Goal: Task Accomplishment & Management: Manage account settings

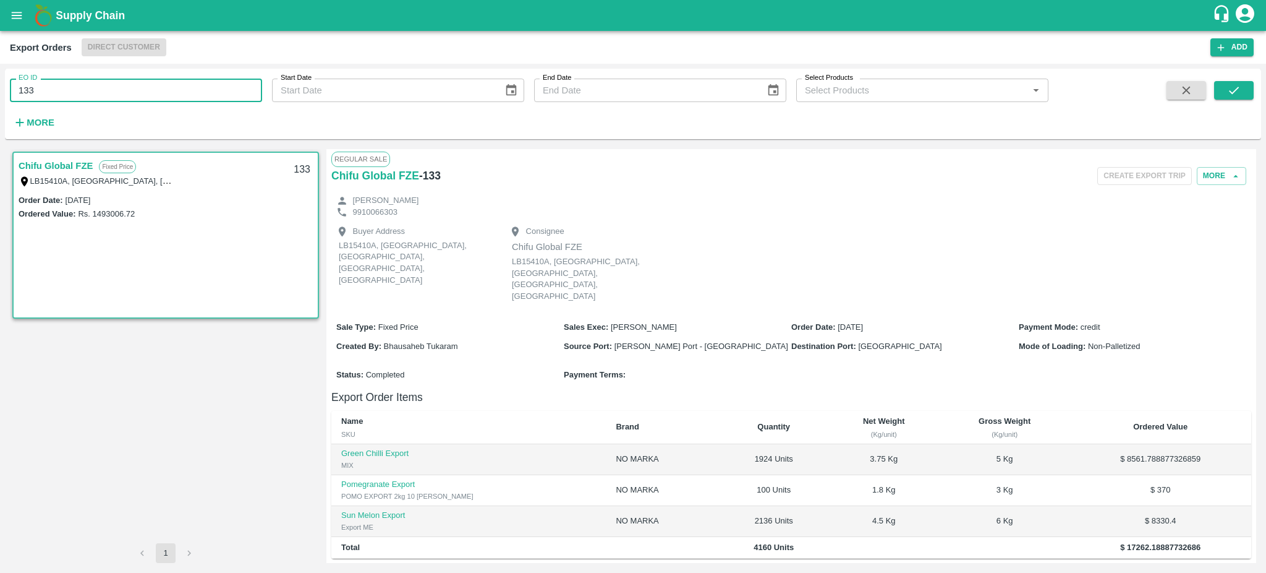
click at [61, 85] on input "133" at bounding box center [136, 90] width 252 height 23
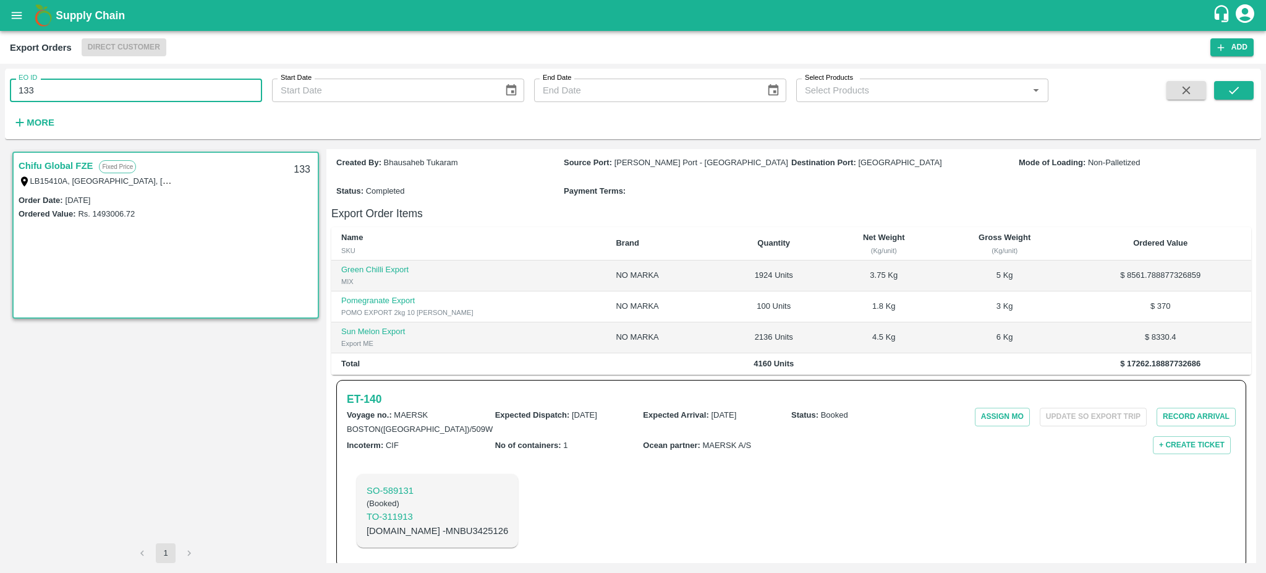
click at [61, 85] on input "133" at bounding box center [136, 90] width 252 height 23
type input "133"
click at [1215, 89] on button "submit" at bounding box center [1234, 90] width 40 height 19
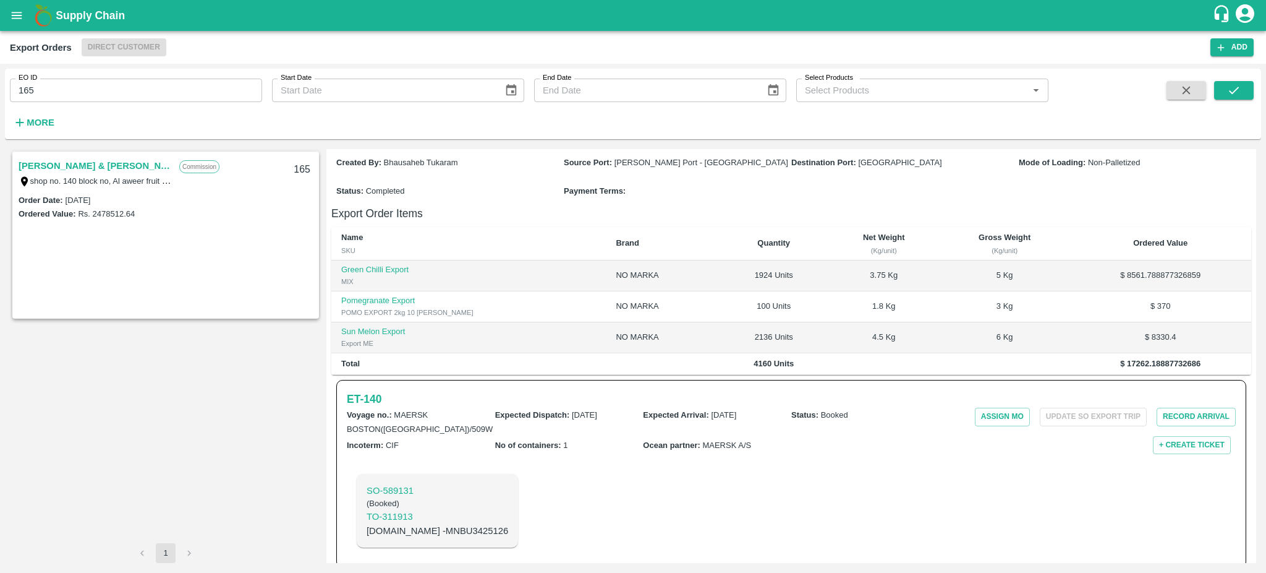
click at [97, 162] on link "[PERSON_NAME] & [PERSON_NAME][DOMAIN_NAME]." at bounding box center [96, 166] width 155 height 16
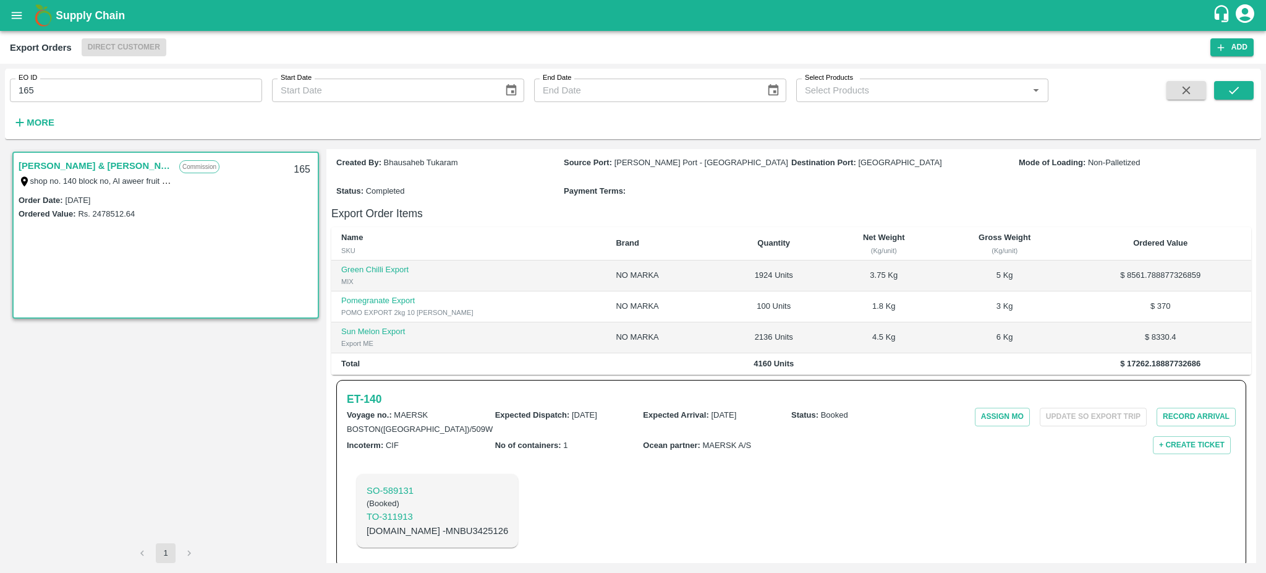
scroll to position [200, 0]
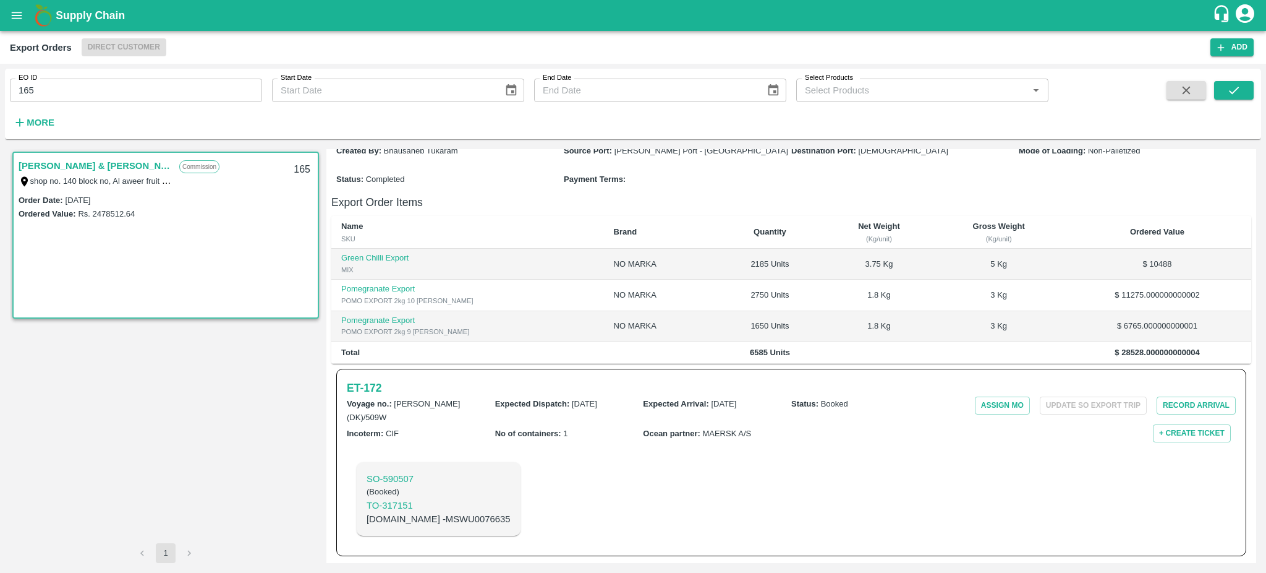
click at [75, 163] on link "ABDULMUNEM ABDULLA AL KHATTAL & ZAYED ABDULLA AHMAD AL KIHATAL.CO." at bounding box center [96, 166] width 155 height 16
click at [1239, 92] on icon "submit" at bounding box center [1234, 90] width 14 height 14
click at [109, 164] on link "ABDULMUNEM ABDULLA AL KHATTAL & ZAYED ABDULLA AHMAD AL KIHATAL.CO." at bounding box center [96, 166] width 155 height 16
click at [377, 385] on h6 "ET- 172" at bounding box center [364, 387] width 35 height 17
click at [367, 383] on h6 "ET- 172" at bounding box center [364, 387] width 35 height 17
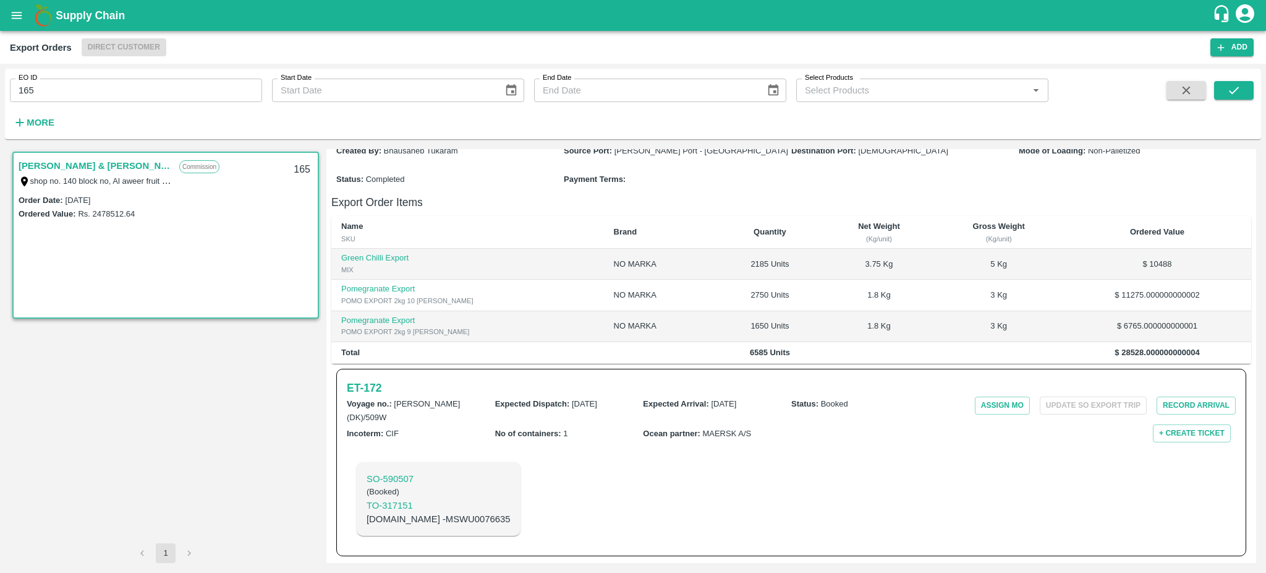
click at [74, 92] on input "165" at bounding box center [136, 90] width 252 height 23
type input "165"
click at [1237, 87] on icon "submit" at bounding box center [1234, 90] width 14 height 14
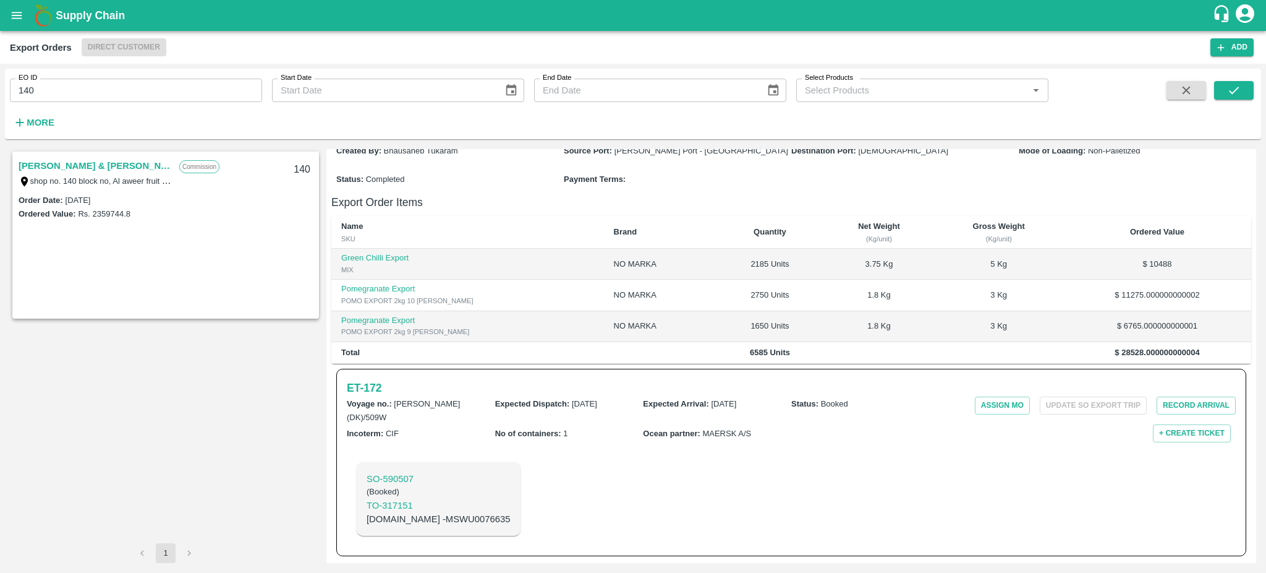
click at [62, 167] on link "ABDULMUNEM ABDULLA AL KHATTAL & ZAYED ABDULLA AHMAD AL KIHATAL.CO." at bounding box center [96, 166] width 155 height 16
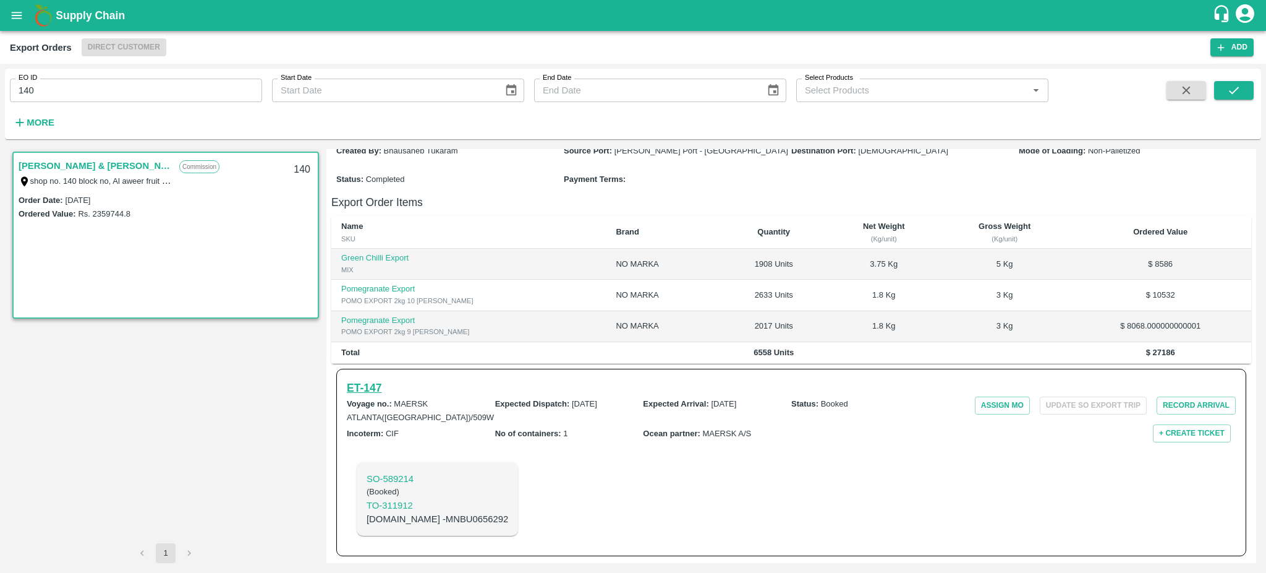
click at [368, 389] on h6 "ET- 147" at bounding box center [364, 387] width 35 height 17
click at [365, 385] on h6 "ET- 147" at bounding box center [364, 387] width 35 height 17
click at [57, 93] on input "140" at bounding box center [136, 90] width 252 height 23
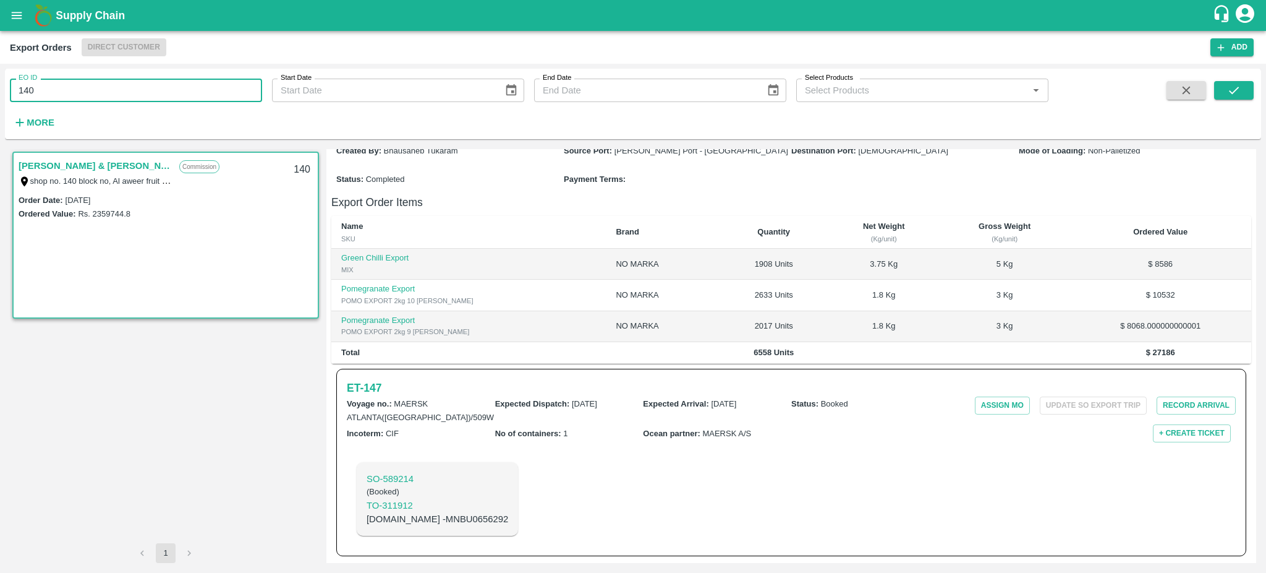
type input "140"
click at [1227, 84] on icon "submit" at bounding box center [1234, 90] width 14 height 14
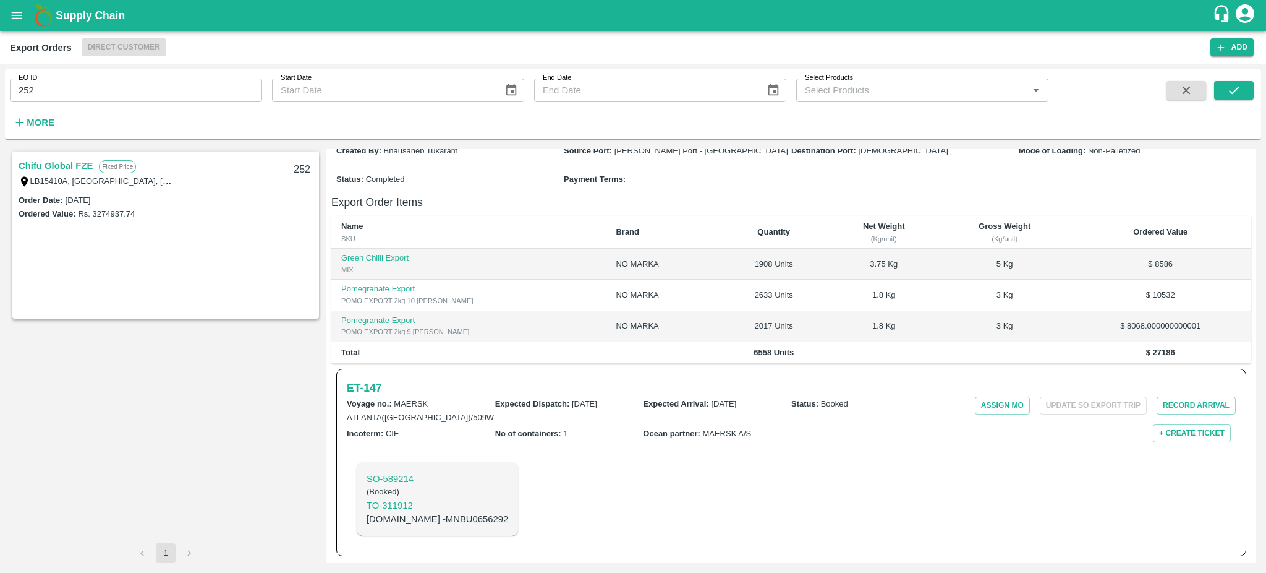
click at [89, 166] on link "Chifu Global FZE" at bounding box center [56, 166] width 74 height 16
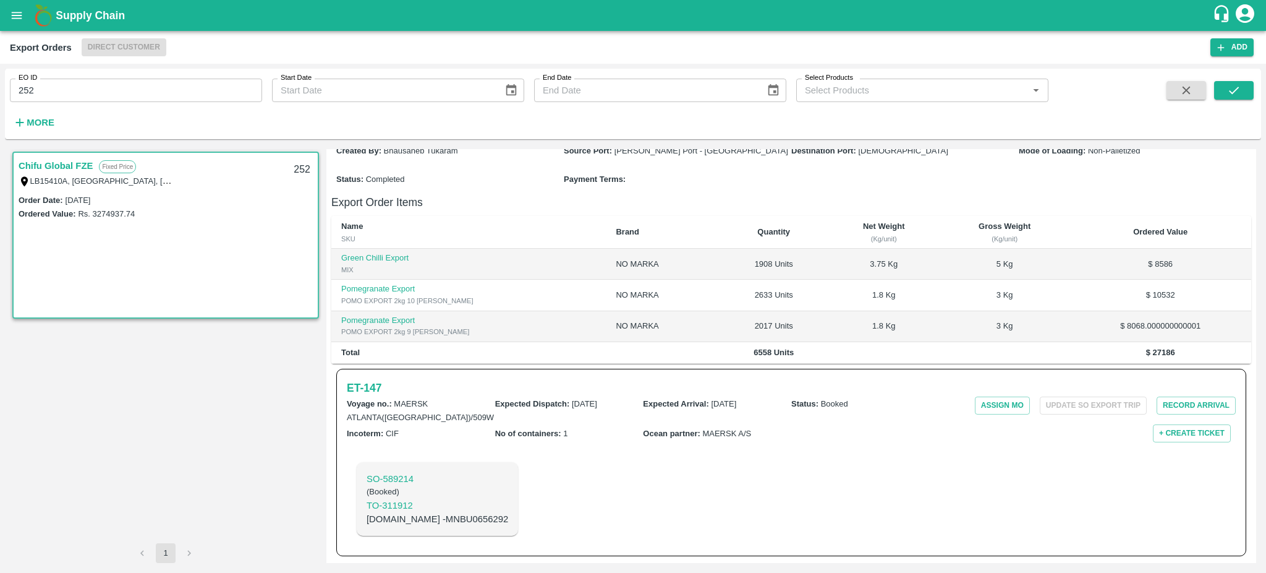
scroll to position [153, 0]
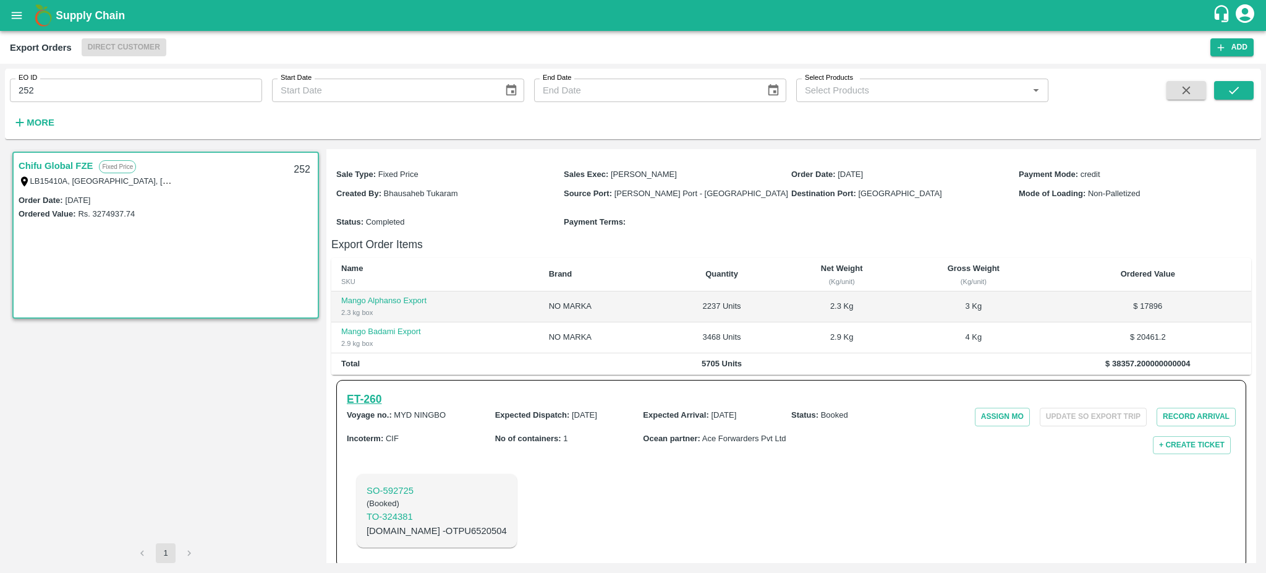
click at [375, 390] on h6 "ET- 260" at bounding box center [364, 398] width 35 height 17
click at [55, 94] on input "252" at bounding box center [136, 90] width 252 height 23
type input "252"
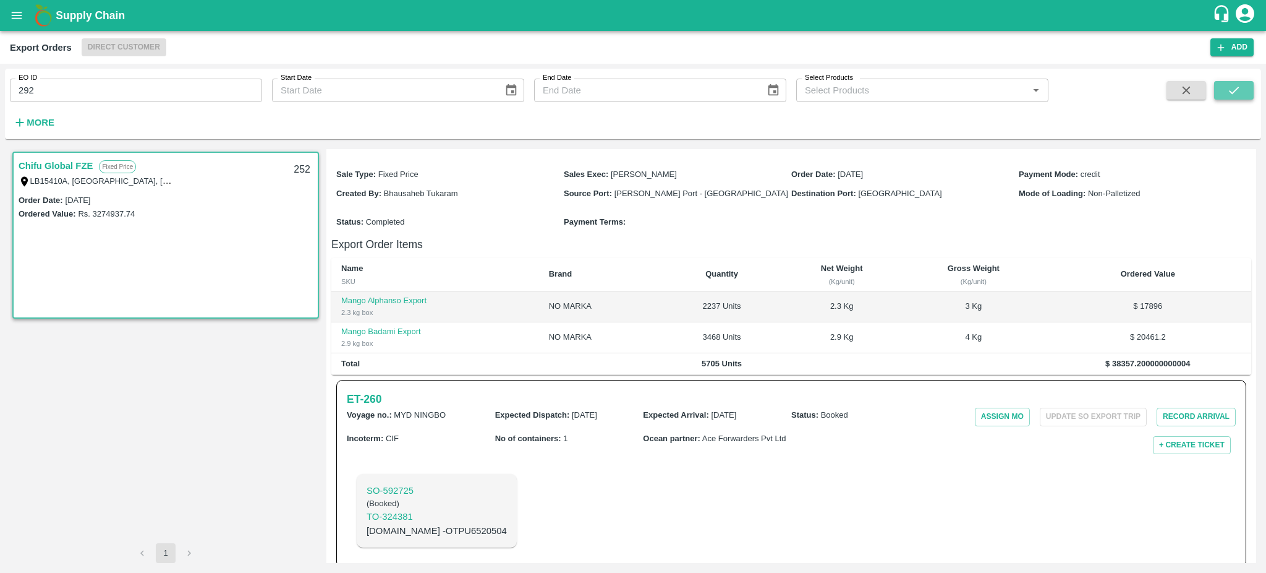
click at [1230, 90] on icon "submit" at bounding box center [1234, 90] width 14 height 14
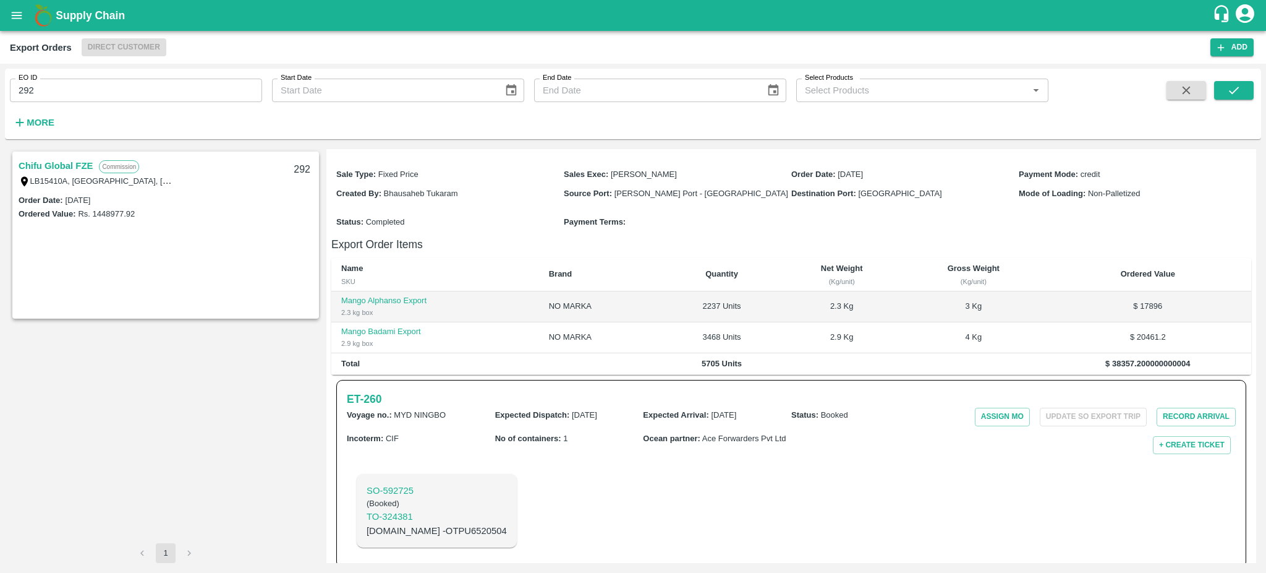
click at [38, 166] on link "Chifu Global FZE" at bounding box center [56, 166] width 74 height 16
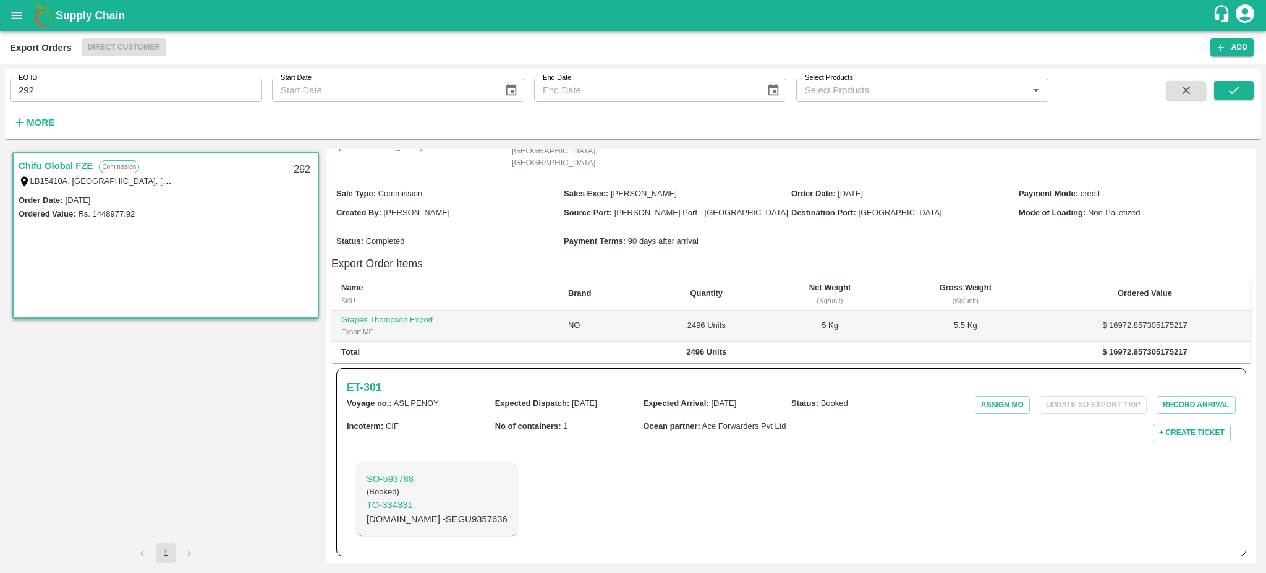
scroll to position [122, 0]
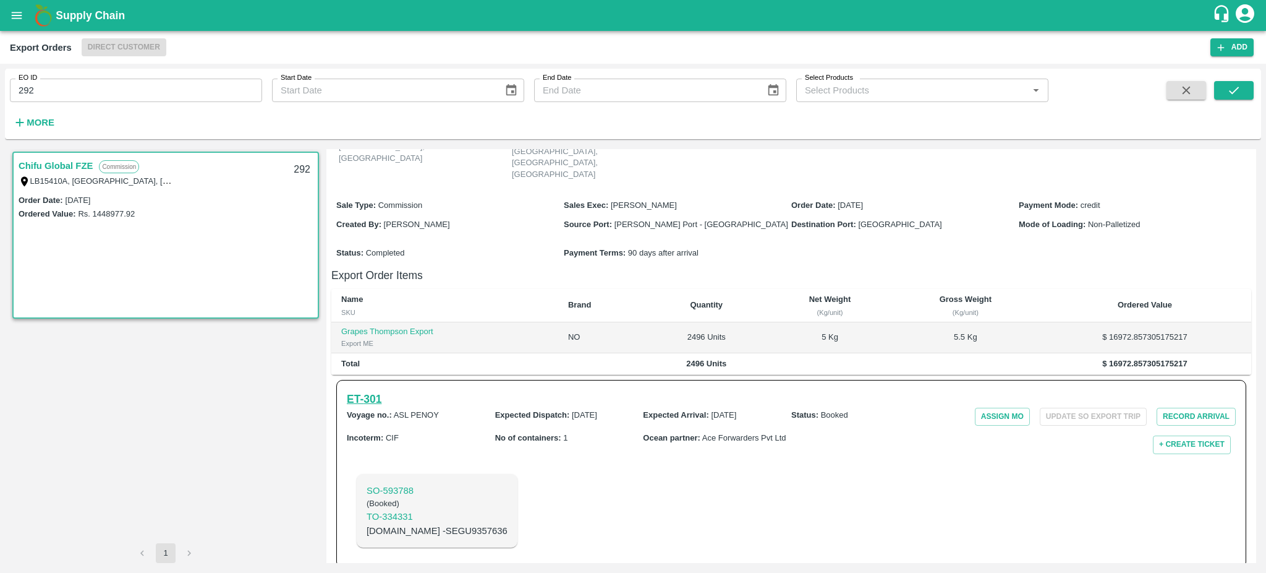
click at [367, 390] on h6 "ET- 301" at bounding box center [364, 398] width 35 height 17
click at [74, 167] on link "Chifu Global FZE" at bounding box center [56, 166] width 74 height 16
click at [93, 80] on input "292" at bounding box center [136, 90] width 252 height 23
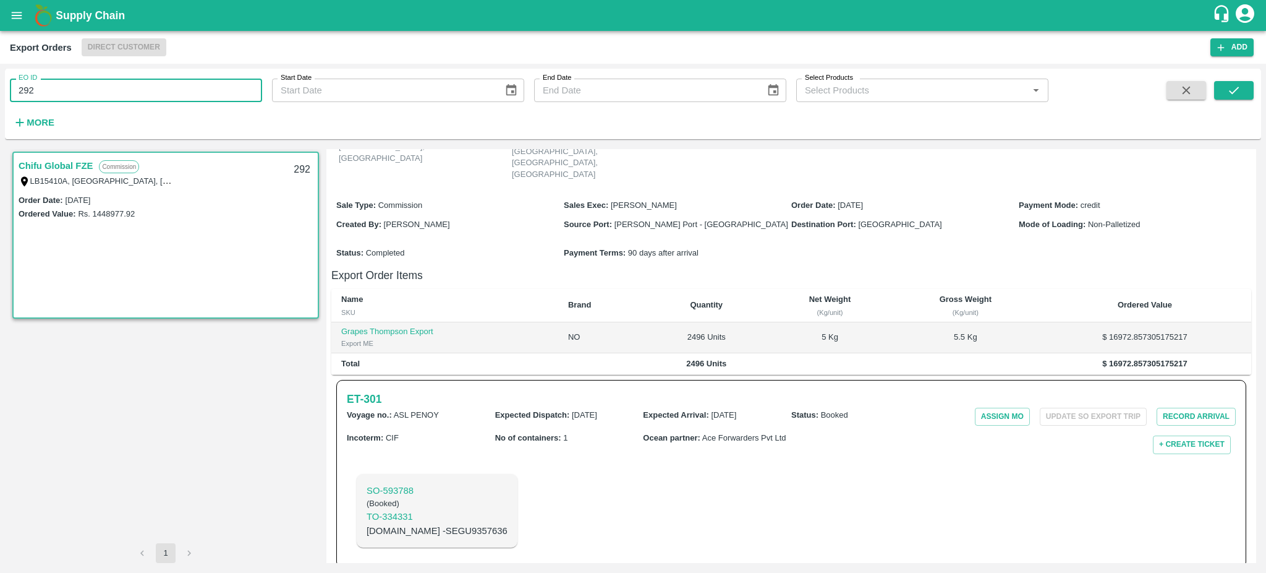
type input "292"
click at [1250, 94] on button "submit" at bounding box center [1234, 90] width 40 height 19
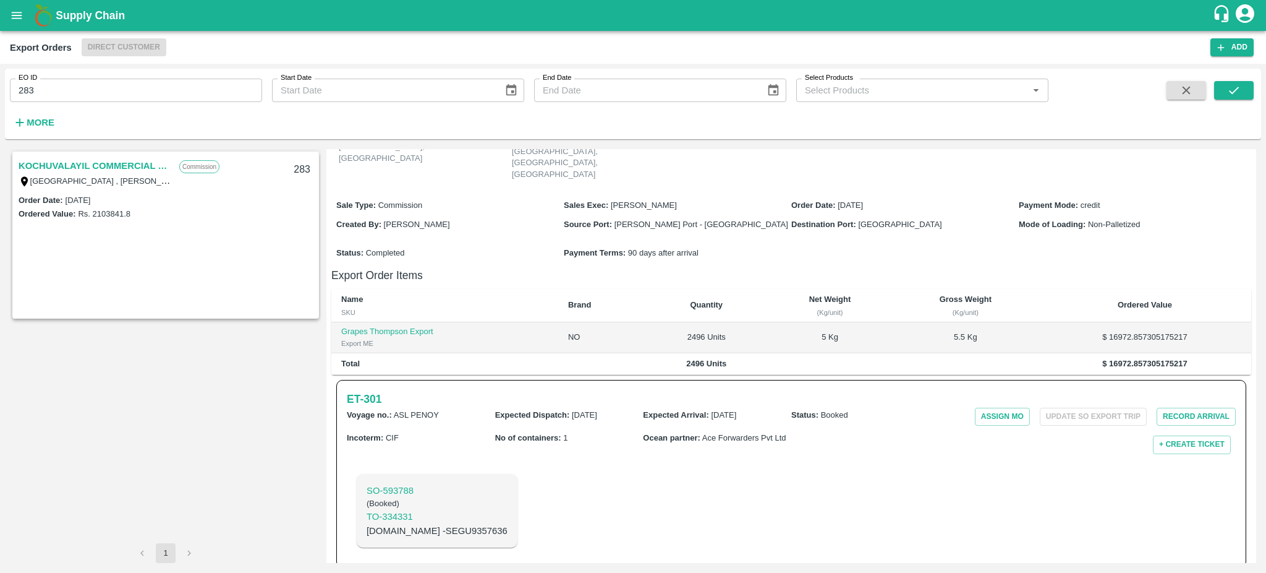
click at [80, 164] on link "KOCHUVALAYIL COMMERCIAL CENTRE LLC" at bounding box center [96, 166] width 155 height 16
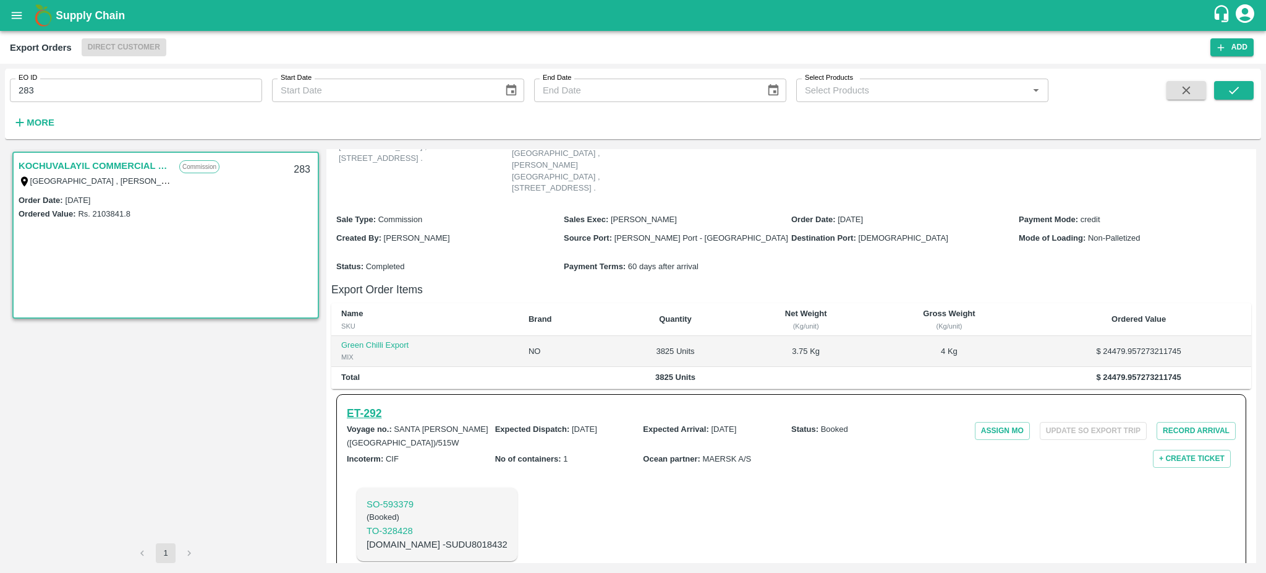
click at [381, 404] on h6 "ET- 292" at bounding box center [364, 412] width 35 height 17
click at [44, 88] on input "283" at bounding box center [136, 90] width 252 height 23
click at [355, 404] on h6 "ET- 292" at bounding box center [364, 412] width 35 height 17
click at [364, 404] on h6 "ET- 292" at bounding box center [364, 412] width 35 height 17
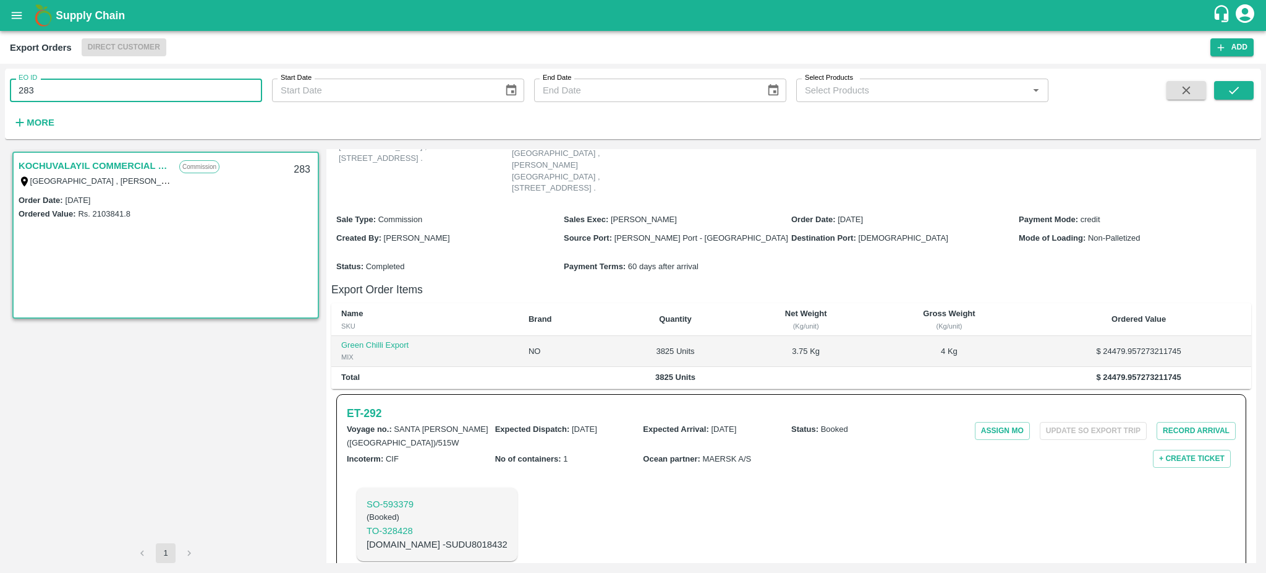
click at [122, 83] on input "283" at bounding box center [136, 90] width 252 height 23
type input "283"
click at [1232, 84] on icon "submit" at bounding box center [1234, 90] width 14 height 14
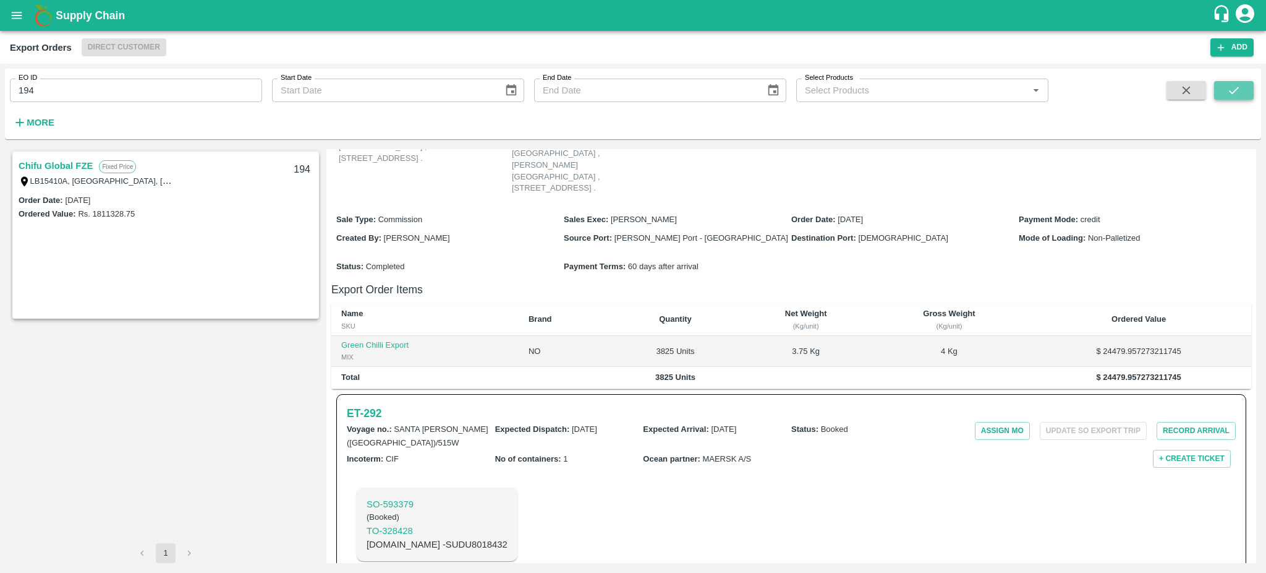
click at [1232, 84] on icon "submit" at bounding box center [1234, 90] width 14 height 14
click at [54, 169] on link "Chifu Global FZE" at bounding box center [56, 166] width 74 height 16
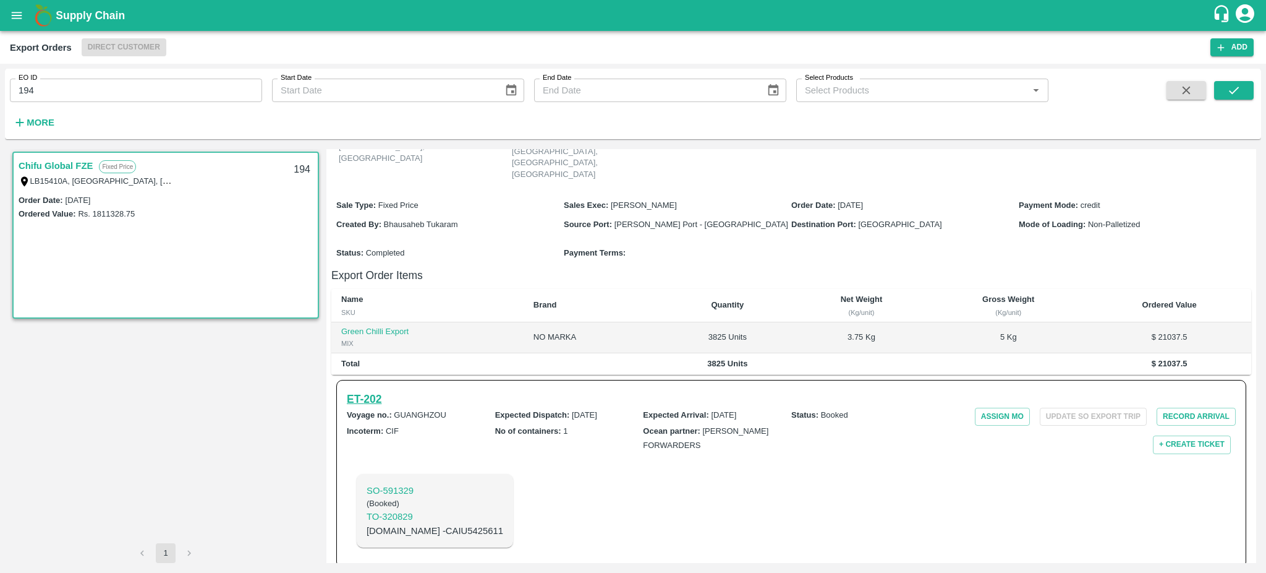
click at [367, 390] on h6 "ET- 202" at bounding box center [364, 398] width 35 height 17
click at [85, 93] on input "194" at bounding box center [136, 90] width 252 height 23
type input "194"
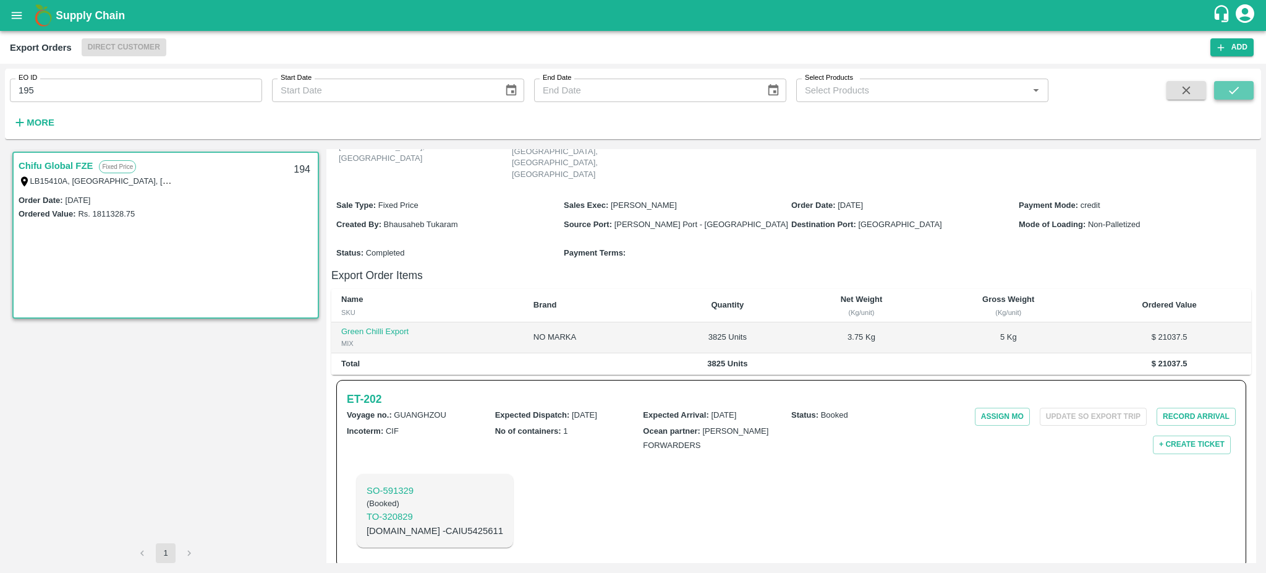
click at [1223, 87] on button "submit" at bounding box center [1234, 90] width 40 height 19
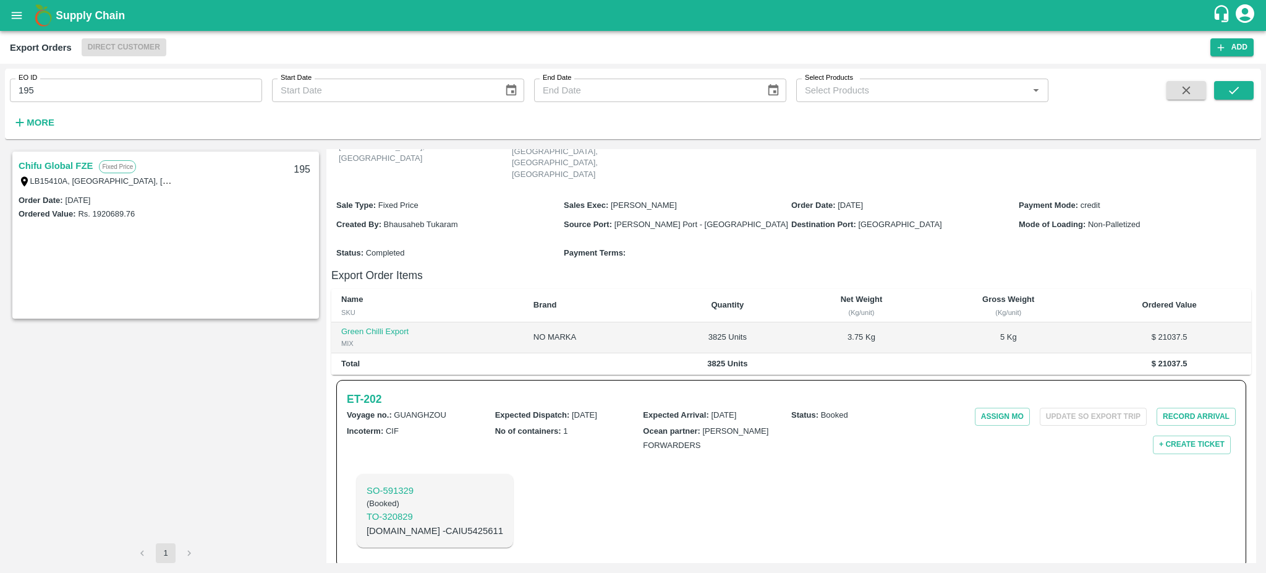
click at [49, 169] on link "Chifu Global FZE" at bounding box center [56, 166] width 74 height 16
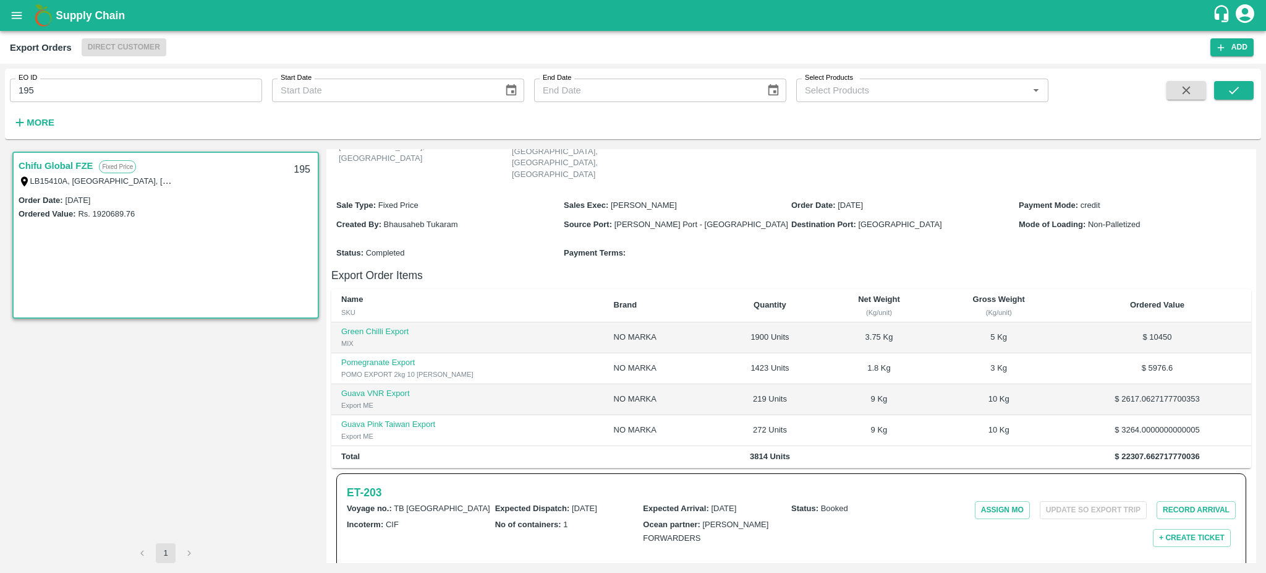
click at [49, 167] on link "Chifu Global FZE" at bounding box center [56, 166] width 74 height 16
click at [355, 485] on h6 "ET- 203" at bounding box center [364, 491] width 35 height 17
click at [360, 483] on h6 "ET- 203" at bounding box center [364, 491] width 35 height 17
click at [85, 87] on input "195" at bounding box center [136, 90] width 252 height 23
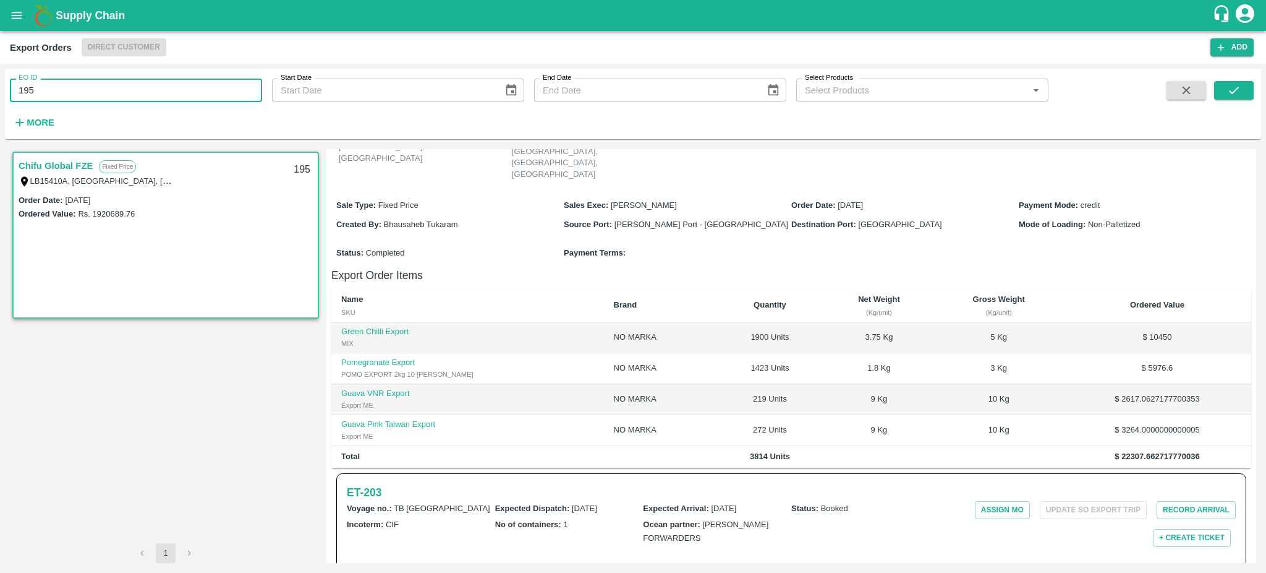
click at [85, 87] on input "195" at bounding box center [136, 90] width 252 height 23
type input "195"
click at [1241, 94] on button "submit" at bounding box center [1234, 90] width 40 height 19
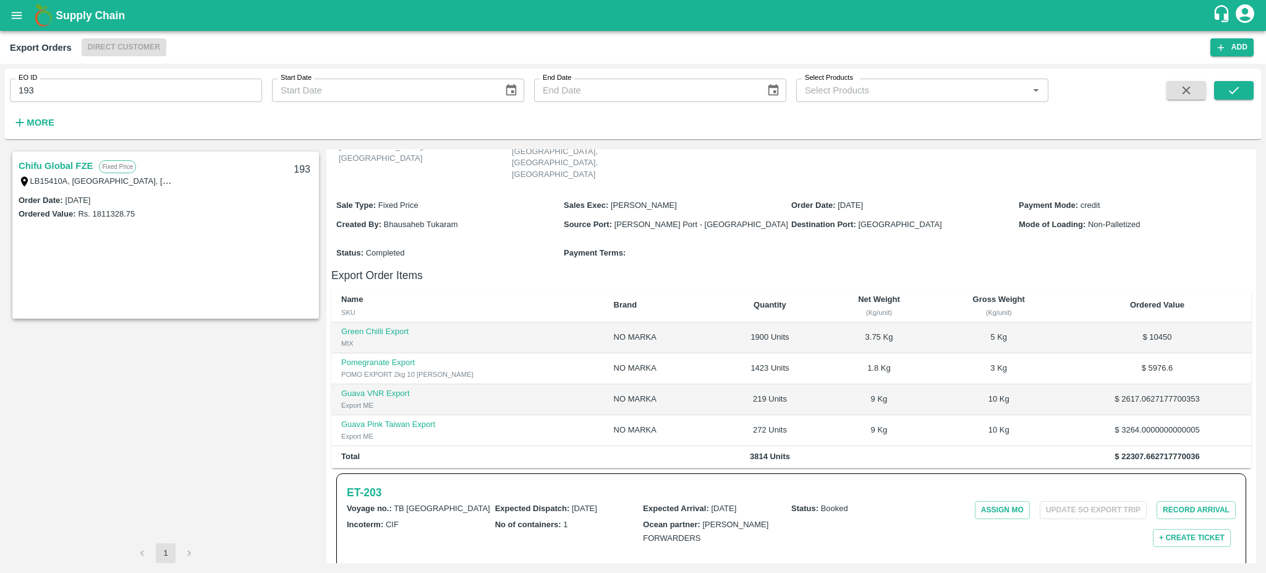
click at [35, 161] on link "Chifu Global FZE" at bounding box center [56, 166] width 74 height 16
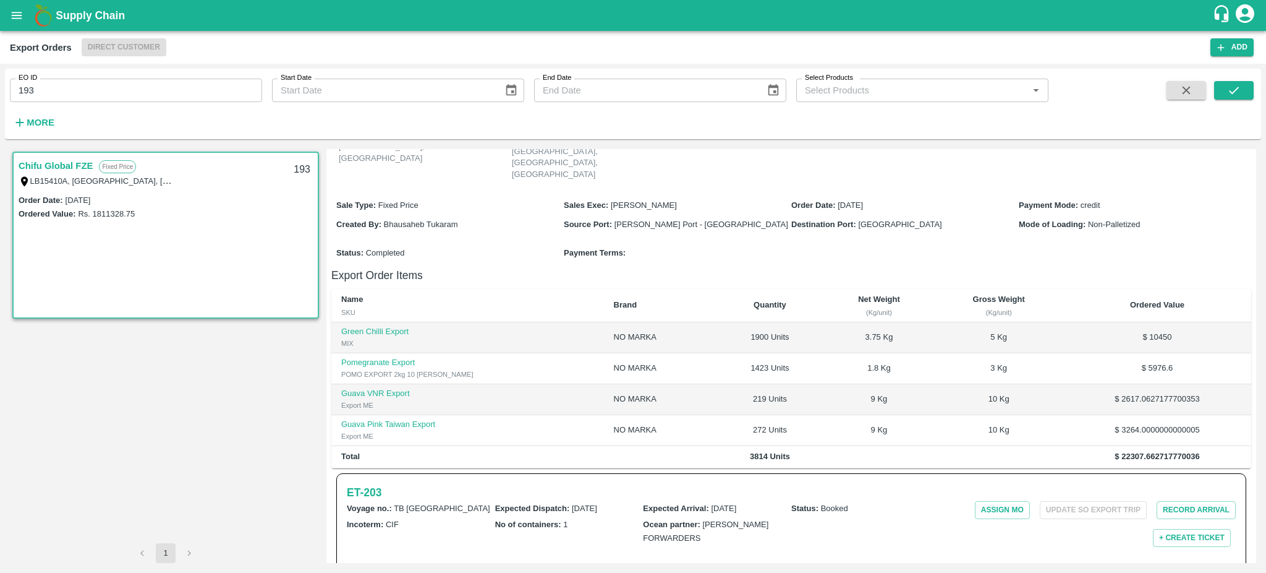
click at [68, 164] on link "Chifu Global FZE" at bounding box center [56, 166] width 74 height 16
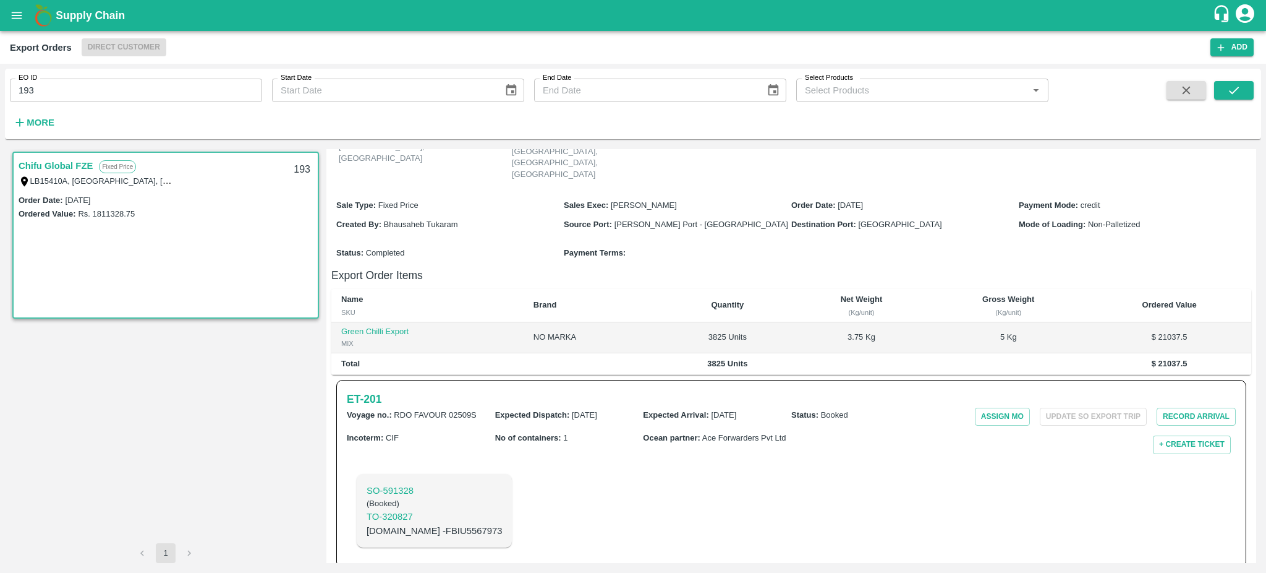
click at [372, 483] on p "SO- 591328" at bounding box center [434, 490] width 135 height 14
click at [370, 390] on h6 "ET- 201" at bounding box center [364, 398] width 35 height 17
click at [353, 390] on h6 "ET- 201" at bounding box center [364, 398] width 35 height 17
click at [100, 83] on input "193" at bounding box center [136, 90] width 252 height 23
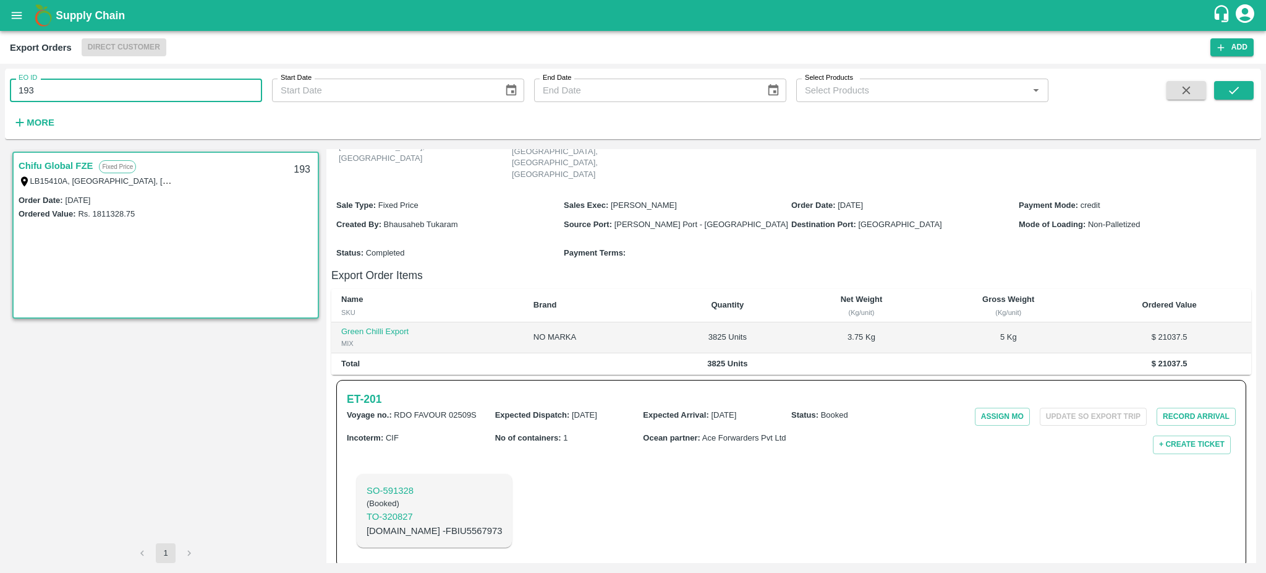
click at [100, 83] on input "193" at bounding box center [136, 90] width 252 height 23
type input "193"
type input "195"
click at [1234, 88] on icon "submit" at bounding box center [1234, 90] width 14 height 14
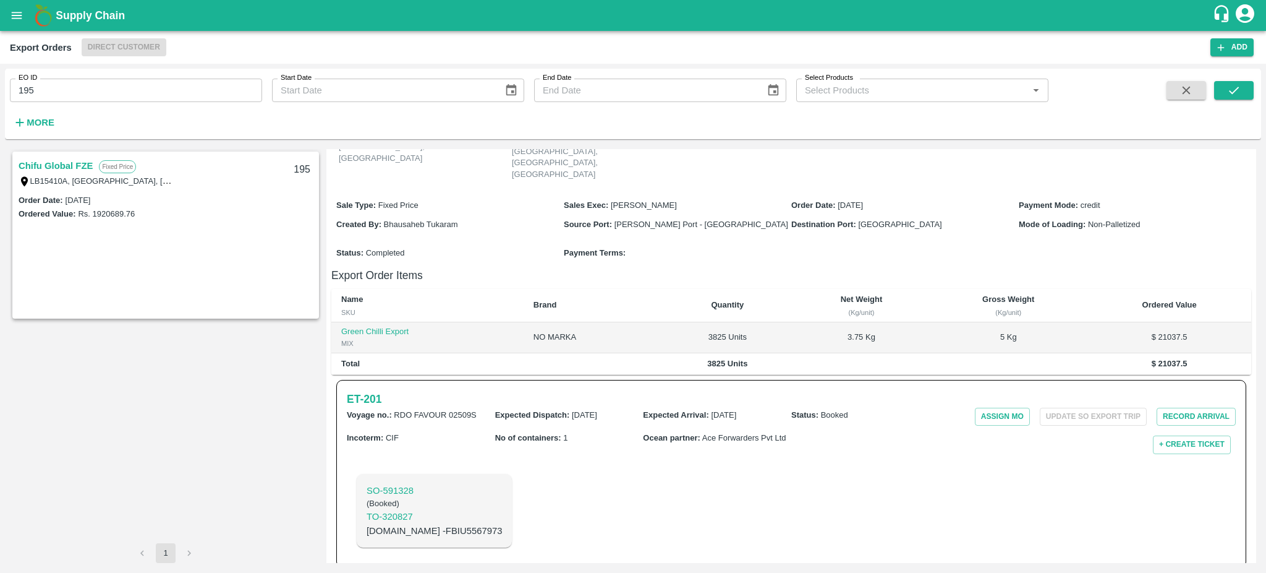
click at [46, 164] on link "Chifu Global FZE" at bounding box center [56, 166] width 74 height 16
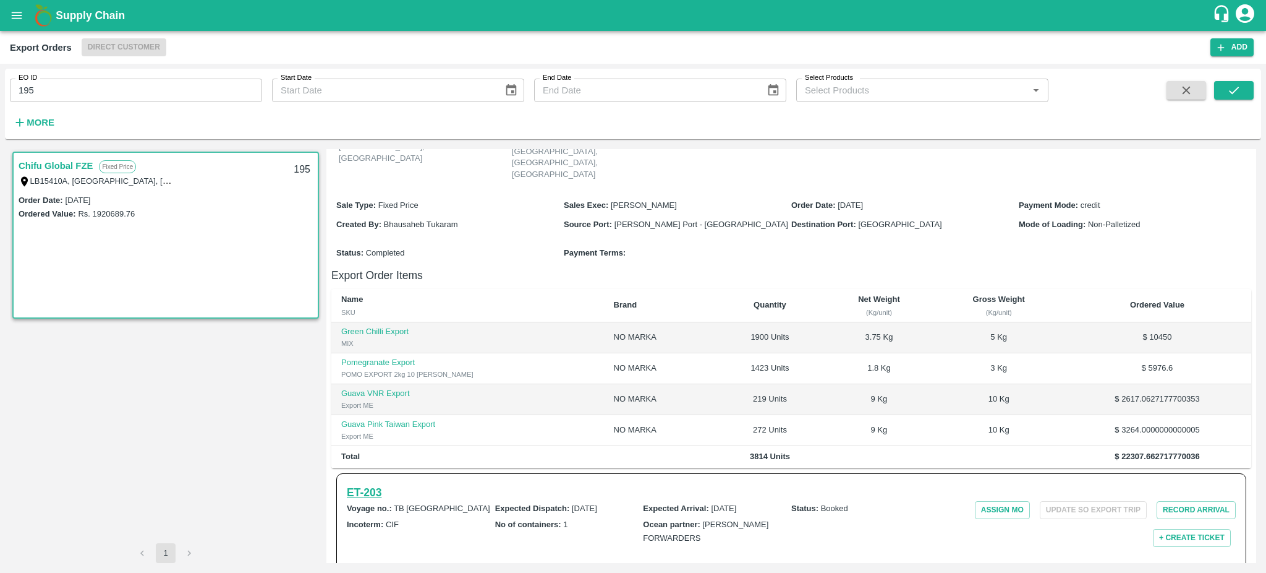
click at [367, 483] on h6 "ET- 203" at bounding box center [364, 491] width 35 height 17
click at [15, 15] on icon "open drawer" at bounding box center [17, 15] width 11 height 7
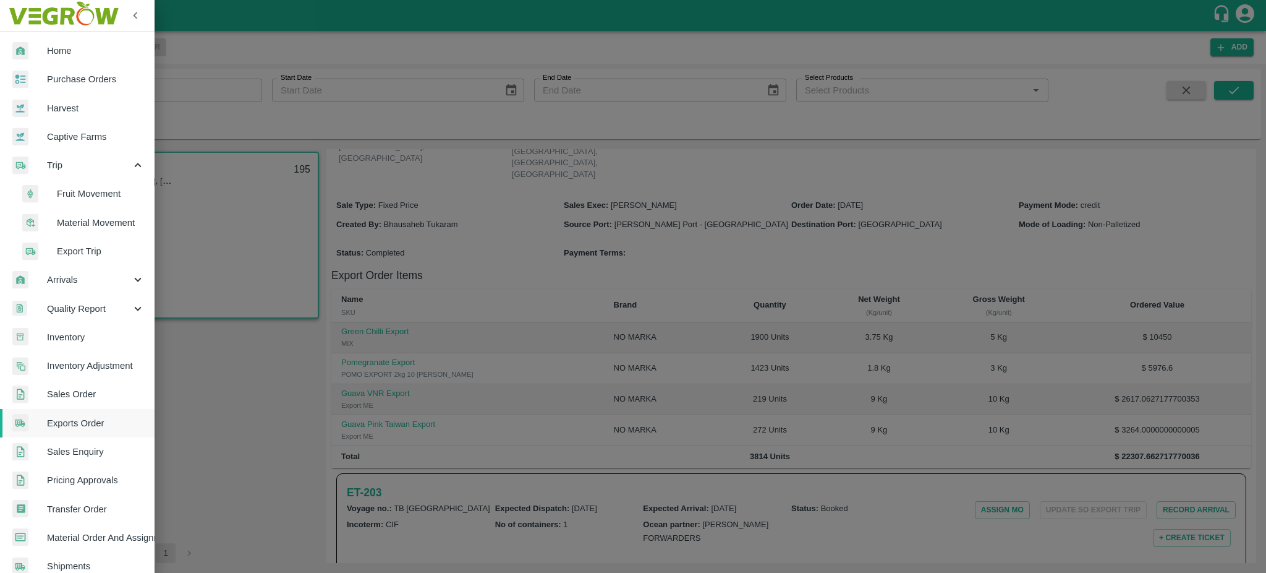
scroll to position [216, 0]
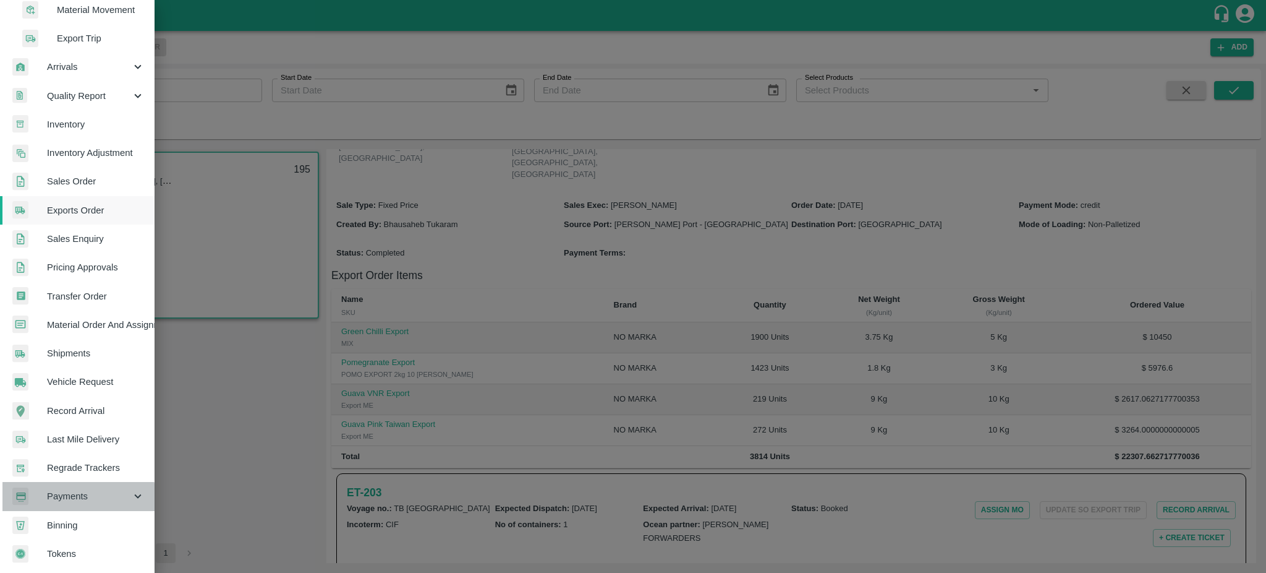
click at [72, 493] on span "Payments" at bounding box center [89, 496] width 84 height 14
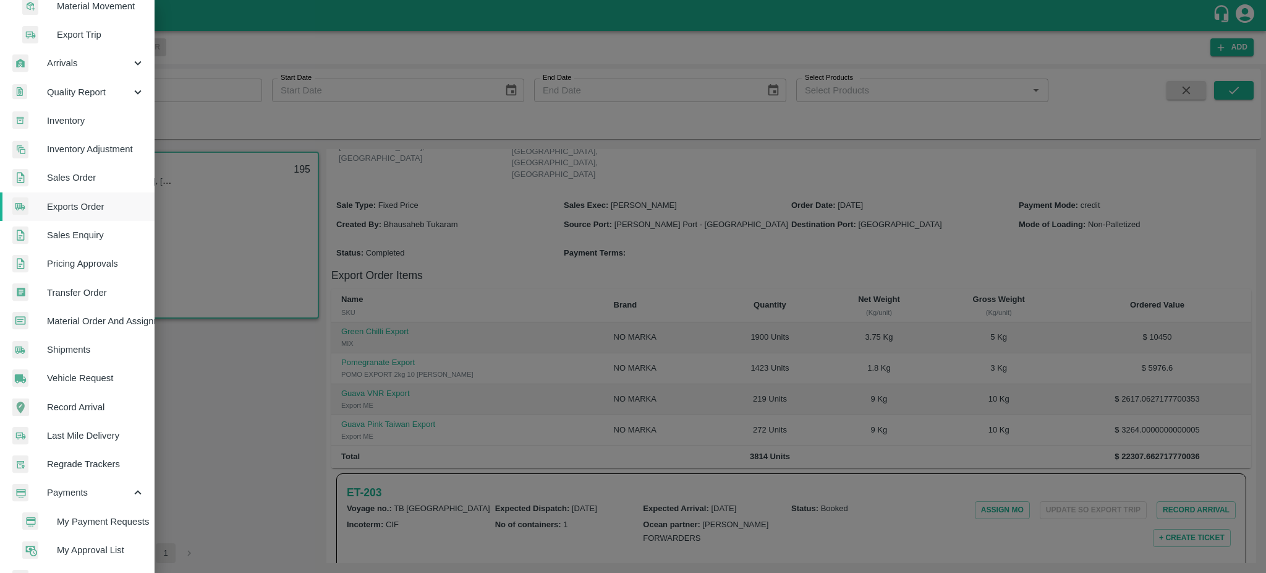
click at [97, 519] on span "My Payment Requests" at bounding box center [101, 521] width 88 height 14
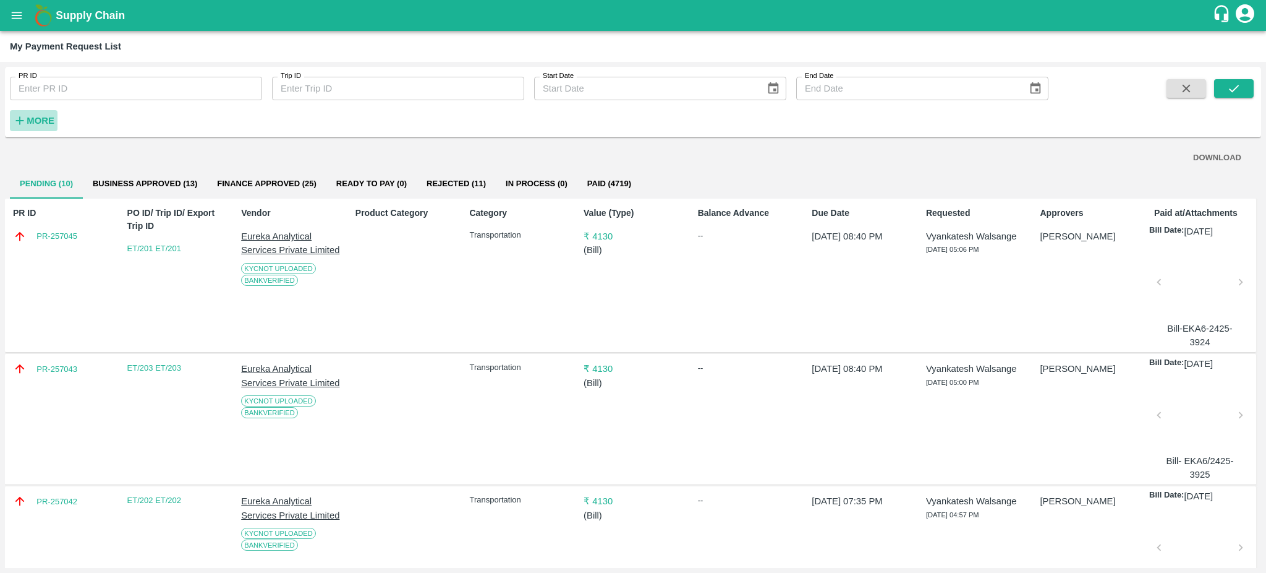
click at [37, 111] on button "More" at bounding box center [34, 120] width 48 height 21
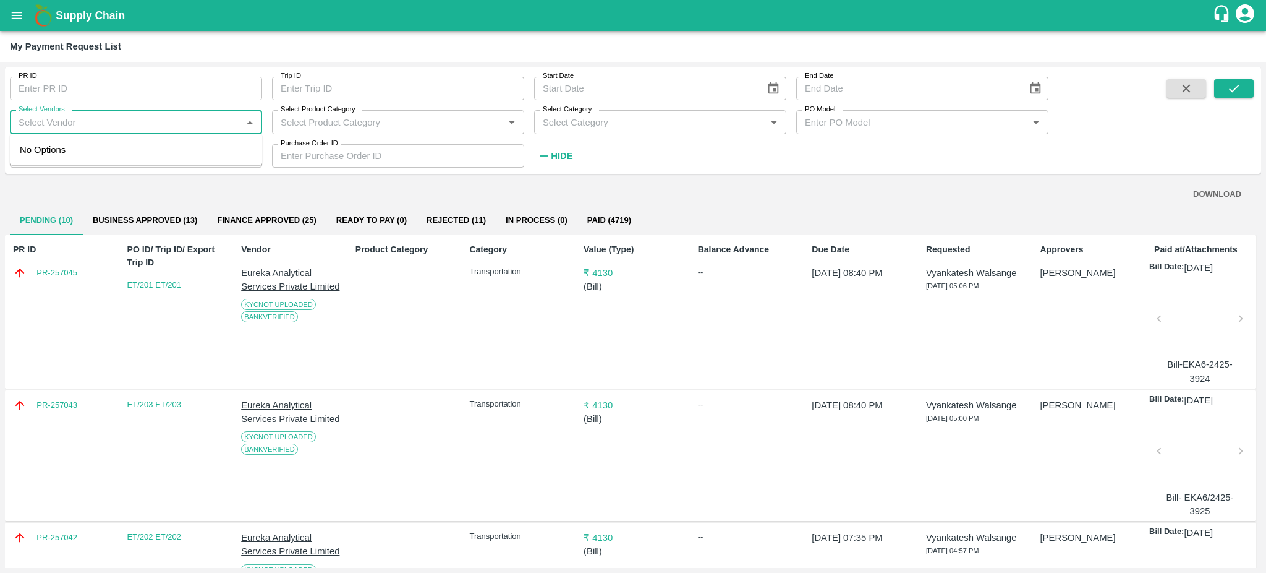
click at [95, 127] on input "Select Vendors" at bounding box center [126, 122] width 224 height 16
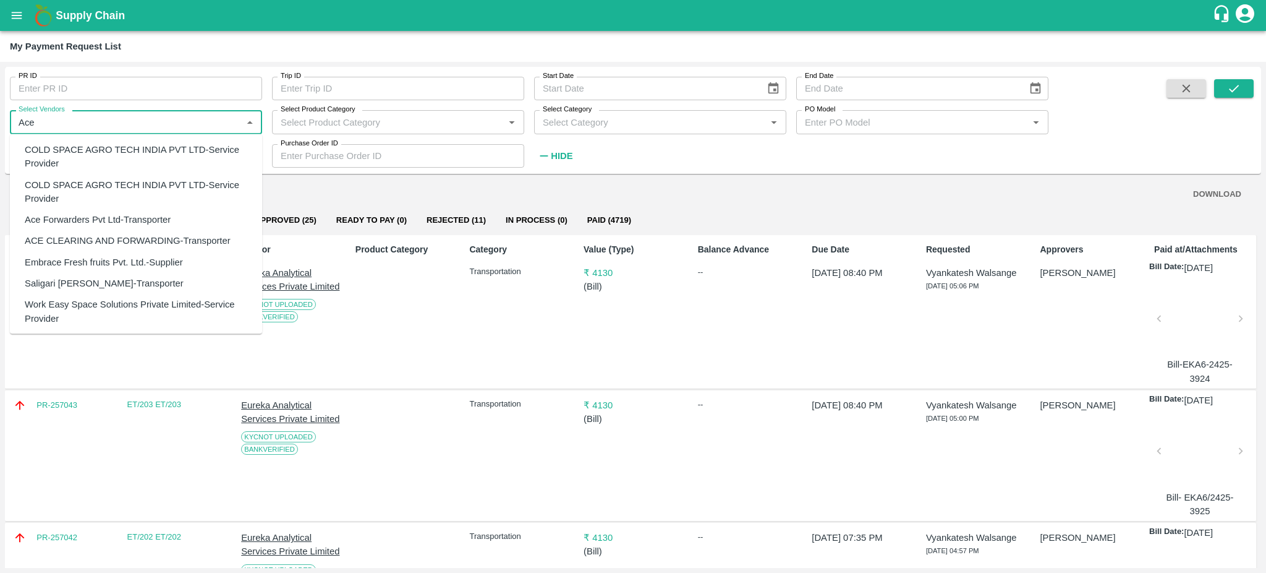
click at [82, 219] on div "Ace Forwarders Pvt Ltd-Transporter" at bounding box center [98, 220] width 146 height 14
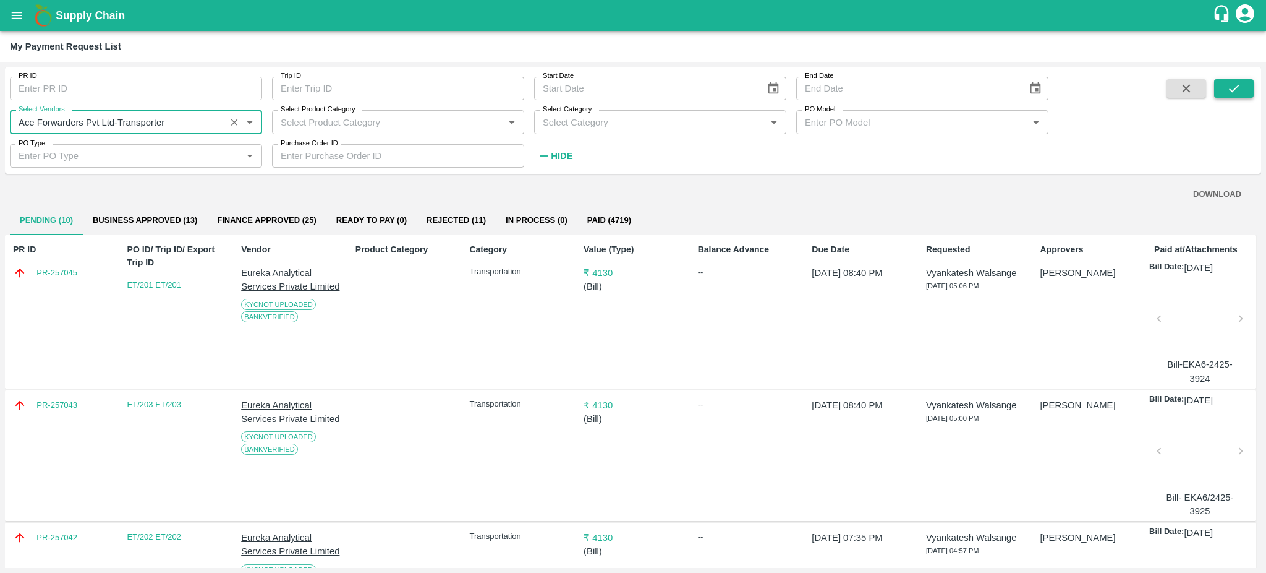
type input "Ace Forwarders Pvt Ltd-Transporter"
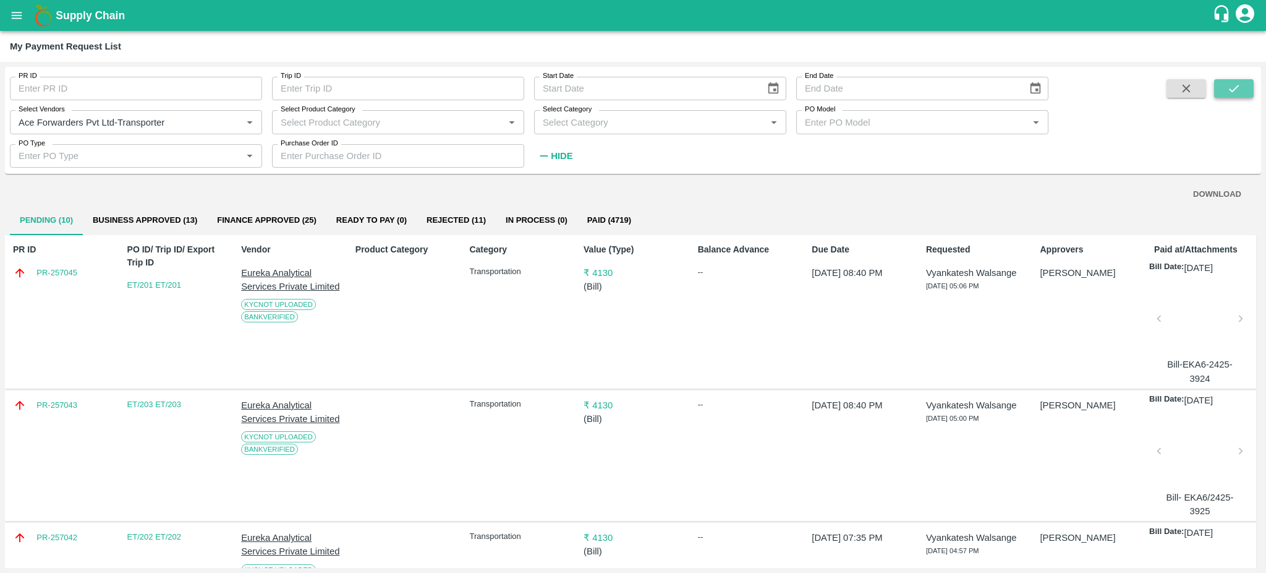
click at [1238, 88] on icon "submit" at bounding box center [1234, 89] width 14 height 14
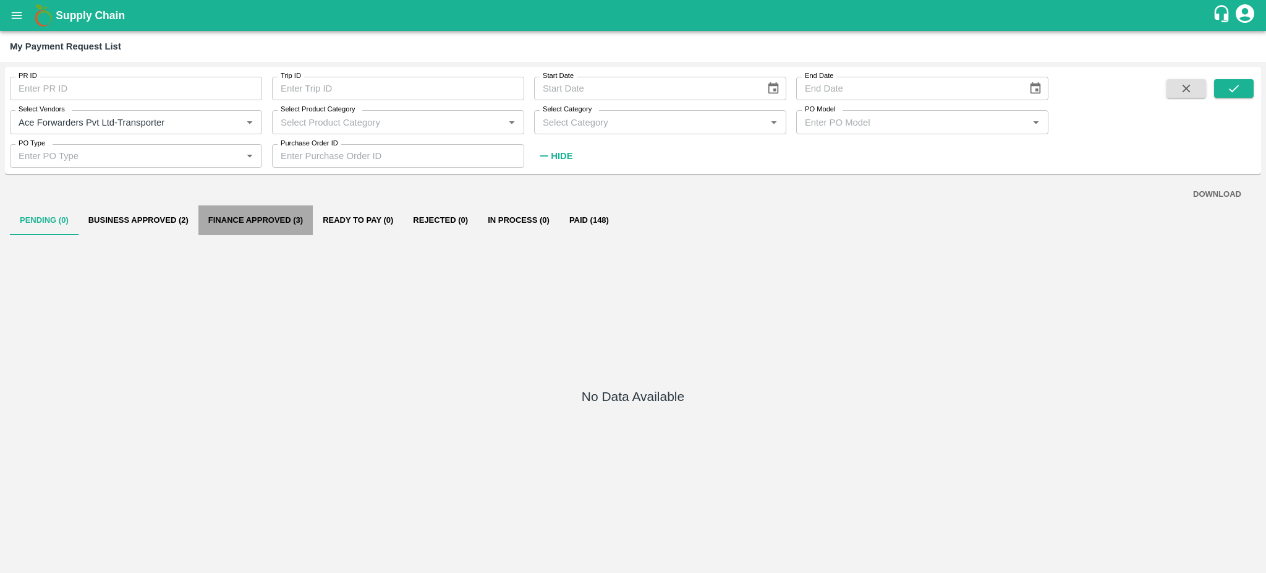
click at [259, 215] on button "Finance Approved (3)" at bounding box center [255, 220] width 114 height 30
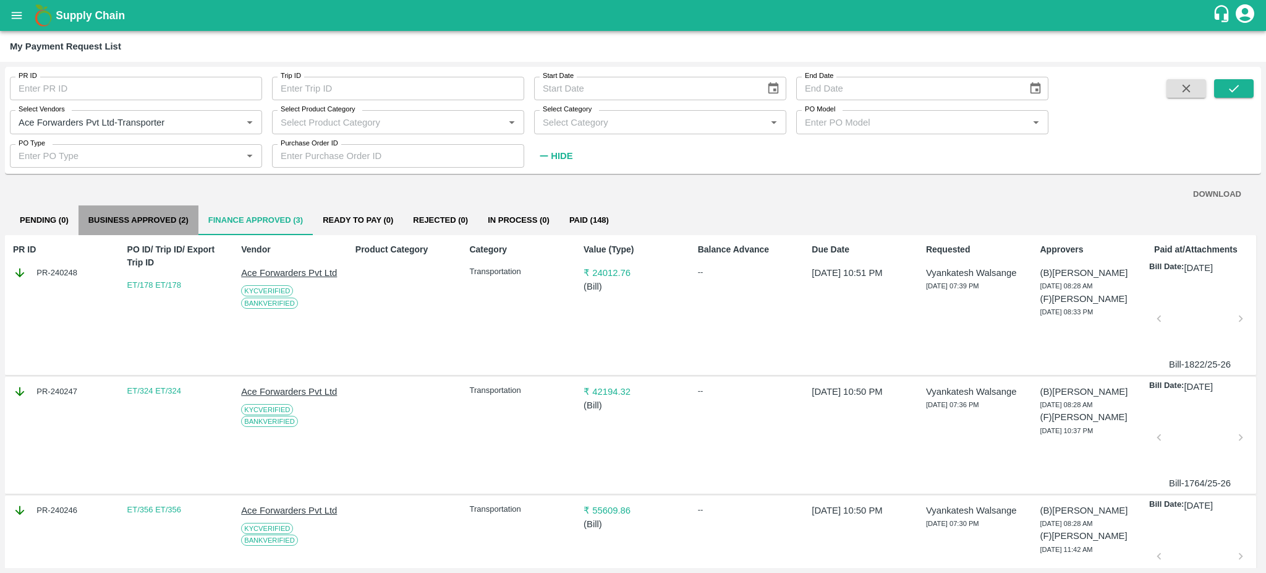
click at [109, 213] on button "Business Approved (2)" at bounding box center [139, 220] width 120 height 30
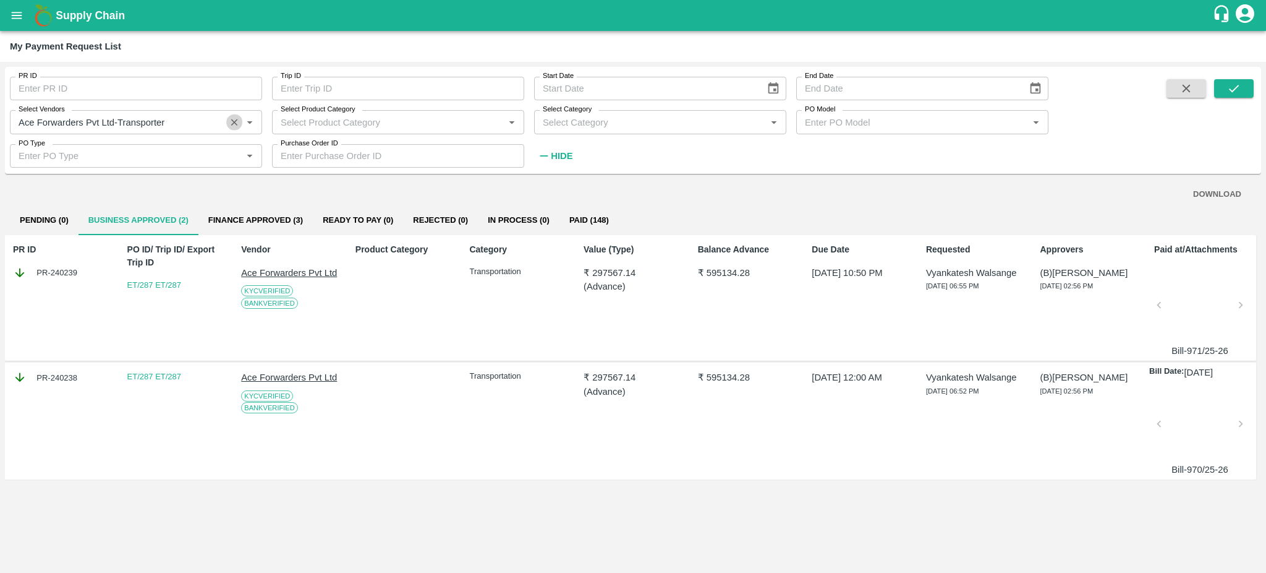
click at [236, 119] on icon "Clear" at bounding box center [235, 122] width 12 height 12
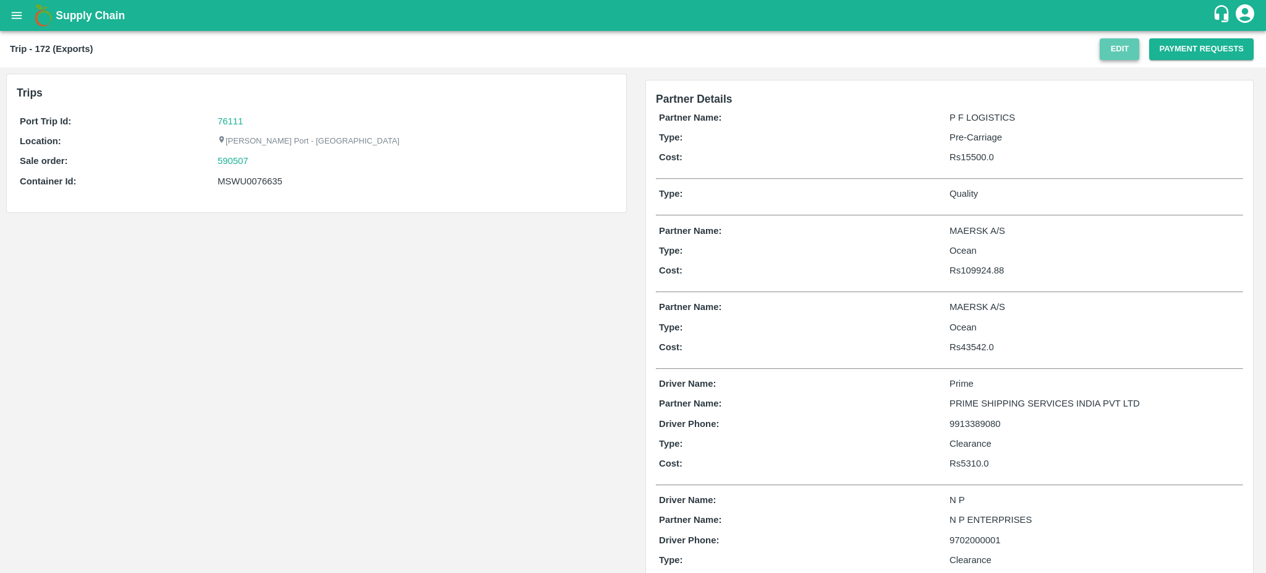
click at [1112, 50] on button "Edit" at bounding box center [1120, 49] width 40 height 22
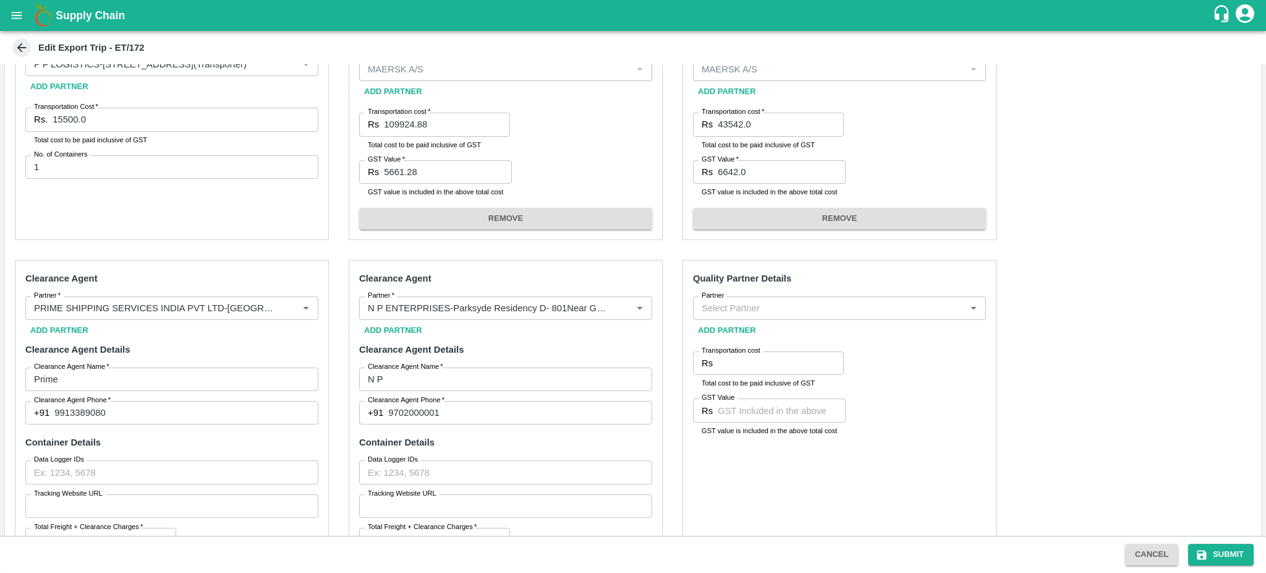
scroll to position [430, 0]
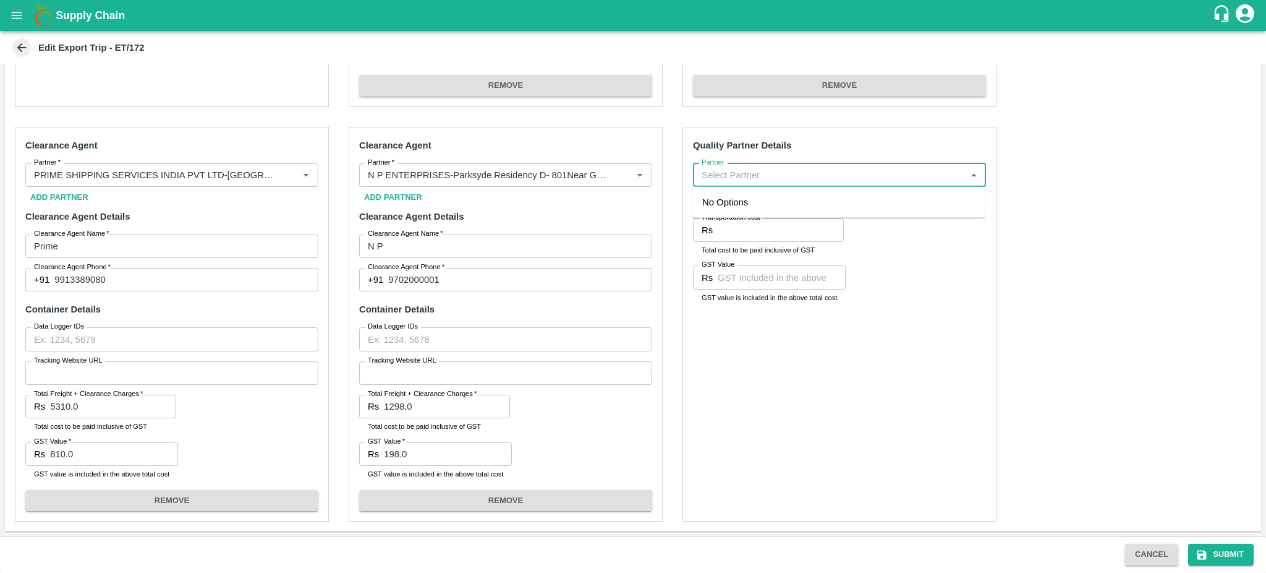
click at [739, 172] on input "Partner" at bounding box center [829, 175] width 265 height 16
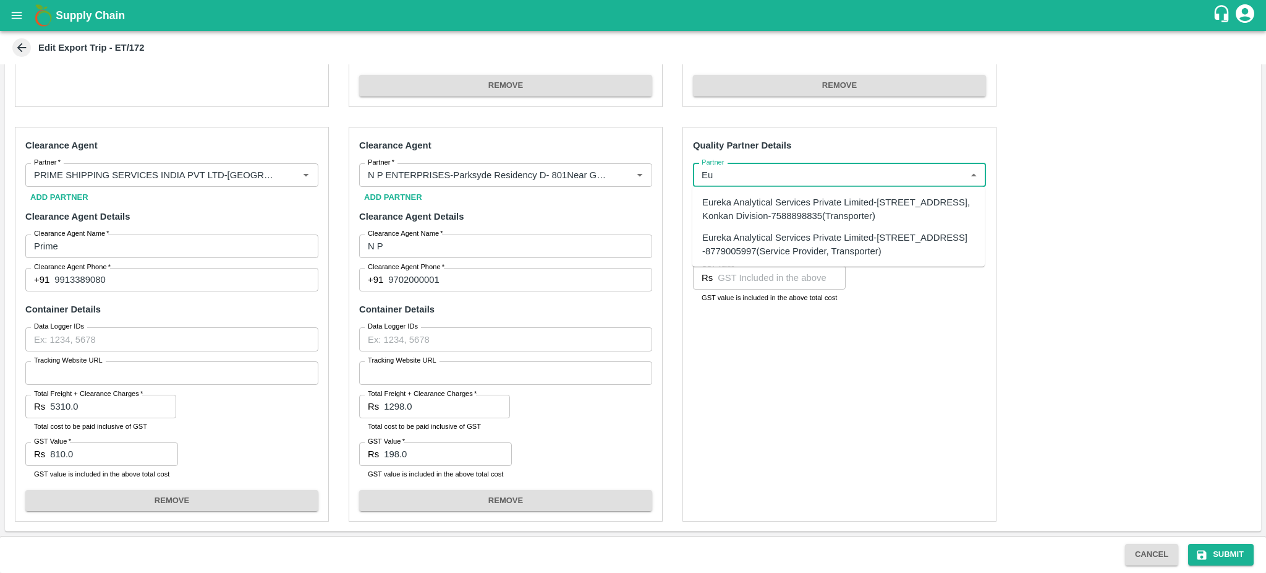
click at [732, 205] on div "Eureka Analytical Services Private Limited-Plot No. C-401, TTC Industrial Area,…" at bounding box center [838, 209] width 273 height 28
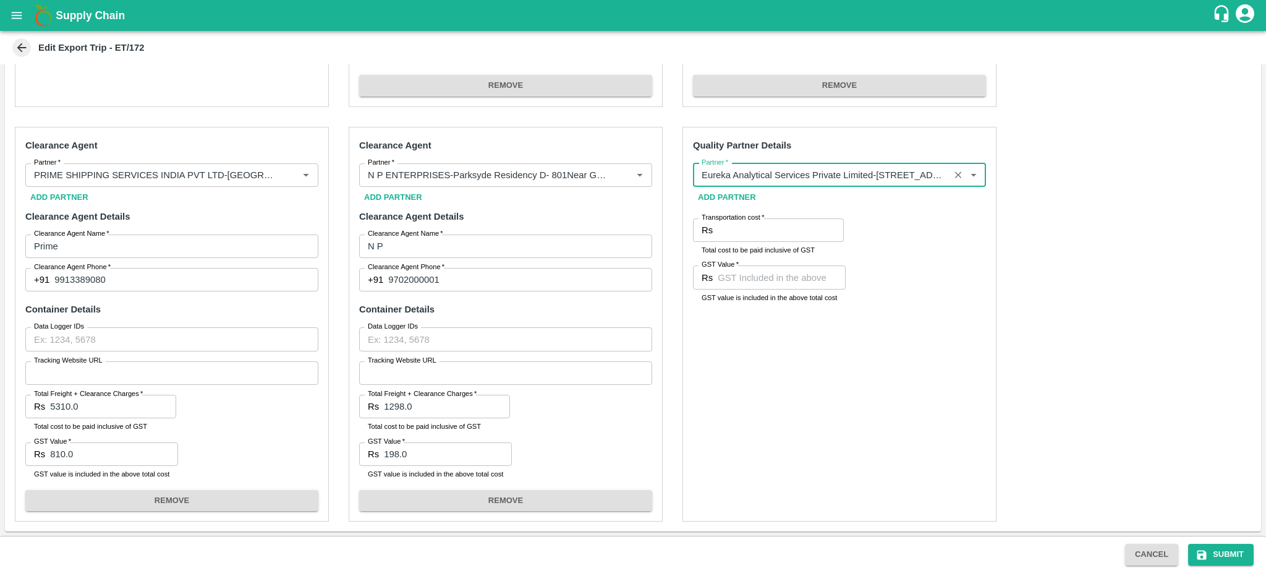
type input "Eureka Analytical Services Private Limited-Plot No. C-401, TTC Industrial Area,…"
click at [724, 223] on input "Transportation cost   *" at bounding box center [781, 229] width 126 height 23
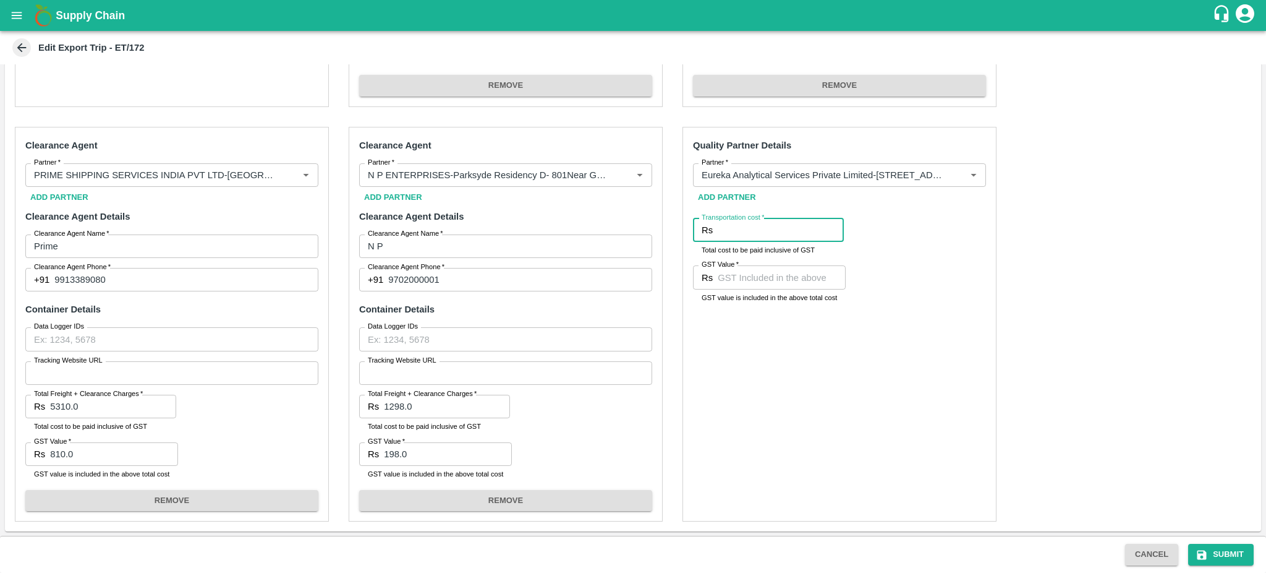
paste input "540"
type input "540"
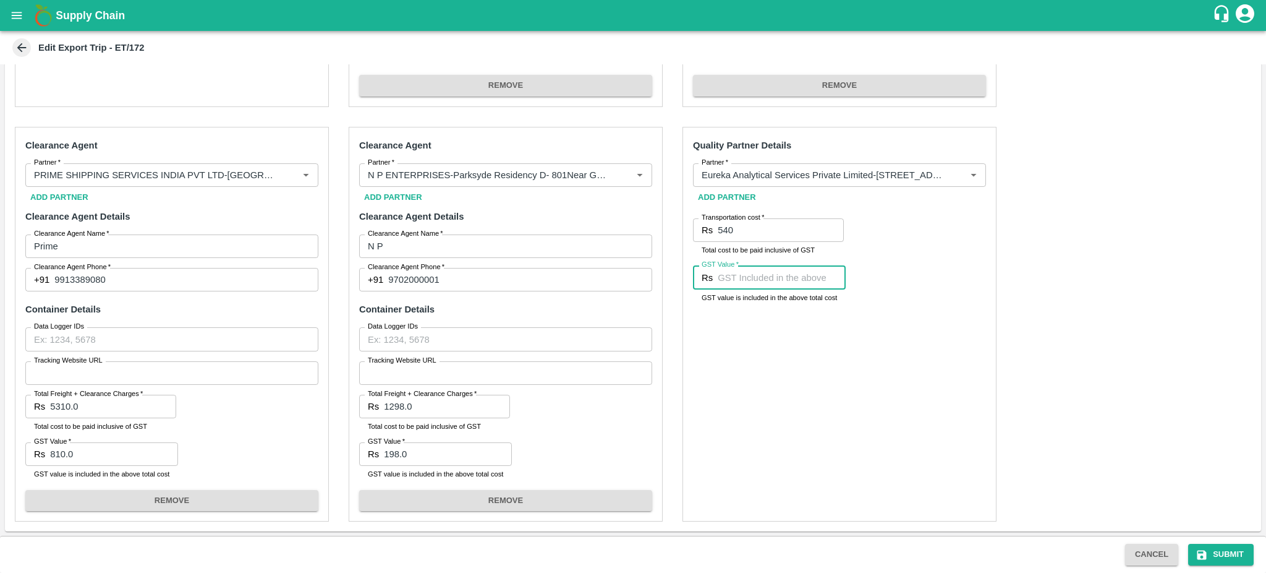
click at [720, 284] on input "GST Value   *" at bounding box center [782, 276] width 128 height 23
type input "3540"
click at [1220, 553] on button "Submit" at bounding box center [1221, 554] width 66 height 22
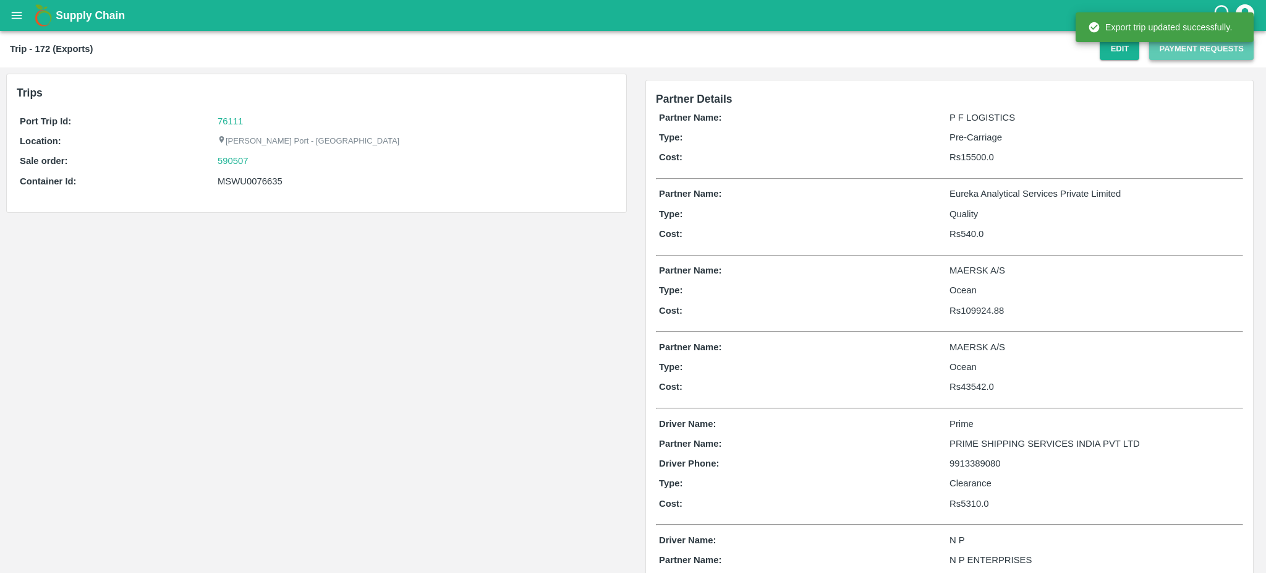
click at [1187, 49] on button "Payment Requests" at bounding box center [1201, 49] width 104 height 22
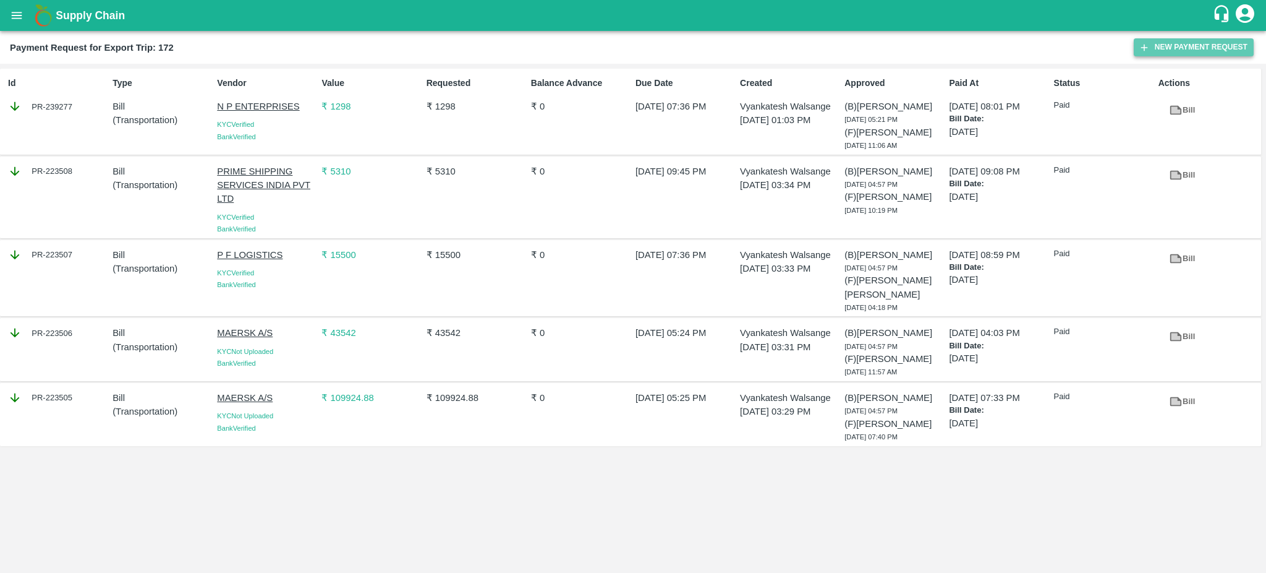
click at [1185, 42] on button "New Payment Request" at bounding box center [1194, 47] width 120 height 18
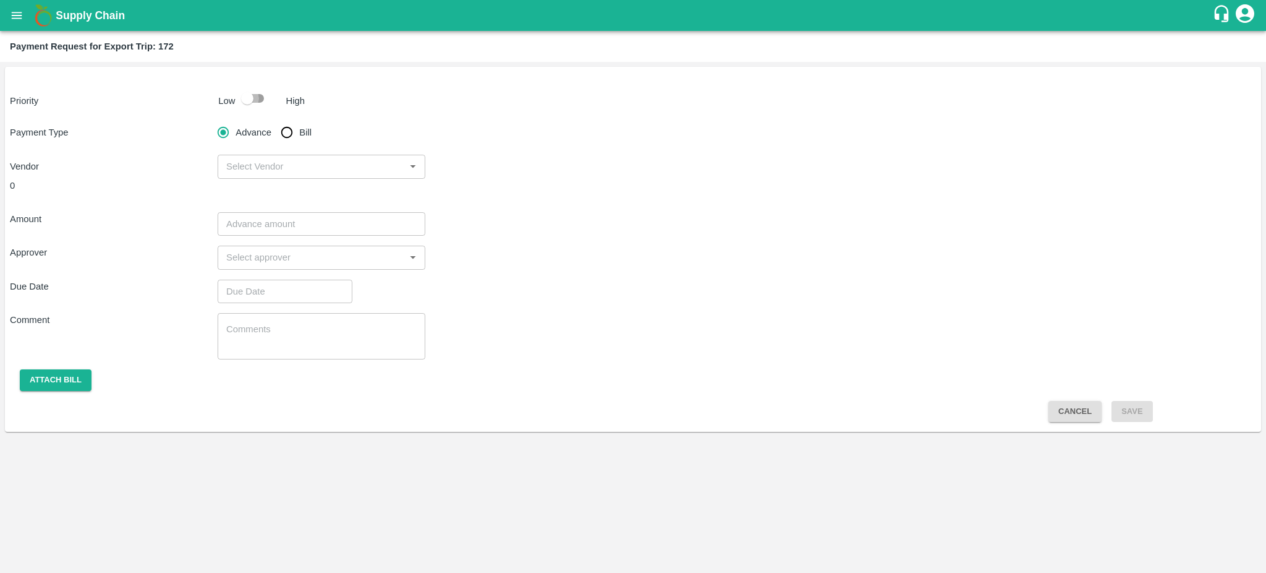
click at [260, 95] on input "checkbox" at bounding box center [247, 98] width 70 height 23
checkbox input "true"
click at [289, 130] on input "Bill" at bounding box center [287, 132] width 25 height 25
radio input "true"
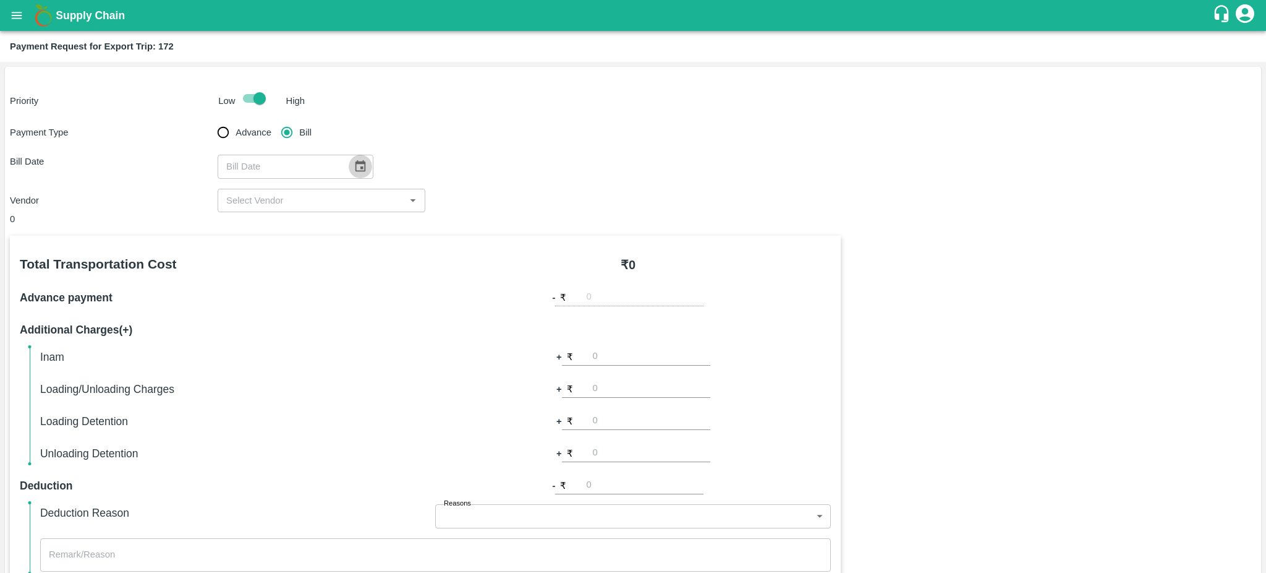
click at [357, 167] on icon "Choose date" at bounding box center [361, 166] width 11 height 12
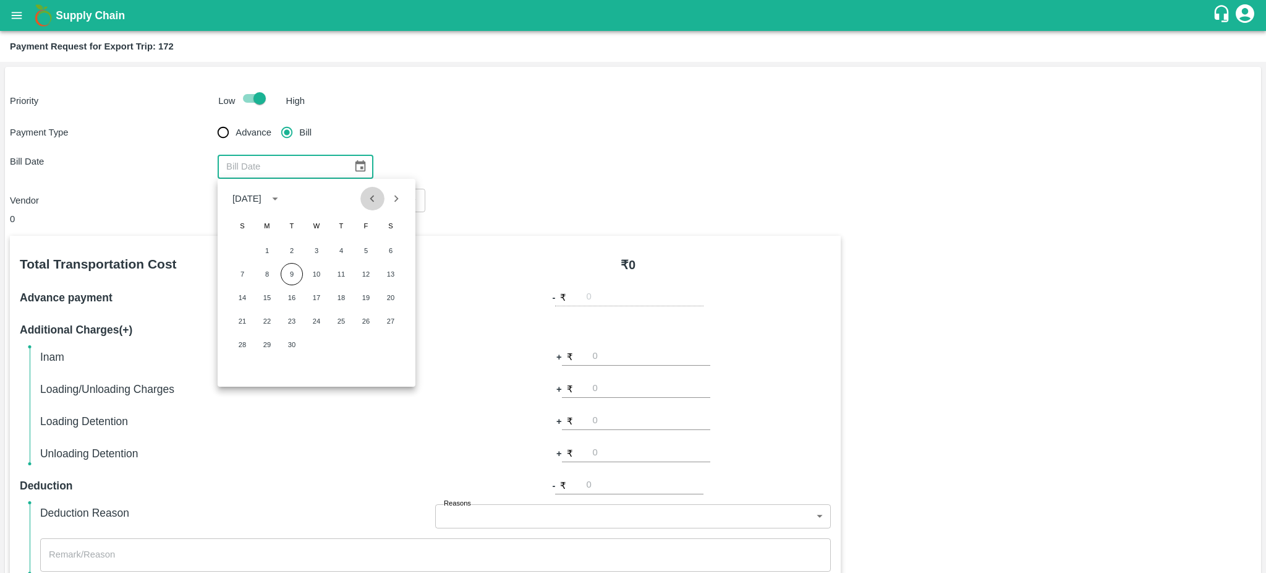
click at [372, 198] on icon "Previous month" at bounding box center [372, 198] width 4 height 7
click at [370, 202] on icon "Previous month" at bounding box center [372, 199] width 14 height 14
click at [323, 342] on button "30" at bounding box center [316, 344] width 22 height 22
type input "30/07/2025"
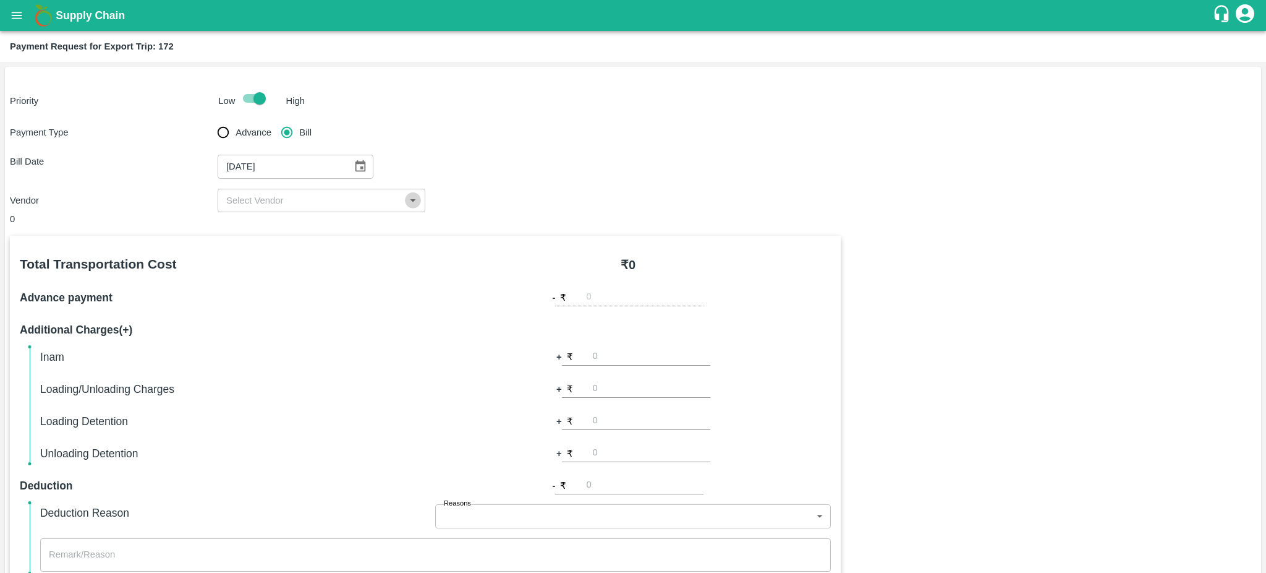
click at [414, 197] on icon "Open" at bounding box center [413, 201] width 14 height 14
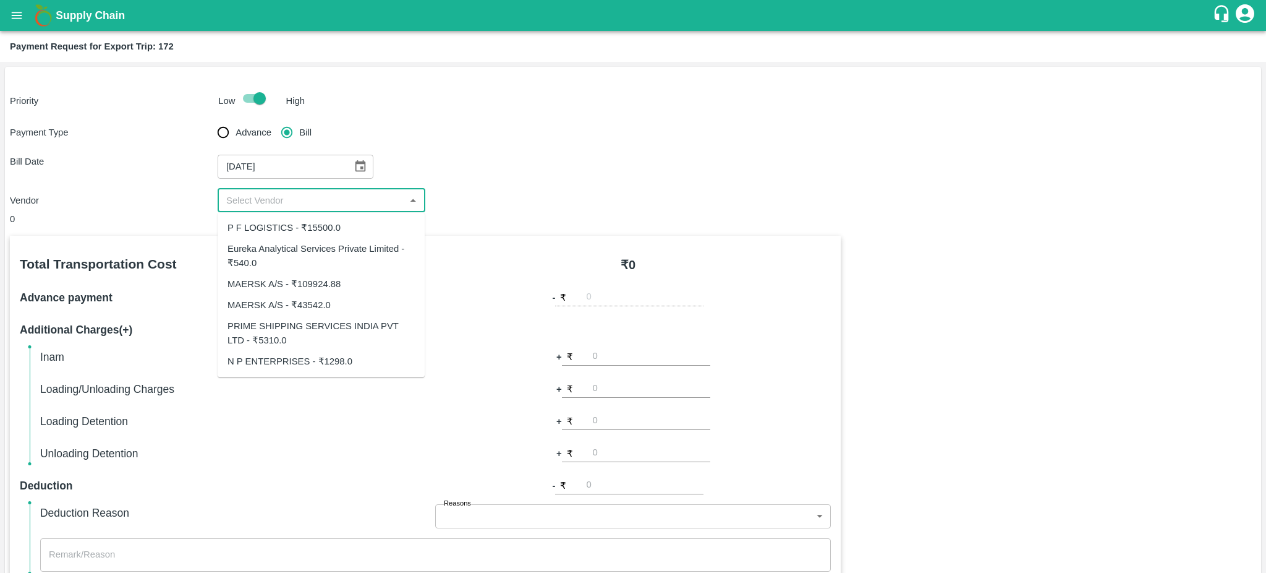
click at [282, 254] on div "Eureka Analytical Services Private Limited - ₹540.0" at bounding box center [321, 256] width 187 height 28
type input "Eureka Analytical Services Private Limited - ₹540.0"
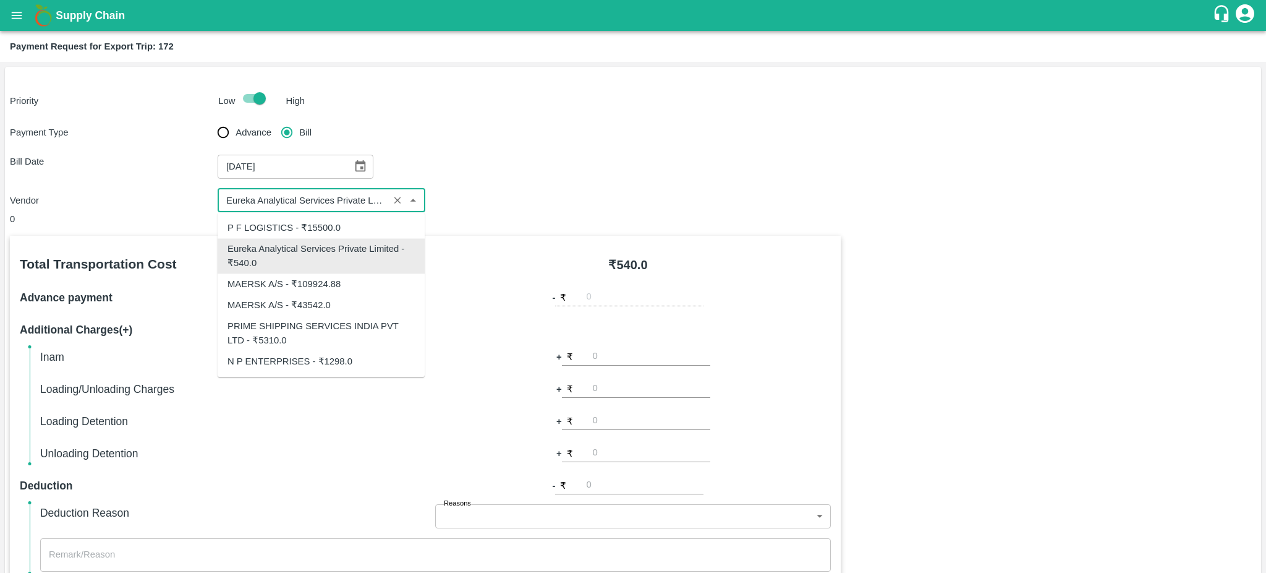
click at [297, 198] on input "input" at bounding box center [303, 200] width 164 height 16
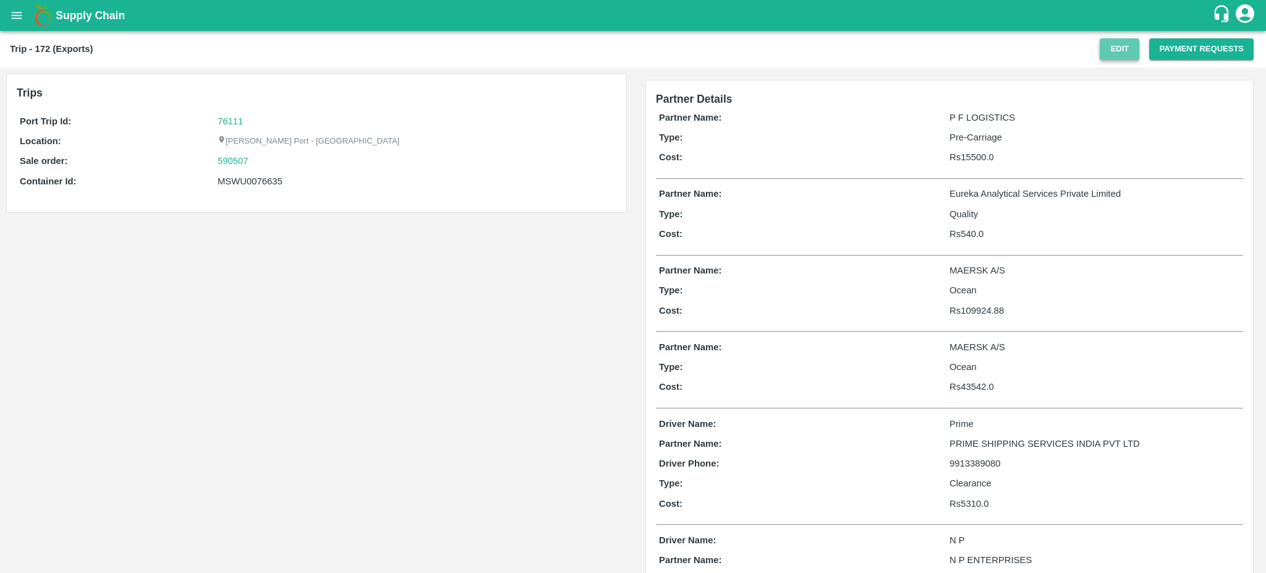
click at [1125, 49] on button "Edit" at bounding box center [1120, 49] width 40 height 22
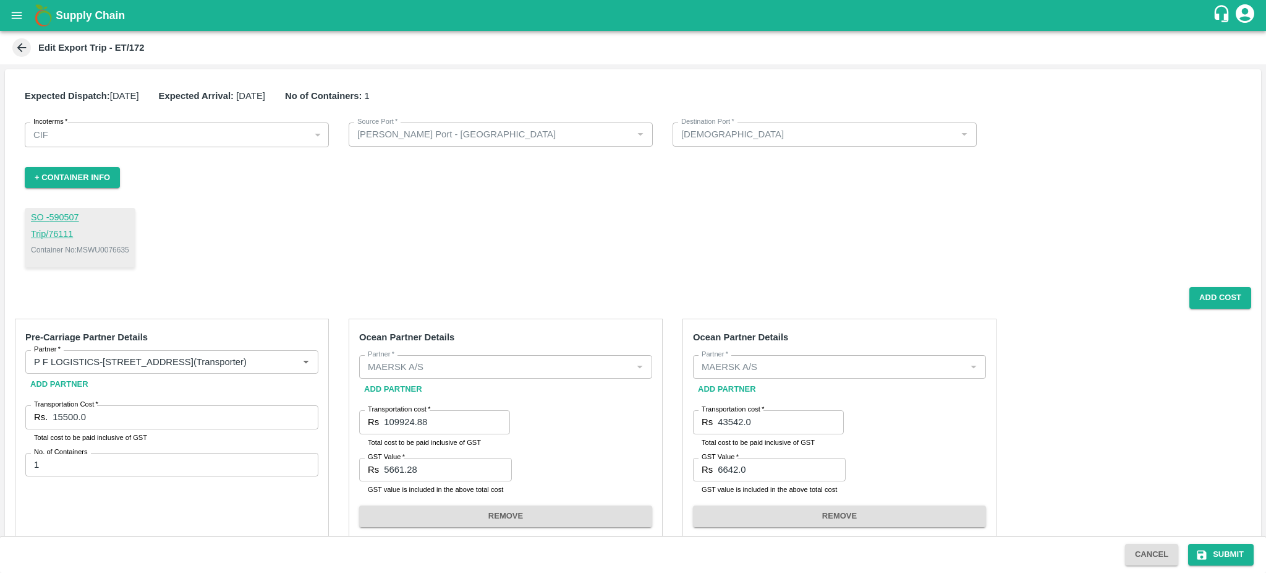
scroll to position [412, 0]
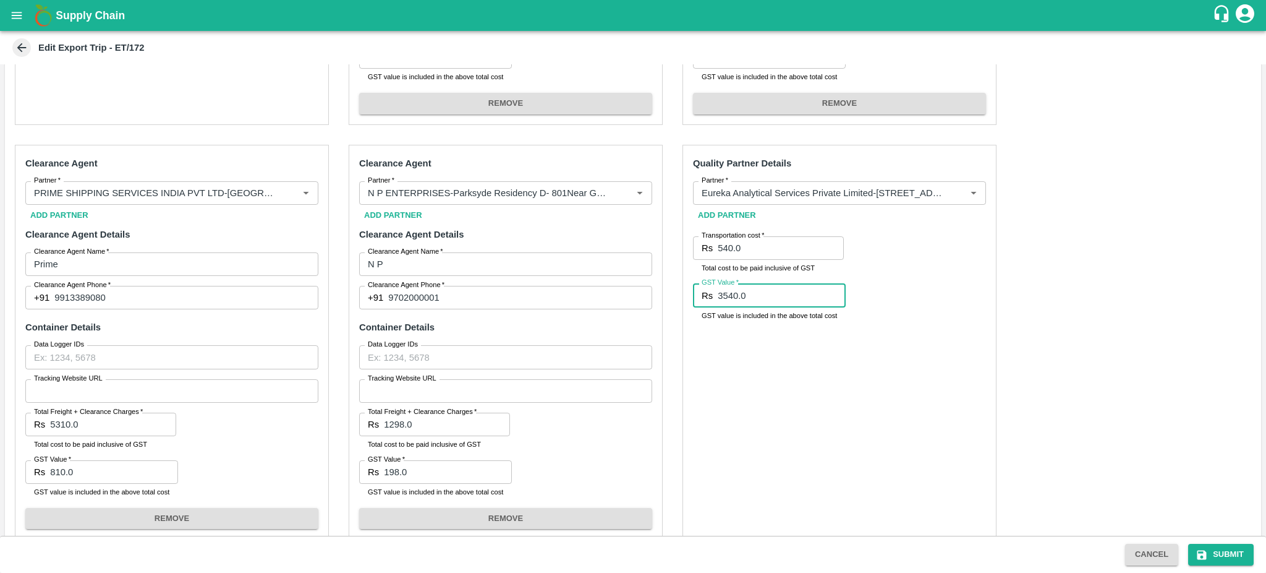
click at [750, 295] on input "3540.0" at bounding box center [782, 294] width 128 height 23
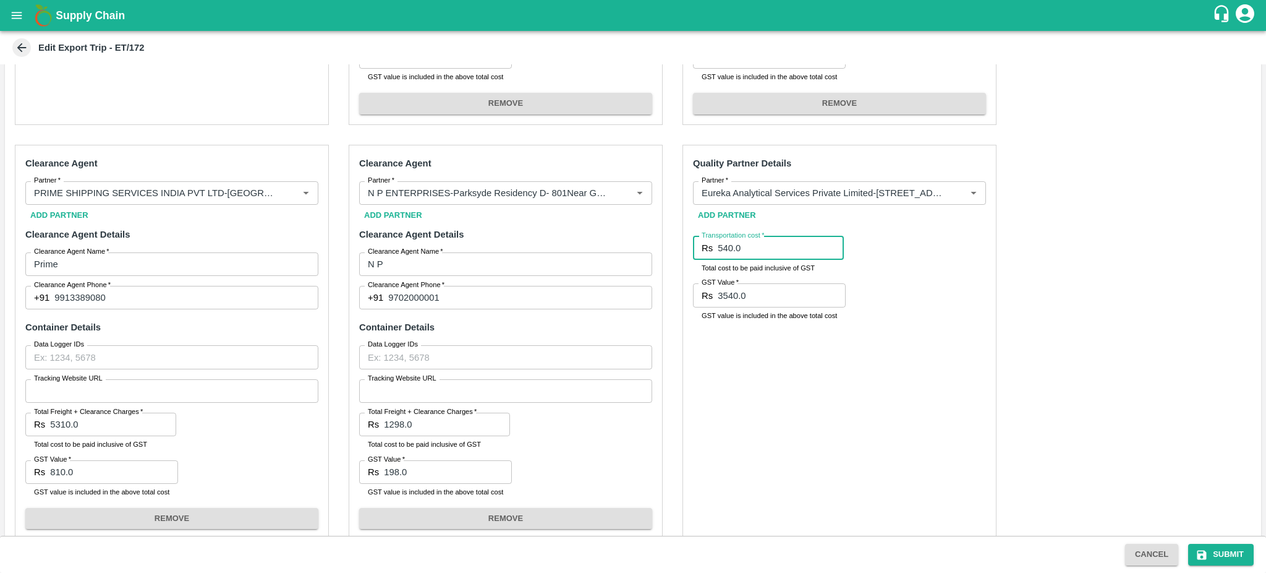
click at [754, 243] on input "540.0" at bounding box center [781, 247] width 126 height 23
paste input "3540.0"
type input "3540.0"
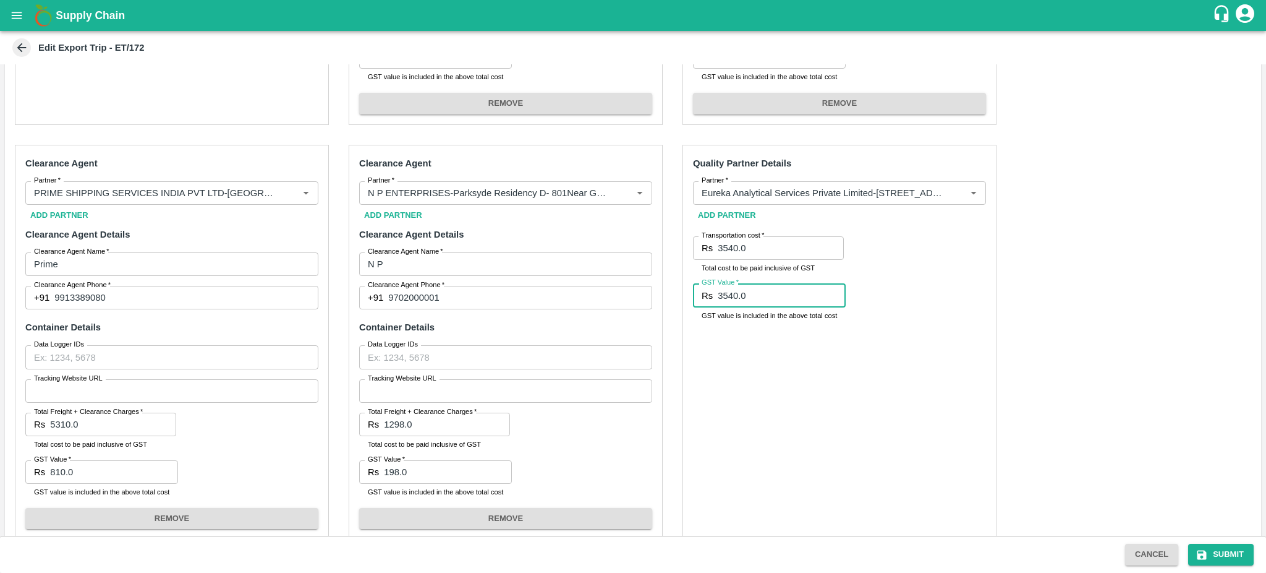
click at [746, 291] on input "3540.0" at bounding box center [782, 294] width 128 height 23
type input "3"
type input "540"
click at [1228, 560] on button "Submit" at bounding box center [1221, 554] width 66 height 22
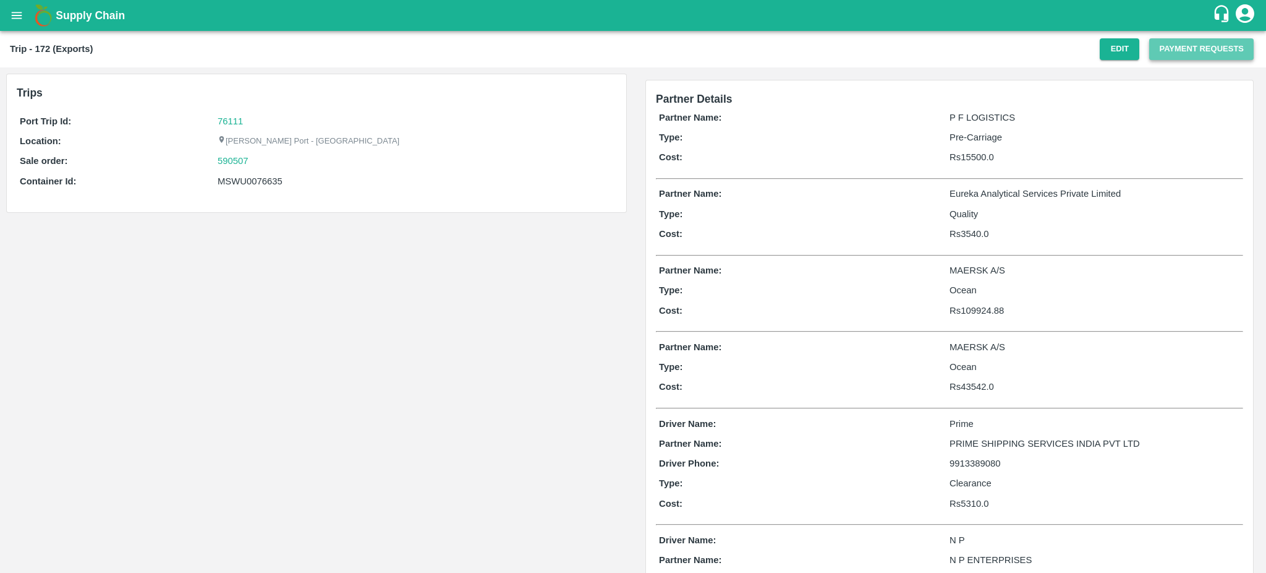
click at [1180, 40] on button "Payment Requests" at bounding box center [1201, 49] width 104 height 22
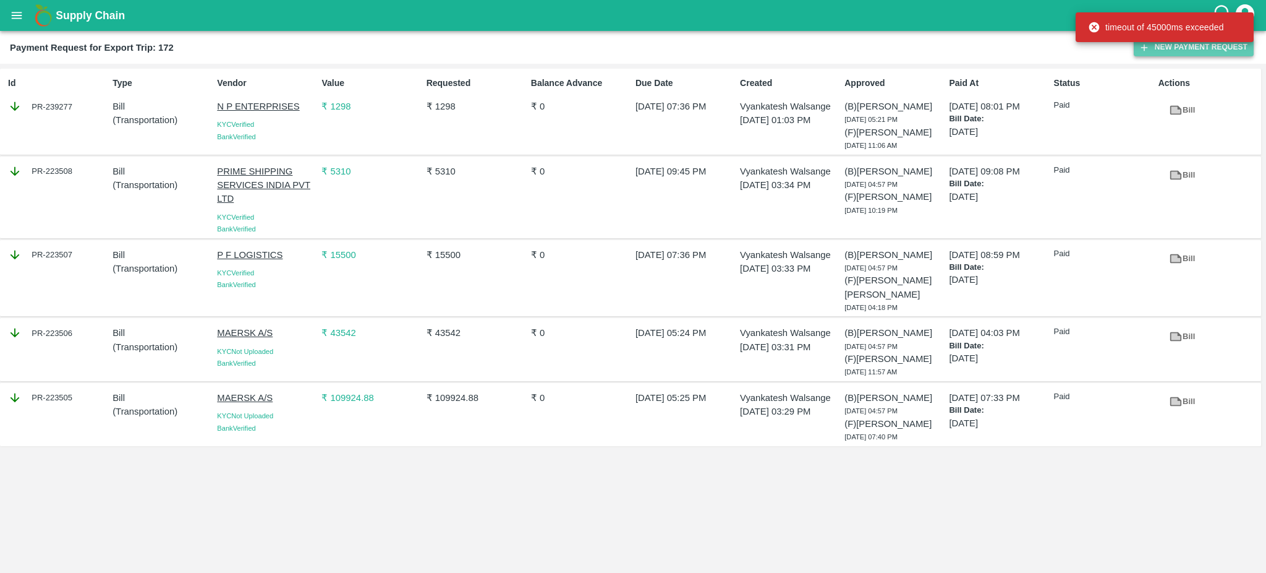
click at [1161, 48] on button "New Payment Request" at bounding box center [1194, 47] width 120 height 18
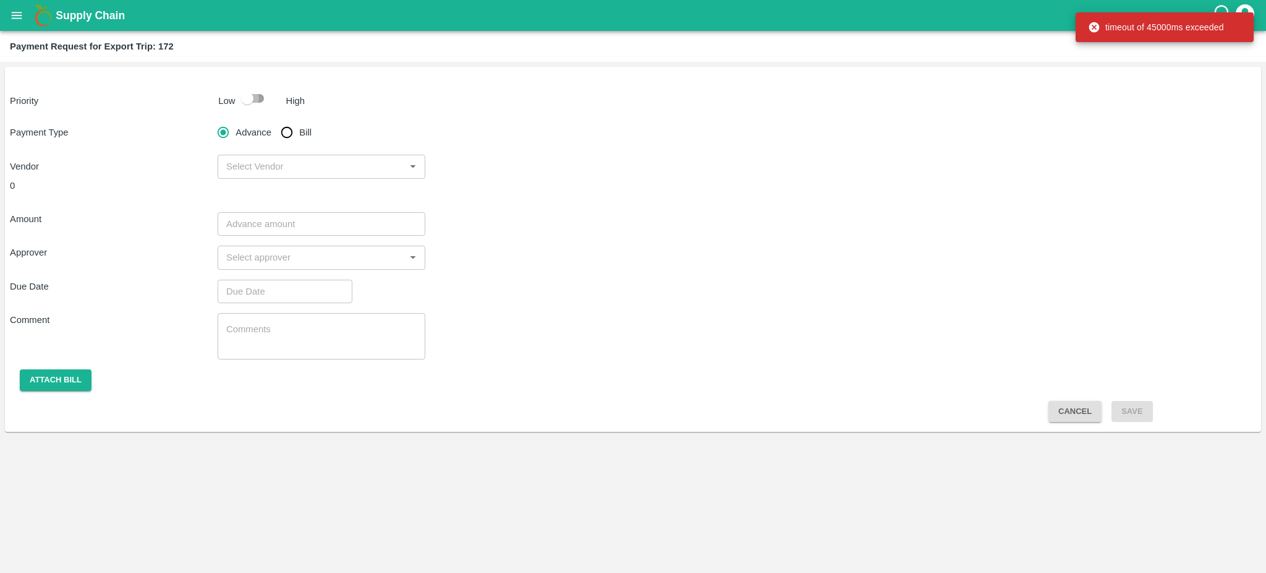
click at [261, 102] on input "checkbox" at bounding box center [247, 98] width 70 height 23
checkbox input "true"
click at [293, 127] on input "Bill" at bounding box center [287, 132] width 25 height 25
radio input "true"
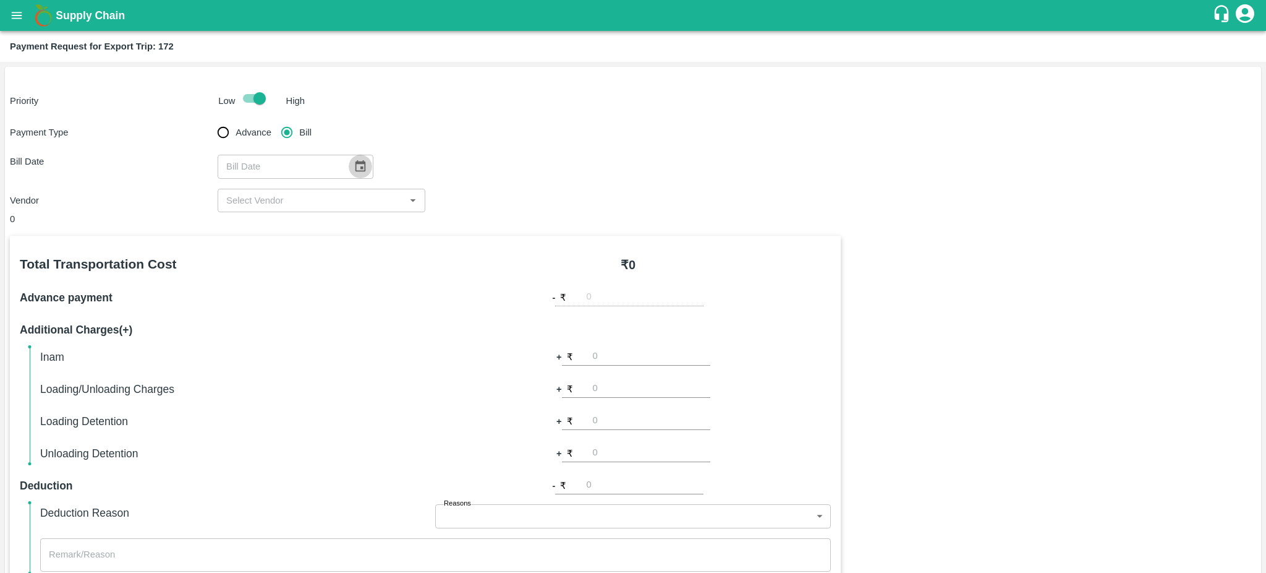
click at [357, 166] on icon "Choose date" at bounding box center [361, 167] width 14 height 14
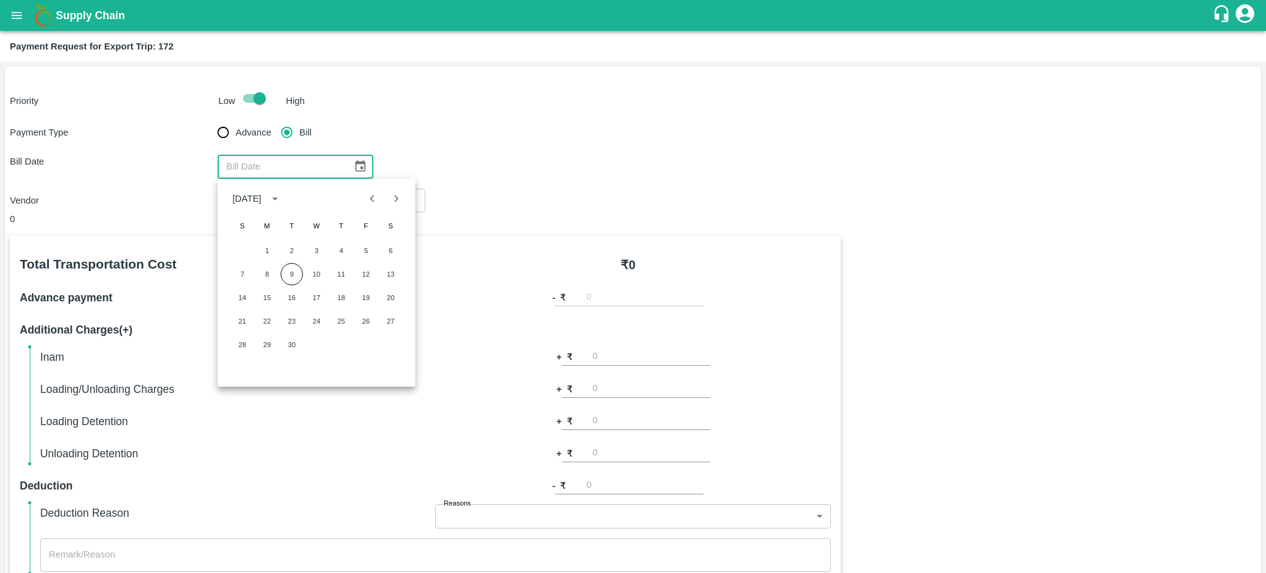
click at [370, 196] on icon "Previous month" at bounding box center [372, 199] width 14 height 14
click at [370, 252] on button "1" at bounding box center [366, 250] width 22 height 22
type input "01/08/2025"
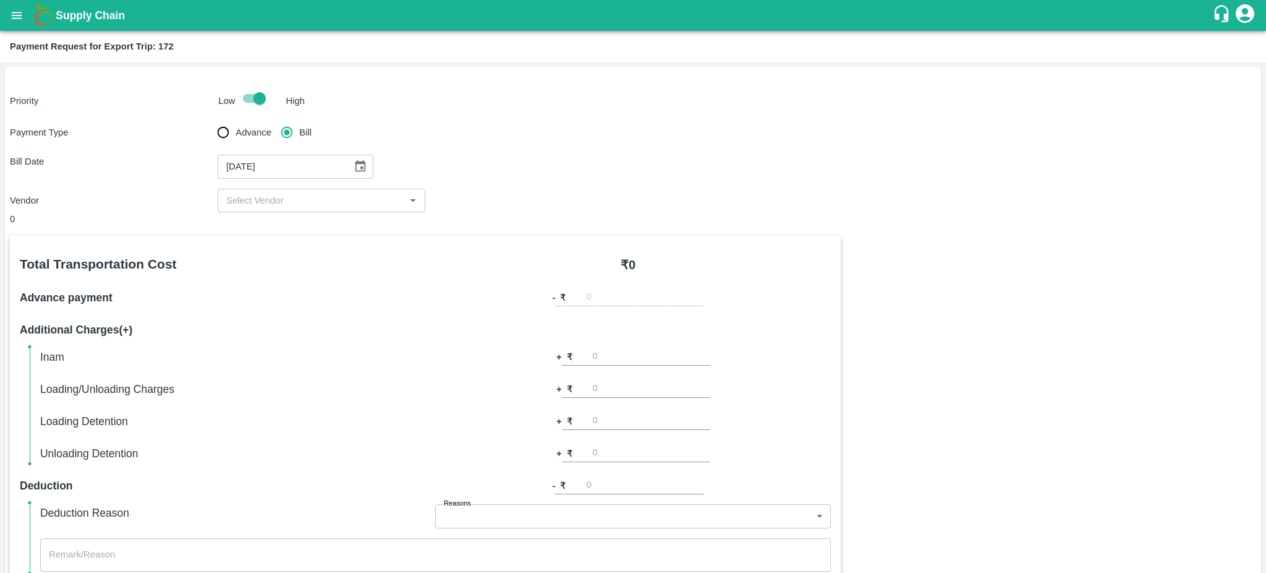
click at [405, 202] on div at bounding box center [412, 200] width 15 height 16
click at [415, 198] on icon "Open" at bounding box center [413, 201] width 14 height 14
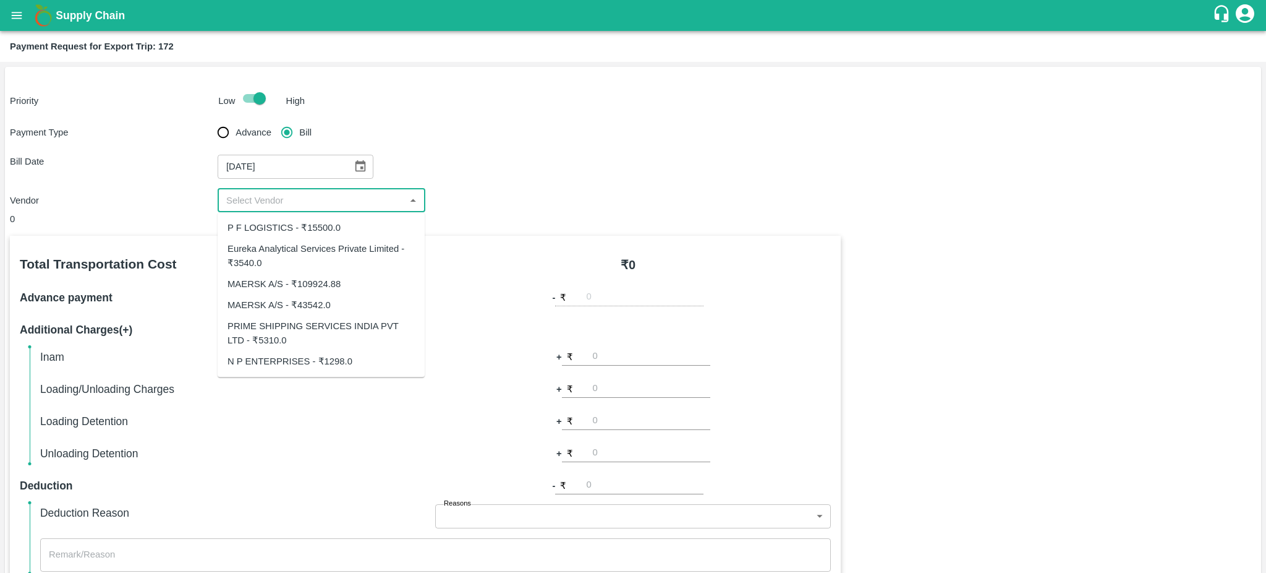
click at [291, 245] on div "Eureka Analytical Services Private Limited - ₹3540.0" at bounding box center [321, 256] width 187 height 28
type input "Eureka Analytical Services Private Limited - ₹3540.0"
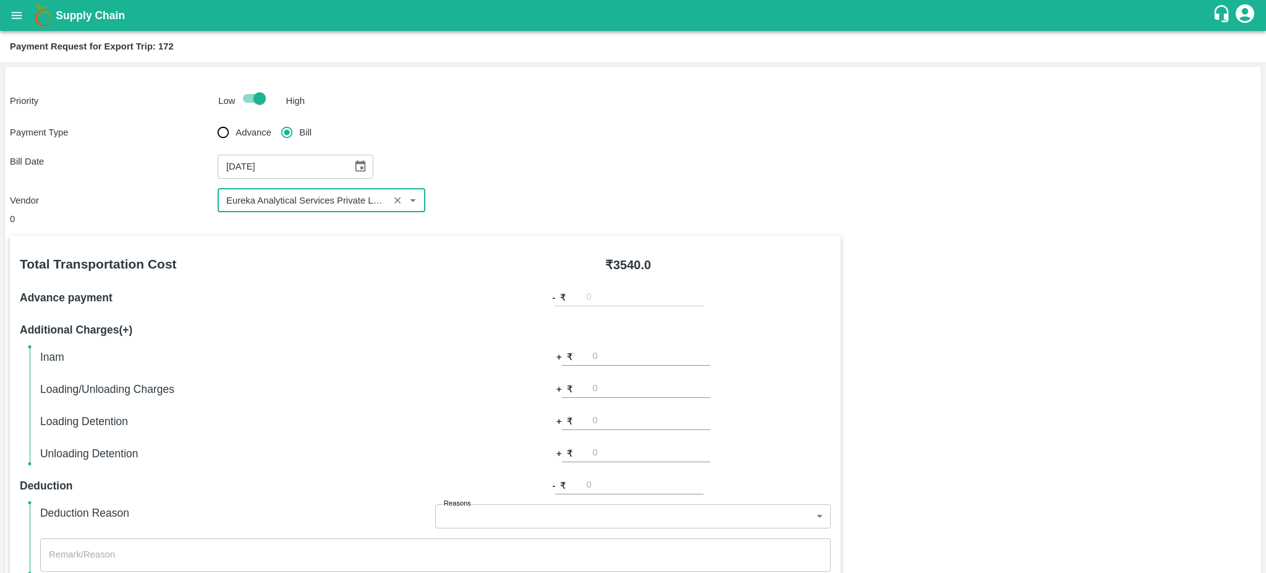
scroll to position [275, 0]
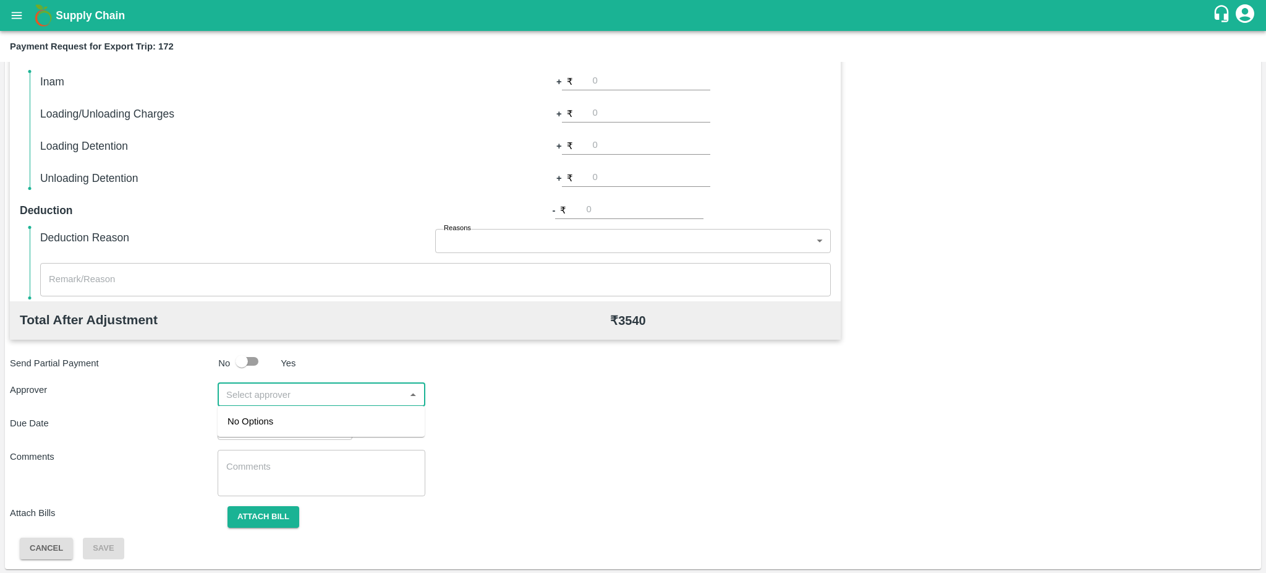
click at [354, 398] on input "input" at bounding box center [311, 394] width 180 height 16
type input "pr"
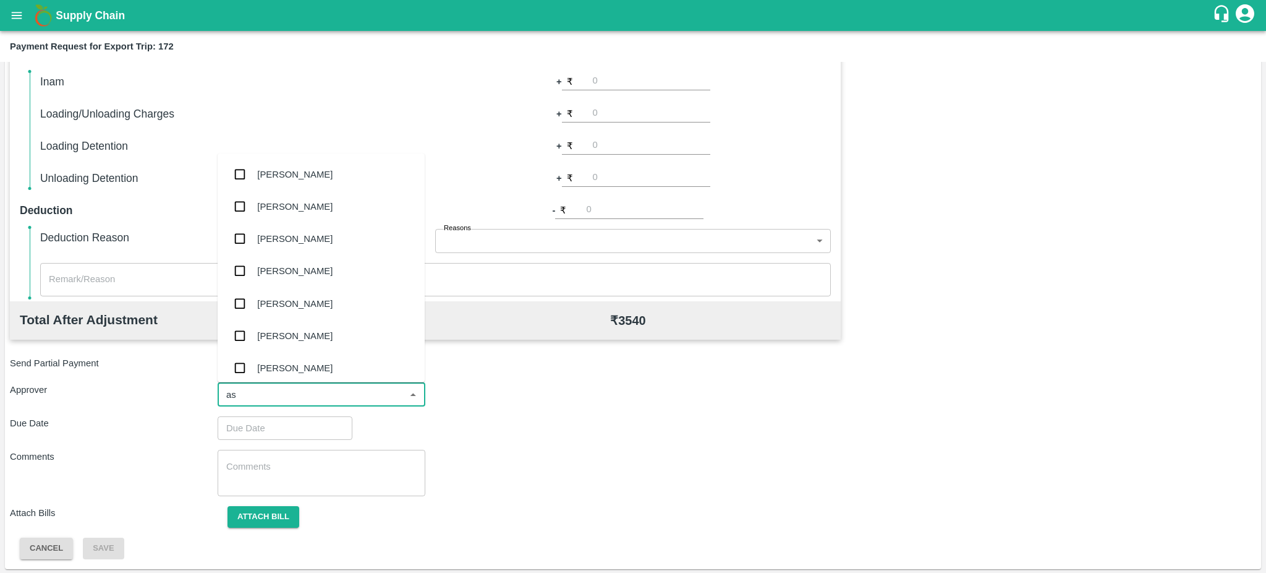
type input "asa"
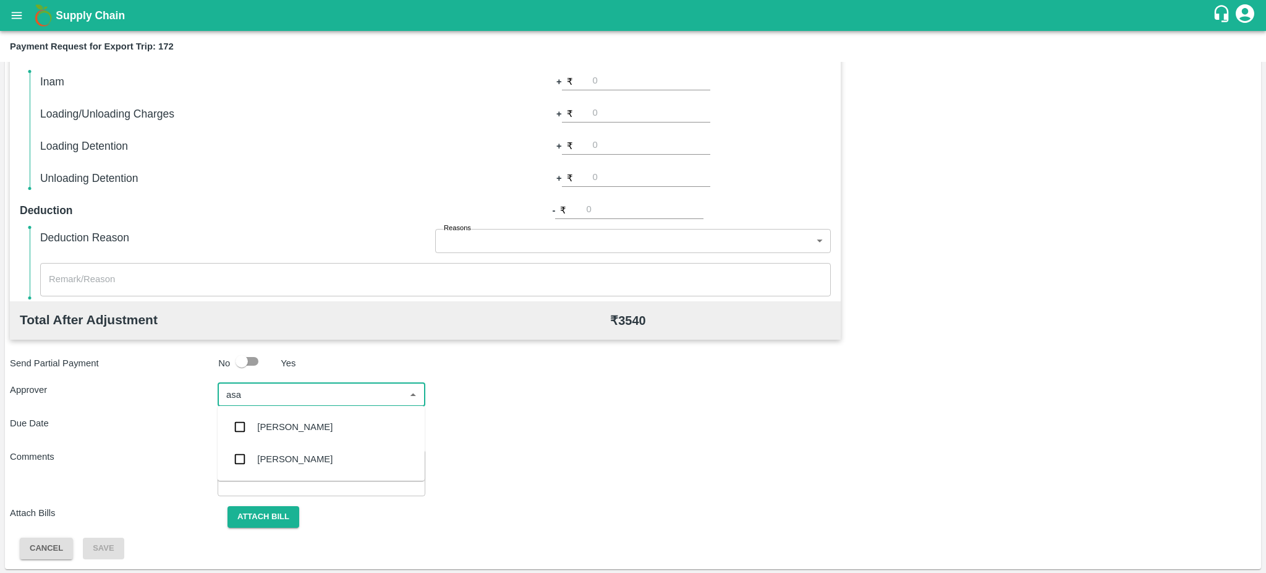
click at [305, 449] on div "[PERSON_NAME]" at bounding box center [321, 459] width 207 height 32
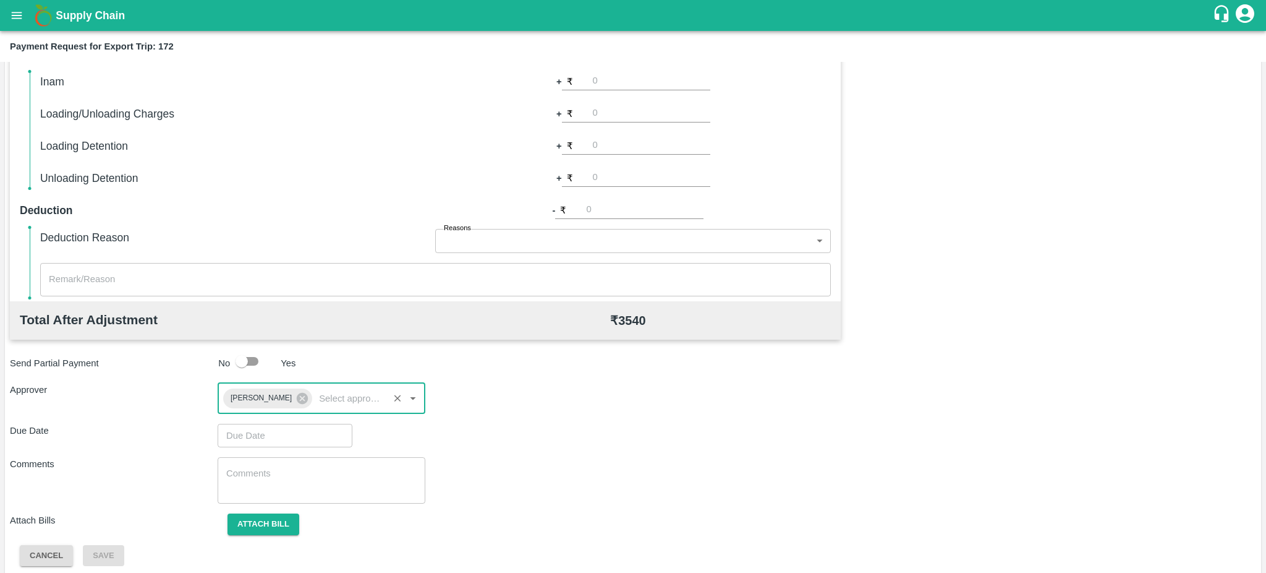
type input "DD/MM/YYYY hh:mm aa"
click at [265, 434] on input "DD/MM/YYYY hh:mm aa" at bounding box center [281, 435] width 126 height 23
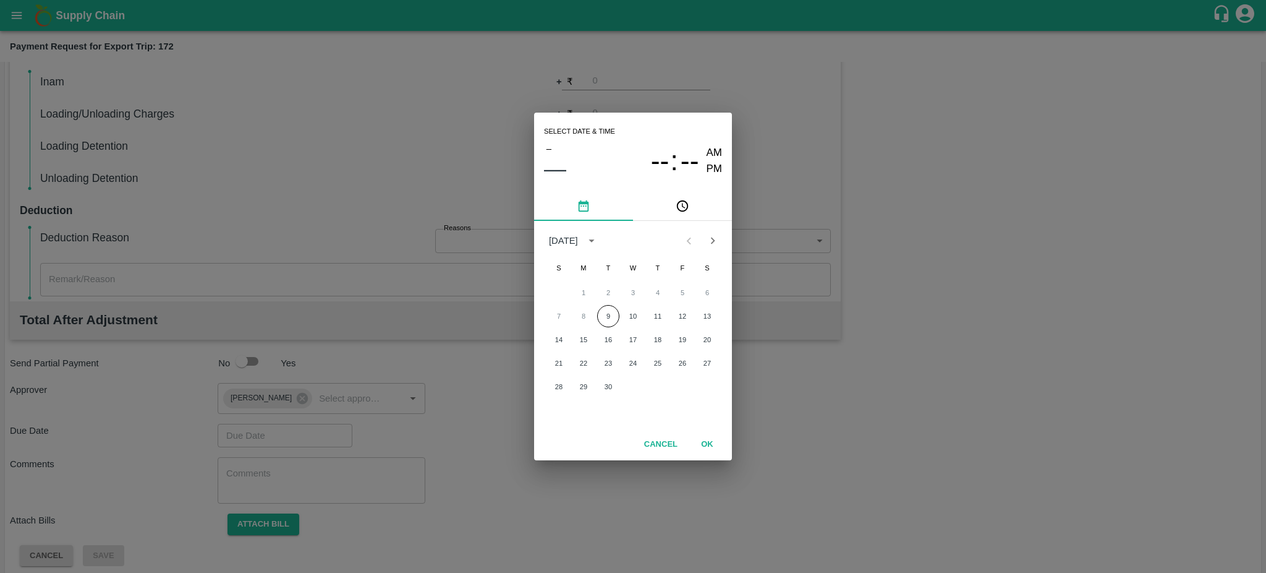
click at [304, 436] on div "Select date & time – –– -- : -- AM PM September 2025 S M T W T F S 1 2 3 4 5 6 …" at bounding box center [633, 286] width 1266 height 573
type input "DD/MM/YYYY hh:mm aa"
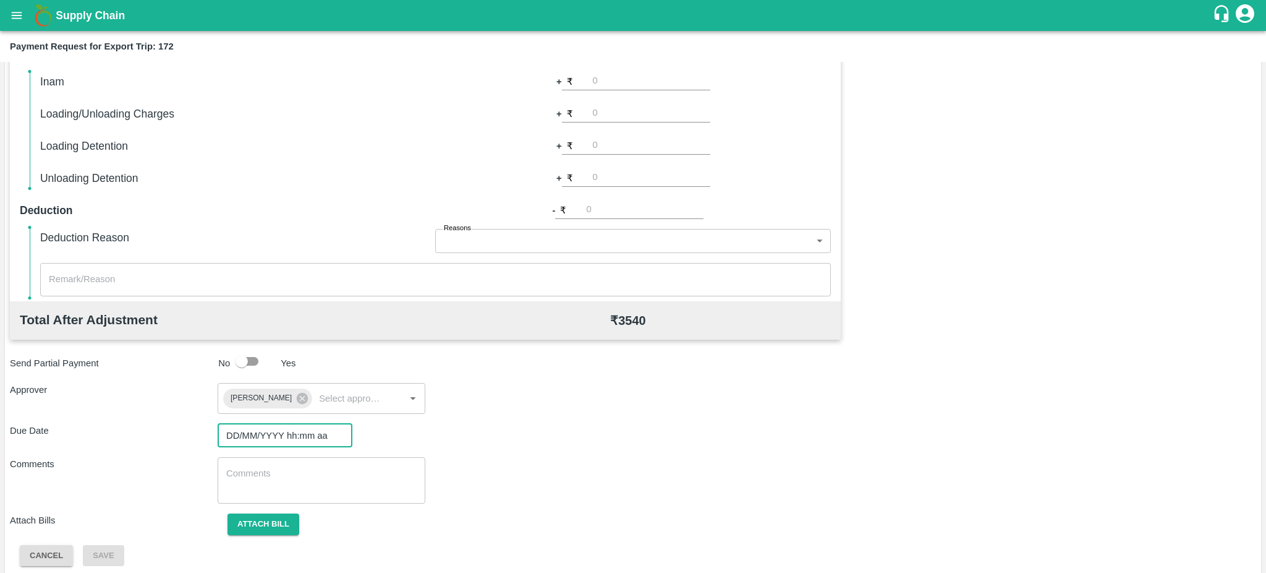
click at [249, 428] on input "DD/MM/YYYY hh:mm aa" at bounding box center [281, 435] width 126 height 23
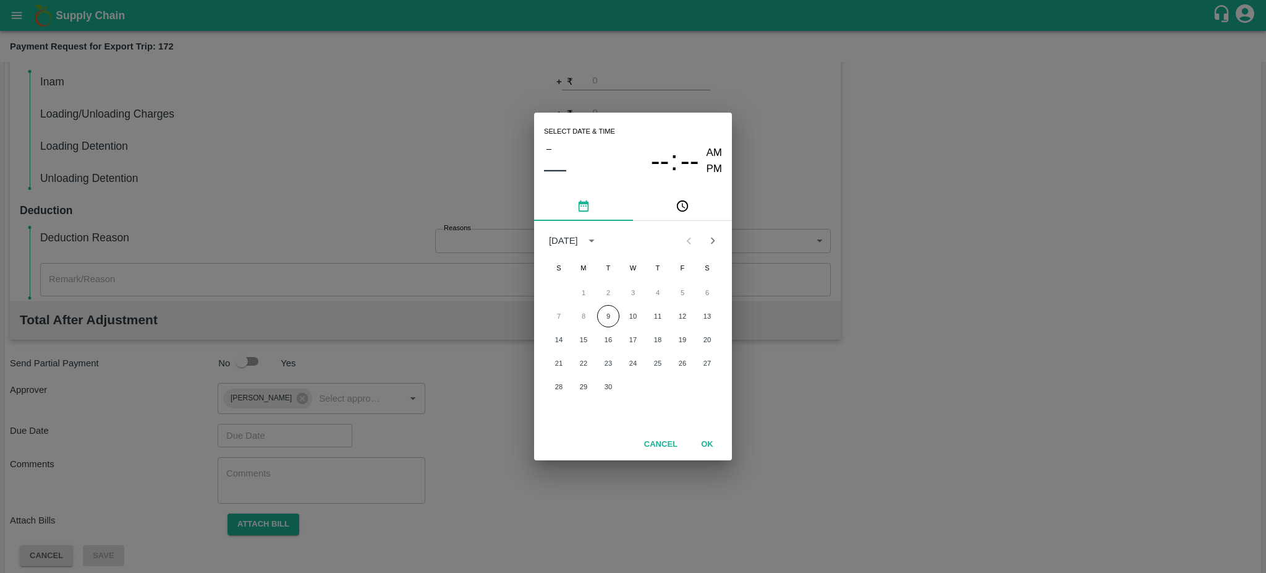
click at [419, 435] on div "Select date & time – –– -- : -- AM PM September 2025 S M T W T F S 1 2 3 4 5 6 …" at bounding box center [633, 286] width 1266 height 573
type input "DD/MM/YYYY hh:mm aa"
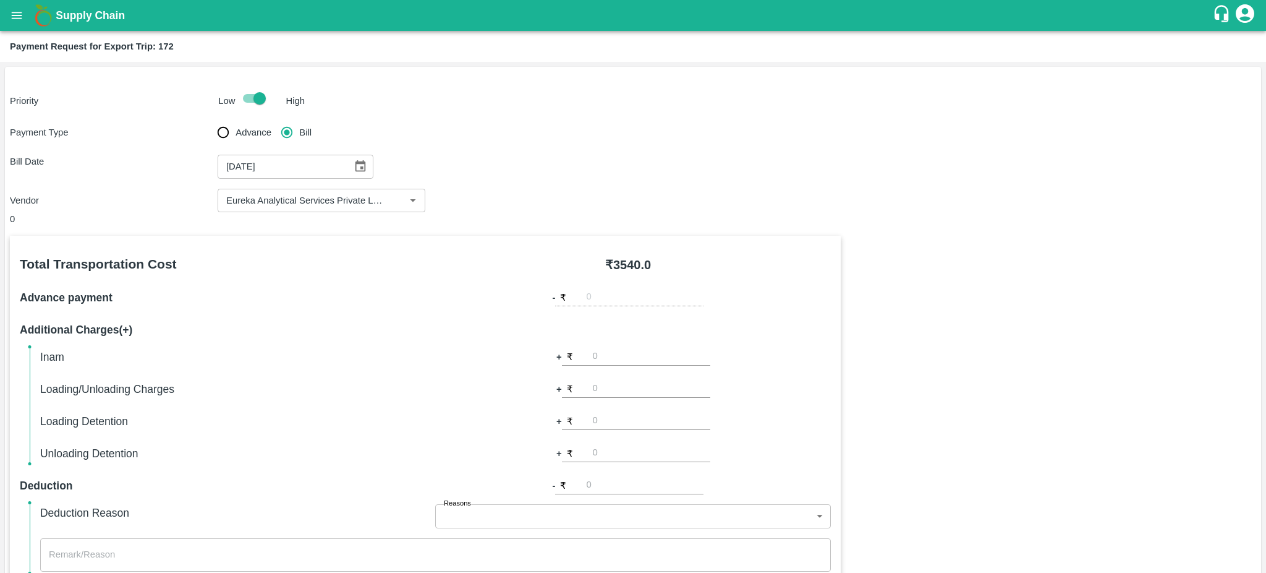
scroll to position [283, 0]
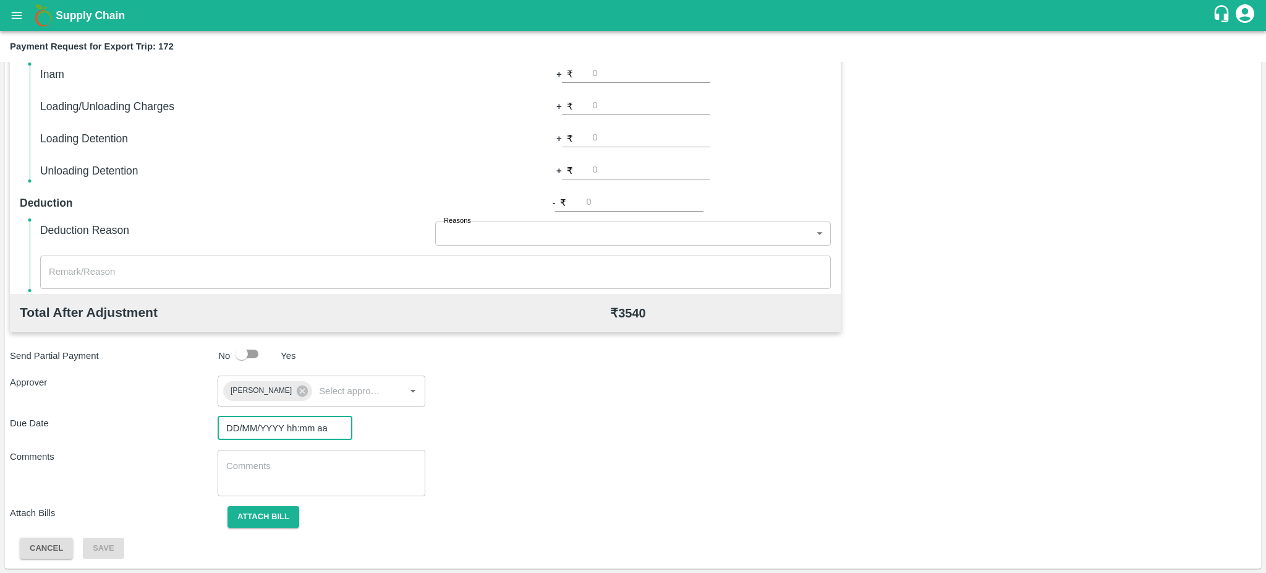
click at [303, 427] on input "DD/MM/YYYY hh:mm aa" at bounding box center [281, 427] width 126 height 23
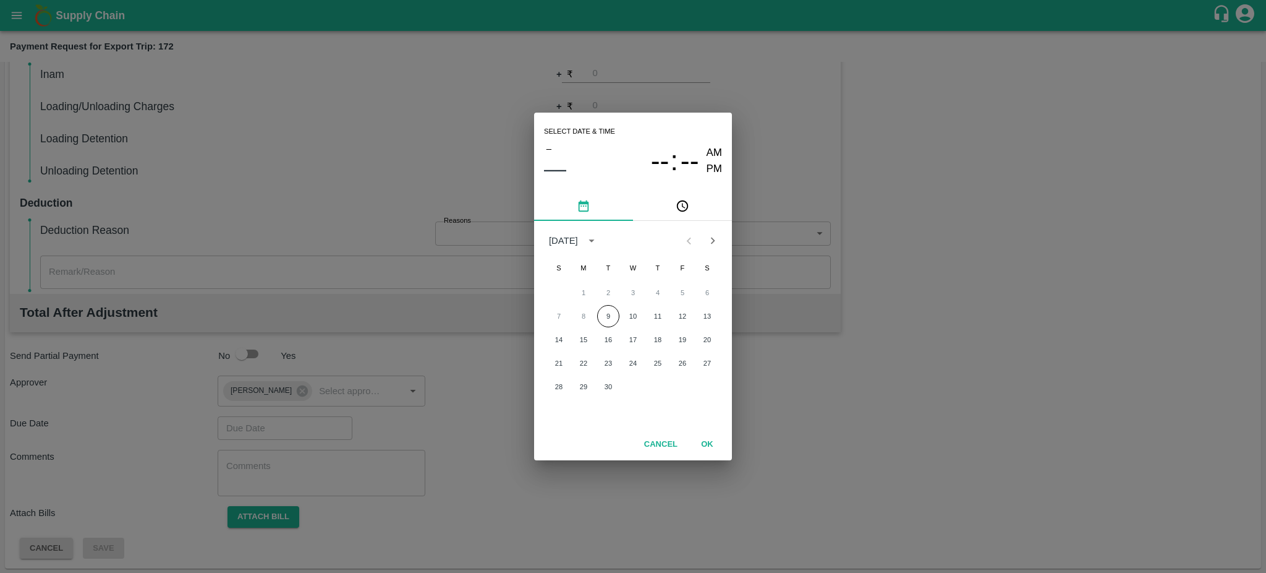
click at [303, 427] on div "Select date & time – –– -- : -- AM PM September 2025 S M T W T F S 1 2 3 4 5 6 …" at bounding box center [633, 286] width 1266 height 573
type input "DD/MM/YYYY hh:mm aa"
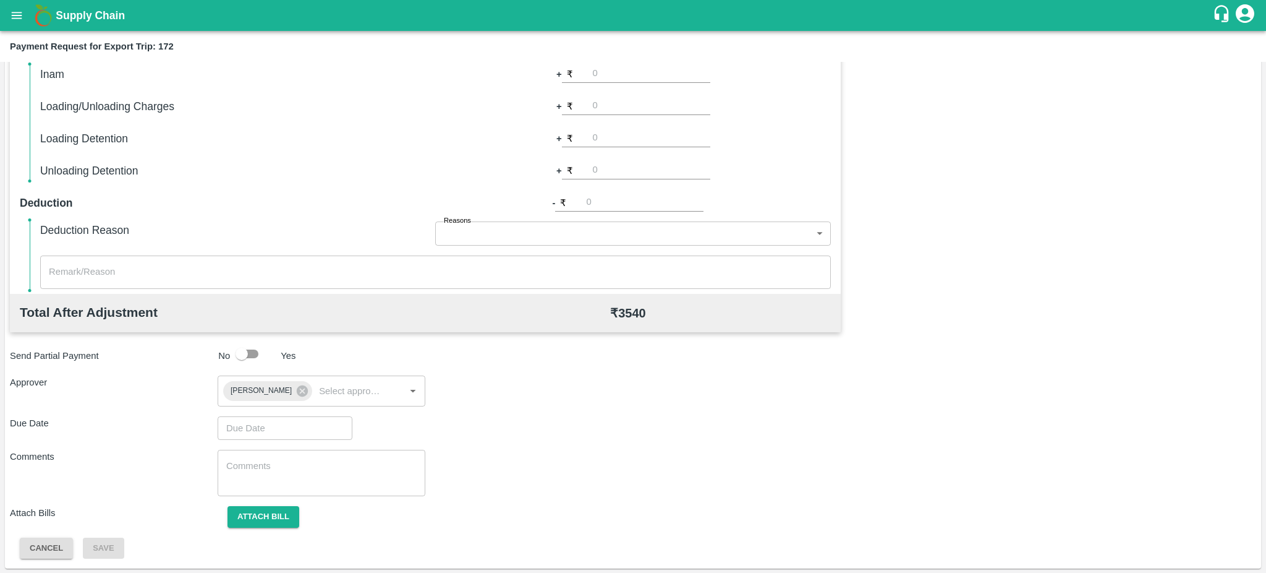
type input "DD/MM/YYYY hh:mm aa"
click at [303, 427] on input "DD/MM/YYYY hh:mm aa" at bounding box center [281, 427] width 126 height 23
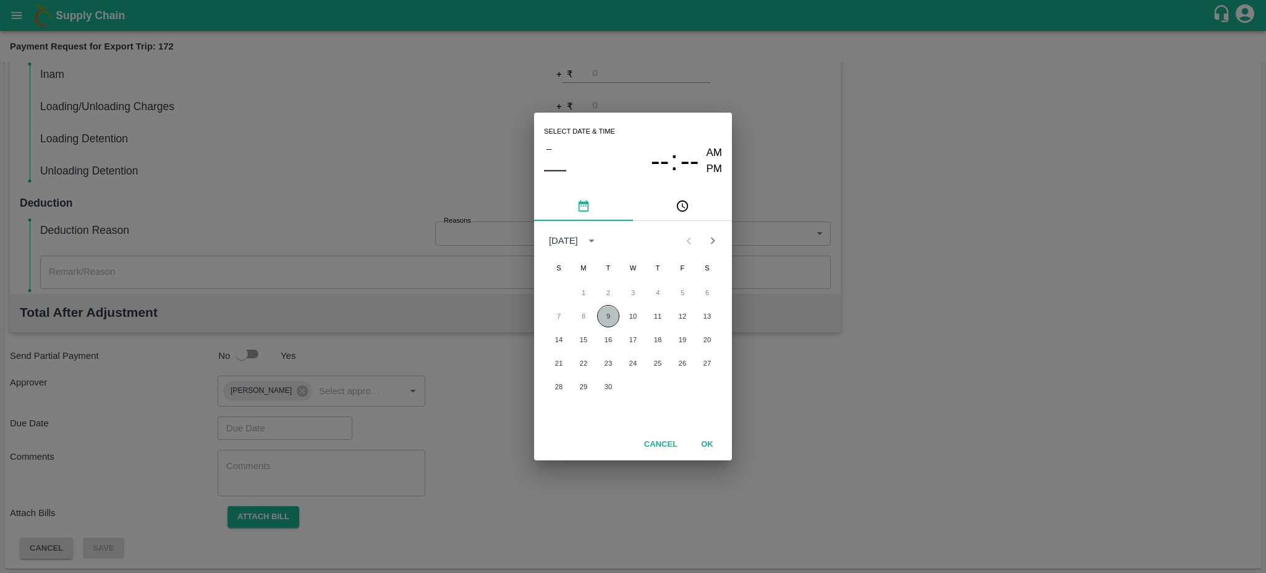
click at [603, 319] on button "9" at bounding box center [608, 316] width 22 height 22
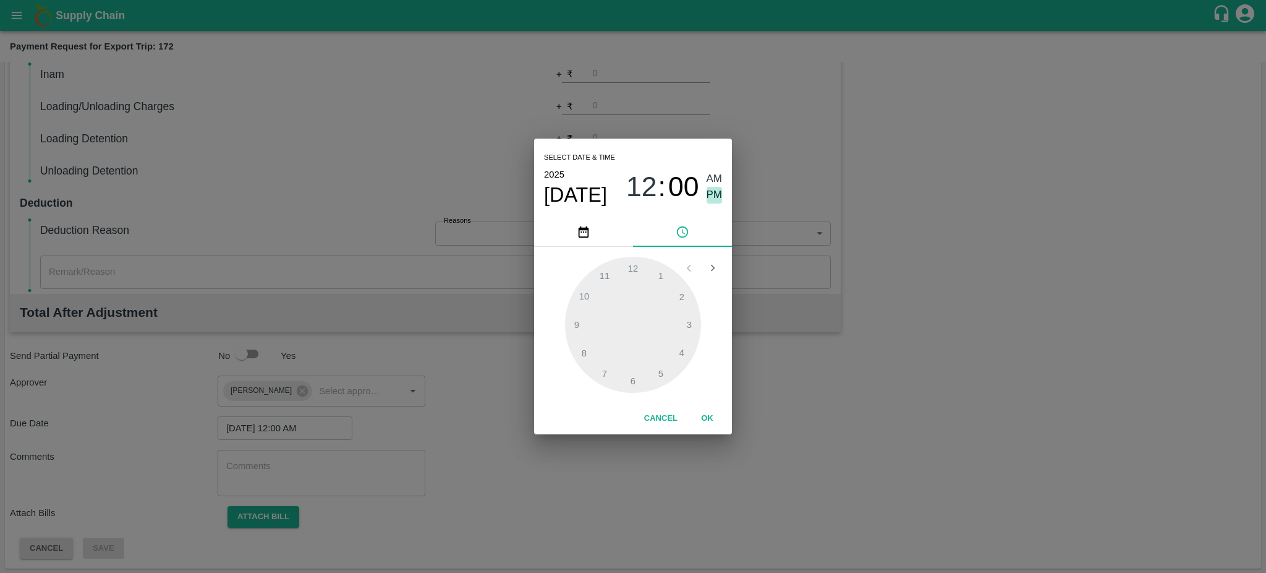
click at [714, 189] on span "PM" at bounding box center [715, 195] width 16 height 17
click at [658, 367] on div at bounding box center [633, 325] width 136 height 136
type input "09/09/2025 05:25 PM"
click at [658, 367] on div at bounding box center [633, 325] width 136 height 136
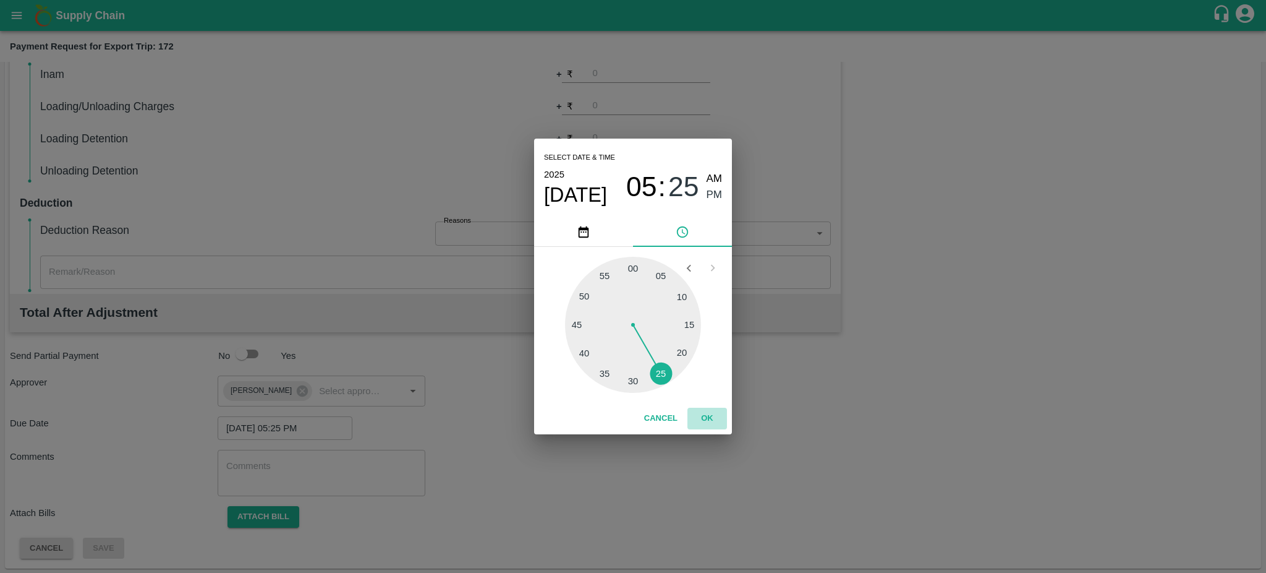
click at [705, 416] on button "OK" at bounding box center [708, 418] width 40 height 22
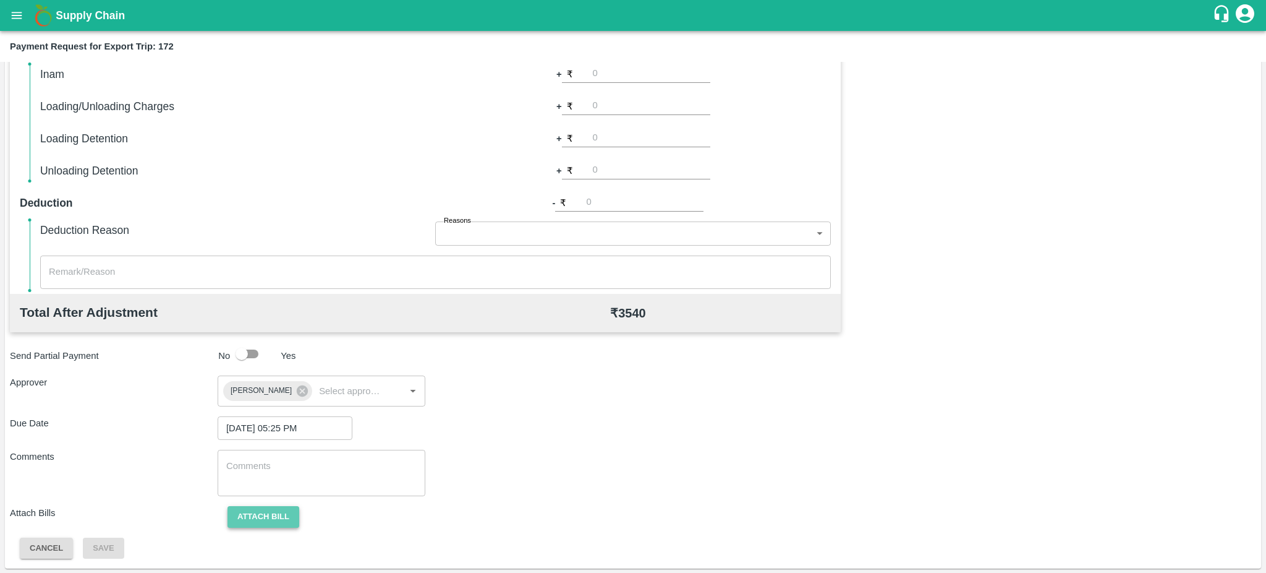
click at [259, 511] on button "Attach bill" at bounding box center [264, 517] width 72 height 22
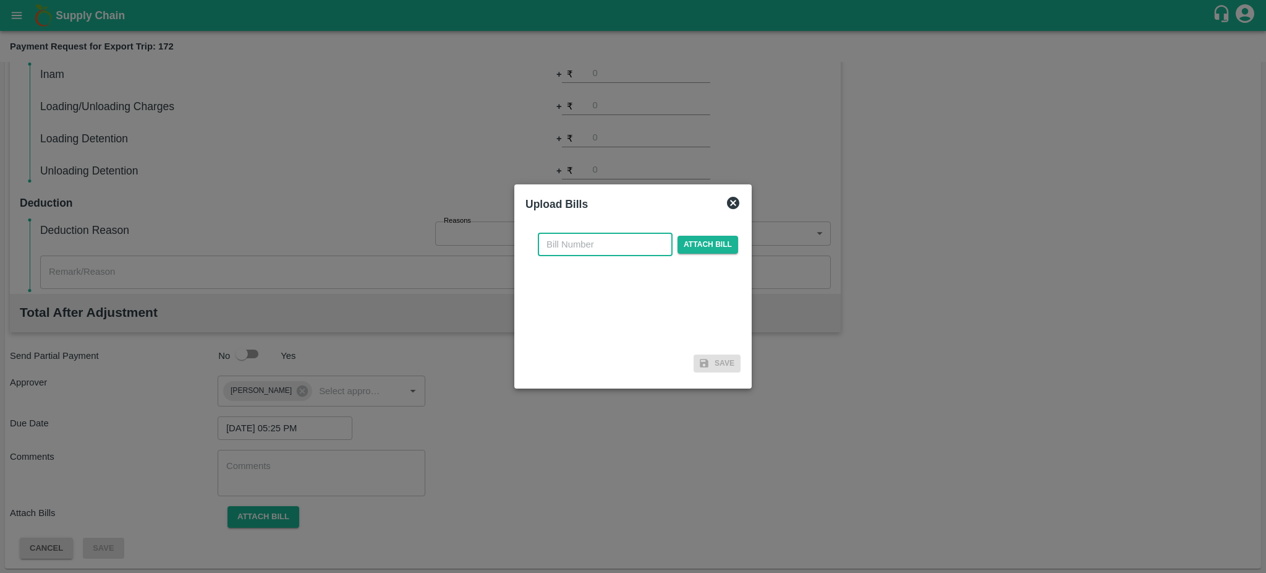
click at [571, 242] on input "text" at bounding box center [605, 243] width 135 height 23
paste input "EKA6/2425/3567"
type input "EKA6/2425/3567"
click at [710, 245] on span "Attach bill" at bounding box center [708, 245] width 61 height 18
click at [0, 0] on input "Attach bill" at bounding box center [0, 0] width 0 height 0
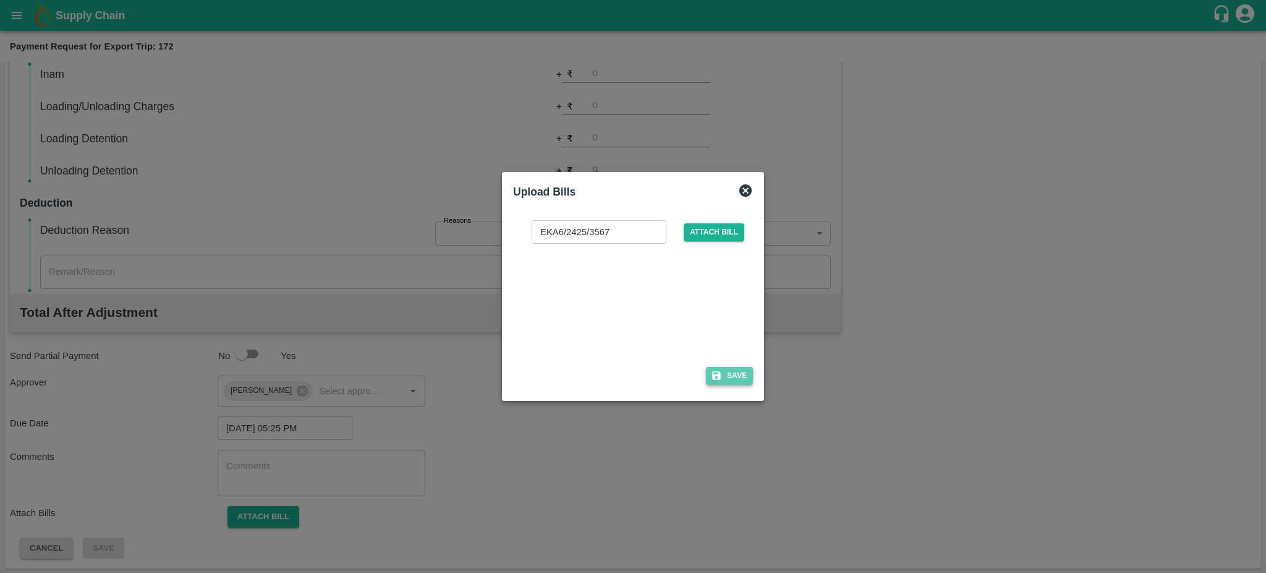
click at [736, 375] on button "Save" at bounding box center [729, 376] width 47 height 18
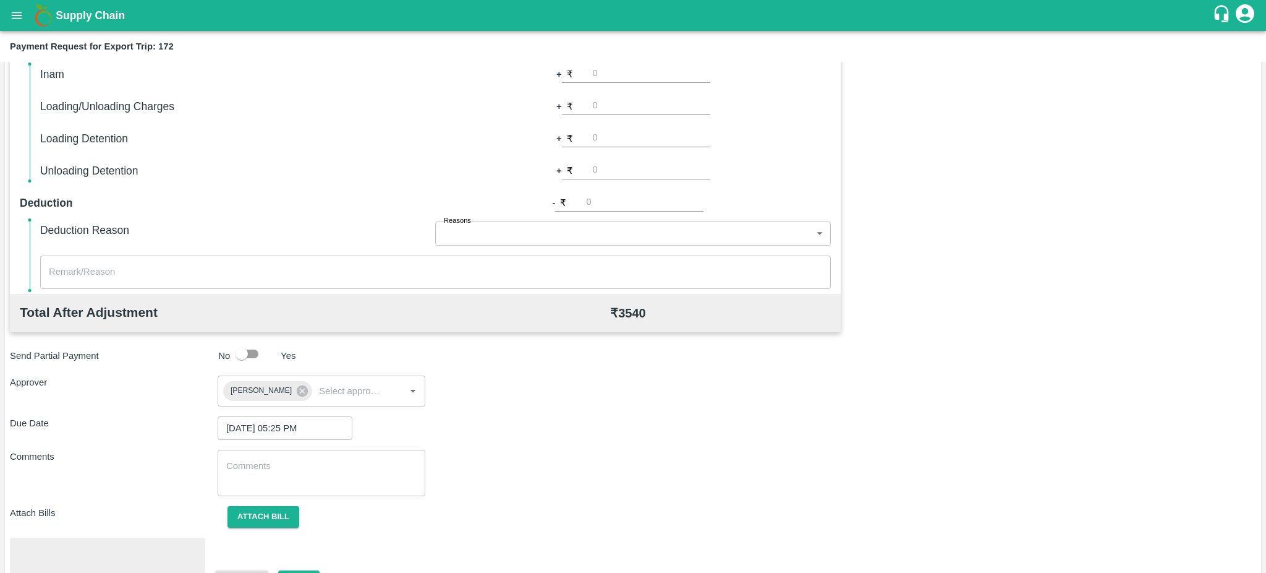
scroll to position [348, 0]
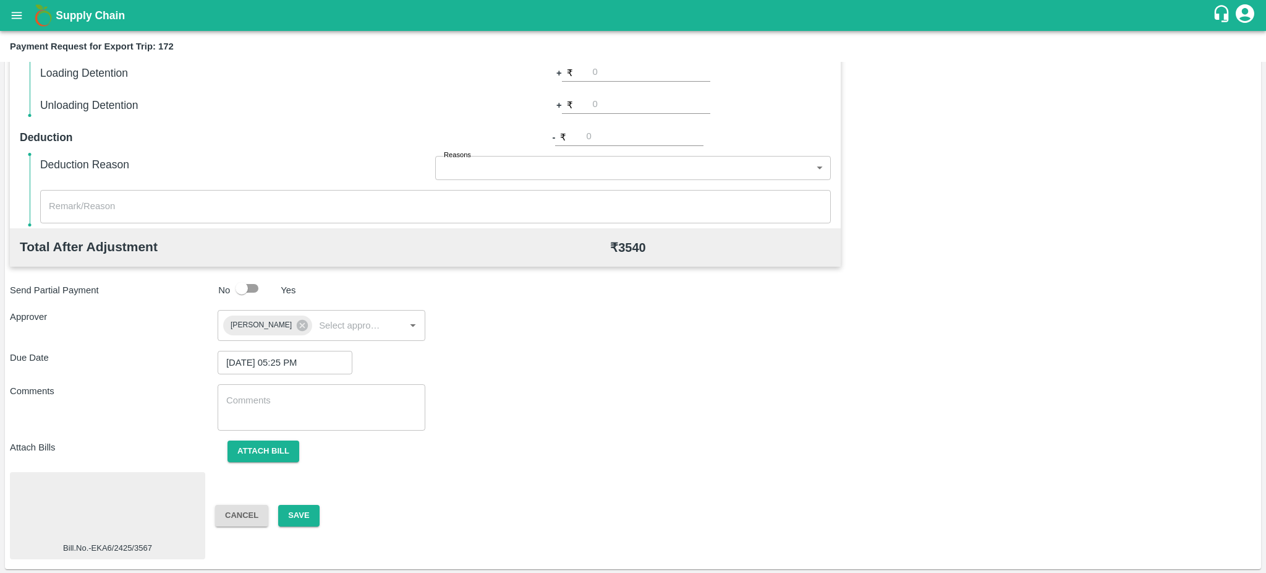
click at [305, 503] on div "Bill.No.-EKA6/2425/3567 Cancel Save" at bounding box center [633, 515] width 1246 height 87
click at [305, 512] on button "Save" at bounding box center [298, 516] width 41 height 22
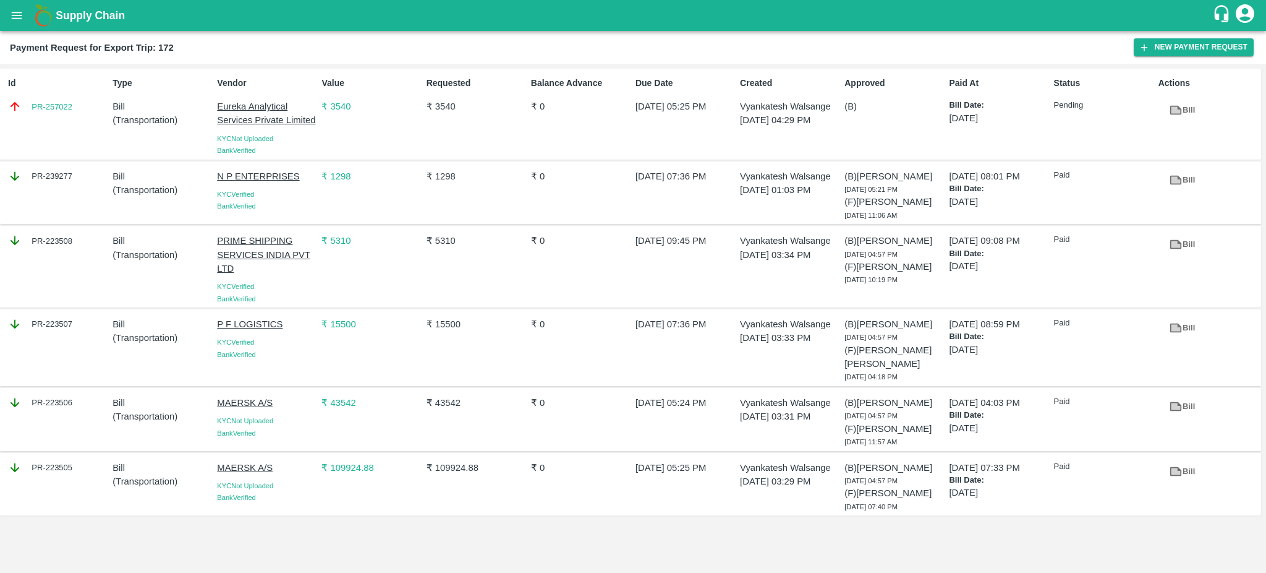
click at [85, 103] on div "PR-257022" at bounding box center [58, 107] width 100 height 14
copy link "PR-257022"
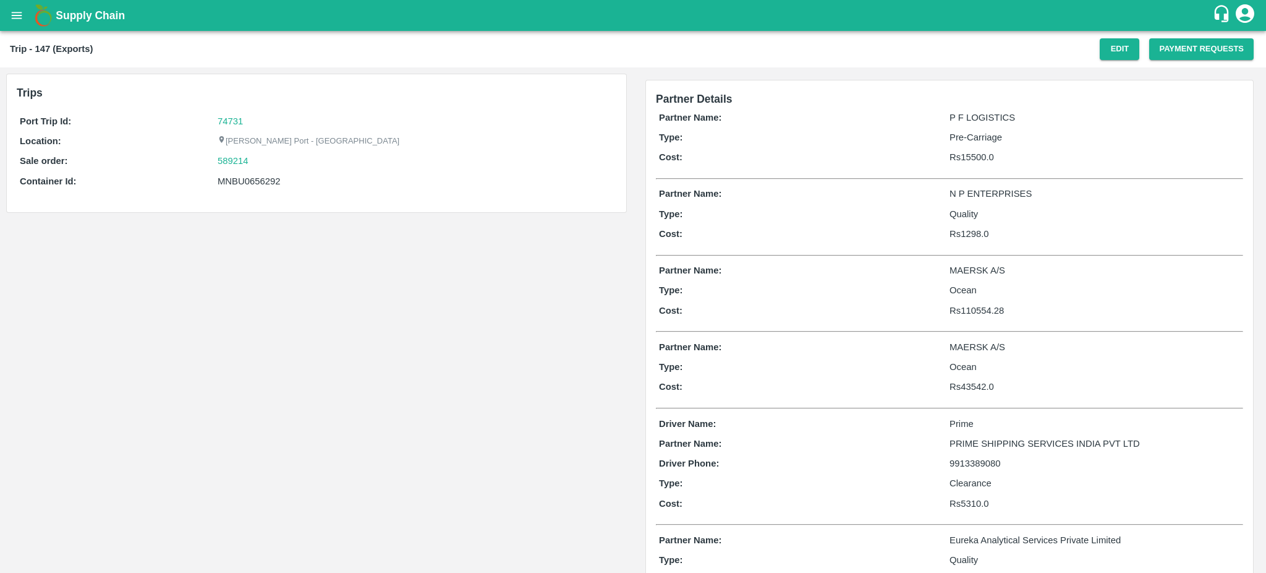
scroll to position [51, 0]
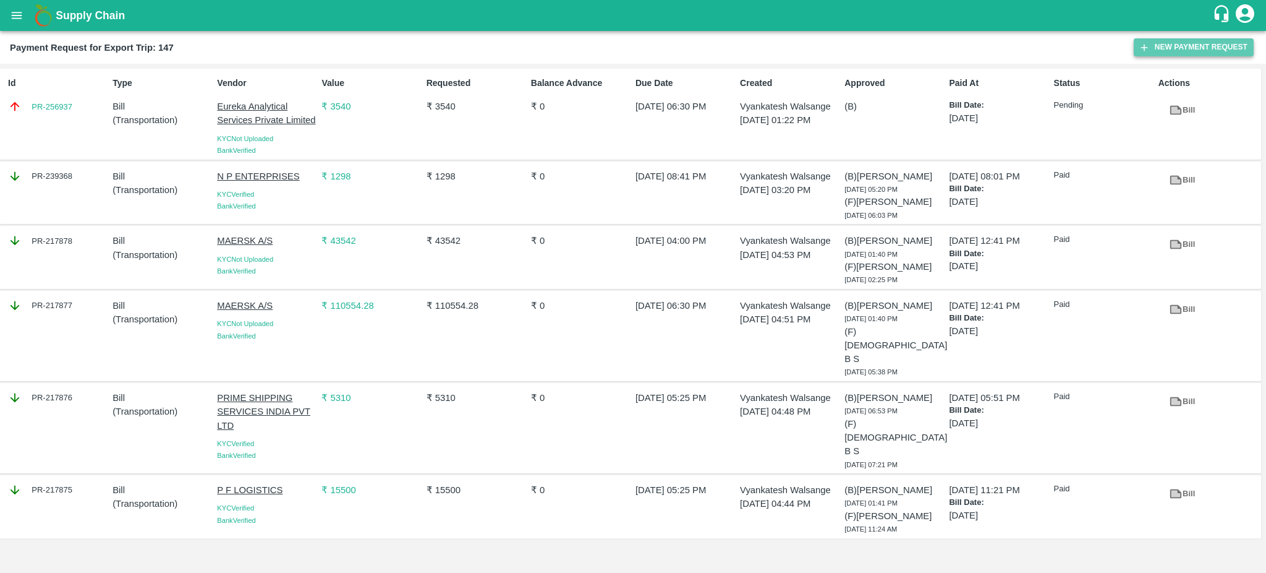
click at [1207, 49] on button "New Payment Request" at bounding box center [1194, 47] width 120 height 18
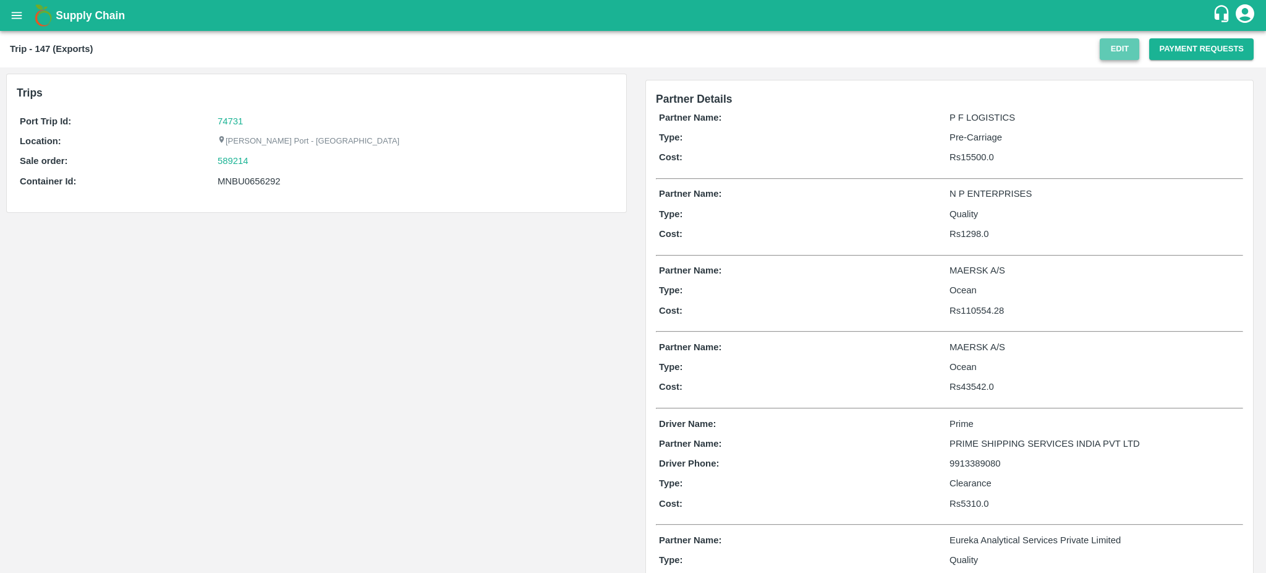
click at [1122, 48] on button "Edit" at bounding box center [1120, 49] width 40 height 22
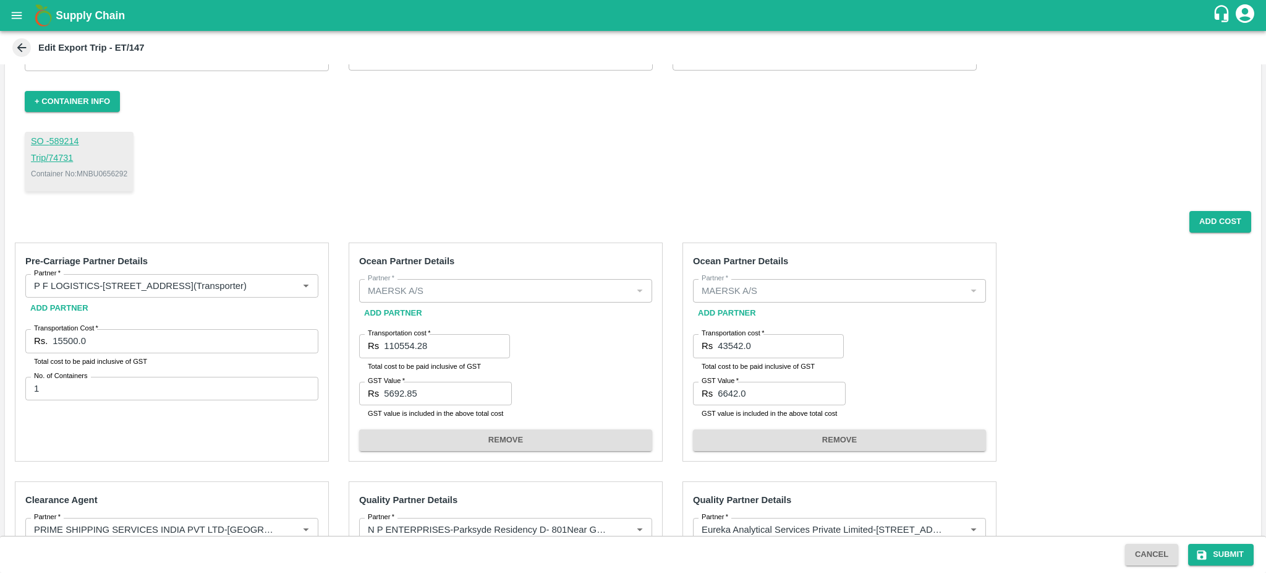
scroll to position [71, 0]
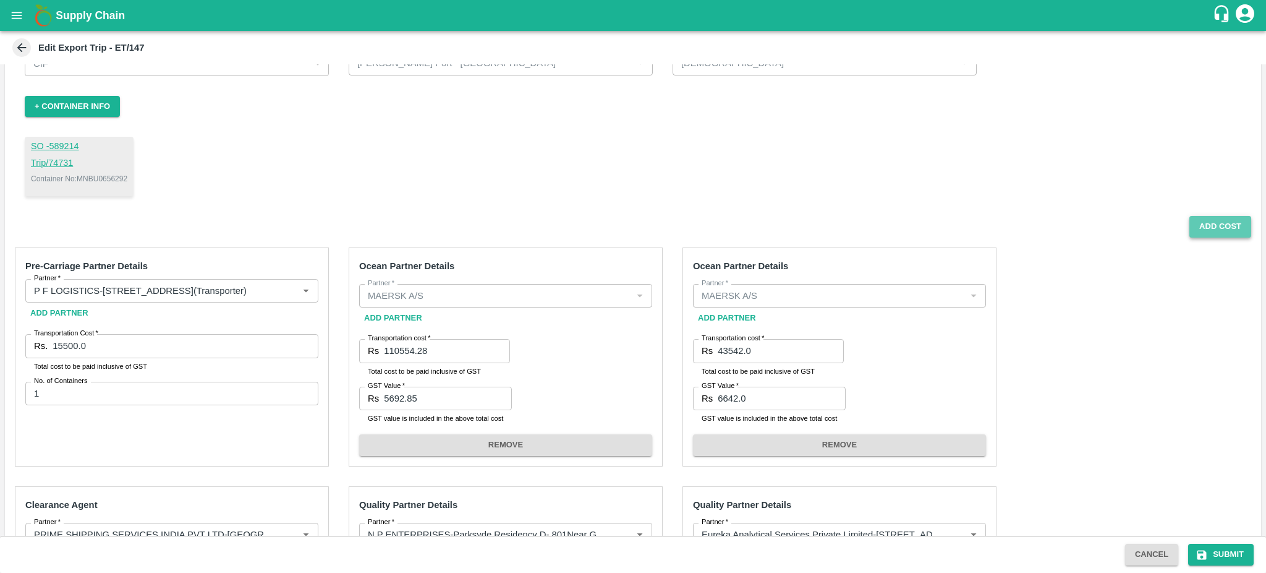
click at [1210, 223] on button "Add Cost" at bounding box center [1221, 227] width 62 height 22
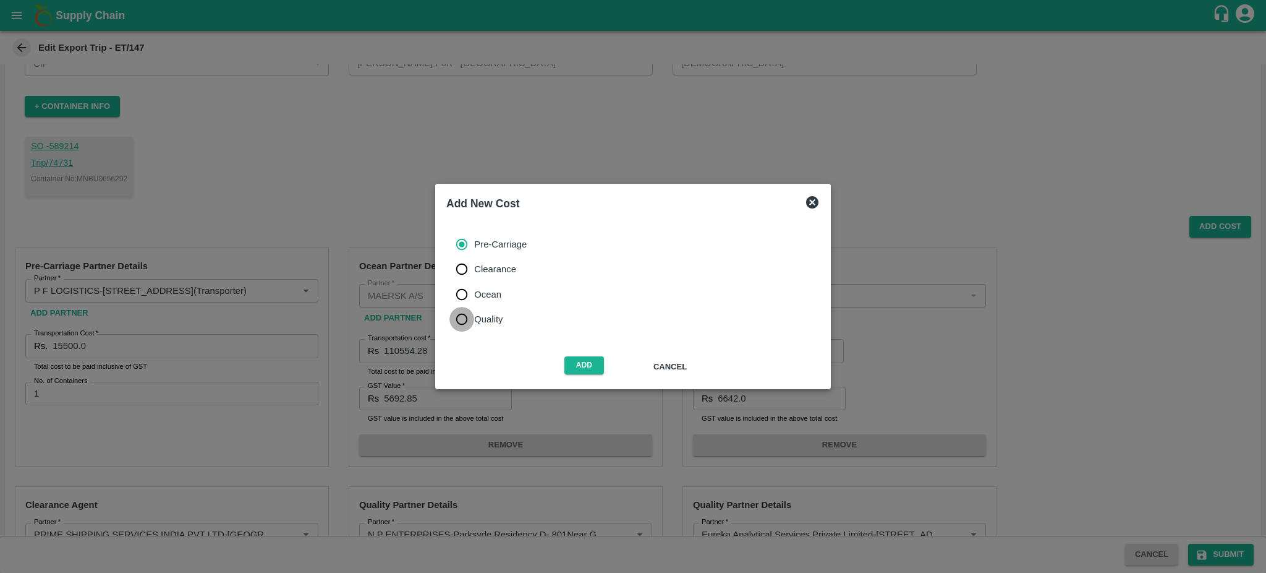
click at [460, 318] on input "Quality" at bounding box center [461, 319] width 25 height 25
radio input "true"
click at [582, 368] on button "Add" at bounding box center [584, 365] width 40 height 18
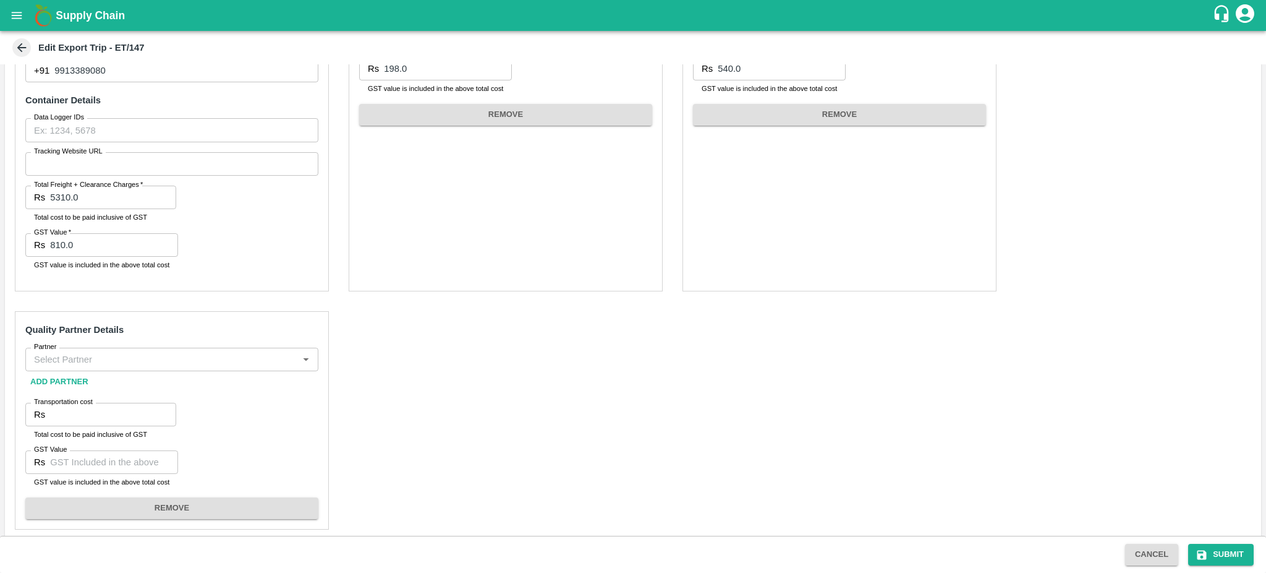
scroll to position [621, 0]
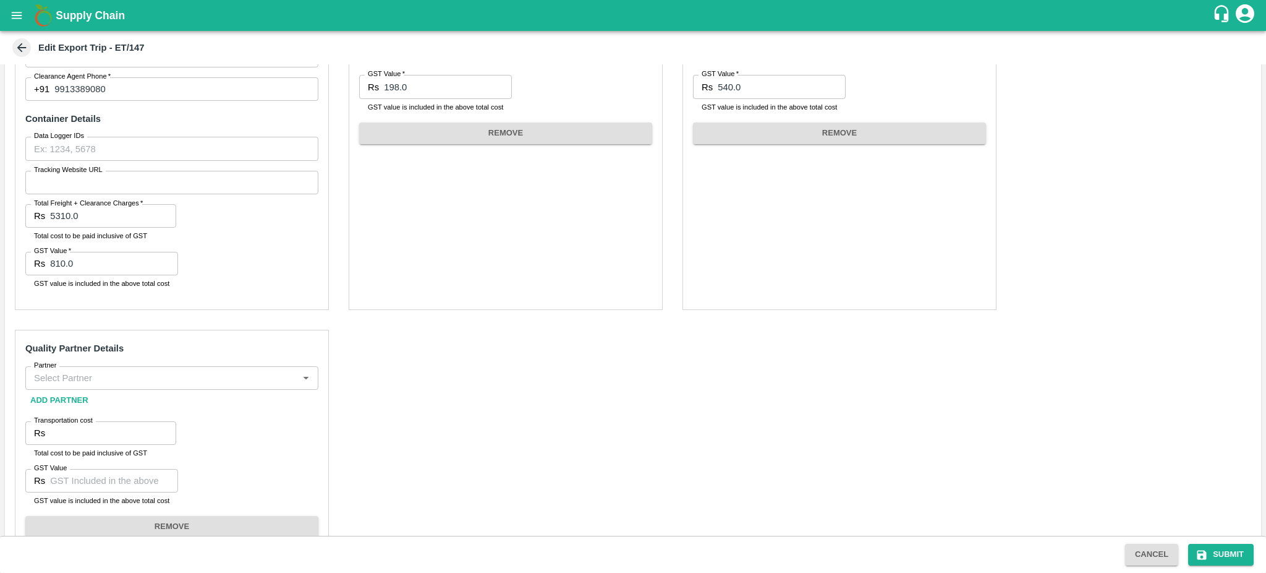
click at [86, 367] on div "Partner" at bounding box center [171, 377] width 293 height 23
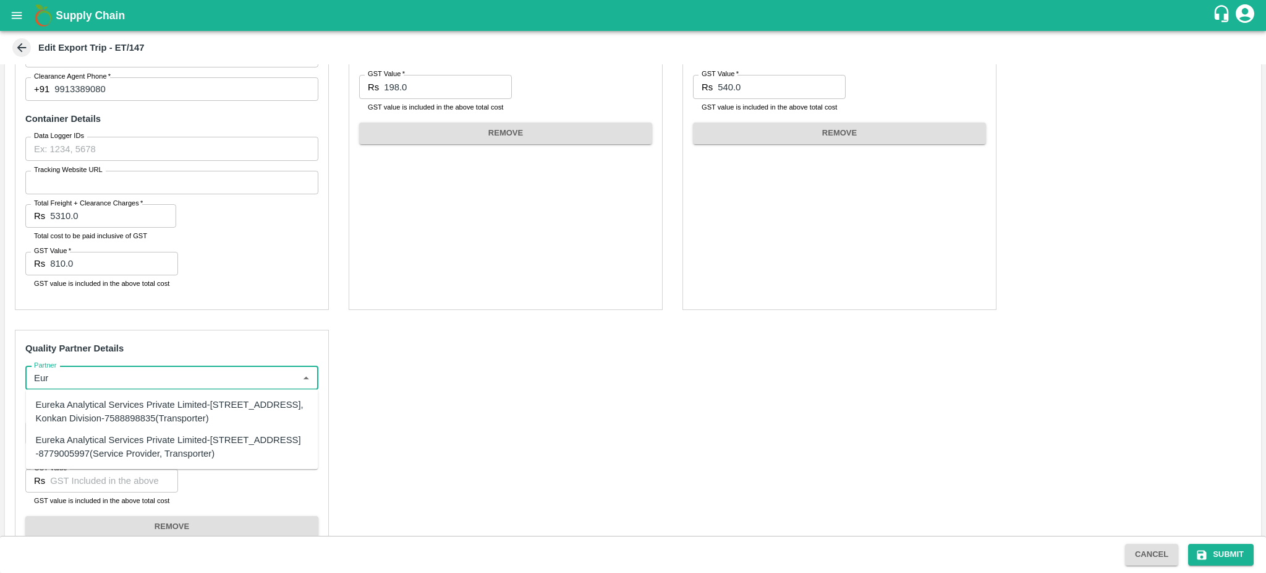
click at [100, 412] on div "Eureka Analytical Services Private Limited-[STREET_ADDRESS], Konkan Division-75…" at bounding box center [172, 412] width 273 height 28
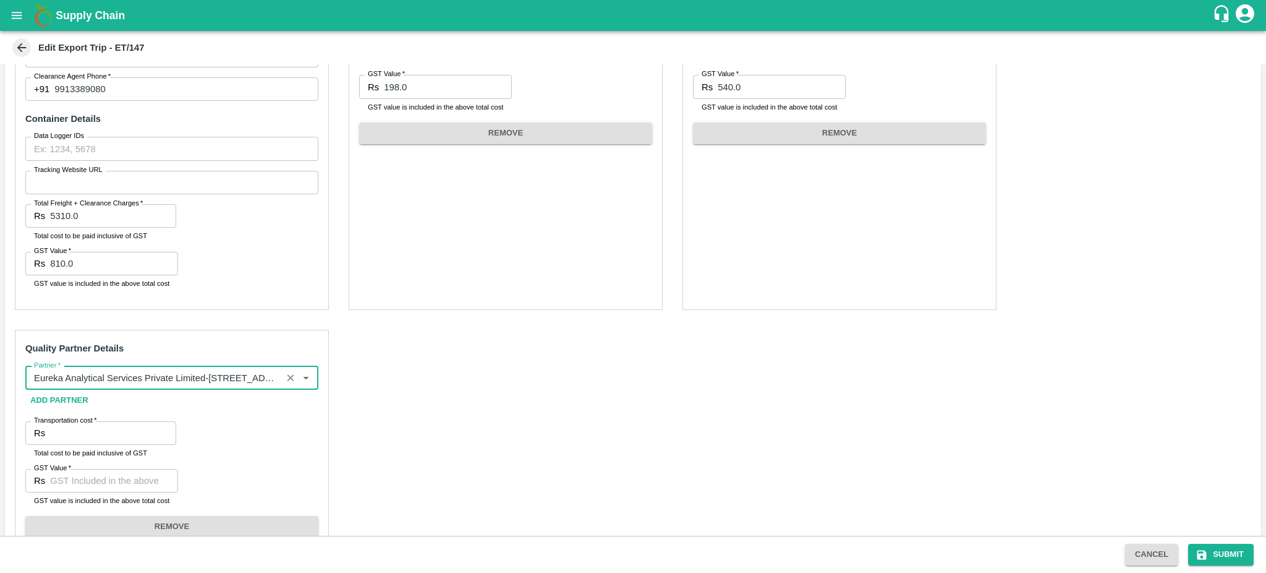
type input "Eureka Analytical Services Private Limited-[STREET_ADDRESS], Konkan Division-75…"
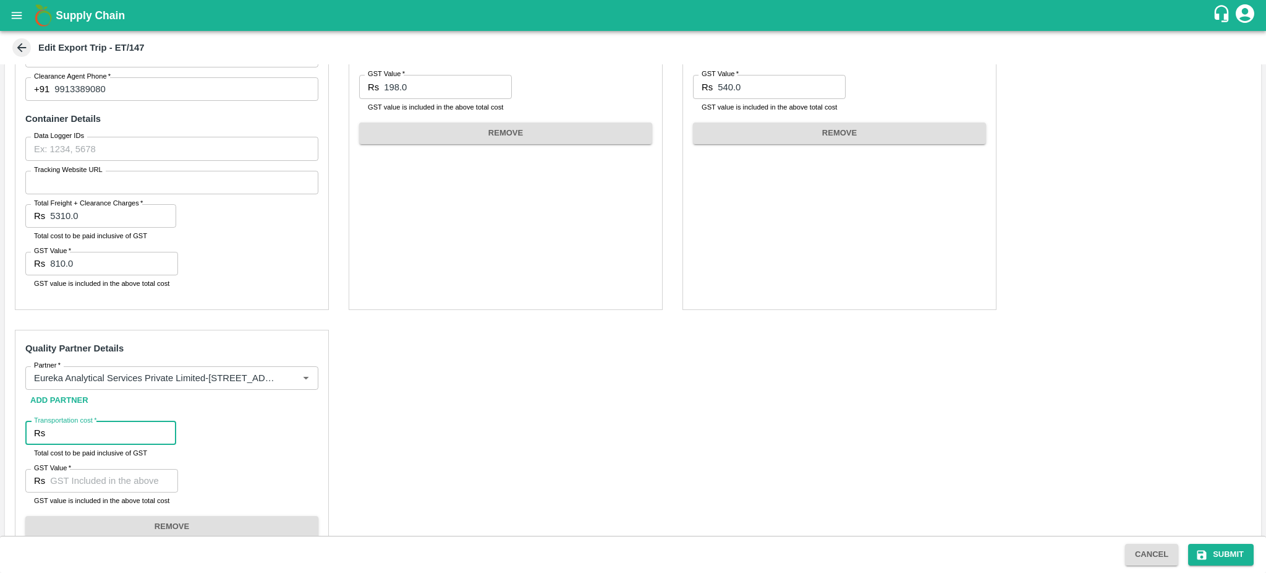
click at [68, 430] on input "Transportation cost   *" at bounding box center [113, 432] width 126 height 23
type input "4130"
click at [70, 480] on input "GST Value   *" at bounding box center [114, 480] width 128 height 23
type input "630"
click at [1207, 551] on icon "submit" at bounding box center [1202, 554] width 12 height 12
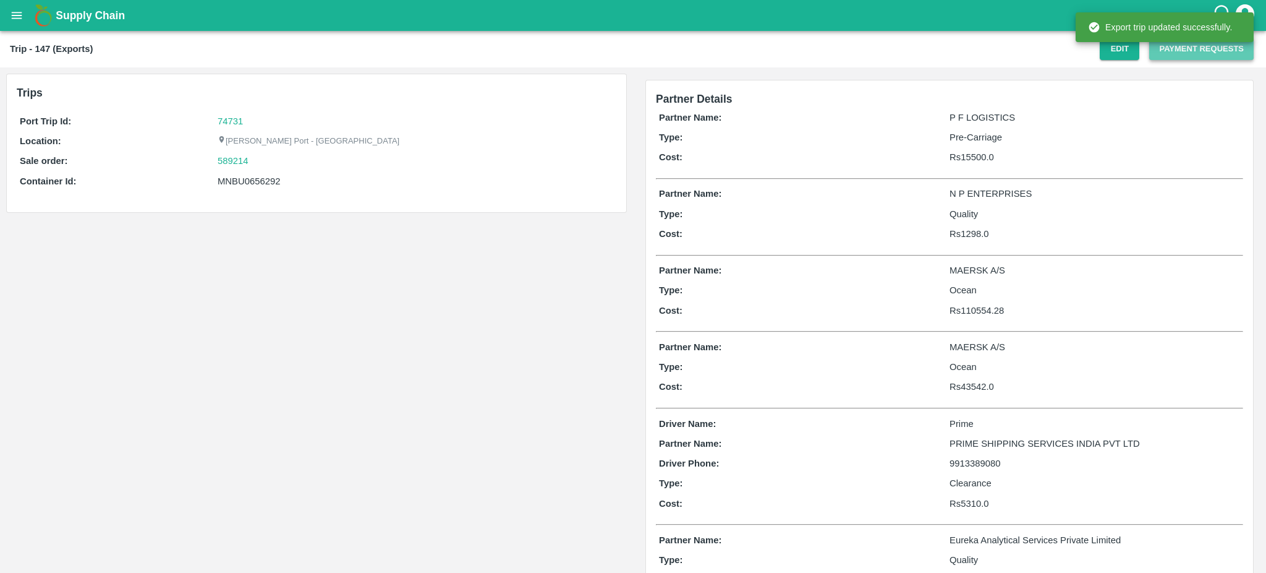
click at [1179, 47] on button "Payment Requests" at bounding box center [1201, 49] width 104 height 22
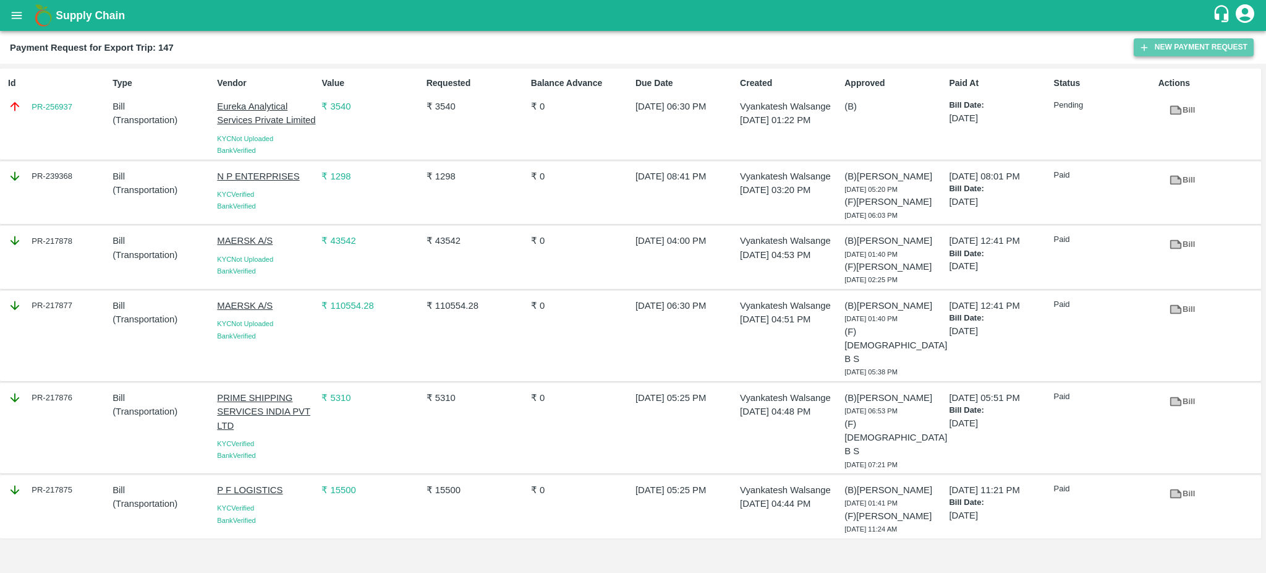
click at [1156, 43] on button "New Payment Request" at bounding box center [1194, 47] width 120 height 18
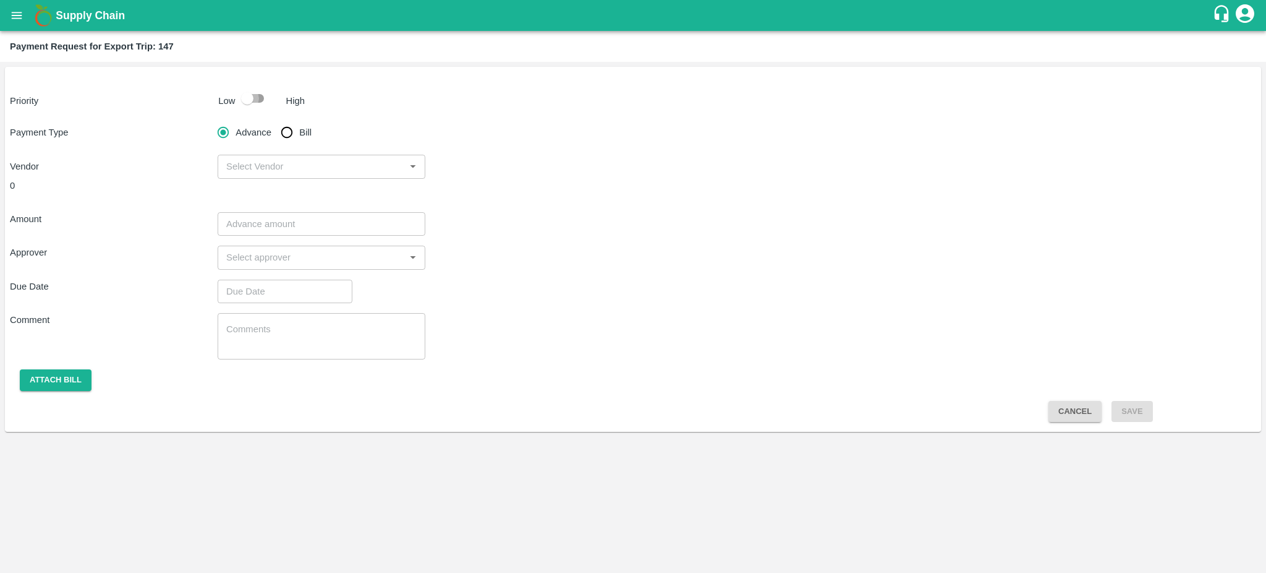
click at [248, 100] on input "checkbox" at bounding box center [247, 98] width 70 height 23
checkbox input "true"
click at [286, 129] on input "Bill" at bounding box center [287, 132] width 25 height 25
radio input "true"
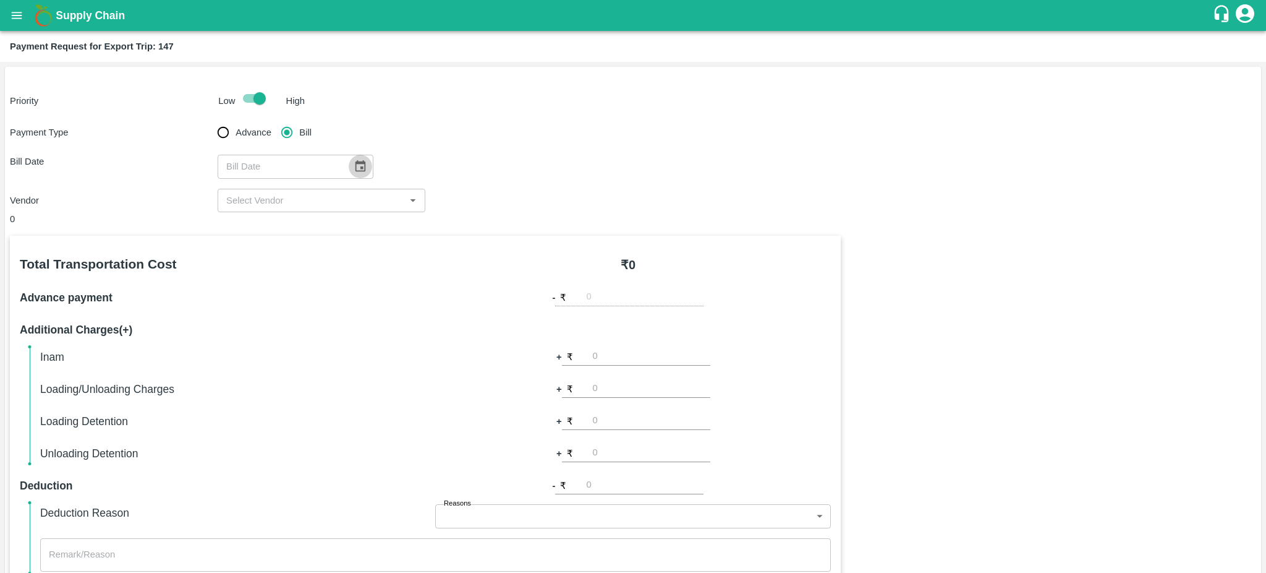
click at [354, 166] on icon "Choose date" at bounding box center [361, 167] width 14 height 14
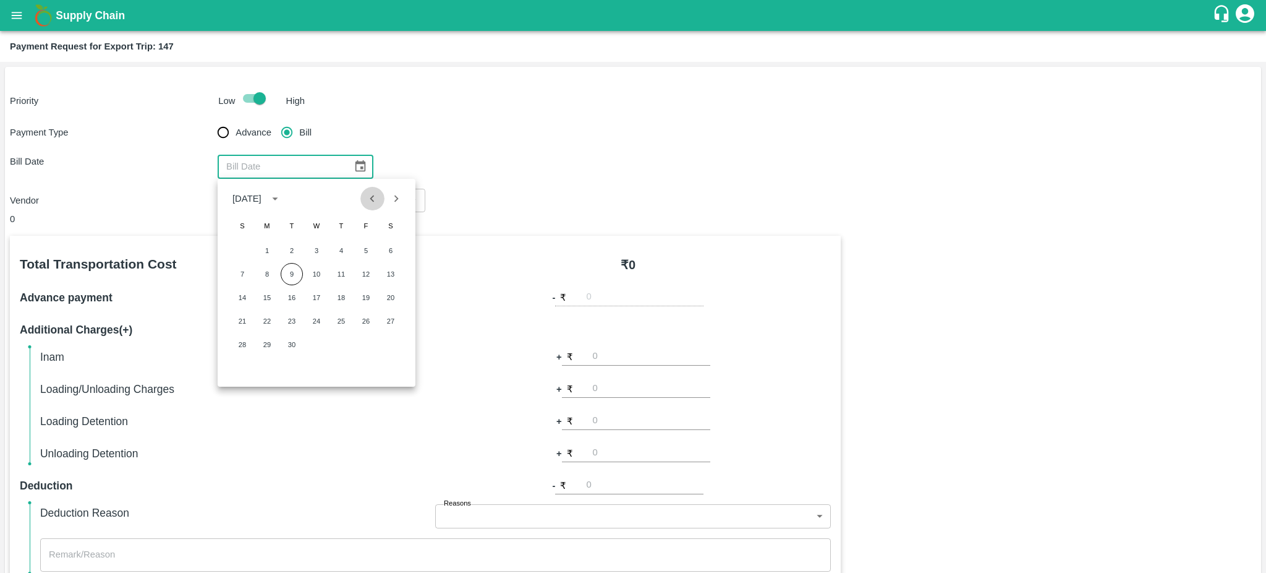
click at [374, 198] on icon "Previous month" at bounding box center [372, 199] width 14 height 14
click at [263, 318] on button "18" at bounding box center [267, 321] width 22 height 22
type input "18/08/2025"
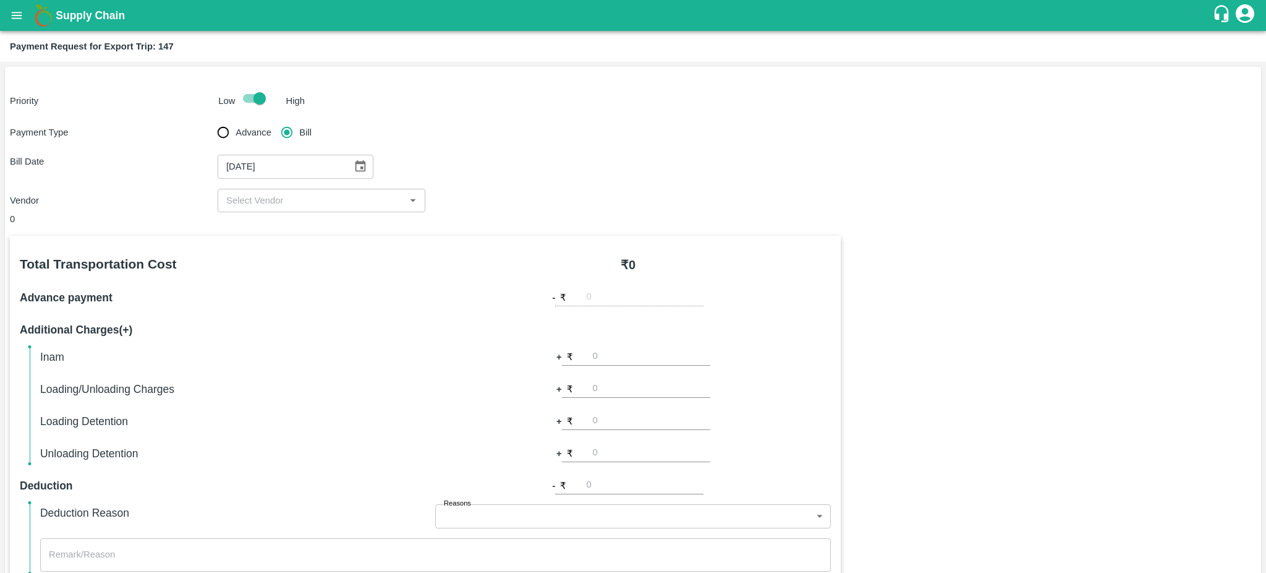
click at [409, 208] on button "Open" at bounding box center [413, 200] width 16 height 16
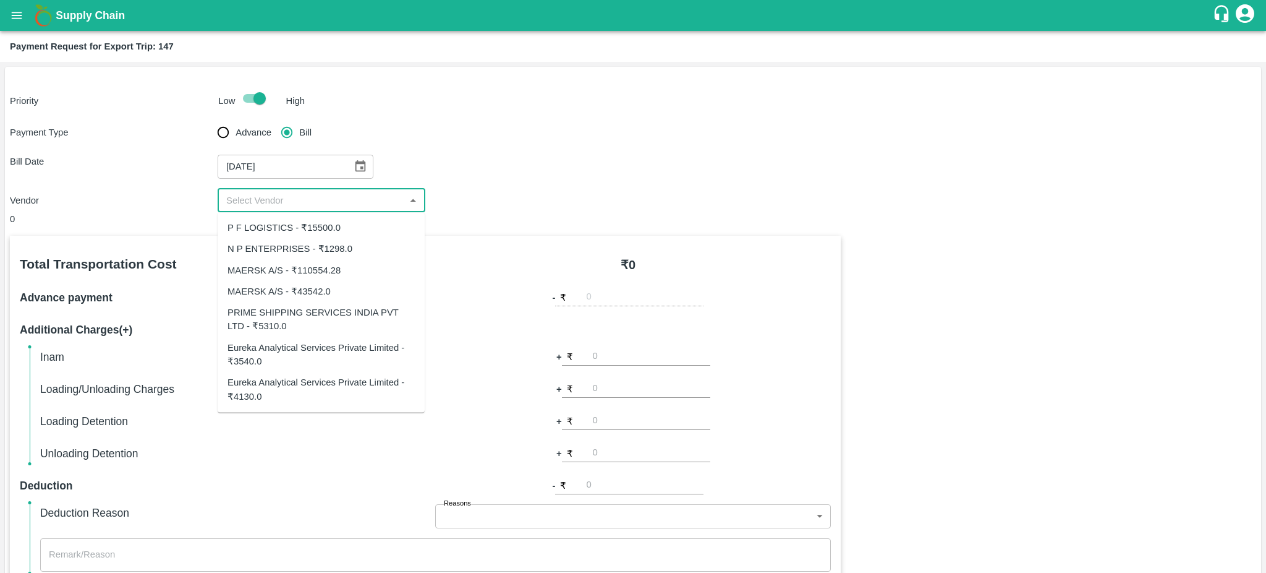
click at [273, 385] on div "Eureka Analytical Services Private Limited - ₹4130.0" at bounding box center [321, 390] width 187 height 28
type input "Eureka Analytical Services Private Limited - ₹4130.0"
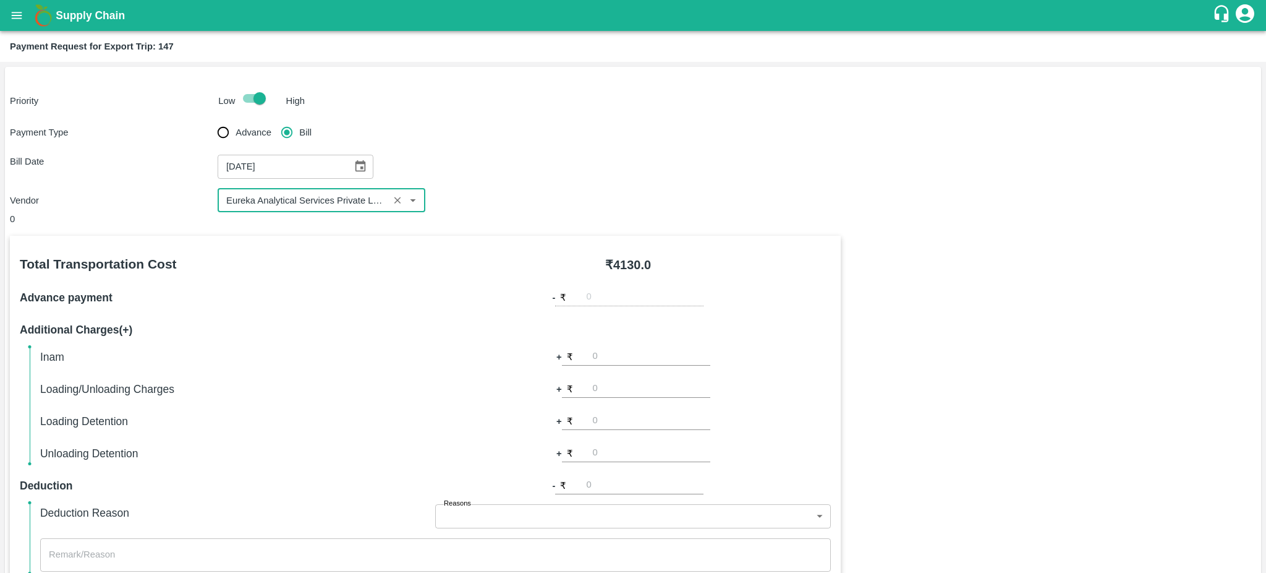
scroll to position [275, 0]
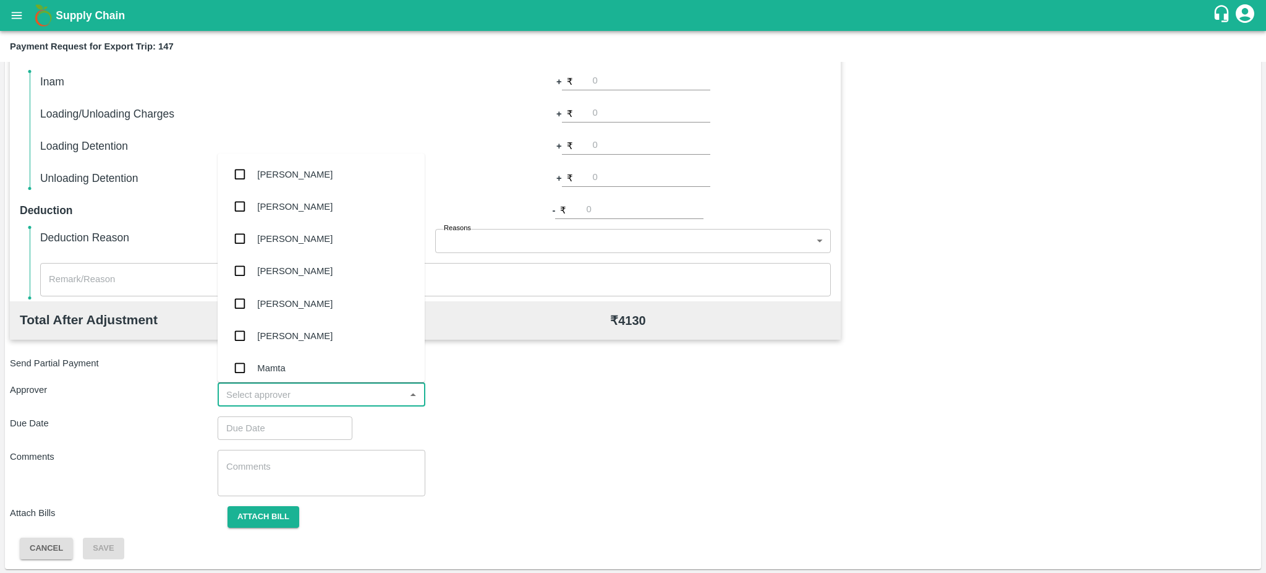
click at [375, 391] on input "input" at bounding box center [311, 394] width 180 height 16
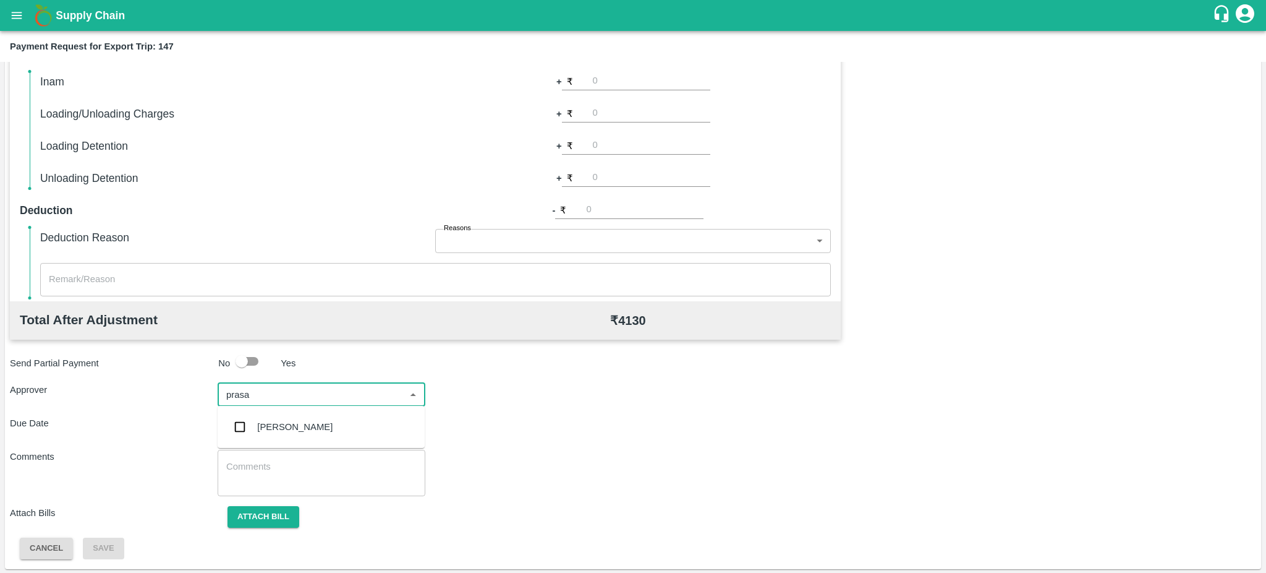
type input "prasad"
click at [289, 422] on div "[PERSON_NAME]" at bounding box center [294, 427] width 75 height 14
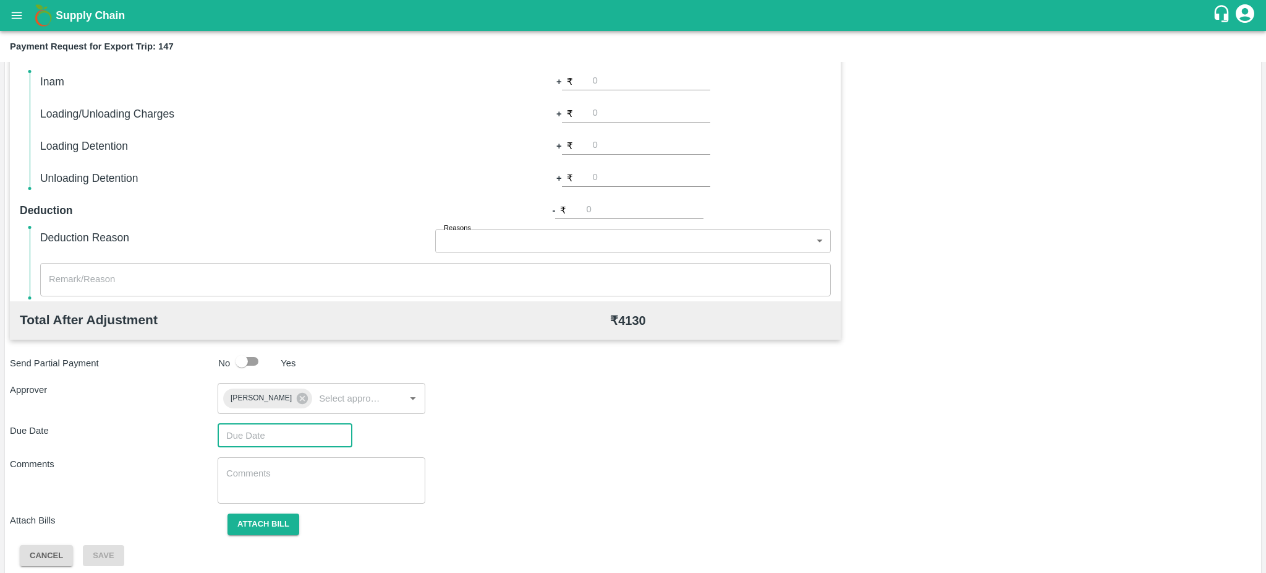
type input "DD/MM/YYYY hh:mm aa"
click at [232, 443] on input "DD/MM/YYYY hh:mm aa" at bounding box center [281, 435] width 126 height 23
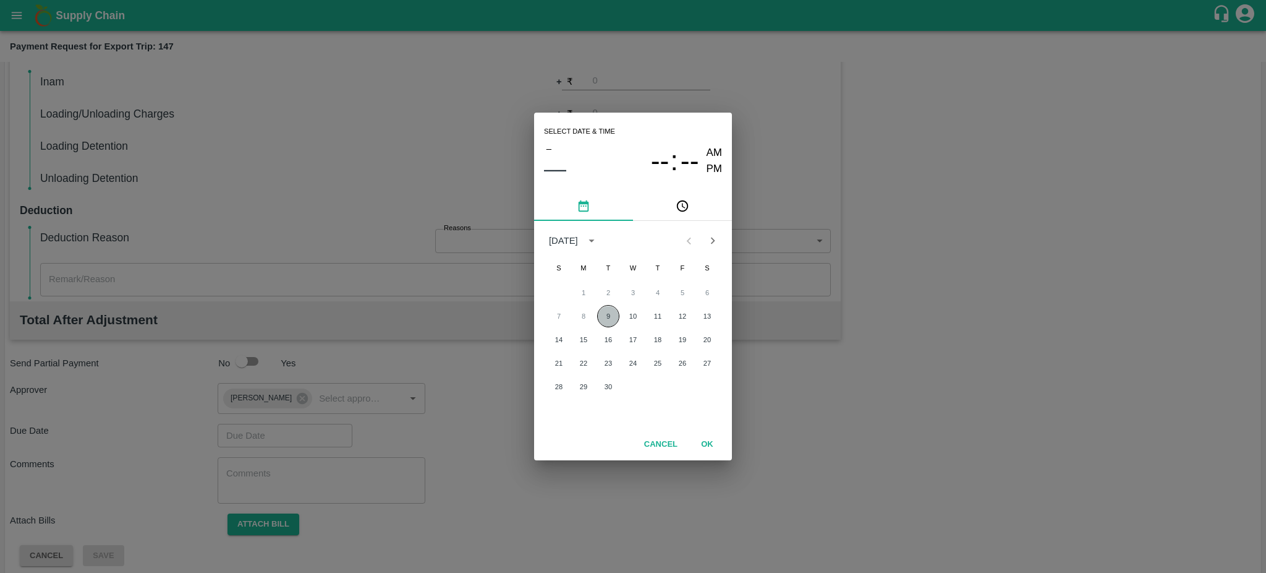
click at [610, 313] on button "9" at bounding box center [608, 316] width 22 height 22
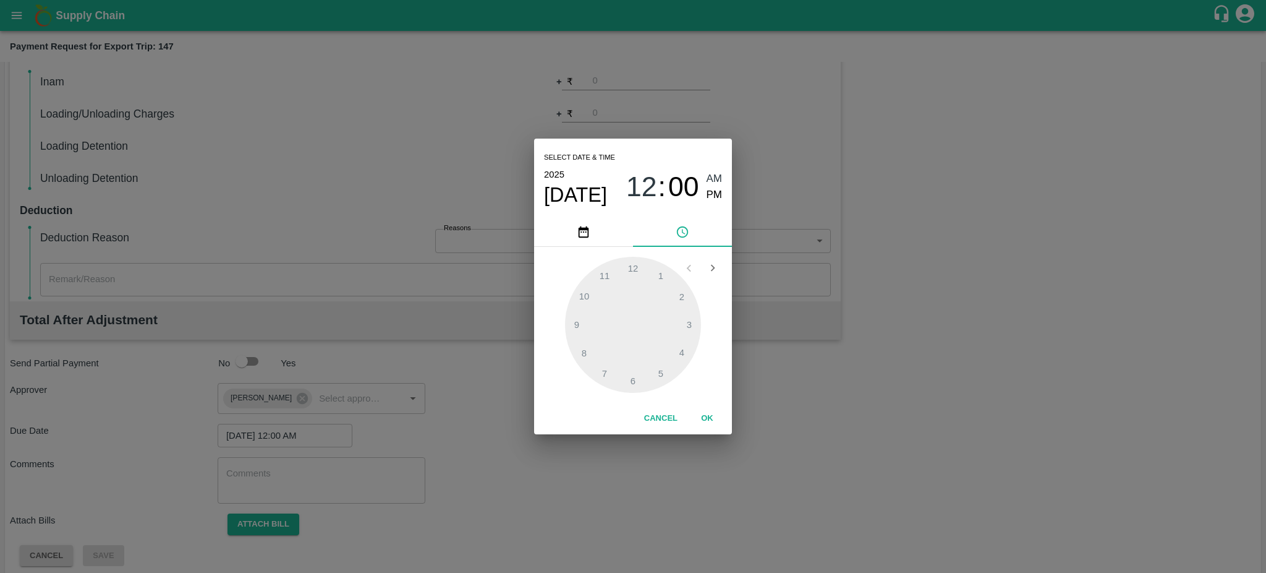
click at [708, 195] on span "PM" at bounding box center [715, 195] width 16 height 17
click at [602, 372] on div at bounding box center [633, 325] width 136 height 136
type input "09/09/2025 07:35 PM"
click at [602, 372] on div at bounding box center [633, 325] width 136 height 136
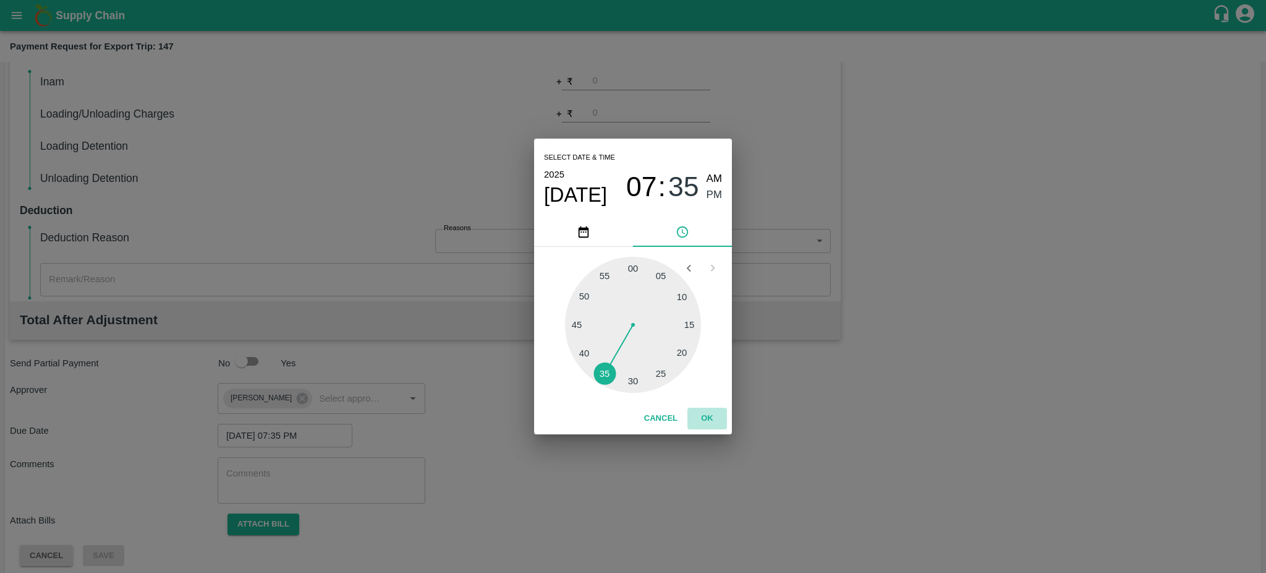
click at [711, 419] on button "OK" at bounding box center [708, 418] width 40 height 22
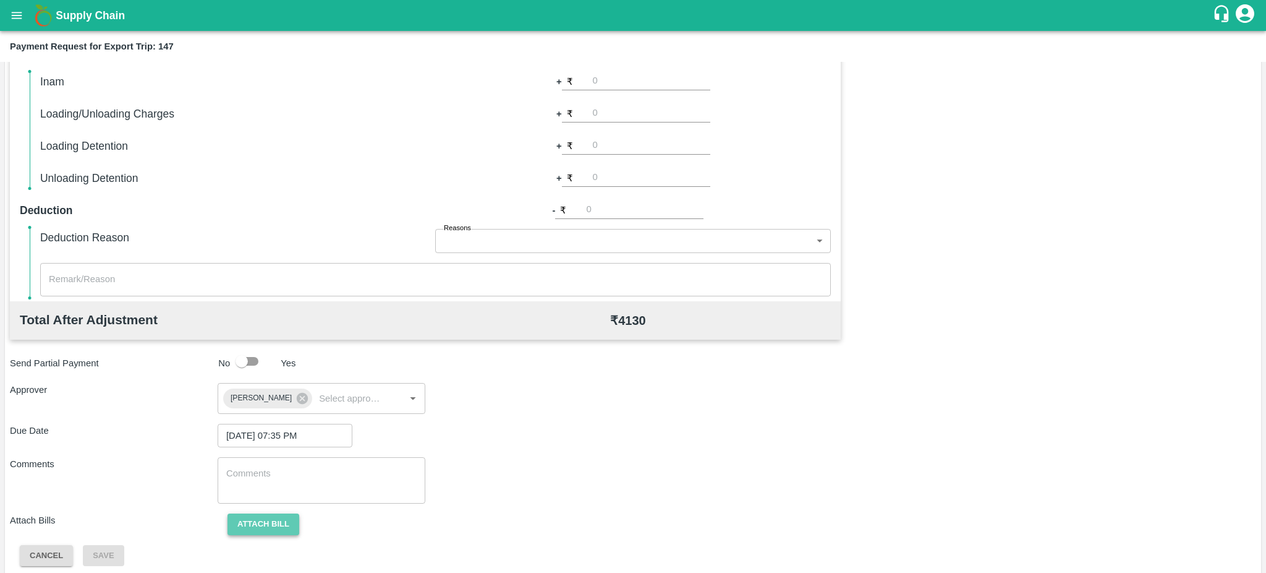
click at [270, 521] on button "Attach bill" at bounding box center [264, 524] width 72 height 22
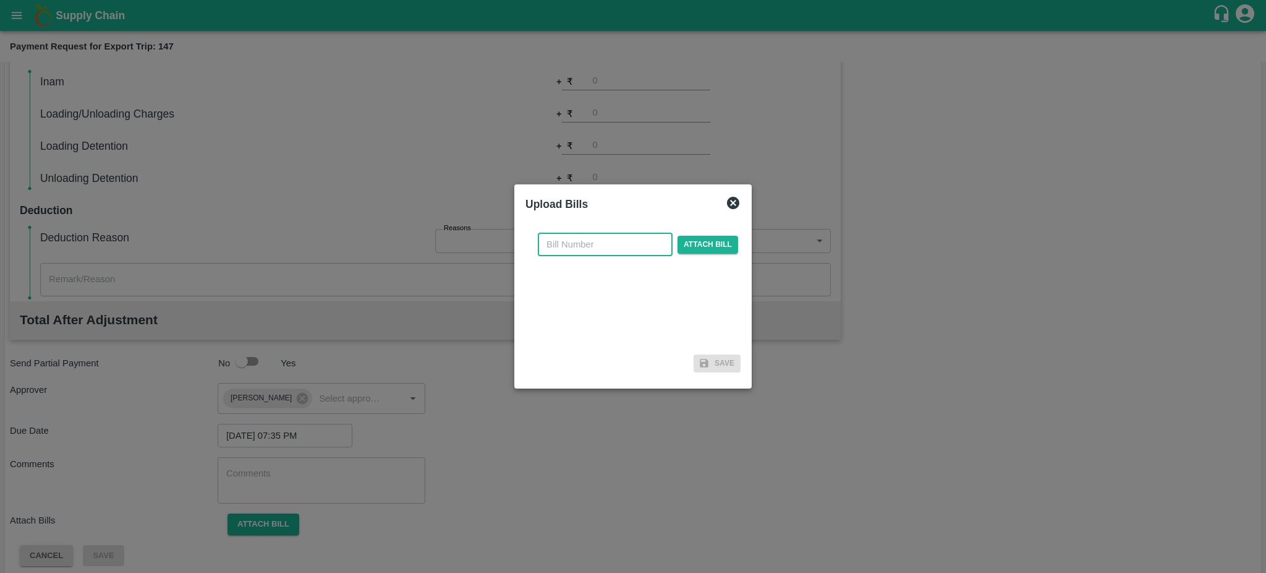
click at [568, 250] on input "text" at bounding box center [605, 243] width 135 height 23
paste input "EKA6/2425/3568"
type input "EKA6/2425/3568"
click at [727, 237] on span "Attach bill" at bounding box center [708, 245] width 61 height 18
click at [0, 0] on input "Attach bill" at bounding box center [0, 0] width 0 height 0
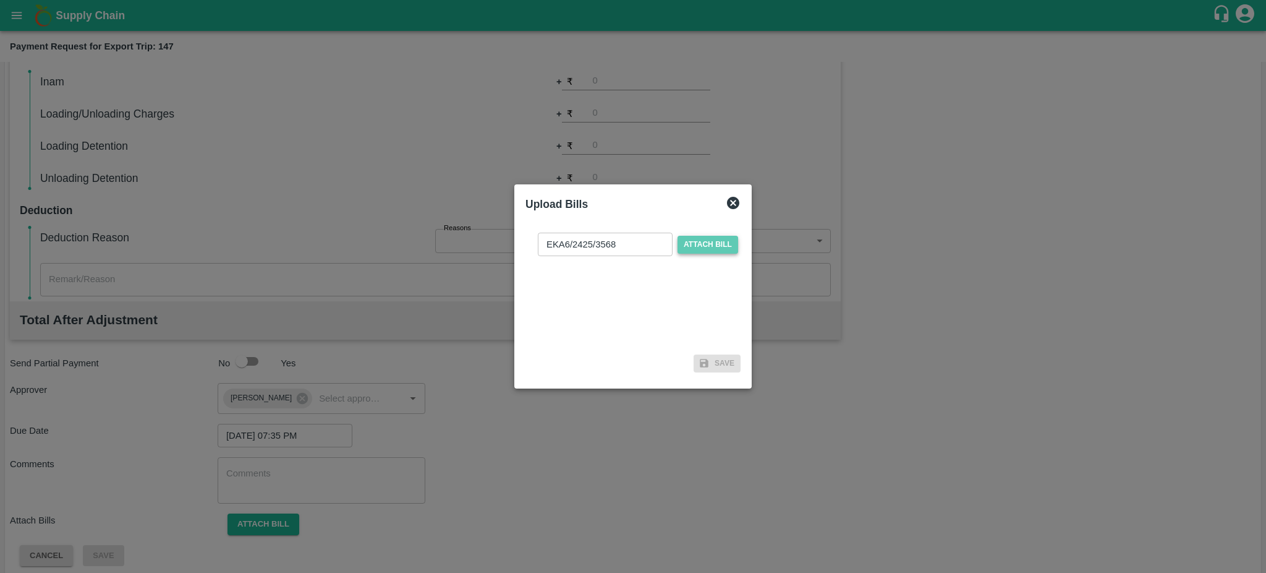
click at [703, 247] on span "Attach bill" at bounding box center [708, 245] width 61 height 18
click at [0, 0] on input "Attach bill" at bounding box center [0, 0] width 0 height 0
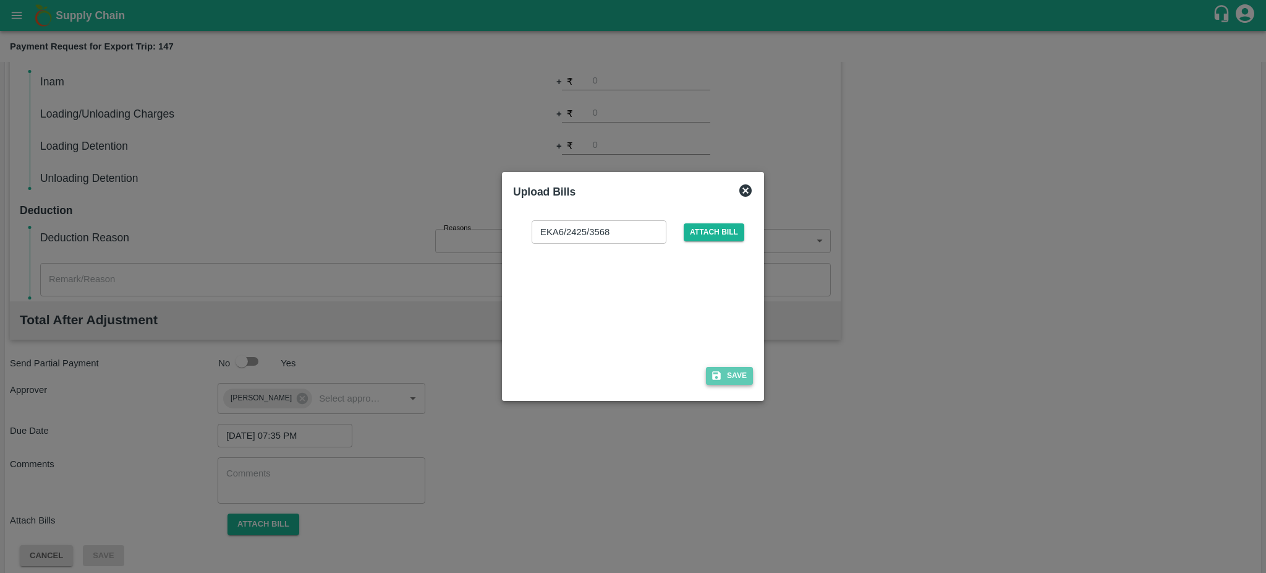
click at [733, 375] on button "Save" at bounding box center [729, 376] width 47 height 18
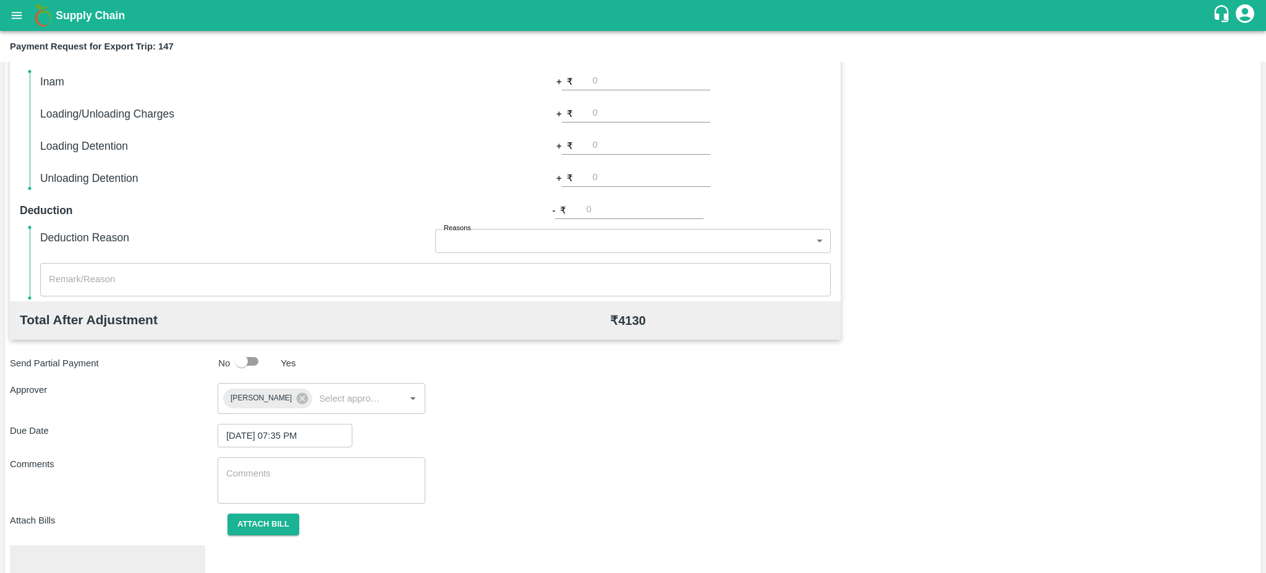
scroll to position [348, 0]
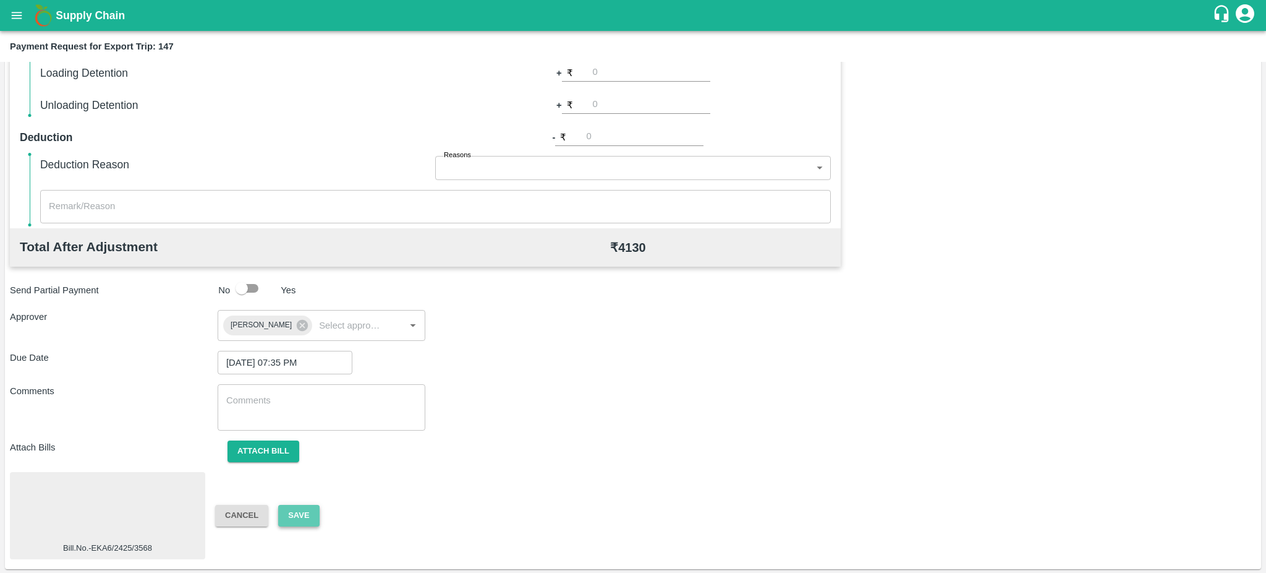
click at [301, 518] on button "Save" at bounding box center [298, 516] width 41 height 22
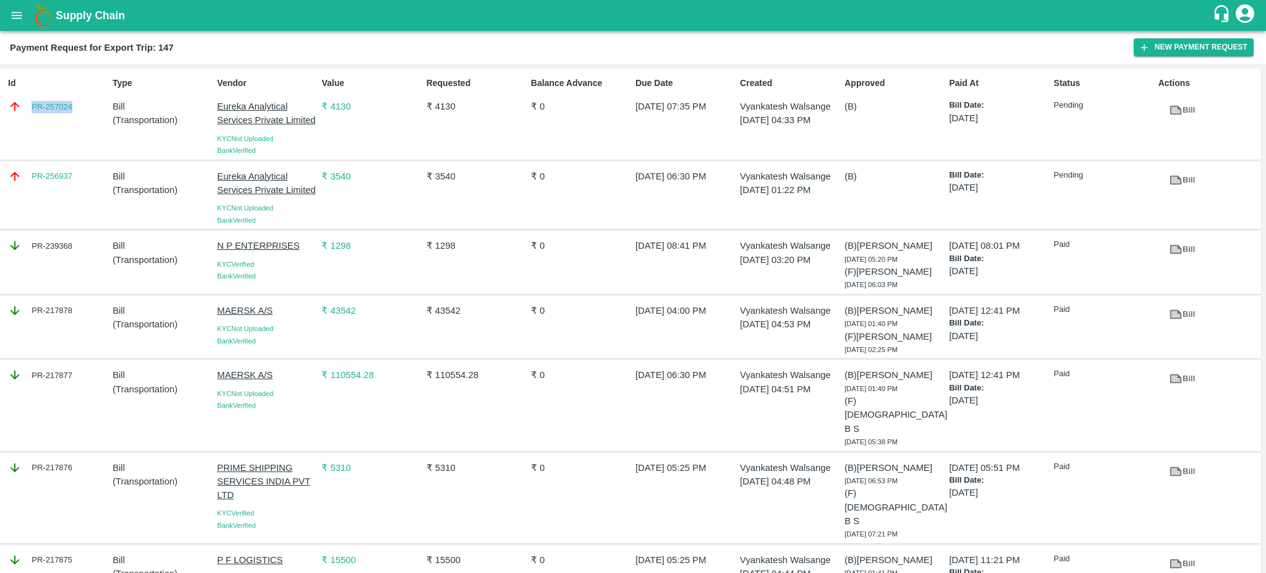
drag, startPoint x: 95, startPoint y: 122, endPoint x: 18, endPoint y: 113, distance: 77.2
click at [18, 113] on div "Id PR-257024" at bounding box center [55, 114] width 104 height 85
copy link "PR-257024"
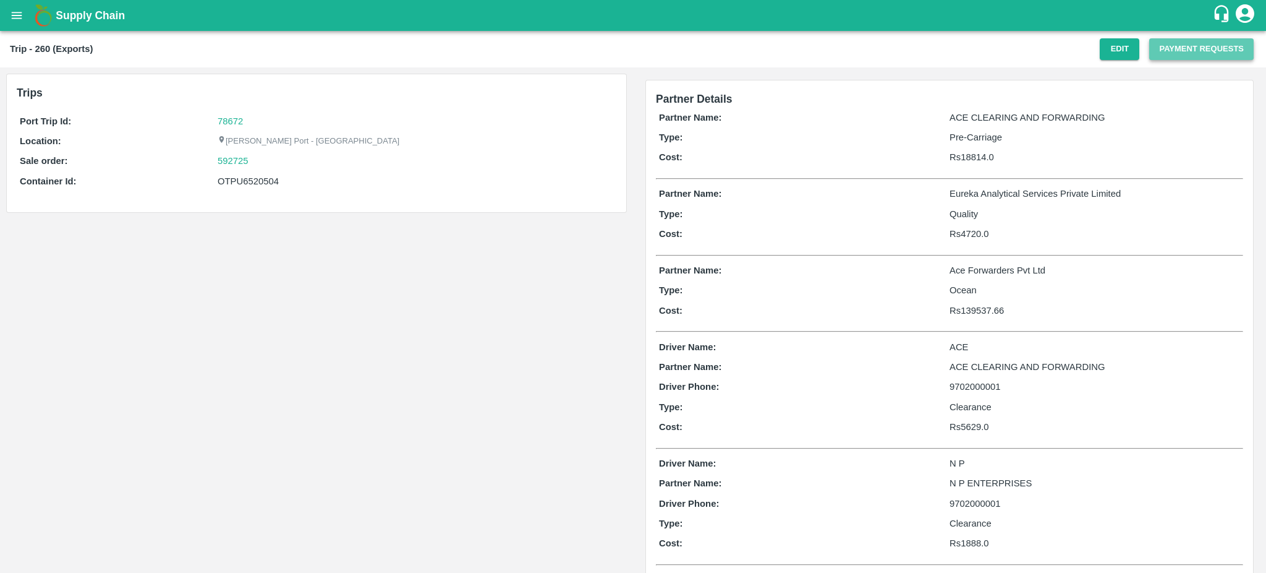
click at [1172, 46] on button "Payment Requests" at bounding box center [1201, 49] width 104 height 22
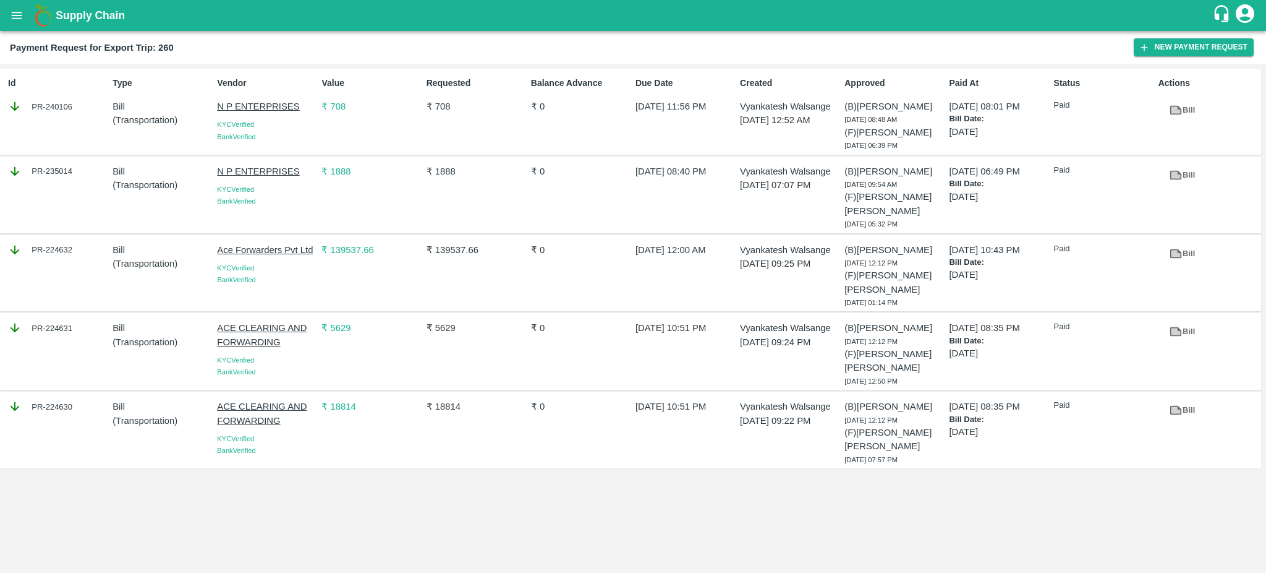
click at [776, 56] on div "Payment Request for Export Trip: 260 New Payment Request" at bounding box center [633, 47] width 1266 height 33
click at [1183, 48] on button "New Payment Request" at bounding box center [1194, 47] width 120 height 18
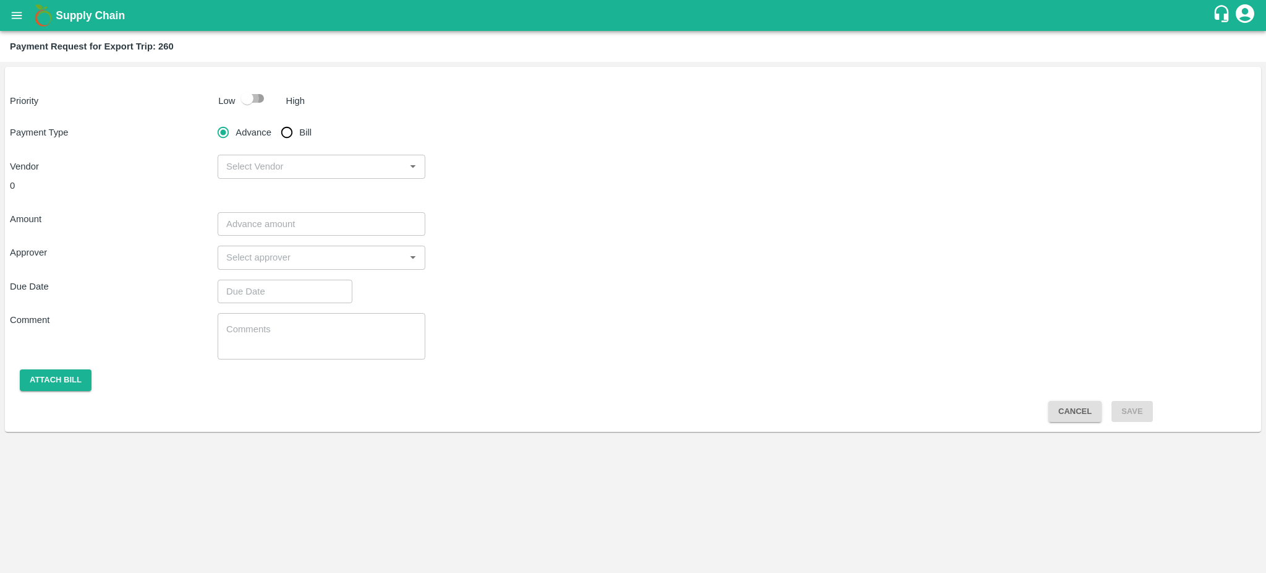
click at [245, 100] on input "checkbox" at bounding box center [247, 98] width 70 height 23
checkbox input "true"
click at [286, 125] on input "Bill" at bounding box center [287, 132] width 25 height 25
radio input "true"
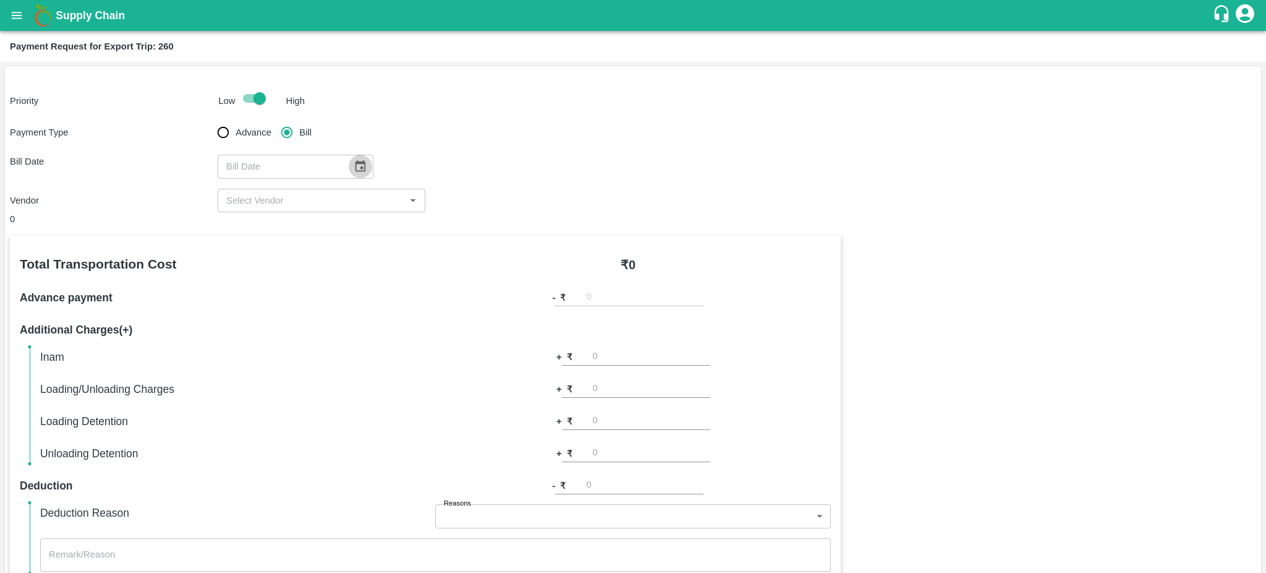
click at [349, 164] on button "Choose date" at bounding box center [360, 166] width 23 height 23
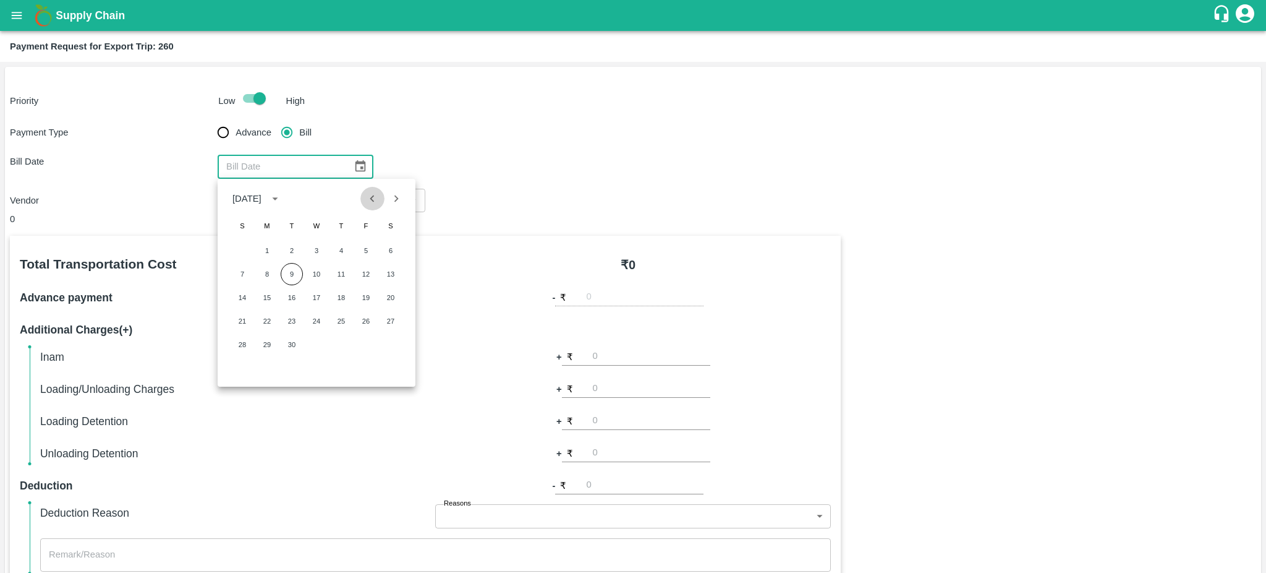
click at [367, 198] on icon "Previous month" at bounding box center [372, 199] width 14 height 14
click at [245, 295] on button "10" at bounding box center [242, 297] width 22 height 22
type input "10/08/2025"
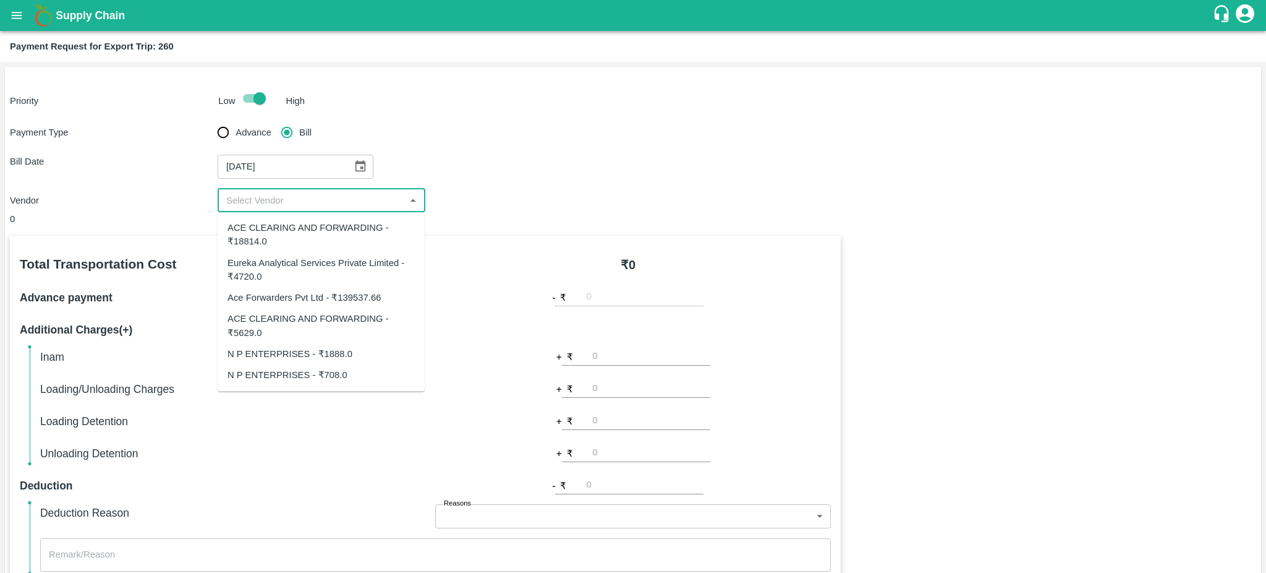
click at [378, 193] on input "input" at bounding box center [311, 200] width 180 height 16
click at [261, 262] on div "Eureka Analytical Services Private Limited - ₹4720.0" at bounding box center [321, 270] width 187 height 28
type input "Eureka Analytical Services Private Limited - ₹4720.0"
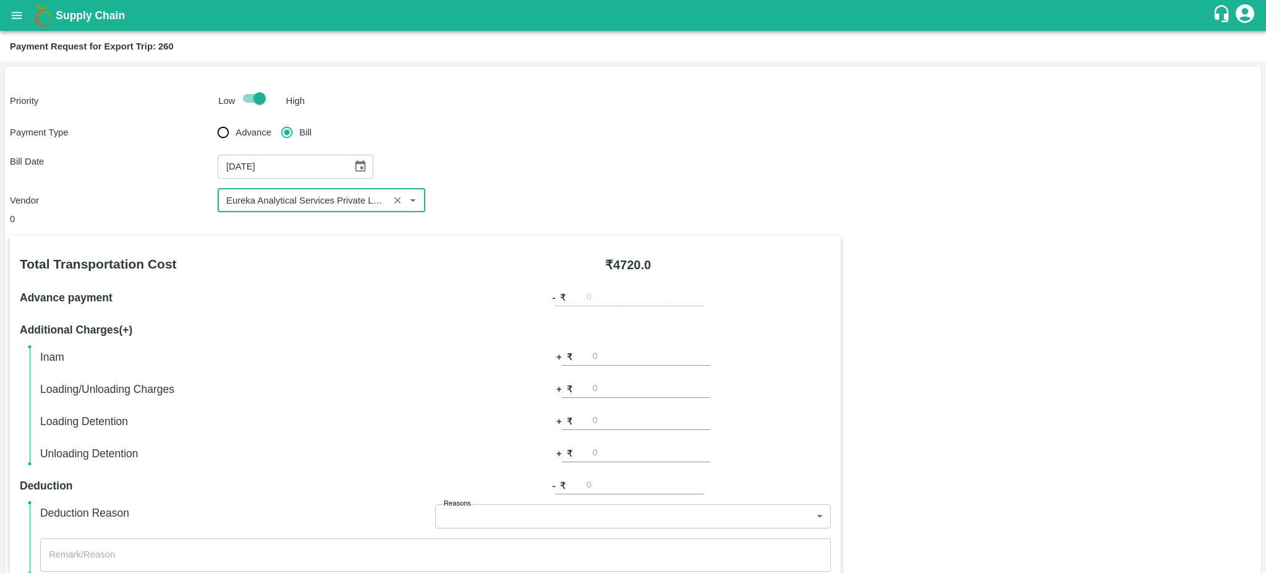
scroll to position [275, 0]
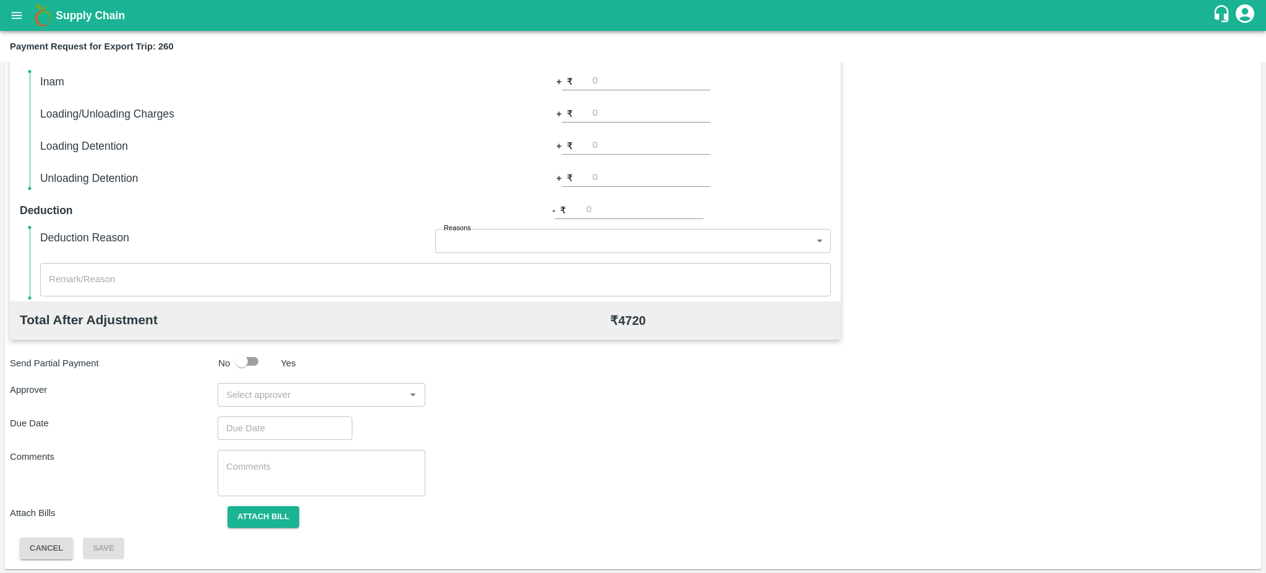
click at [354, 394] on input "input" at bounding box center [311, 394] width 180 height 16
type input "Prasad"
click at [303, 430] on div "Prasad Waghade" at bounding box center [294, 427] width 75 height 14
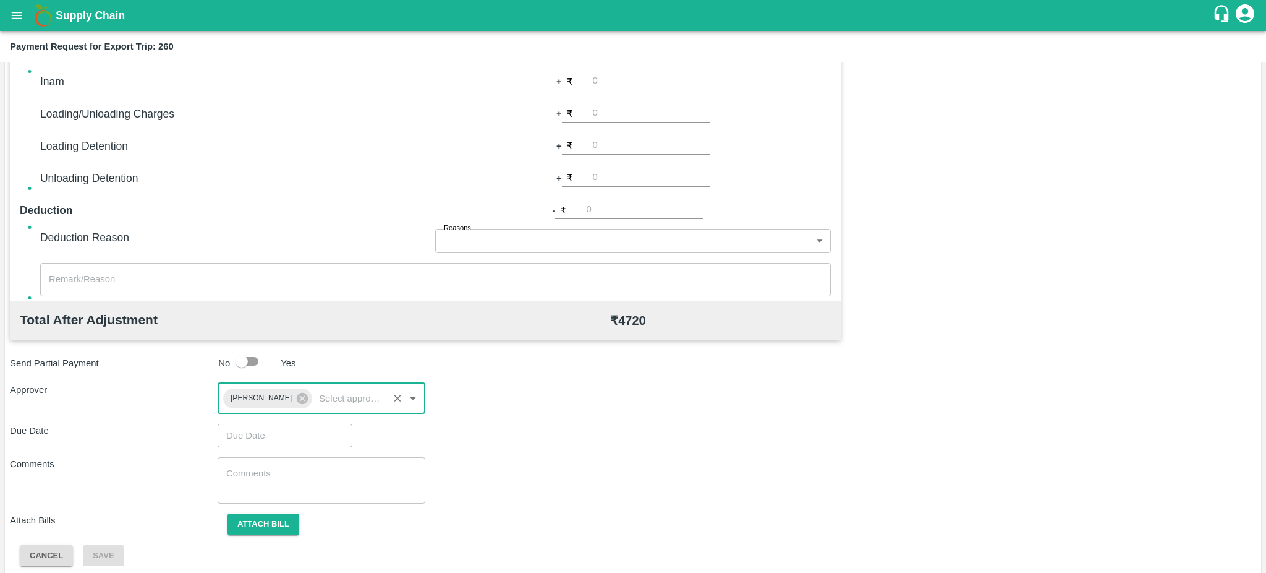
type input "DD/MM/YYYY hh:mm aa"
click at [250, 438] on input "DD/MM/YYYY hh:mm aa" at bounding box center [281, 435] width 126 height 23
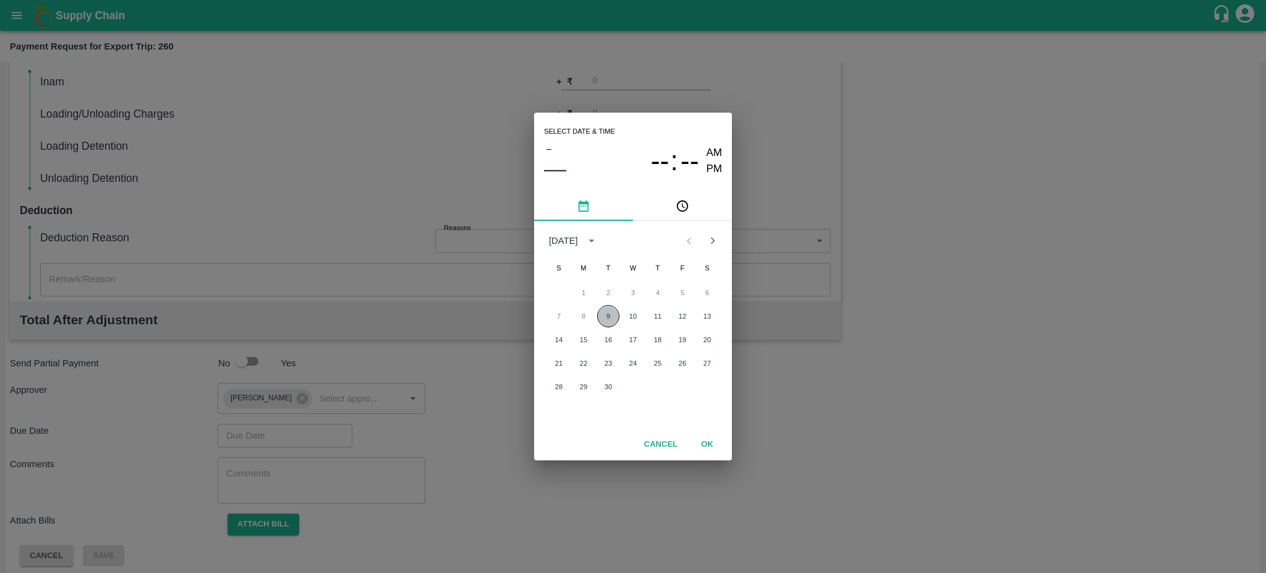
click at [614, 321] on button "9" at bounding box center [608, 316] width 22 height 22
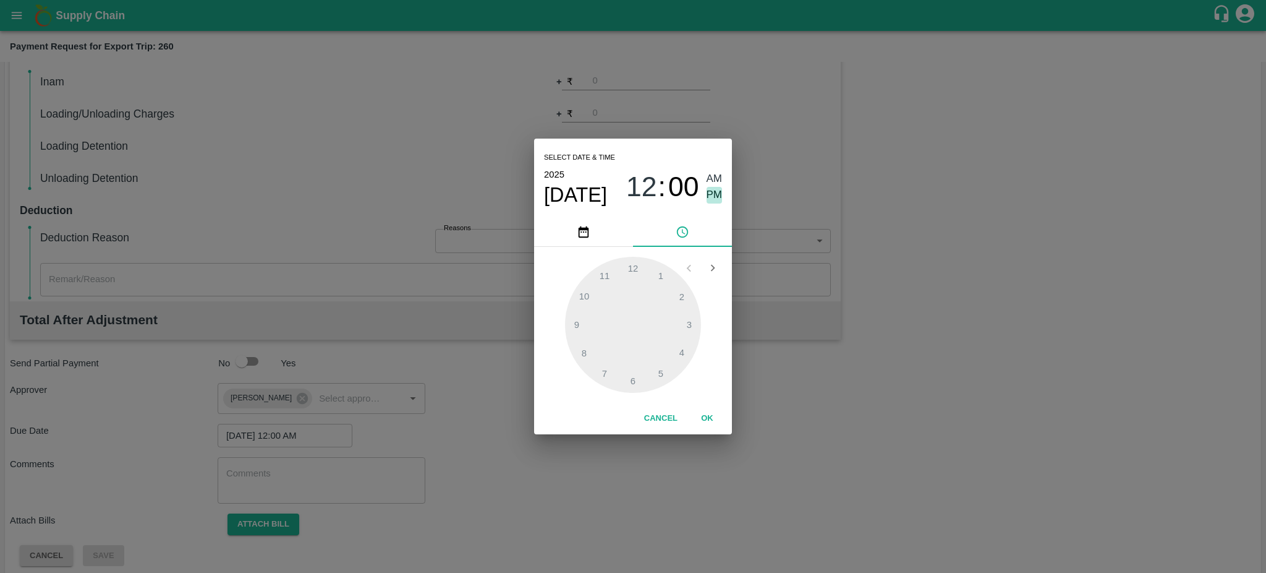
click at [719, 191] on span "PM" at bounding box center [715, 195] width 16 height 17
click at [609, 376] on div at bounding box center [633, 325] width 136 height 136
type input "09/09/2025 07:34 PM"
click at [609, 376] on div at bounding box center [633, 325] width 136 height 136
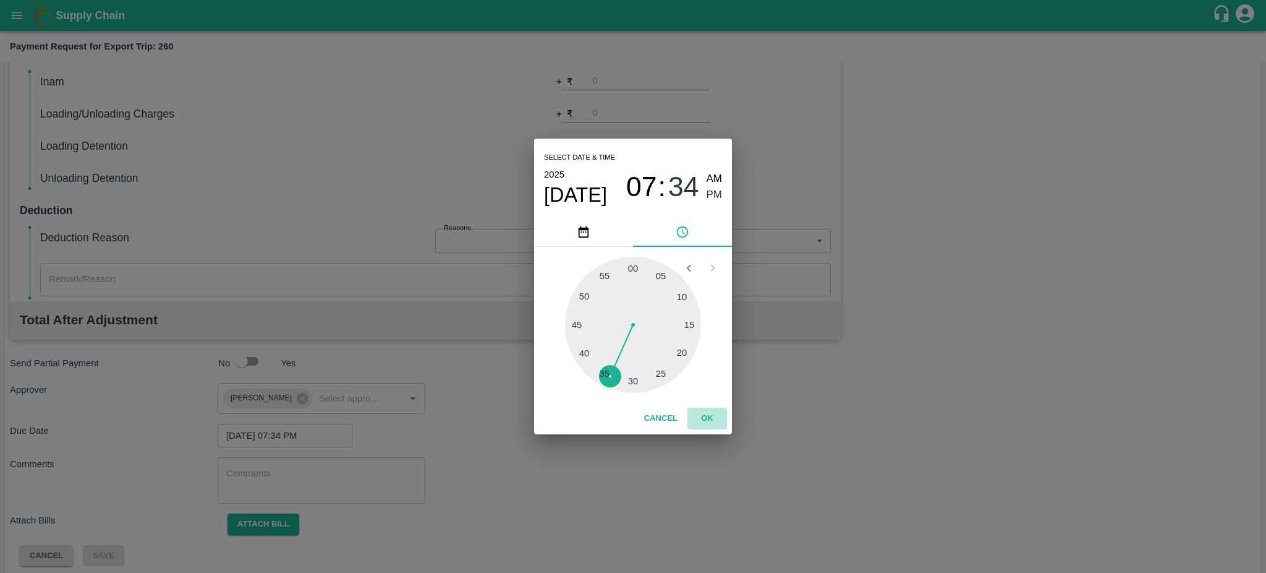
click at [707, 419] on button "OK" at bounding box center [708, 418] width 40 height 22
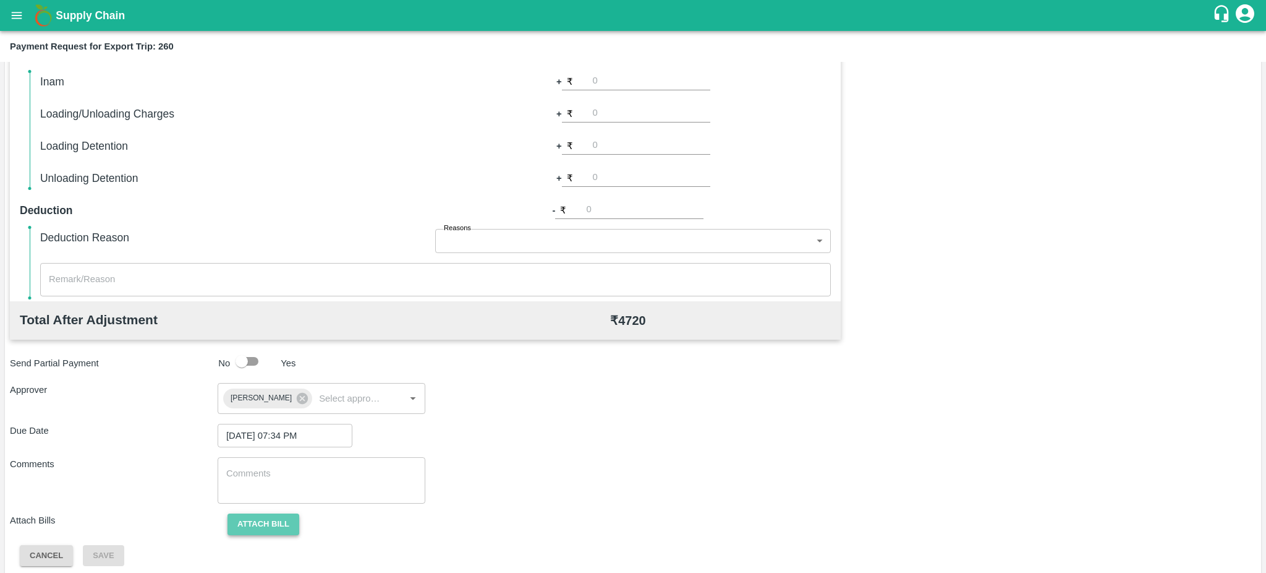
click at [262, 523] on button "Attach bill" at bounding box center [264, 524] width 72 height 22
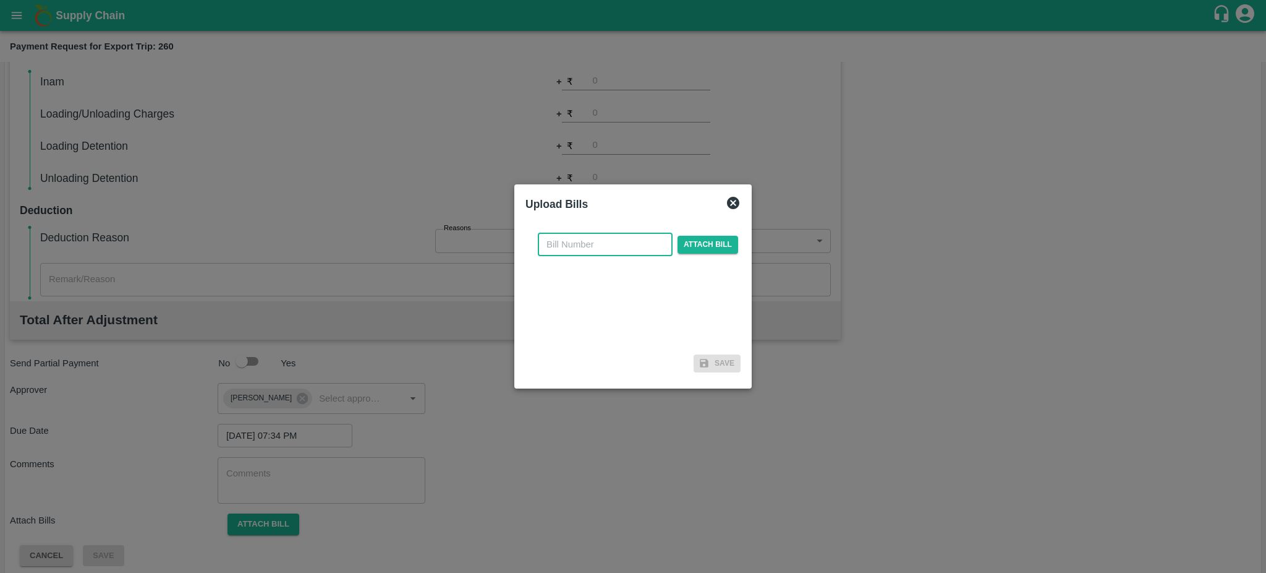
click at [572, 241] on input "text" at bounding box center [605, 243] width 135 height 23
paste input "EKA6/2526/0249"
type input "EKA6/2526/0249"
click at [701, 252] on span "Attach bill" at bounding box center [708, 245] width 61 height 18
click at [0, 0] on input "Attach bill" at bounding box center [0, 0] width 0 height 0
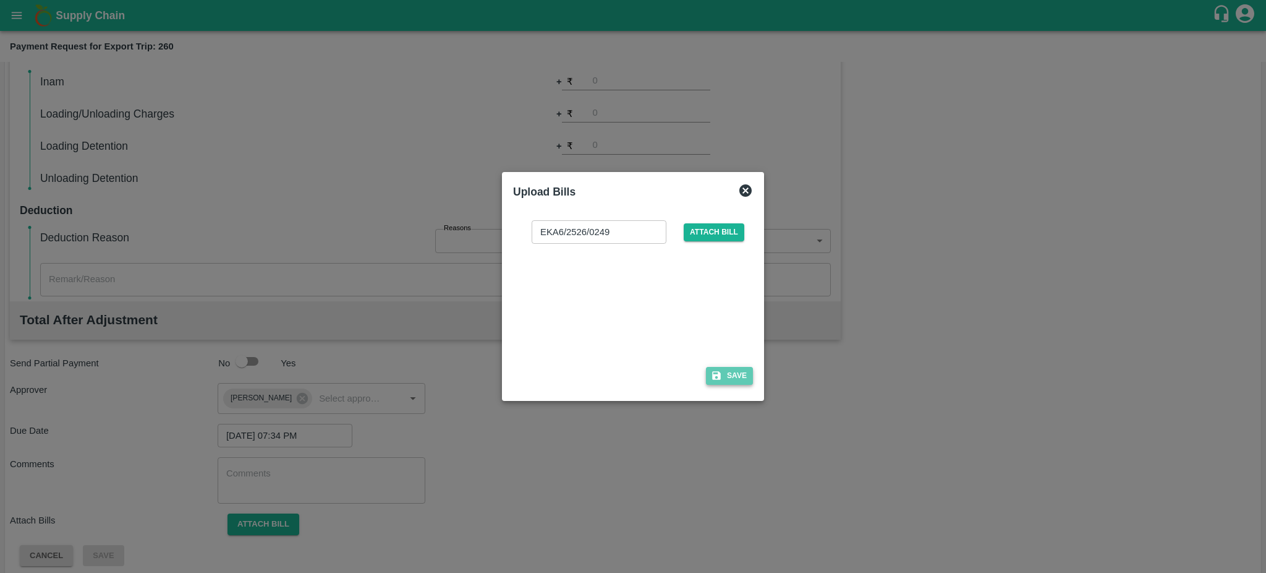
click at [734, 373] on button "Save" at bounding box center [729, 376] width 47 height 18
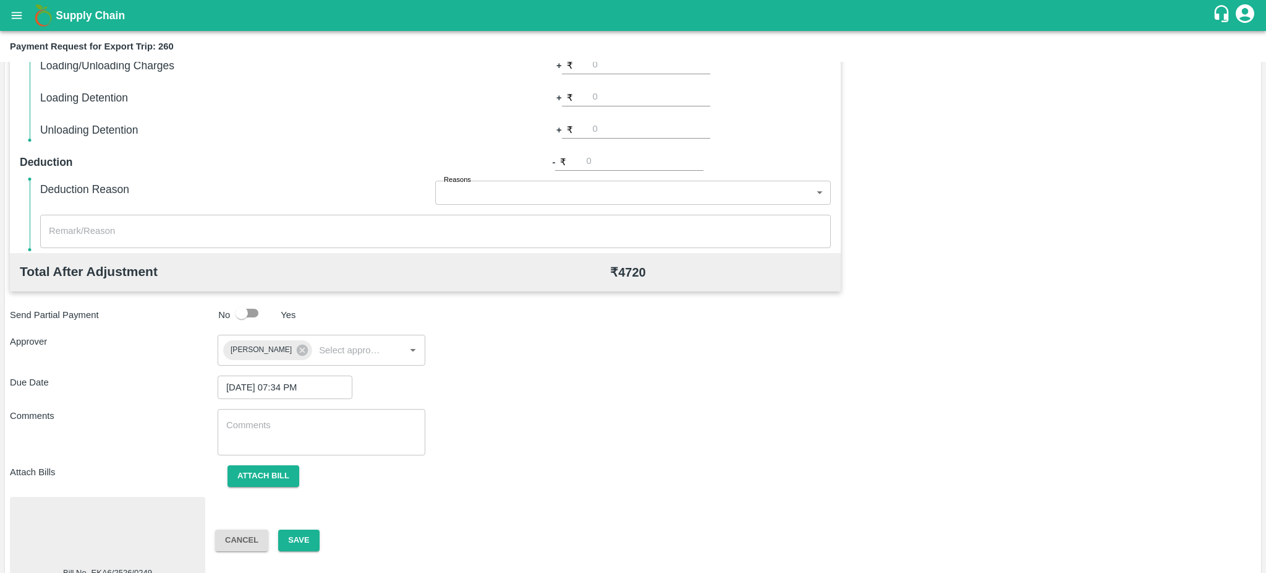
scroll to position [348, 0]
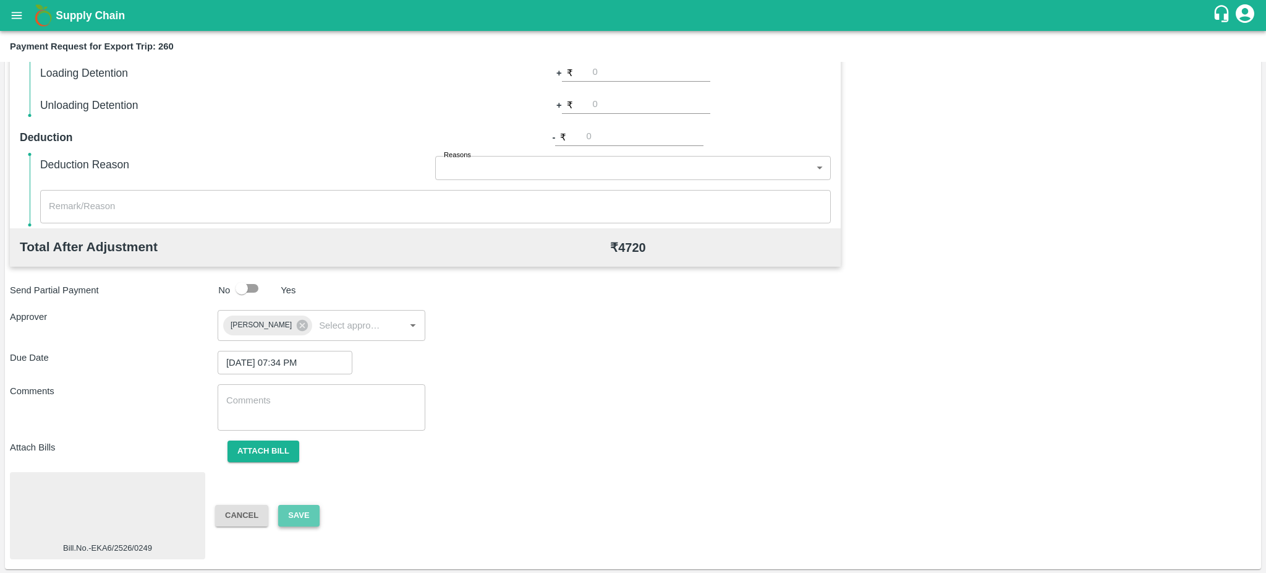
click at [297, 510] on button "Save" at bounding box center [298, 516] width 41 height 22
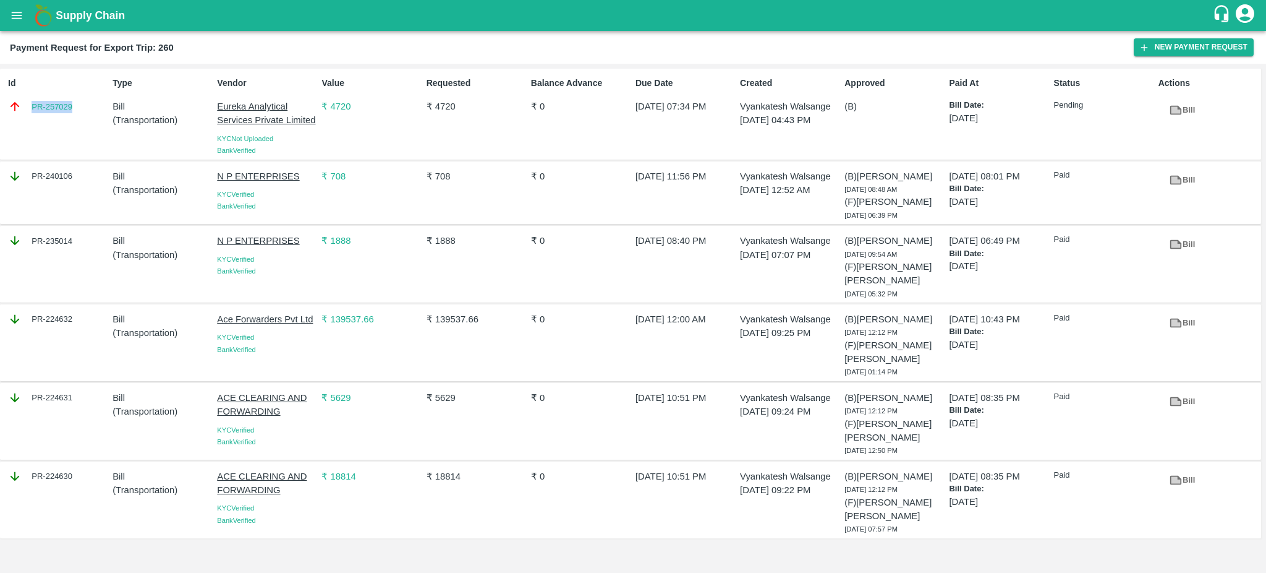
drag, startPoint x: 83, startPoint y: 108, endPoint x: 21, endPoint y: 105, distance: 61.9
click at [21, 105] on div "PR-257029" at bounding box center [58, 107] width 100 height 14
copy link "PR-257029"
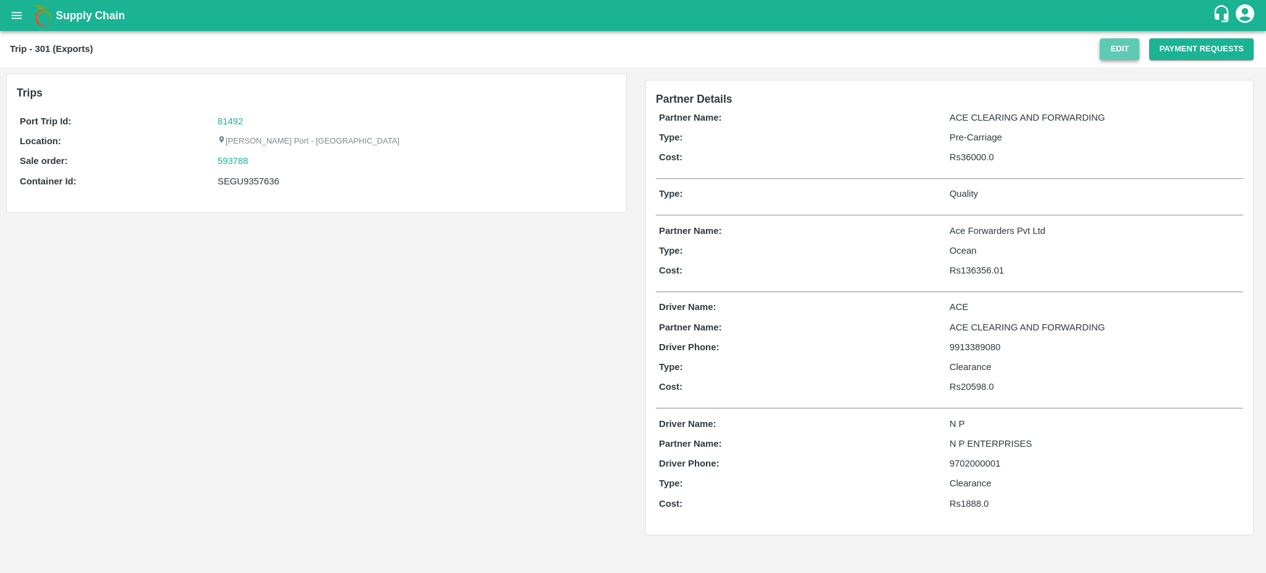
click at [1109, 57] on button "Edit" at bounding box center [1120, 49] width 40 height 22
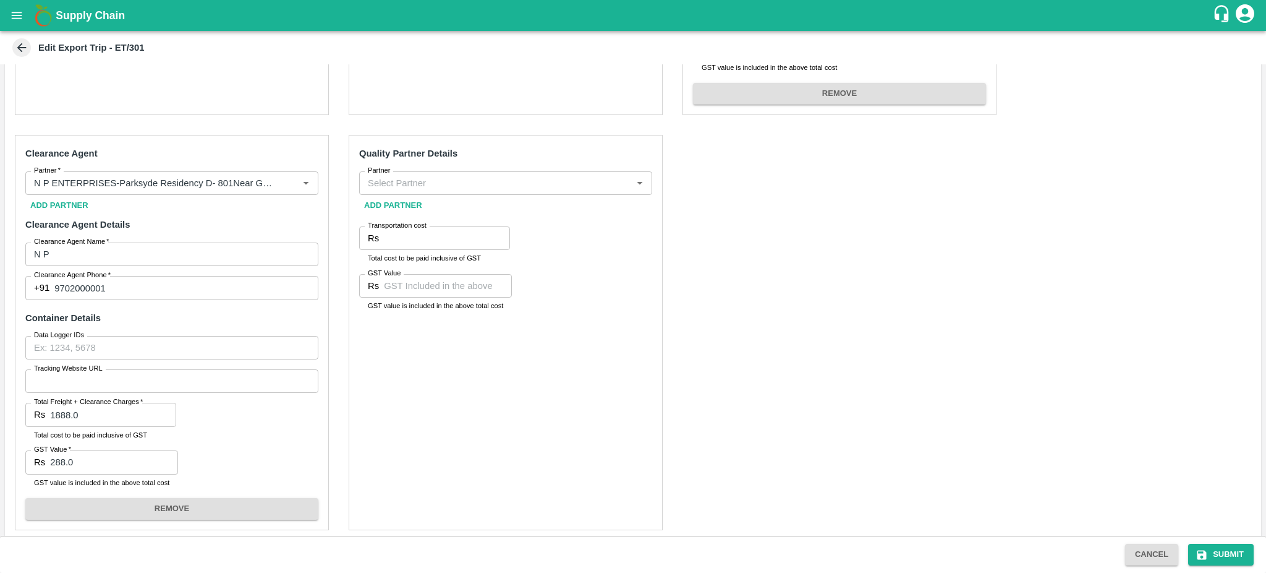
scroll to position [607, 0]
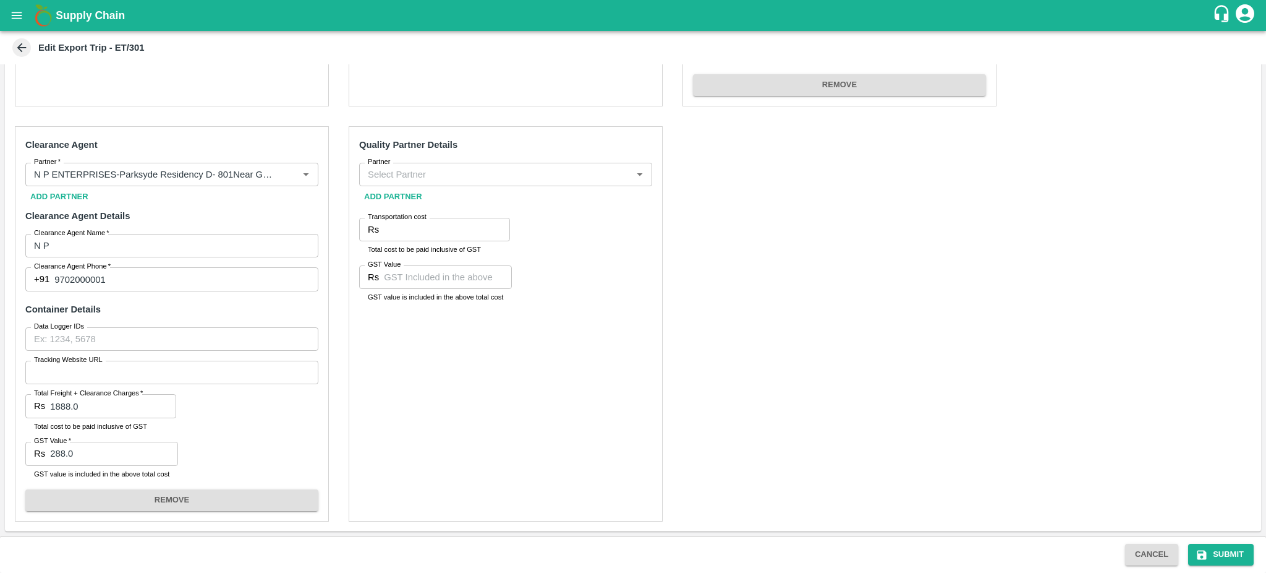
click at [424, 185] on div "Partner" at bounding box center [505, 174] width 293 height 23
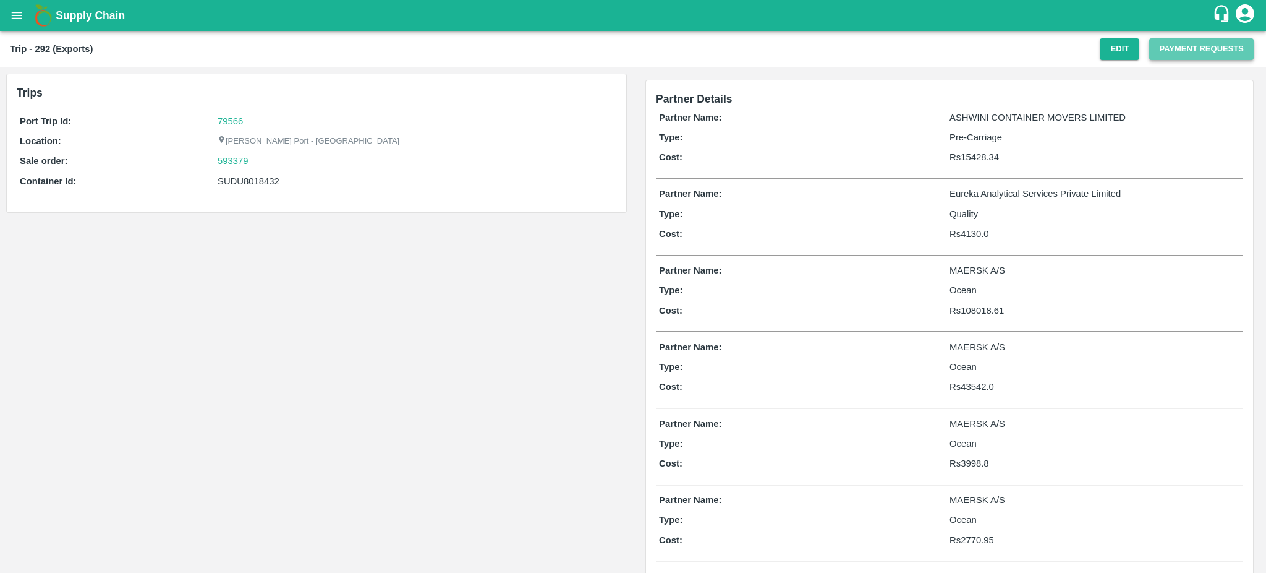
click at [1199, 54] on button "Payment Requests" at bounding box center [1201, 49] width 104 height 22
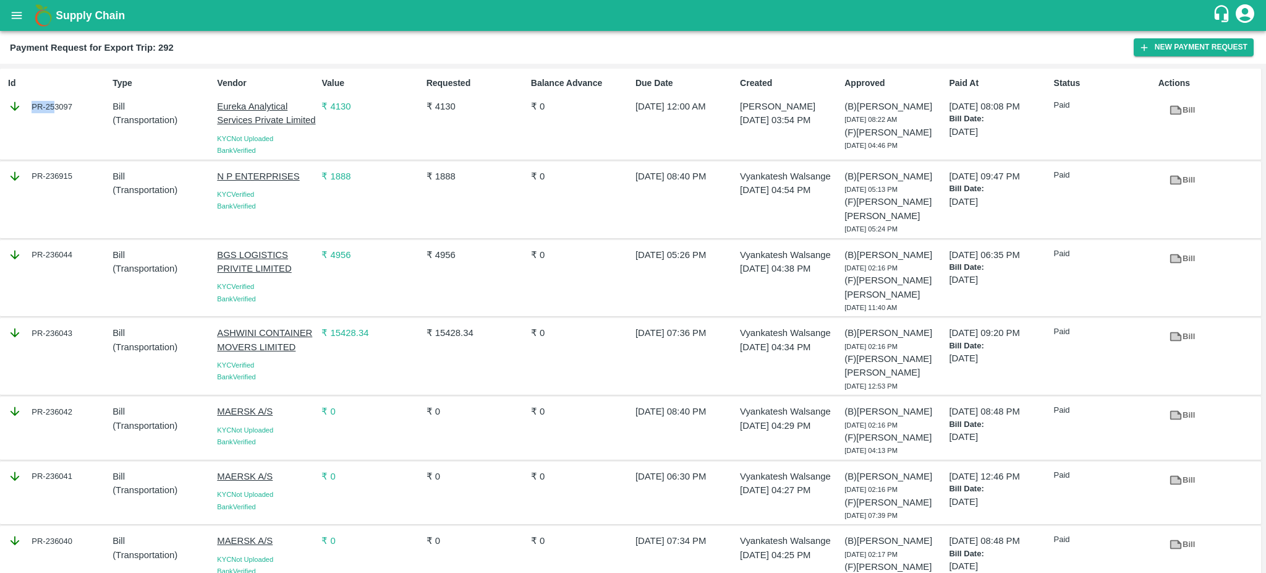
drag, startPoint x: 80, startPoint y: 108, endPoint x: 54, endPoint y: 106, distance: 26.1
click at [54, 106] on div "PR-253097" at bounding box center [58, 107] width 100 height 14
click at [77, 108] on div "PR-253097" at bounding box center [58, 107] width 100 height 14
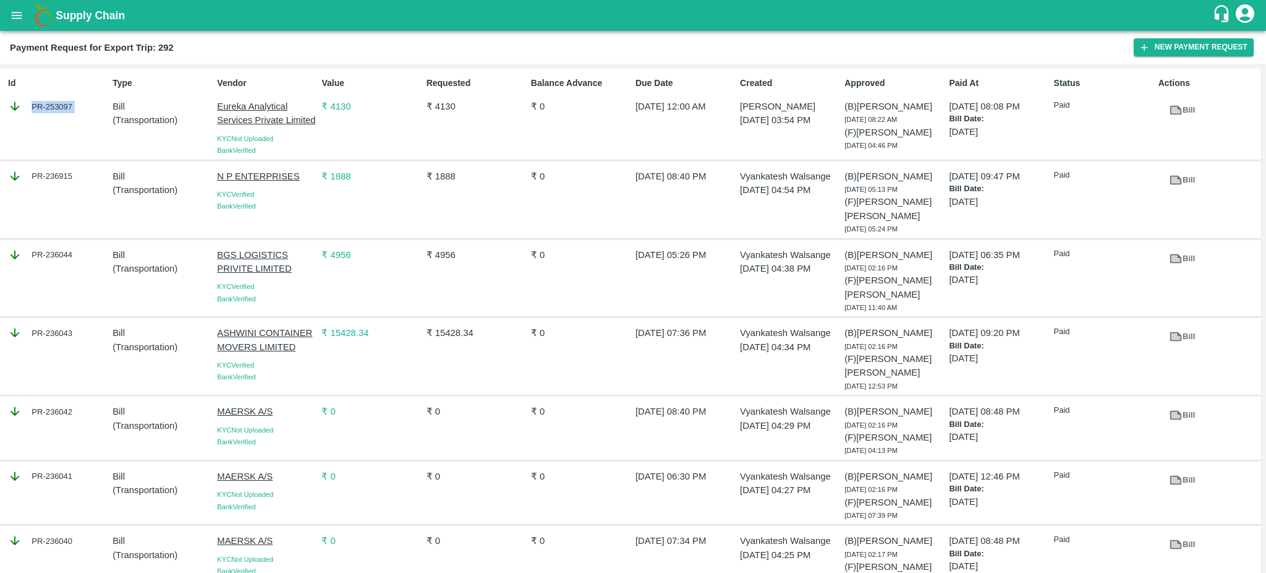
copy div "PR-253097"
click at [1174, 112] on icon at bounding box center [1175, 110] width 9 height 7
copy div "PR-253097"
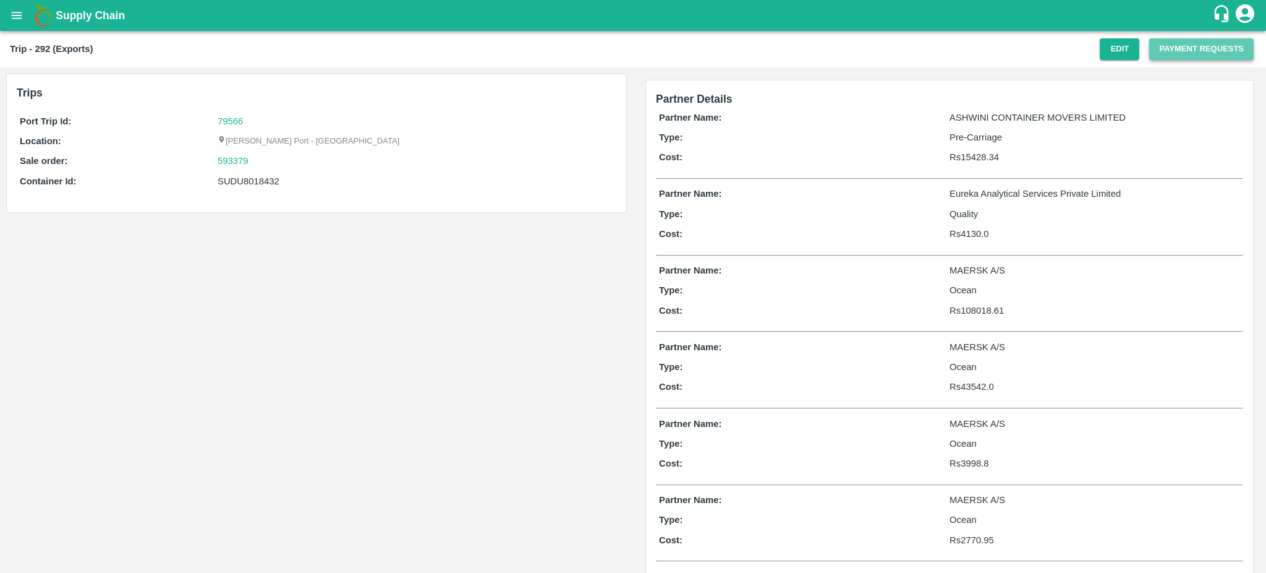
click at [1193, 49] on button "Payment Requests" at bounding box center [1201, 49] width 104 height 22
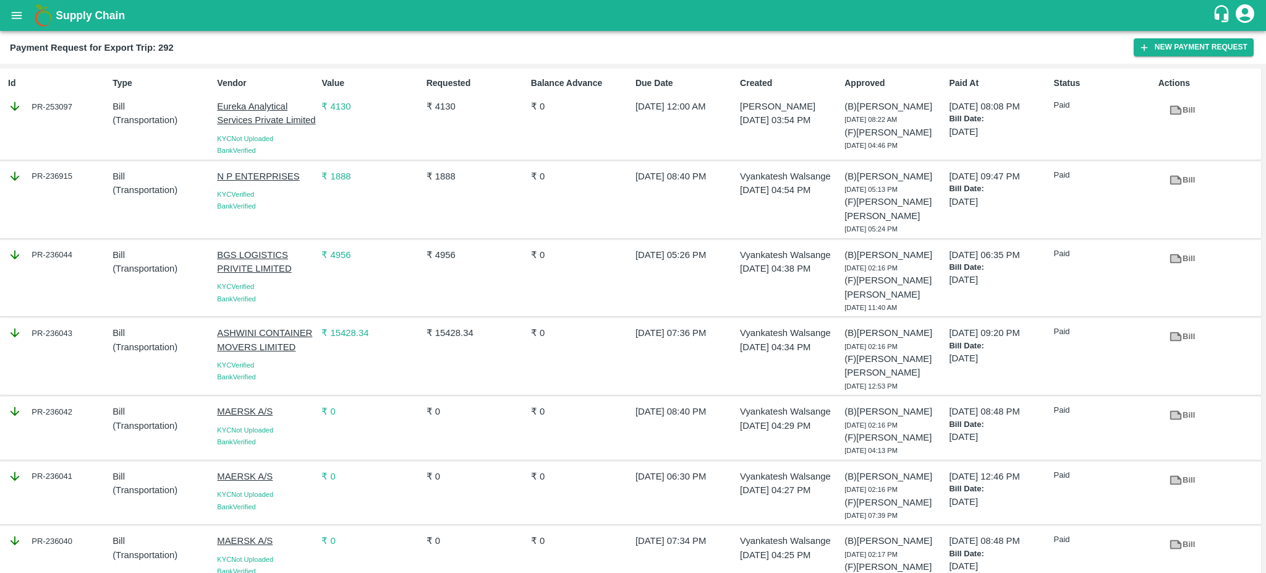
drag, startPoint x: 75, startPoint y: 106, endPoint x: 25, endPoint y: 103, distance: 50.2
click at [25, 103] on div "PR-253097" at bounding box center [58, 107] width 100 height 14
click at [79, 104] on div "PR-253097" at bounding box center [58, 107] width 100 height 14
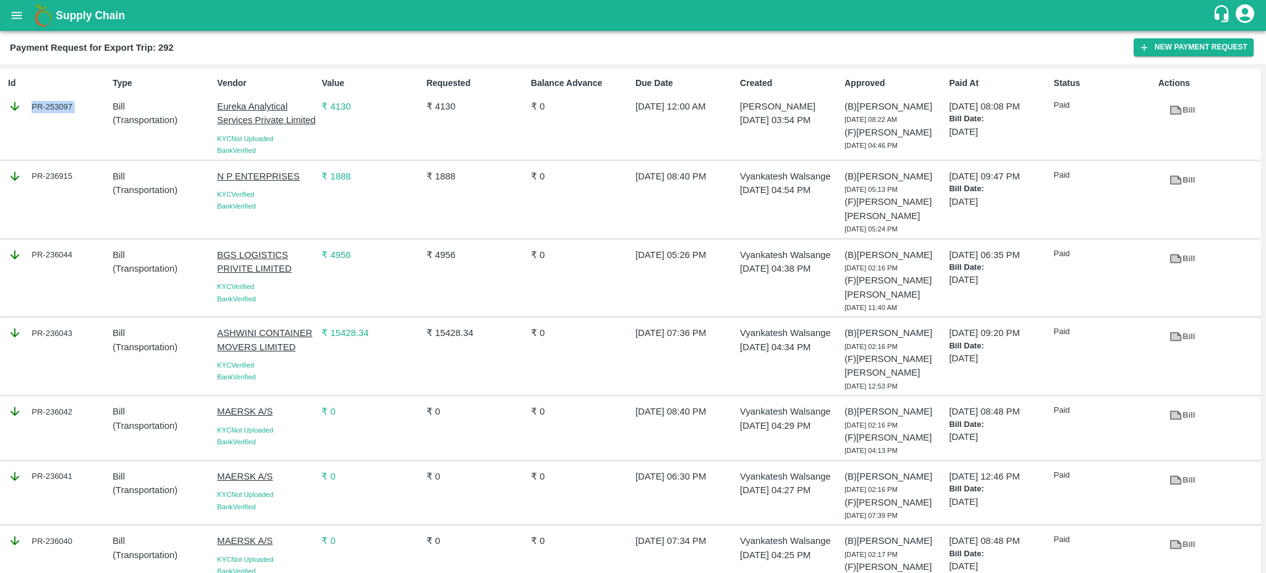
copy div "PR-253097"
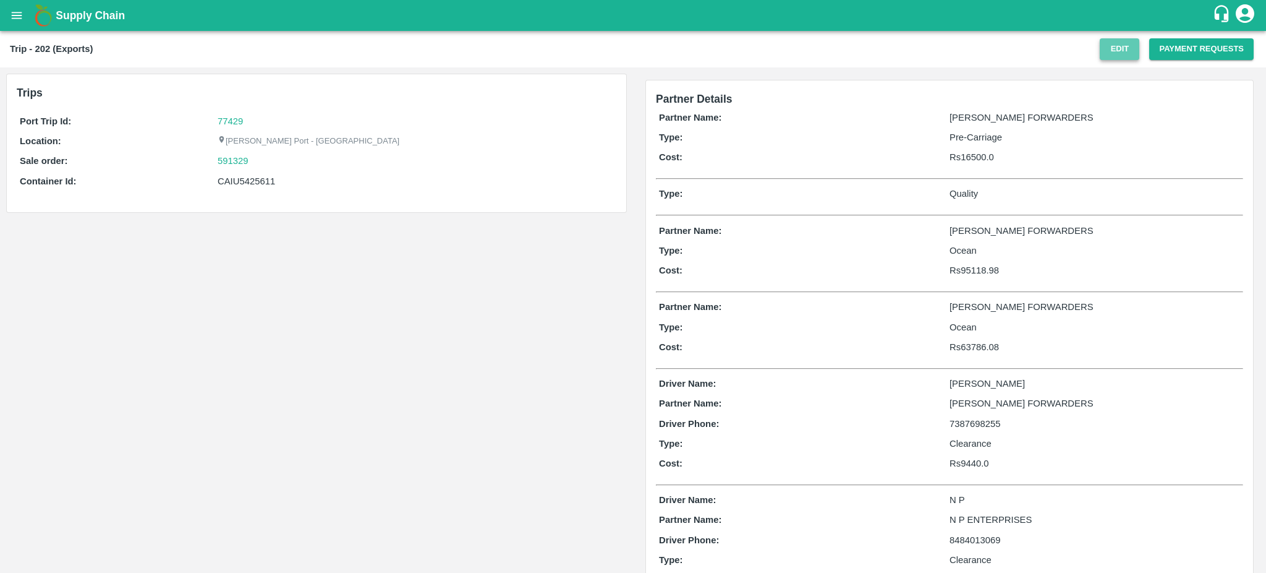
click at [1121, 54] on button "Edit" at bounding box center [1120, 49] width 40 height 22
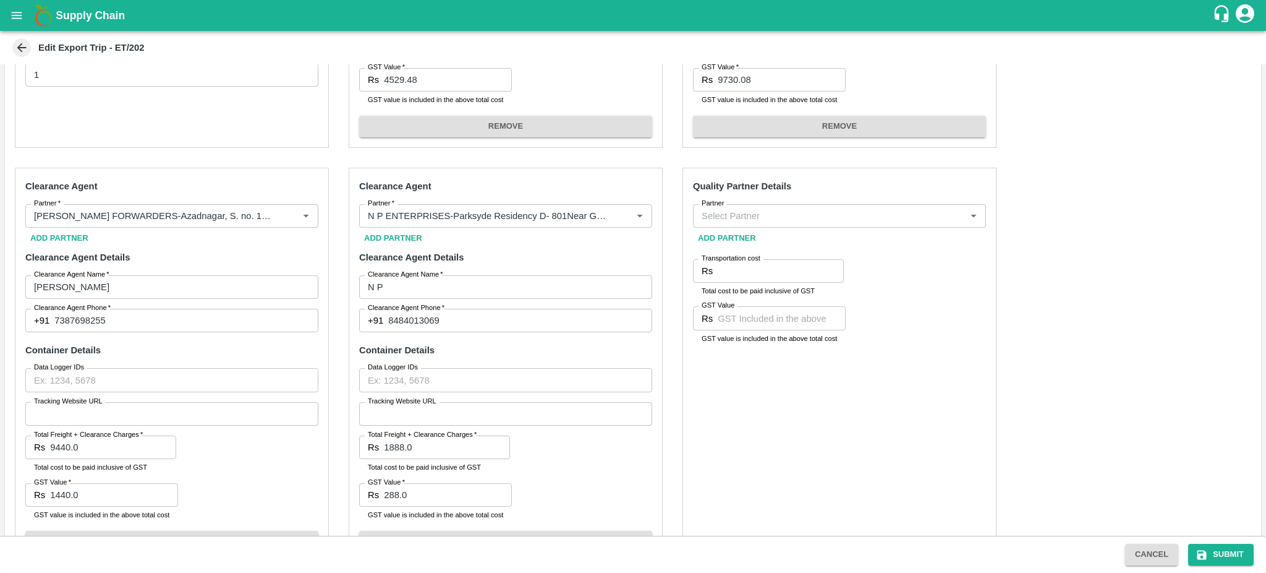
scroll to position [430, 0]
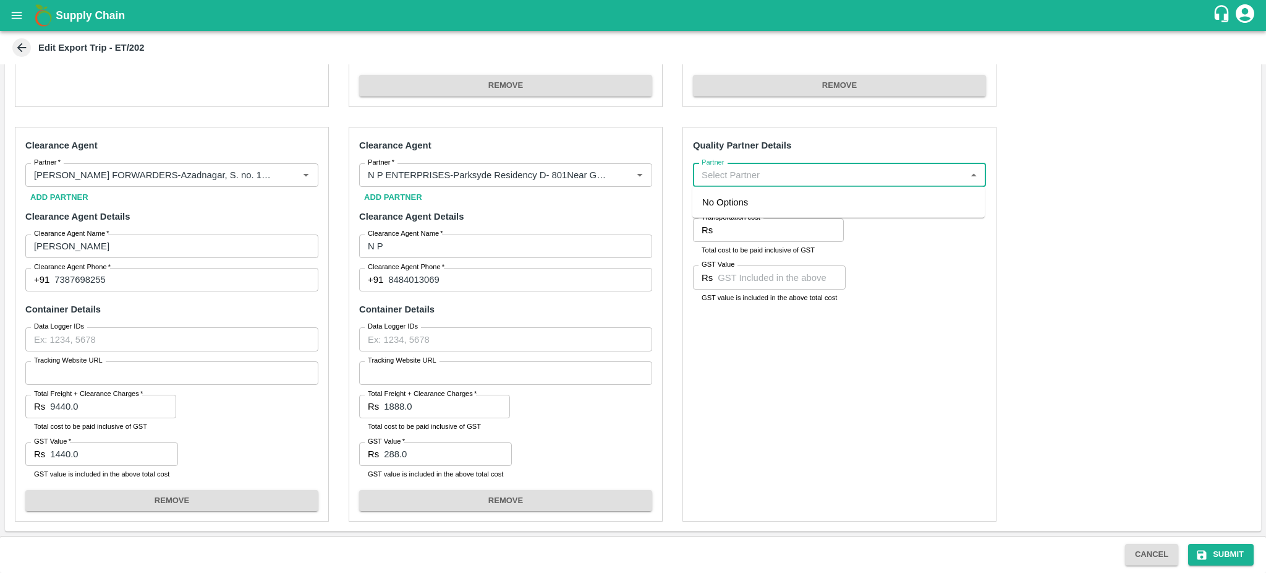
click at [726, 173] on input "Partner" at bounding box center [829, 175] width 265 height 16
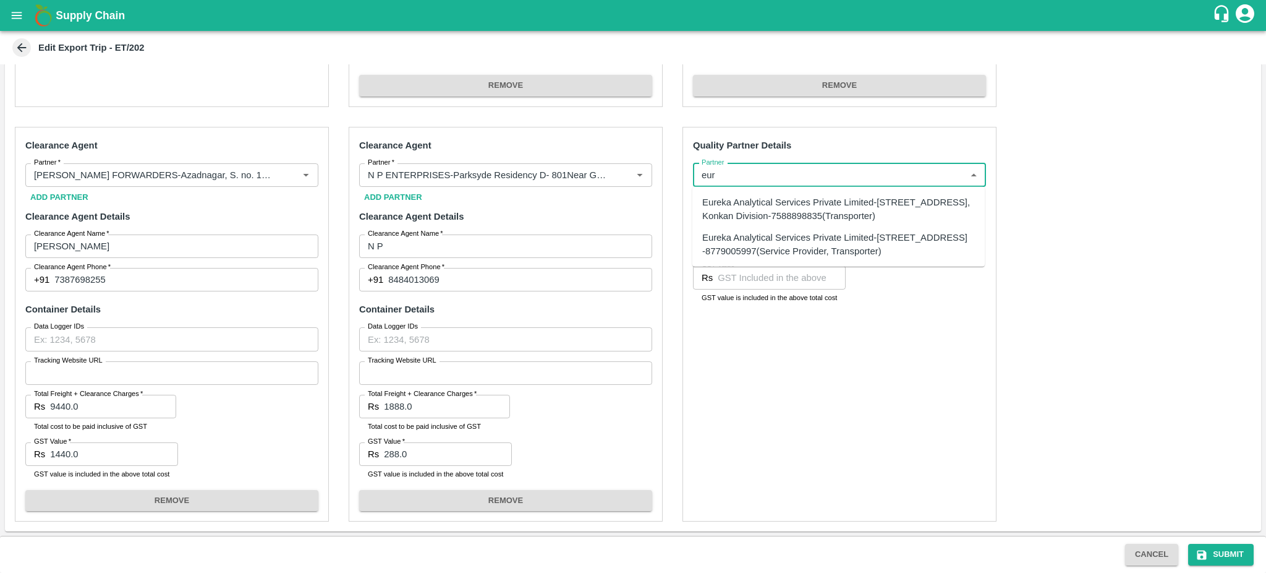
click at [728, 207] on div "Eureka Analytical Services Private Limited-Plot No. C-401, TTC Industrial Area,…" at bounding box center [838, 209] width 273 height 28
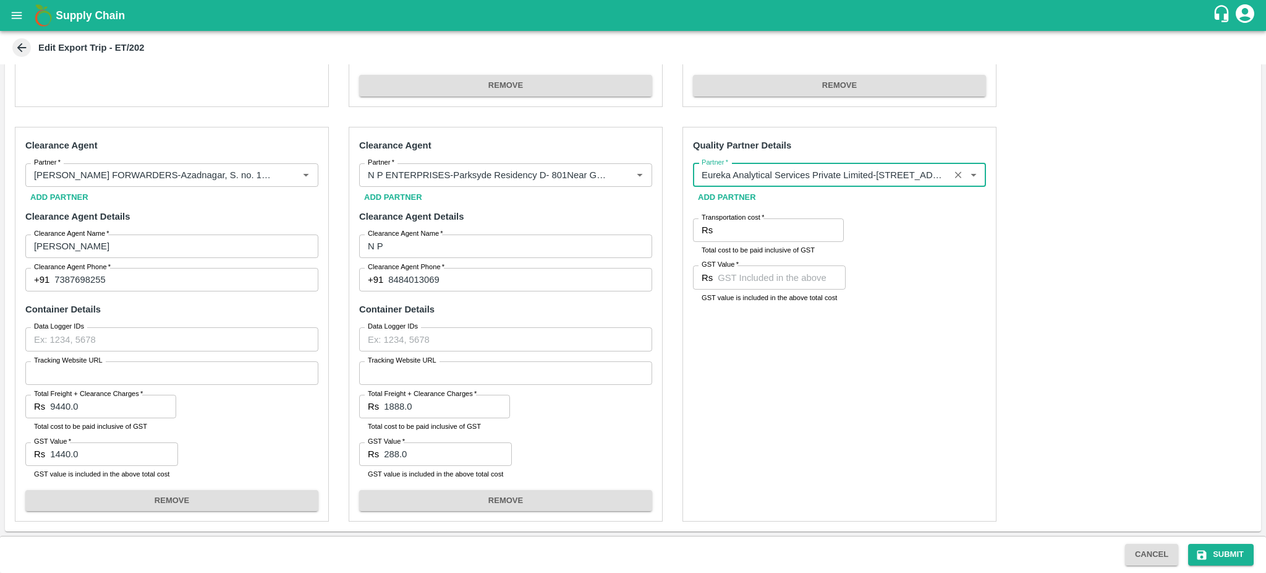
type input "Eureka Analytical Services Private Limited-Plot No. C-401, TTC Industrial Area,…"
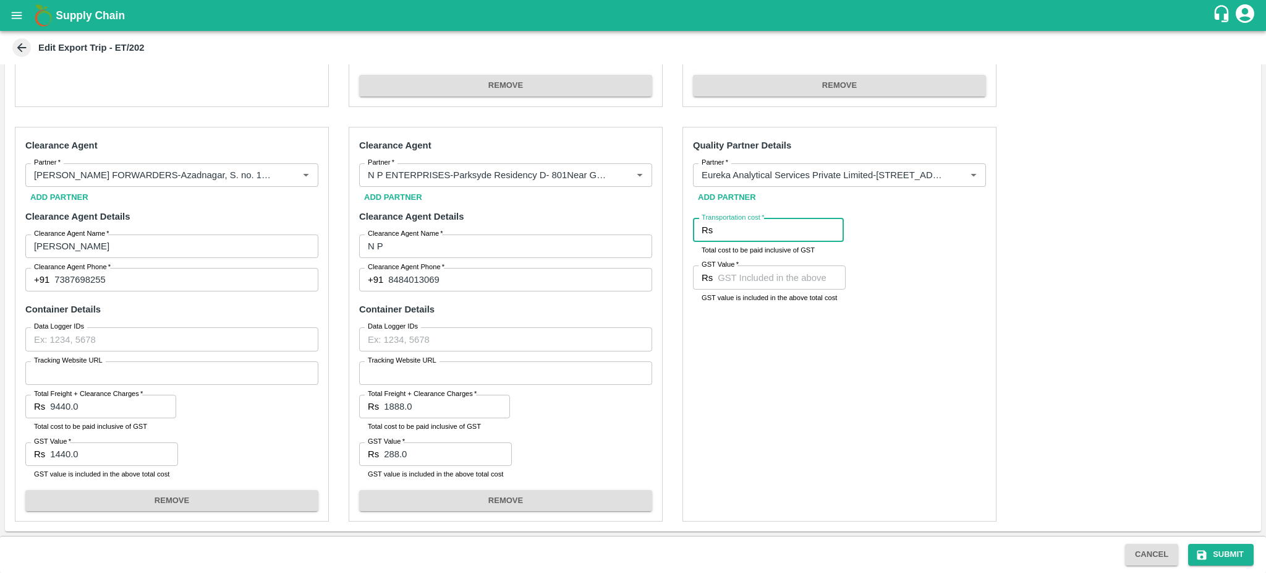
click at [734, 227] on input "Transportation cost   *" at bounding box center [781, 229] width 126 height 23
paste input "4130"
type input "4130"
click at [732, 273] on input "GST Value   *" at bounding box center [782, 276] width 128 height 23
type input "360"
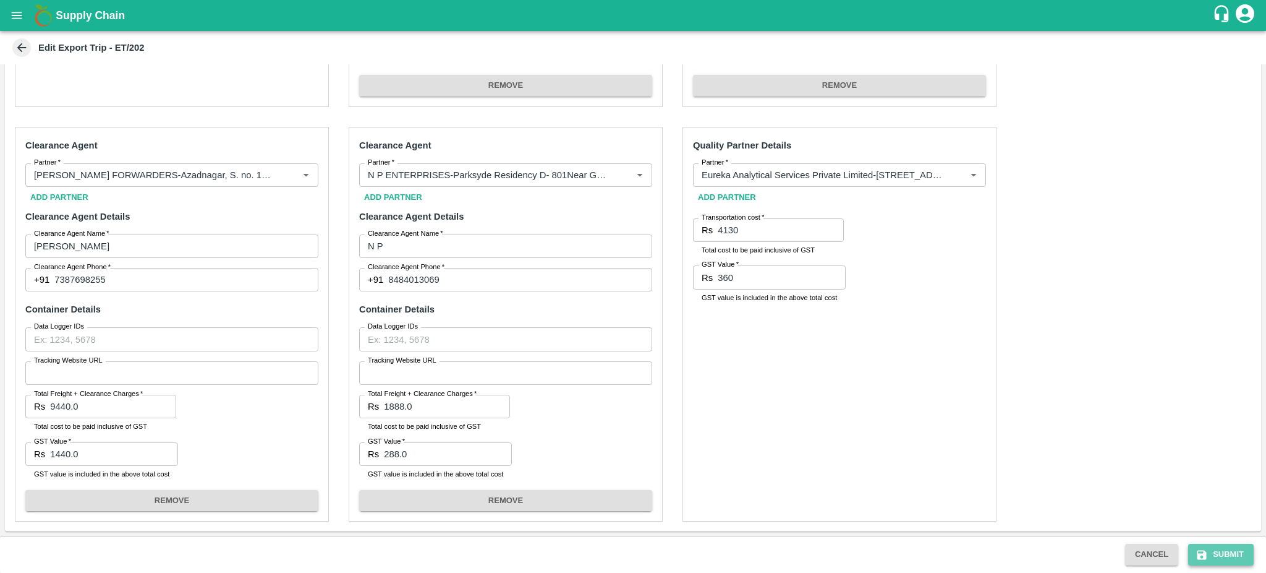
click at [1230, 558] on button "Submit" at bounding box center [1221, 554] width 66 height 22
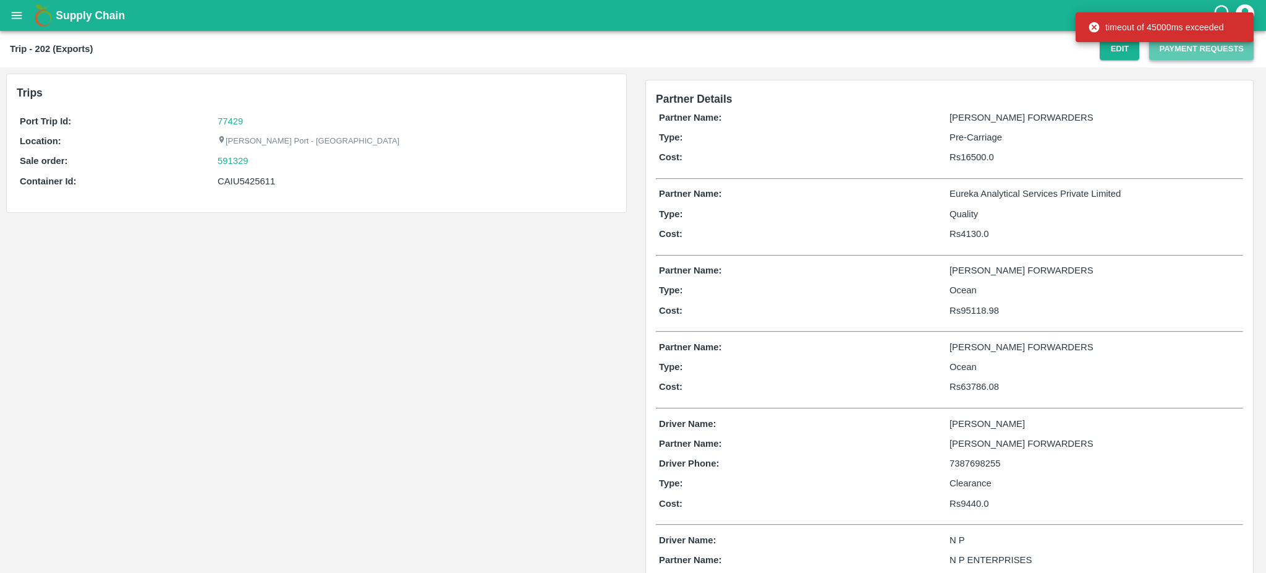
click at [1171, 46] on button "Payment Requests" at bounding box center [1201, 49] width 104 height 22
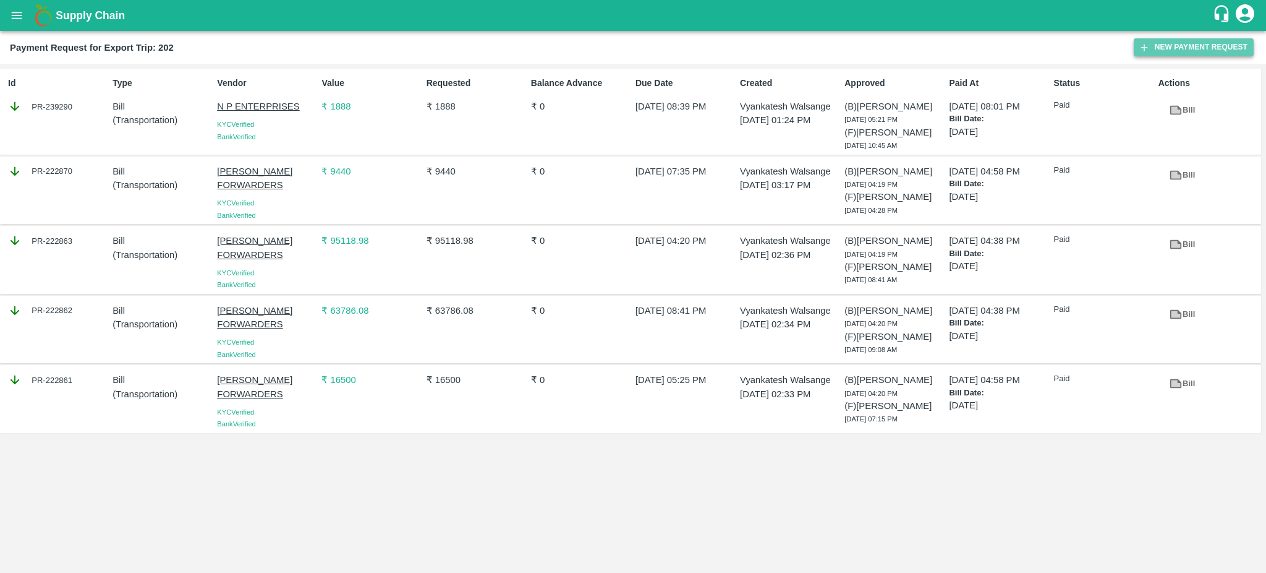
click at [1186, 49] on button "New Payment Request" at bounding box center [1194, 47] width 120 height 18
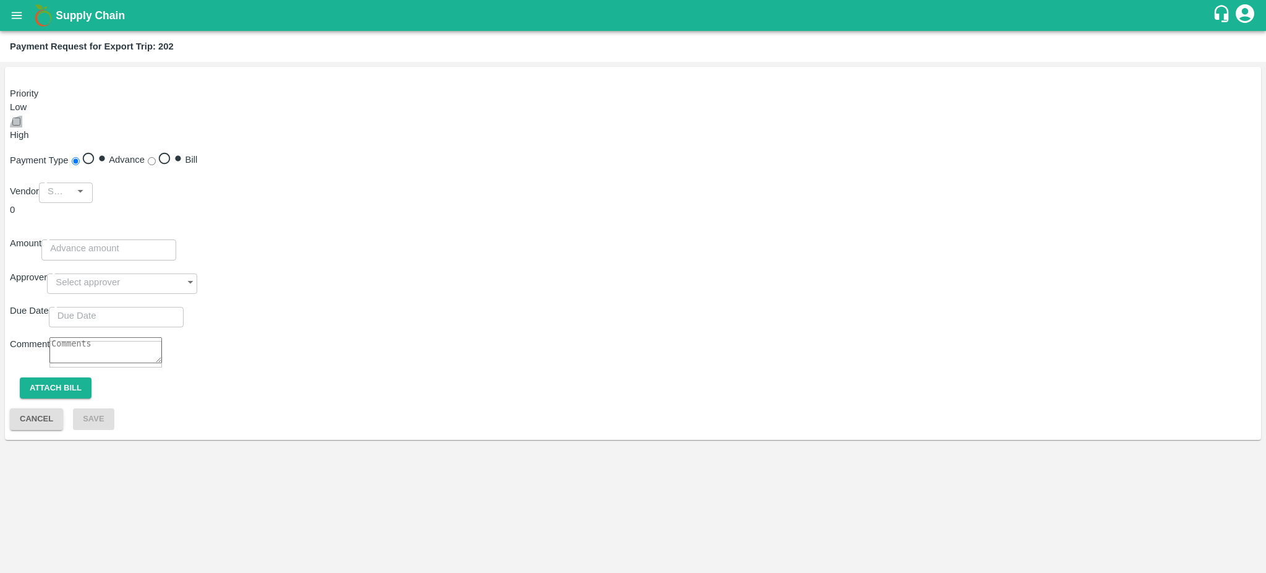
click at [20, 117] on input "checkbox" at bounding box center [16, 121] width 8 height 8
checkbox input "true"
click at [156, 157] on input "Bill" at bounding box center [152, 161] width 8 height 8
radio input "true"
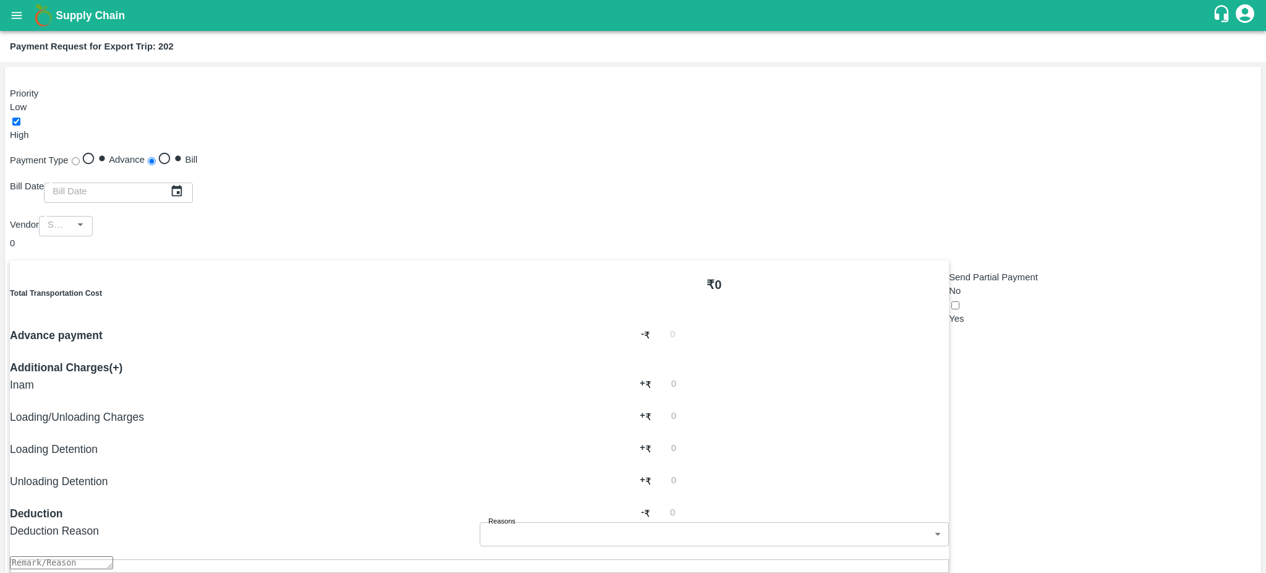
type input "DD/MM/YYYY"
click at [170, 179] on input "DD/MM/YYYY" at bounding box center [107, 190] width 126 height 23
click at [184, 184] on icon "Choose date" at bounding box center [177, 191] width 14 height 14
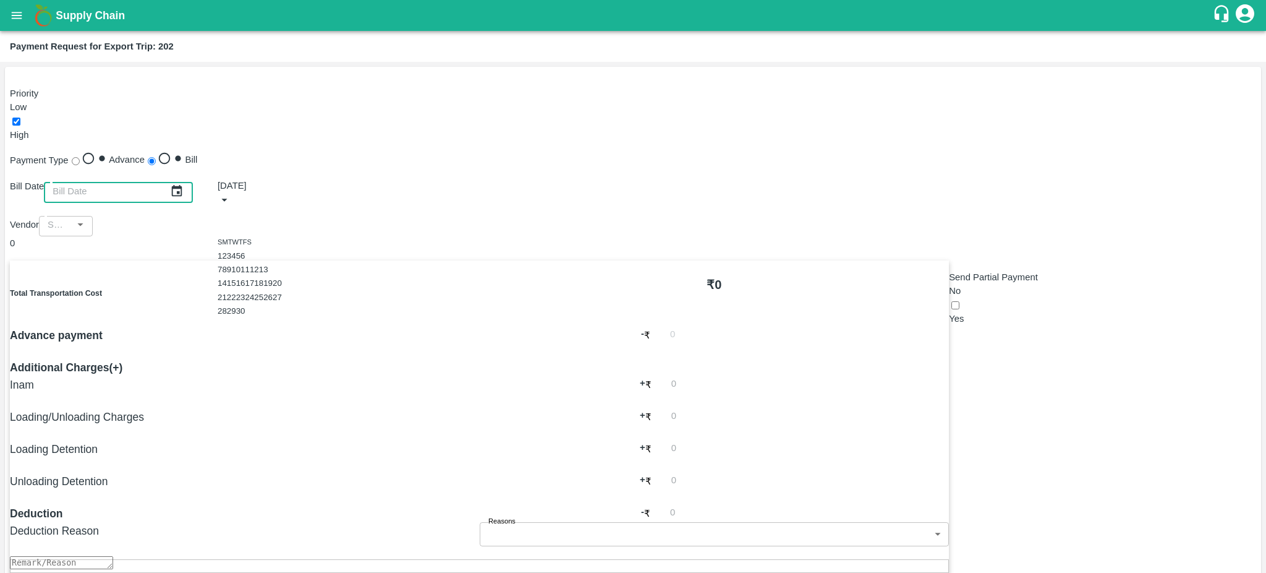
click at [218, 215] on icon "Previous month" at bounding box center [218, 215] width 0 height 0
click at [227, 288] on button "10" at bounding box center [222, 283] width 9 height 9
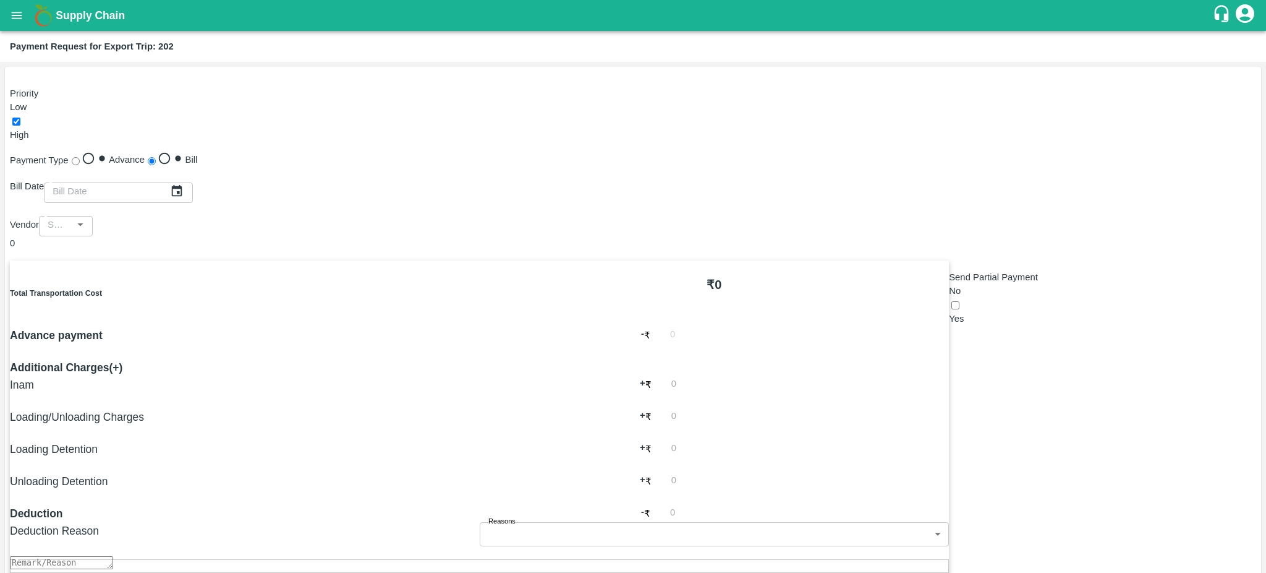
type input "10/08/2025"
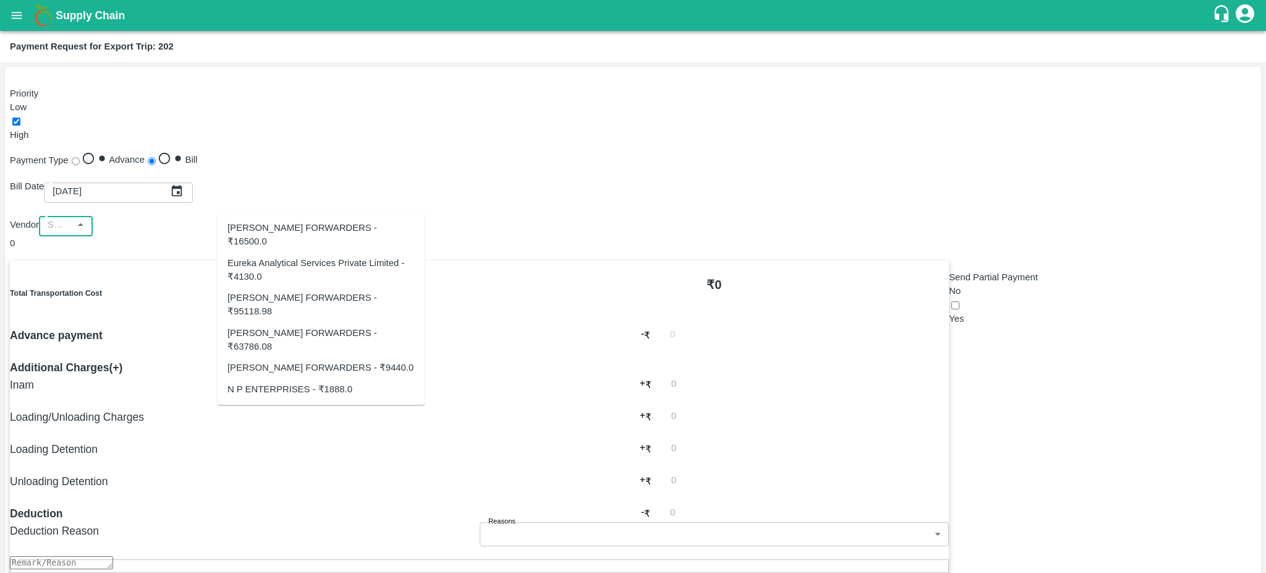
click at [69, 216] on input "input" at bounding box center [56, 224] width 26 height 16
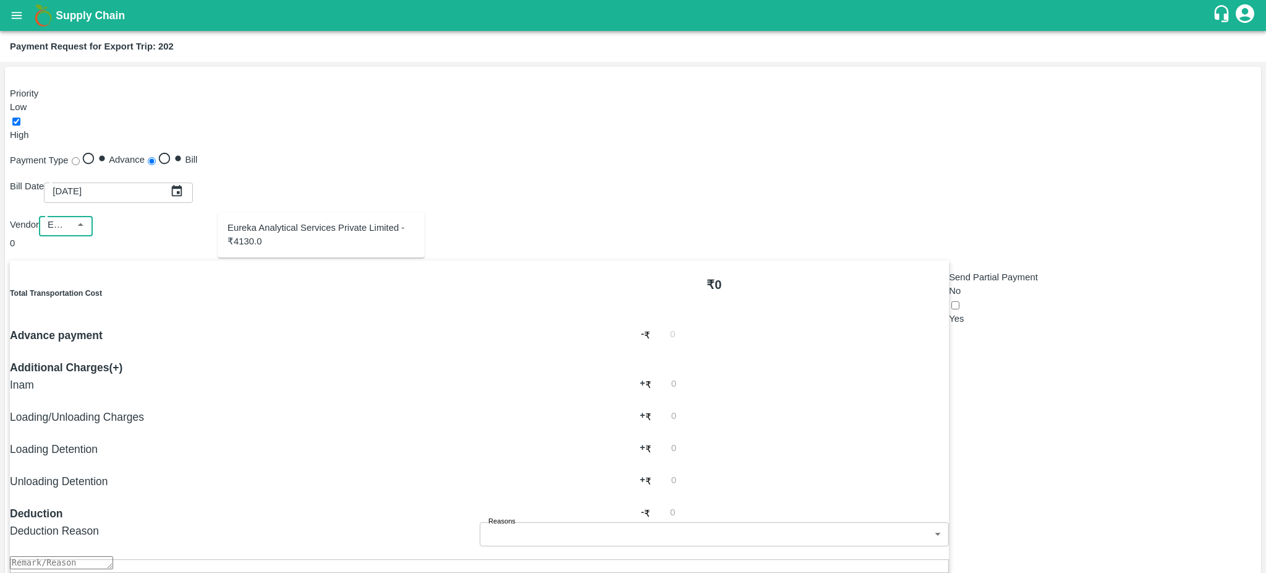
click at [323, 246] on div "Eureka Analytical Services Private Limited - ₹4130.0" at bounding box center [321, 235] width 187 height 28
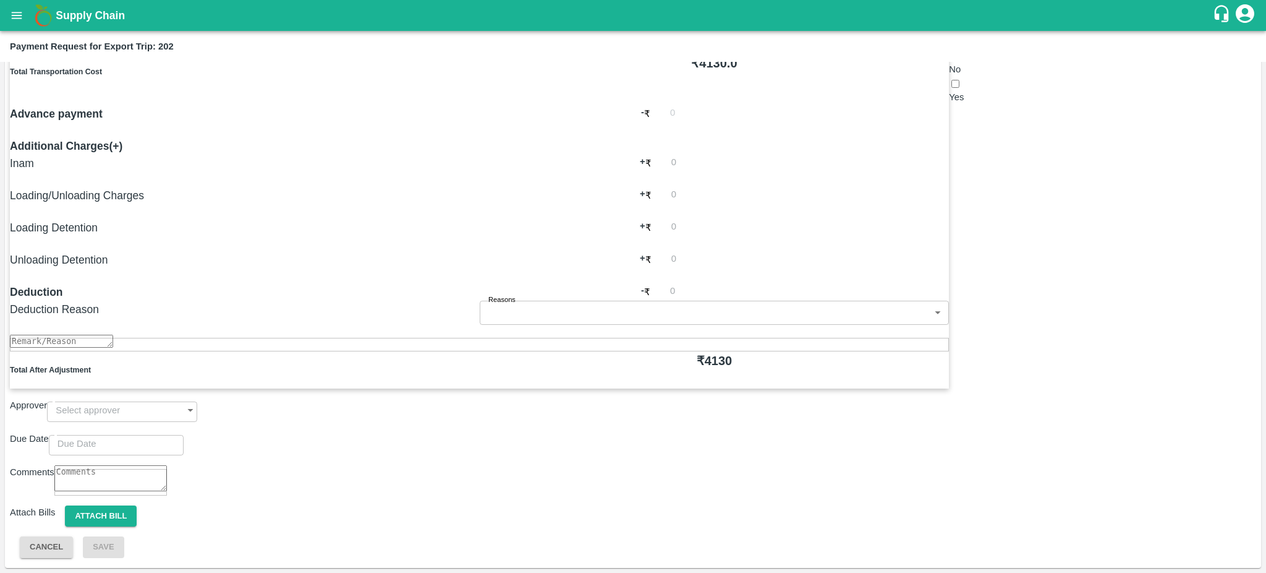
type input "Eureka Analytical Services Private Limited - ₹4130.0"
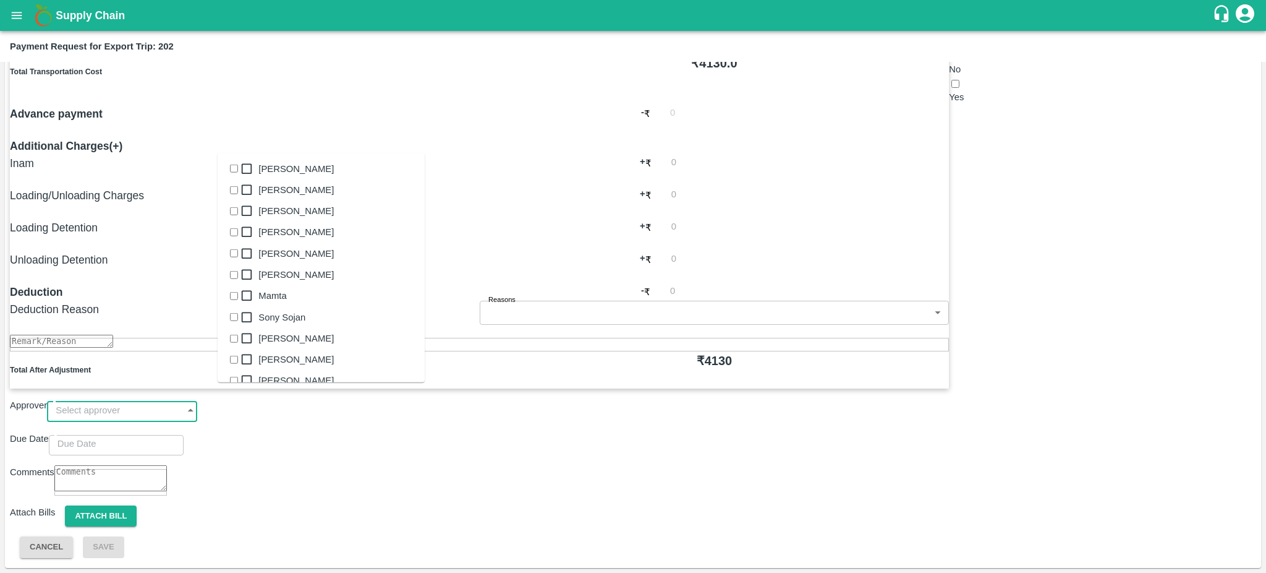
click at [173, 398] on input "input" at bounding box center [110, 409] width 126 height 23
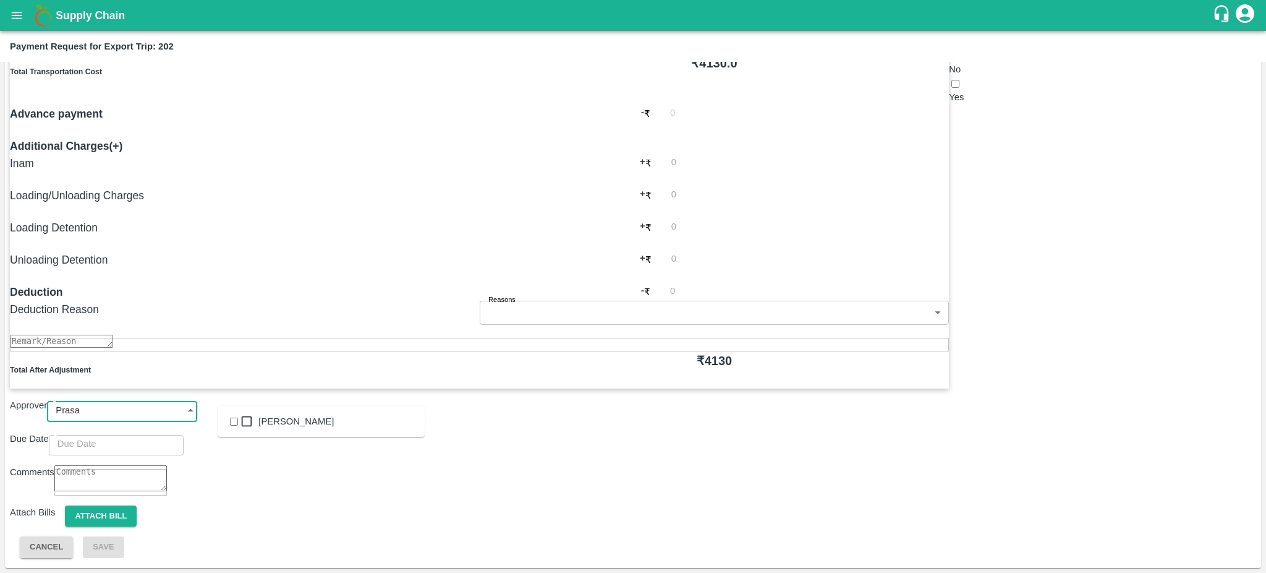
type input "Prasad"
click at [288, 420] on div "[PERSON_NAME]" at bounding box center [295, 421] width 75 height 14
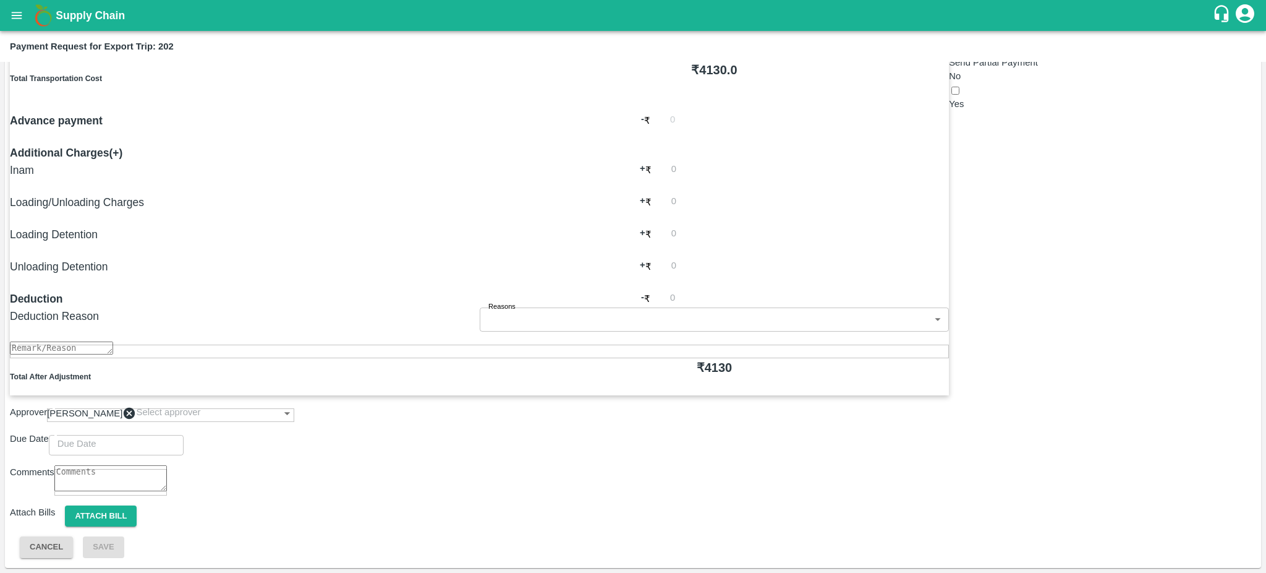
type input "DD/MM/YYYY hh:mm aa"
click at [175, 432] on input "DD/MM/YYYY hh:mm aa" at bounding box center [112, 443] width 126 height 23
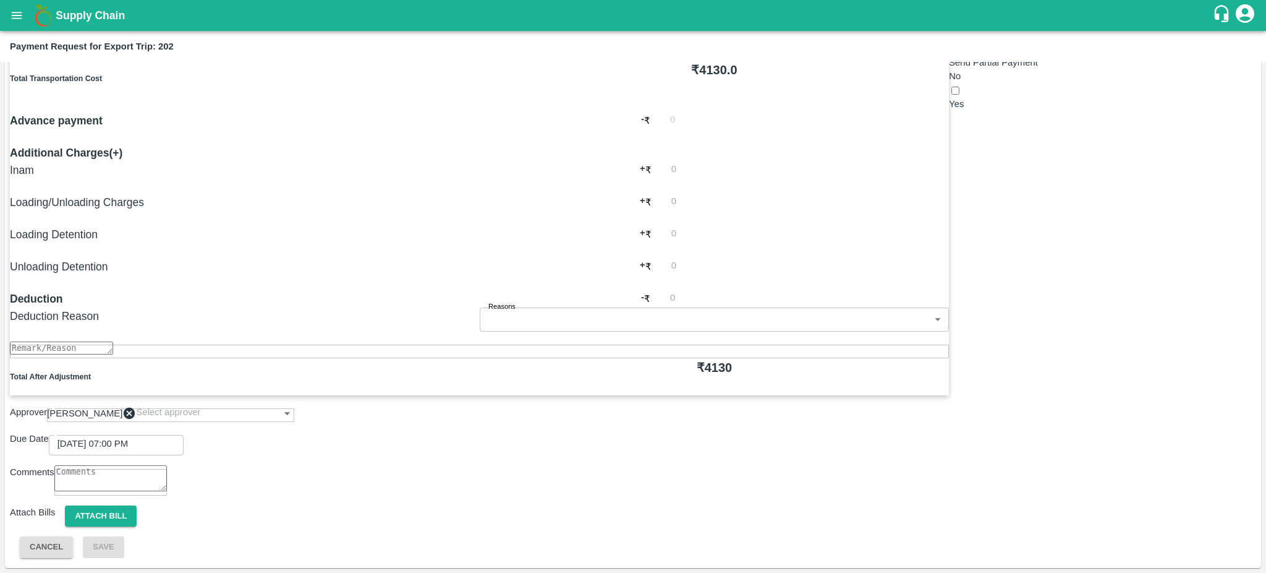
type input "09/09/2025 07:35 PM"
click at [137, 520] on button "Attach bill" at bounding box center [101, 516] width 72 height 22
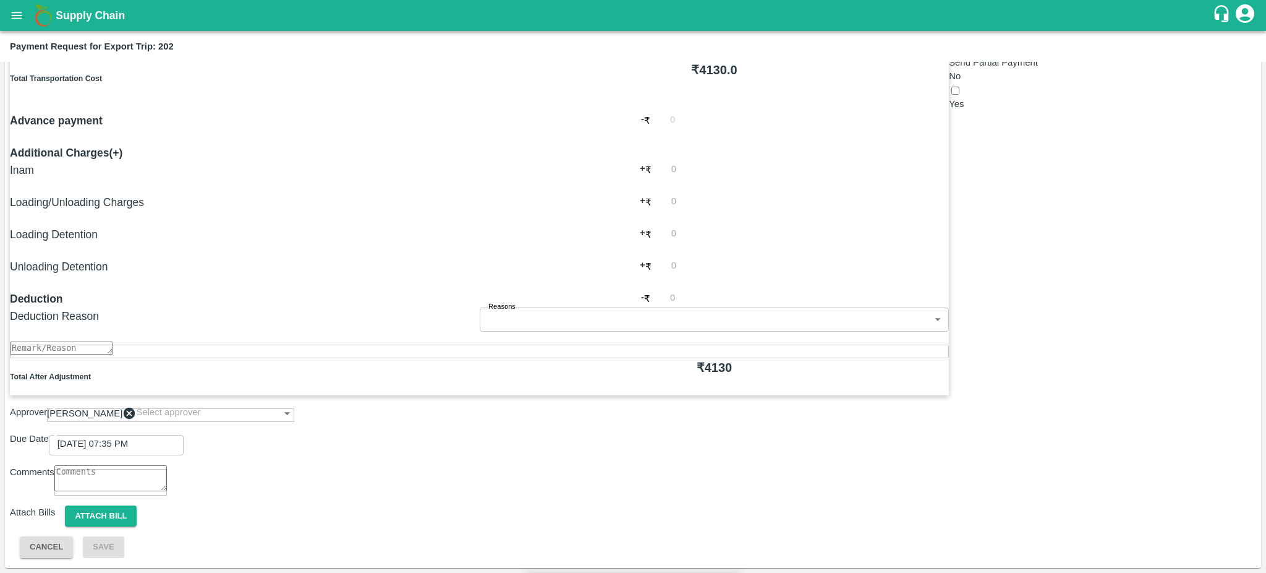
paste input "EKA6/2526/0251"
type input "EKA6/2526/0251"
click at [0, 0] on input "Attach bill" at bounding box center [0, 0] width 0 height 0
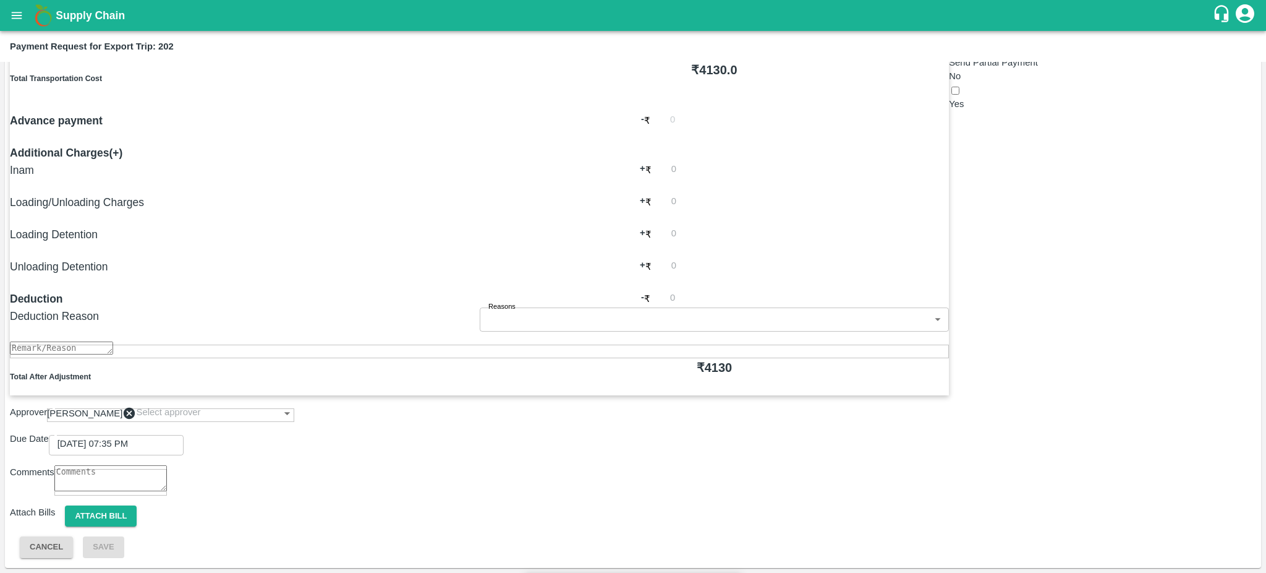
click at [0, 0] on input "Attach bill" at bounding box center [0, 0] width 0 height 0
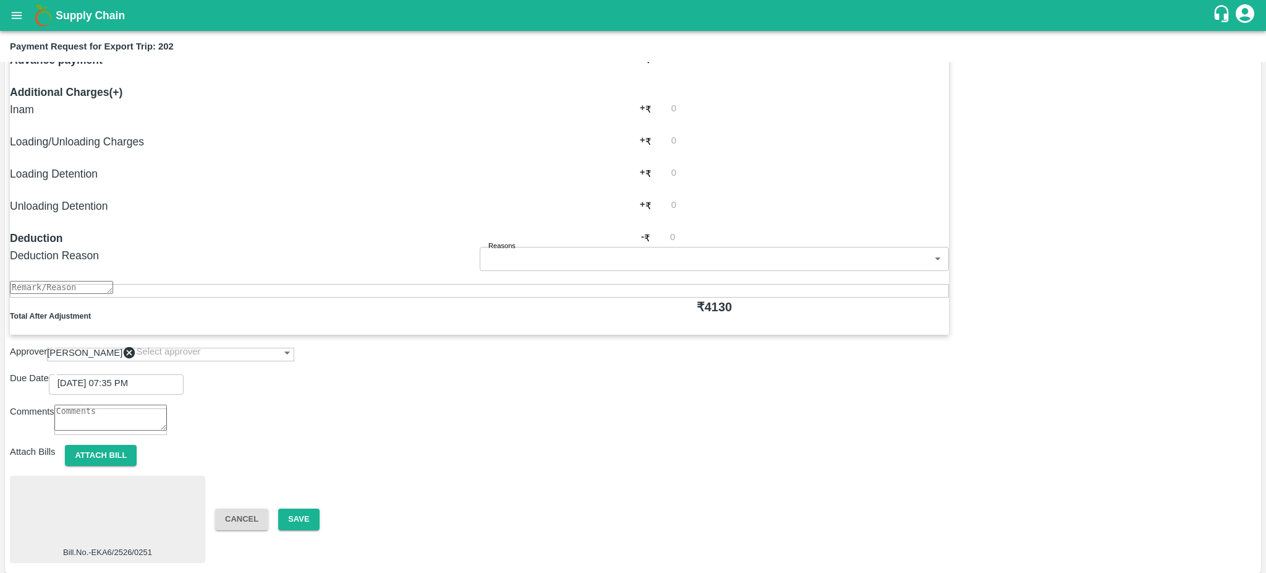
scroll to position [348, 0]
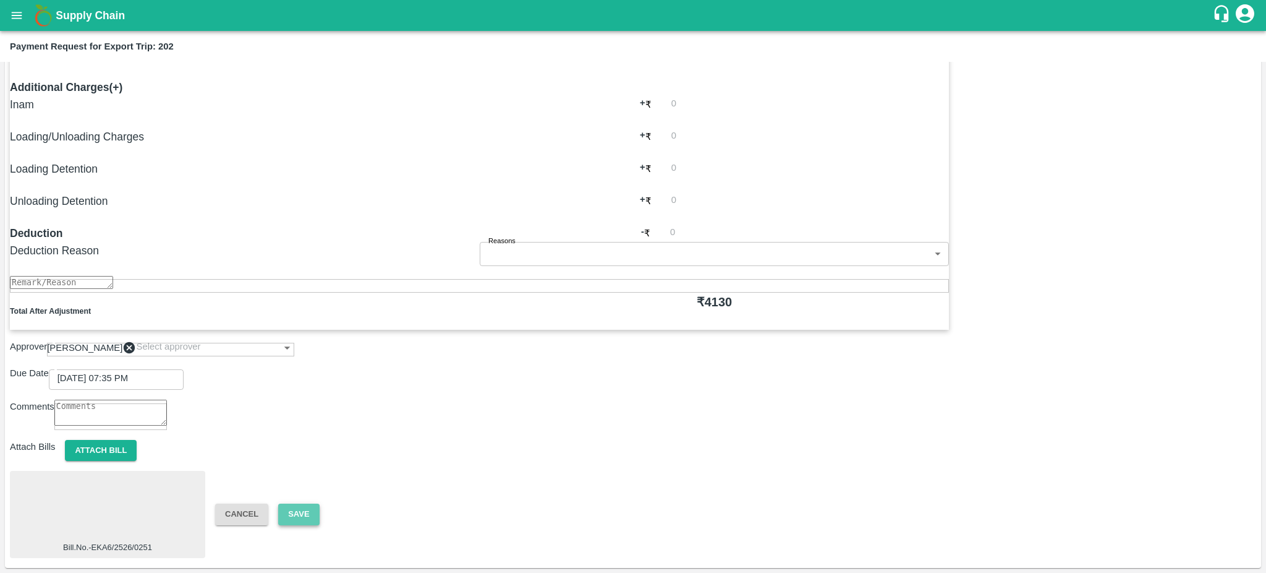
click at [295, 510] on button "Save" at bounding box center [298, 514] width 41 height 22
click at [295, 511] on button "Save" at bounding box center [298, 514] width 41 height 22
click at [137, 449] on button "Attach bill" at bounding box center [101, 451] width 72 height 22
paste input "EKA6/2526/0251"
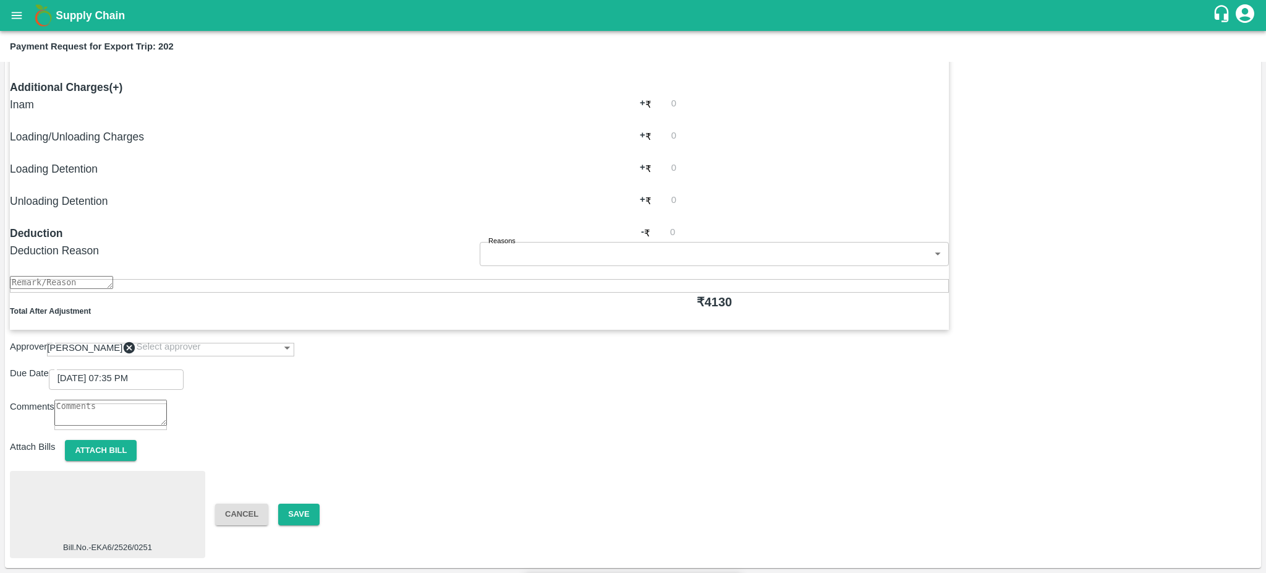
type input "EKA6/2526-0251"
click at [0, 0] on input "Attach bill" at bounding box center [0, 0] width 0 height 0
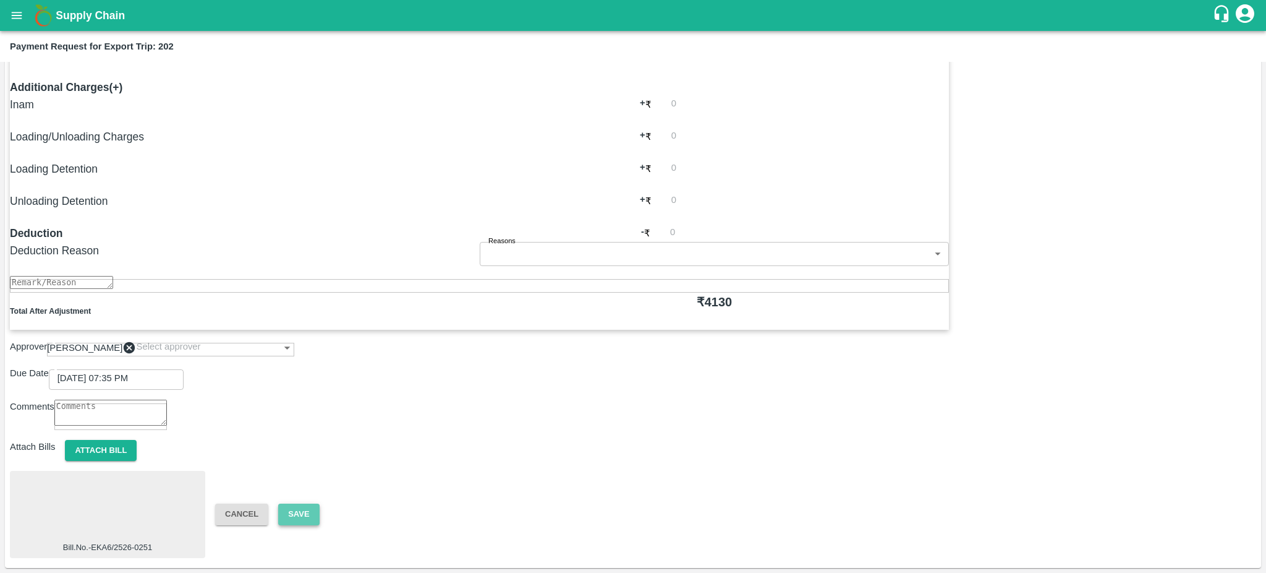
click at [305, 508] on button "Save" at bounding box center [298, 514] width 41 height 22
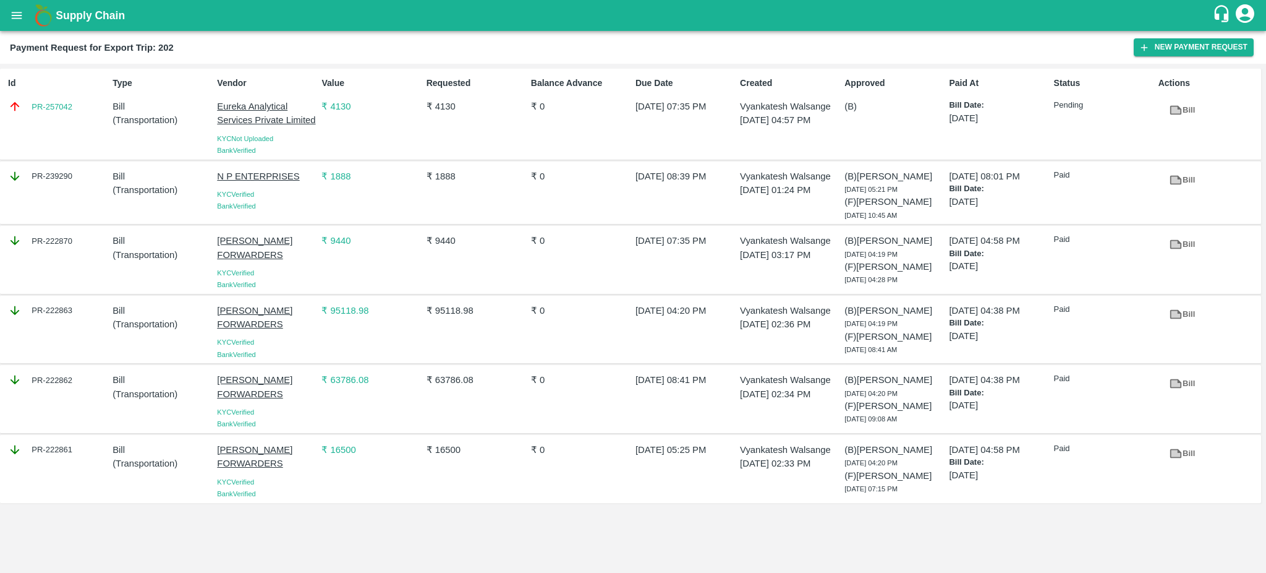
click at [81, 105] on div "PR-257042" at bounding box center [58, 107] width 100 height 14
copy link "PR-257042"
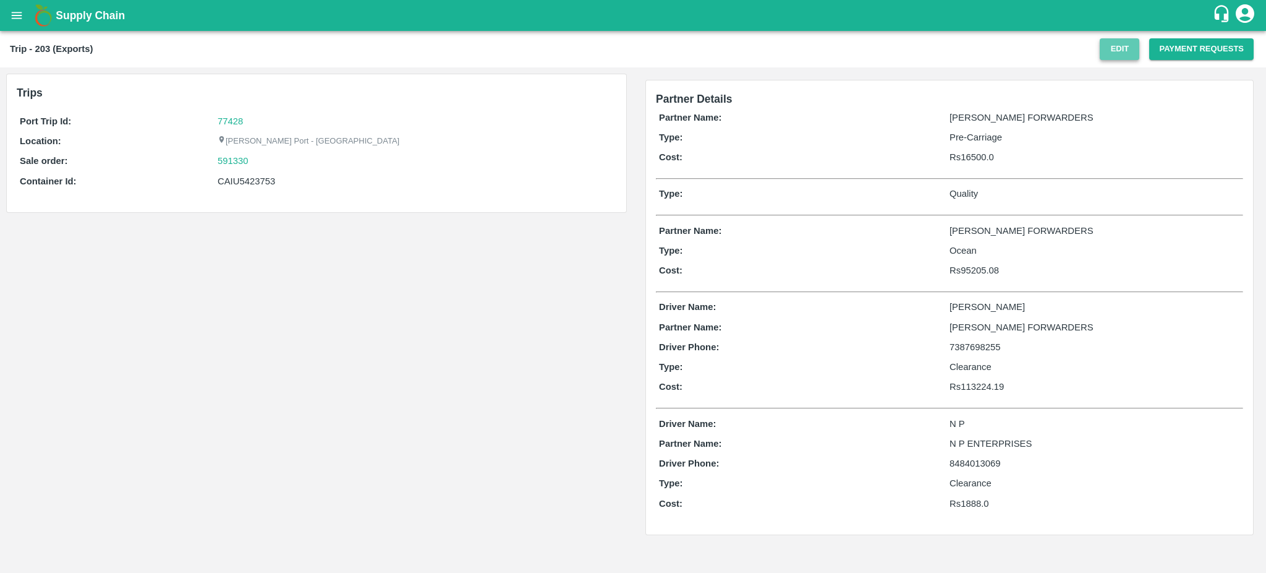
click at [1114, 53] on button "Edit" at bounding box center [1120, 49] width 40 height 22
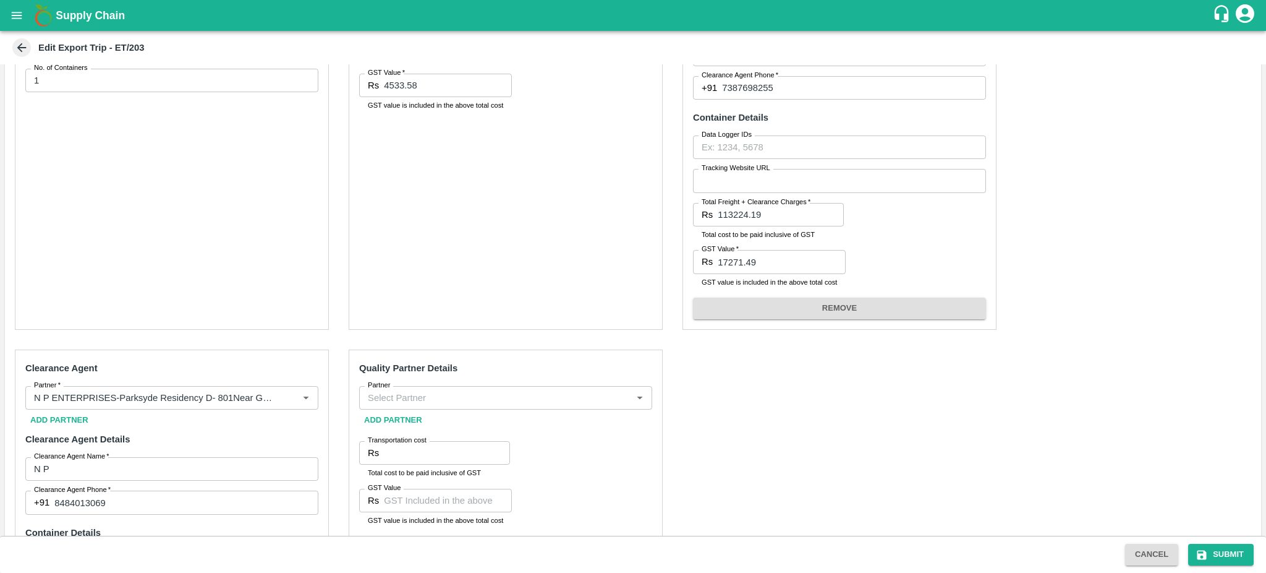
scroll to position [607, 0]
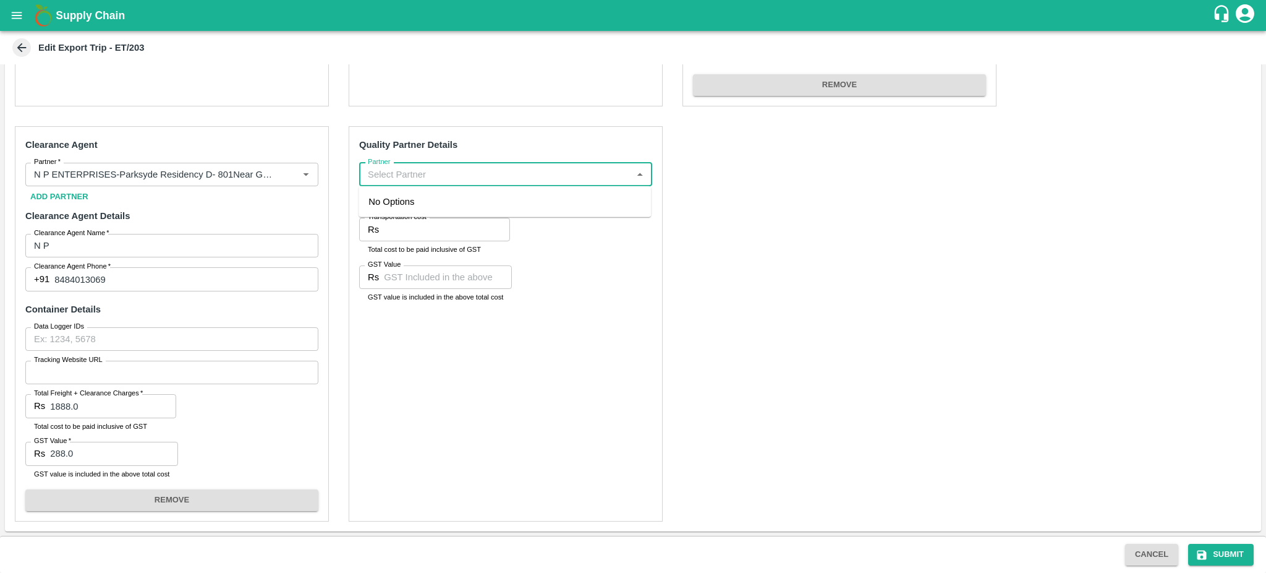
click at [398, 171] on input "Partner" at bounding box center [495, 174] width 265 height 16
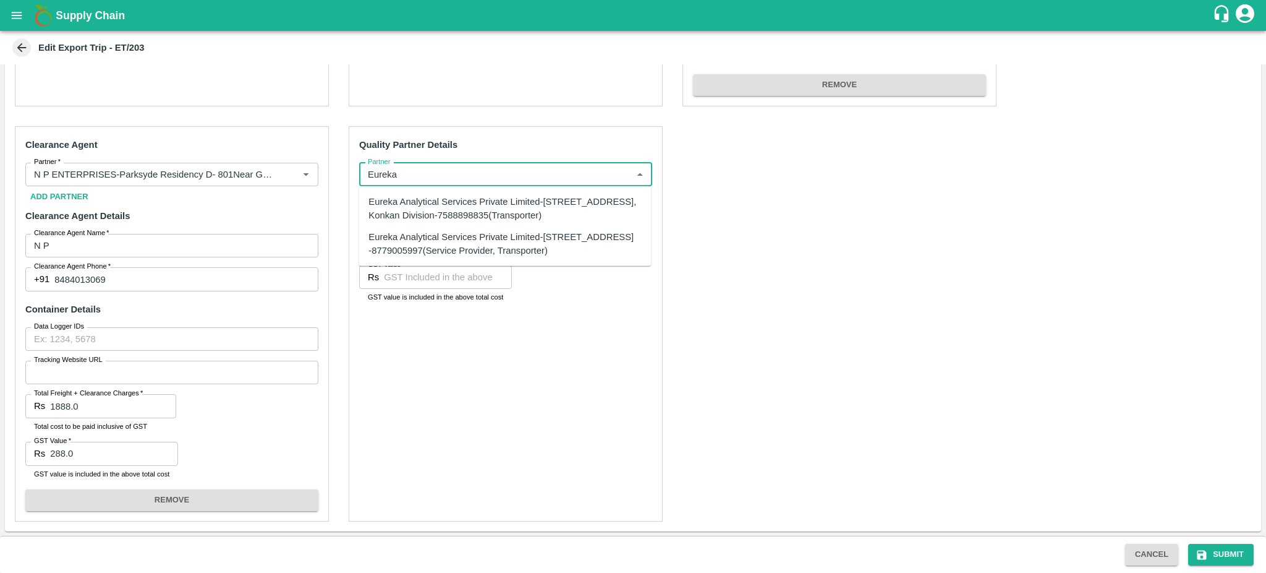
click at [403, 216] on div "Eureka Analytical Services Private Limited-[STREET_ADDRESS], Konkan Division-75…" at bounding box center [504, 209] width 273 height 28
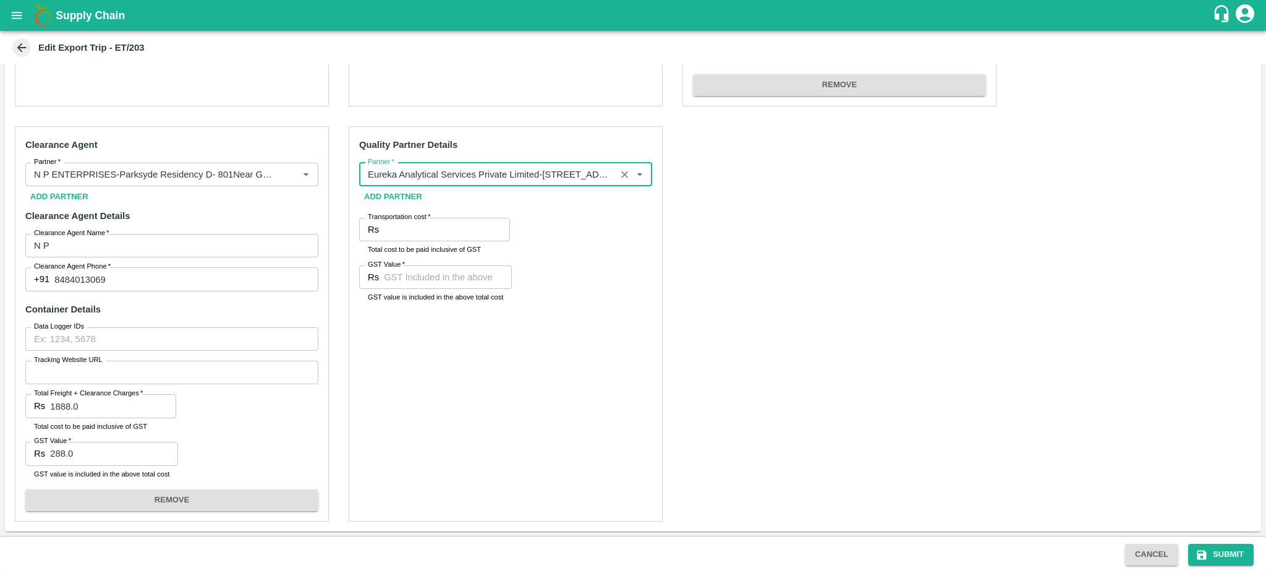
type input "Eureka Analytical Services Private Limited-[STREET_ADDRESS], Konkan Division-75…"
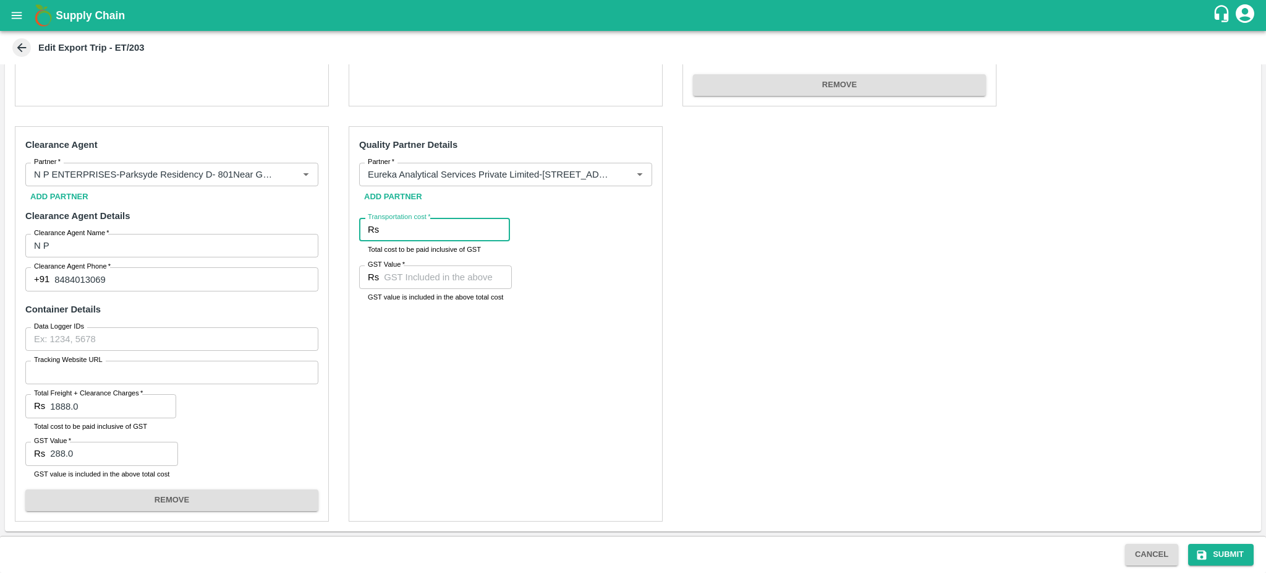
click at [406, 224] on input "Transportation cost   *" at bounding box center [447, 229] width 126 height 23
type input "4130"
click at [407, 279] on input "GST Value   *" at bounding box center [448, 276] width 128 height 23
type input "630"
click at [1233, 553] on button "Submit" at bounding box center [1221, 554] width 66 height 22
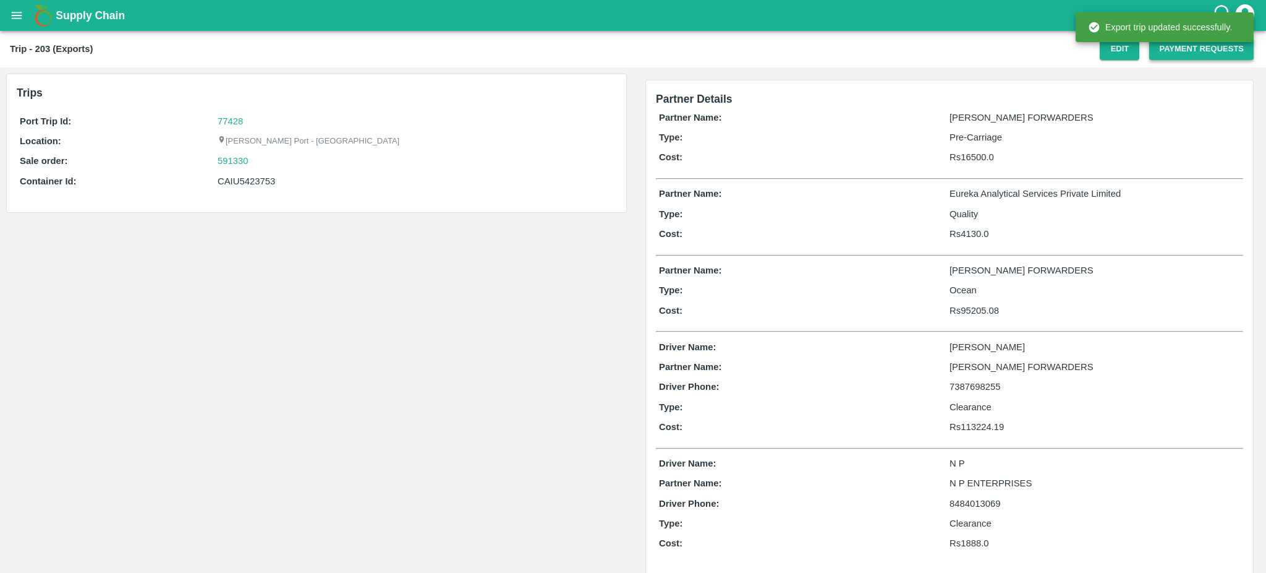
click at [1182, 54] on button "Payment Requests" at bounding box center [1201, 49] width 104 height 22
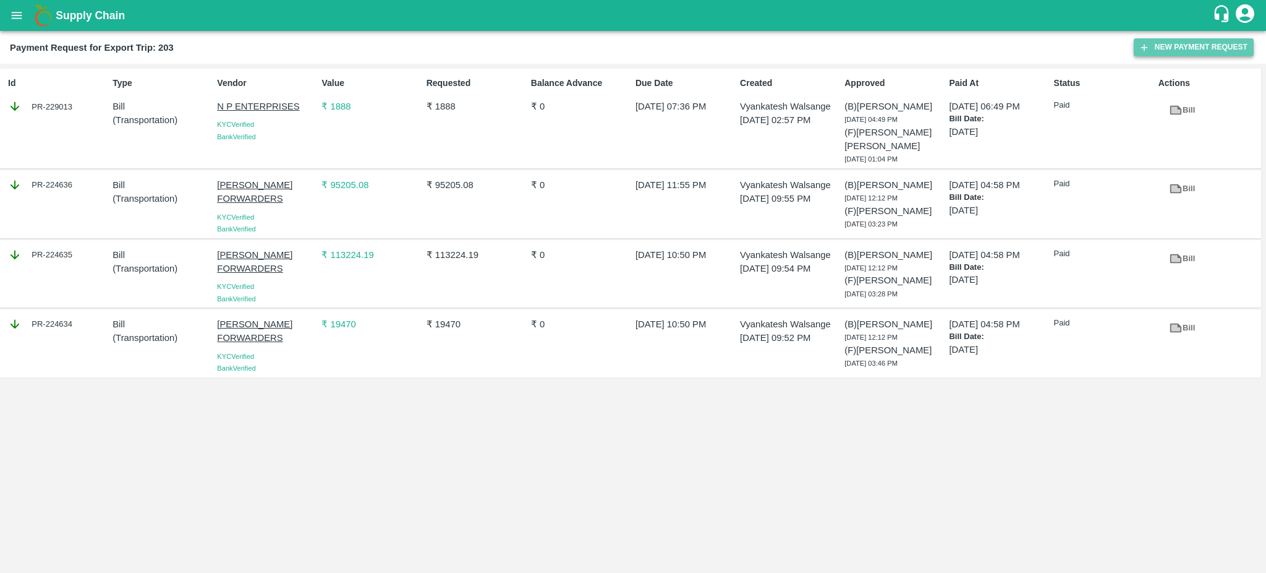
click at [1199, 45] on button "New Payment Request" at bounding box center [1194, 47] width 120 height 18
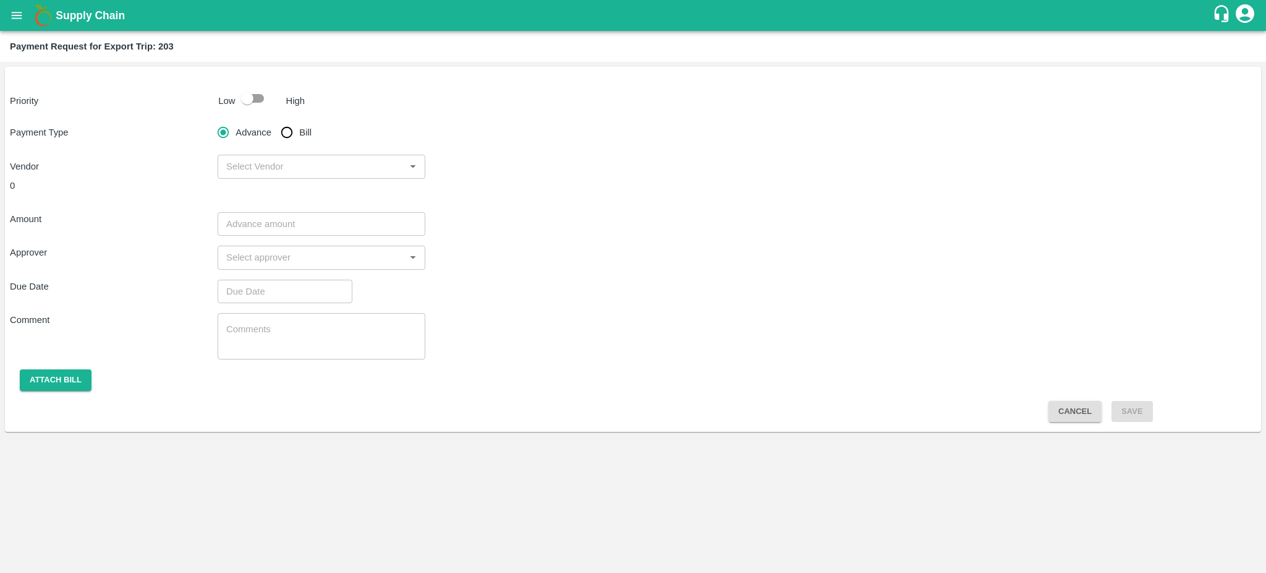
drag, startPoint x: 261, startPoint y: 101, endPoint x: 299, endPoint y: 145, distance: 57.8
click at [299, 145] on div "Priority Low High Payment Type Advance Bill Vendor ​ 0 Amount ​ Approver ​ Due …" at bounding box center [633, 249] width 1256 height 365
click at [264, 98] on input "checkbox" at bounding box center [247, 98] width 70 height 23
checkbox input "true"
click at [281, 124] on input "Bill" at bounding box center [287, 132] width 25 height 25
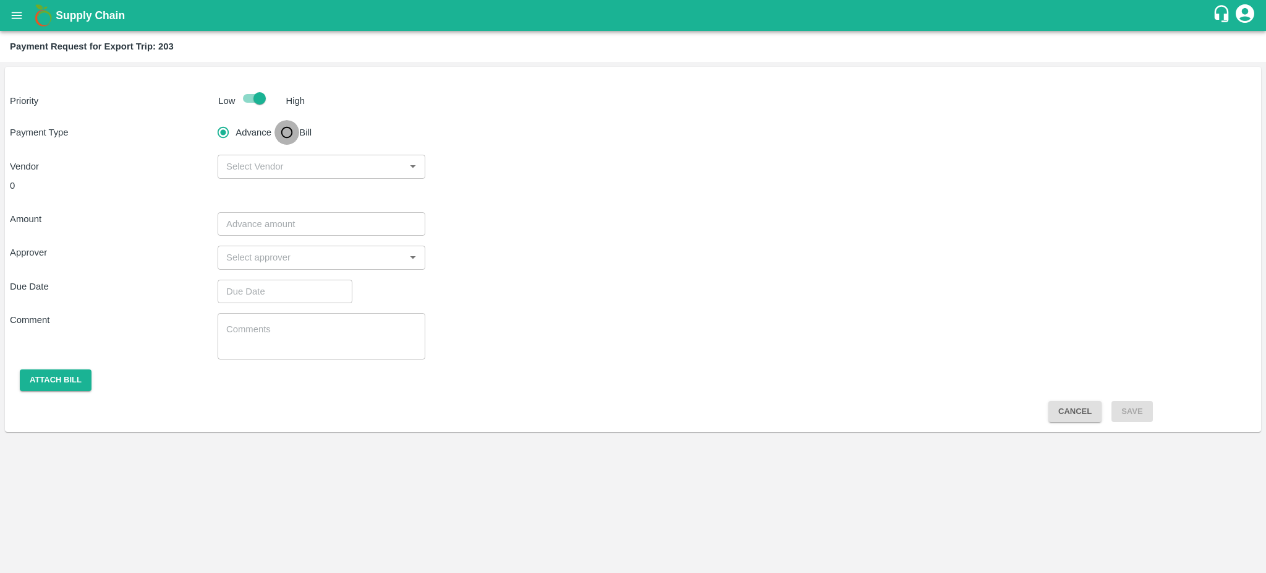
radio input "true"
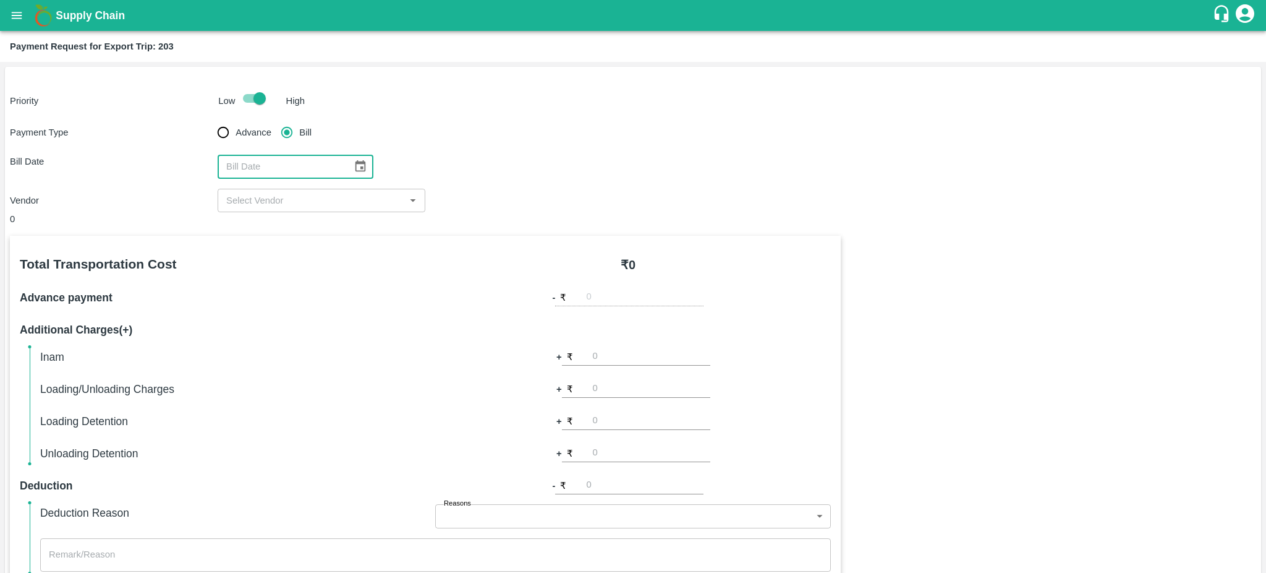
type input "DD/MM/YYYY"
click at [325, 174] on input "DD/MM/YYYY" at bounding box center [281, 166] width 126 height 23
click at [357, 169] on icon "Choose date" at bounding box center [361, 166] width 11 height 12
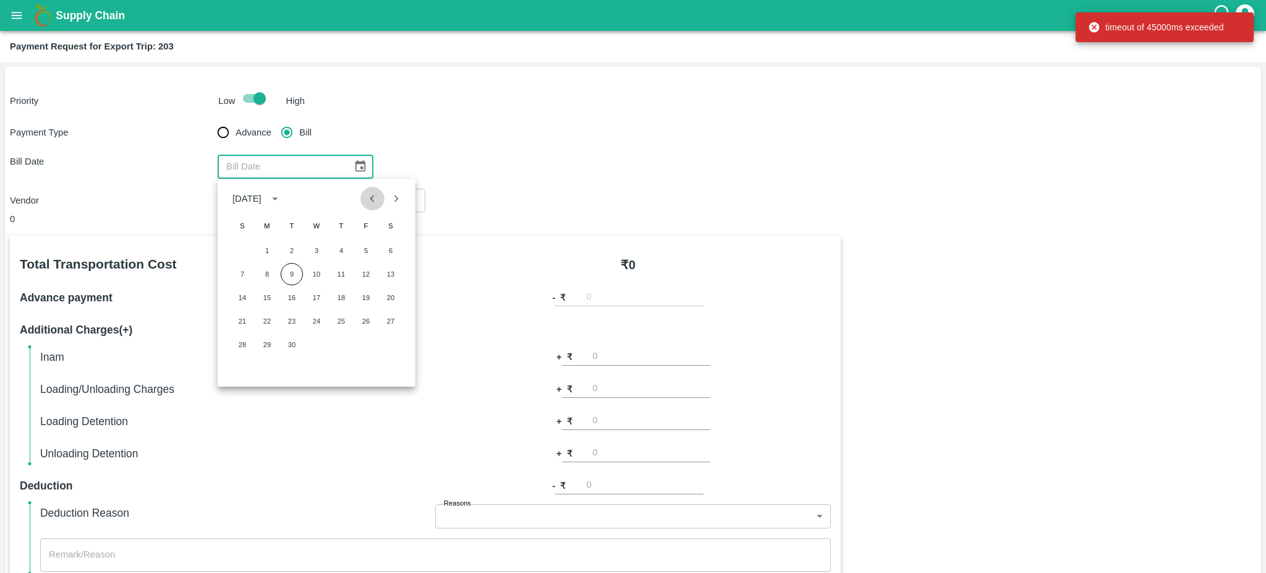
click at [375, 200] on icon "Previous month" at bounding box center [372, 199] width 14 height 14
click at [243, 321] on button "17" at bounding box center [242, 321] width 22 height 22
type input "17/08/2025"
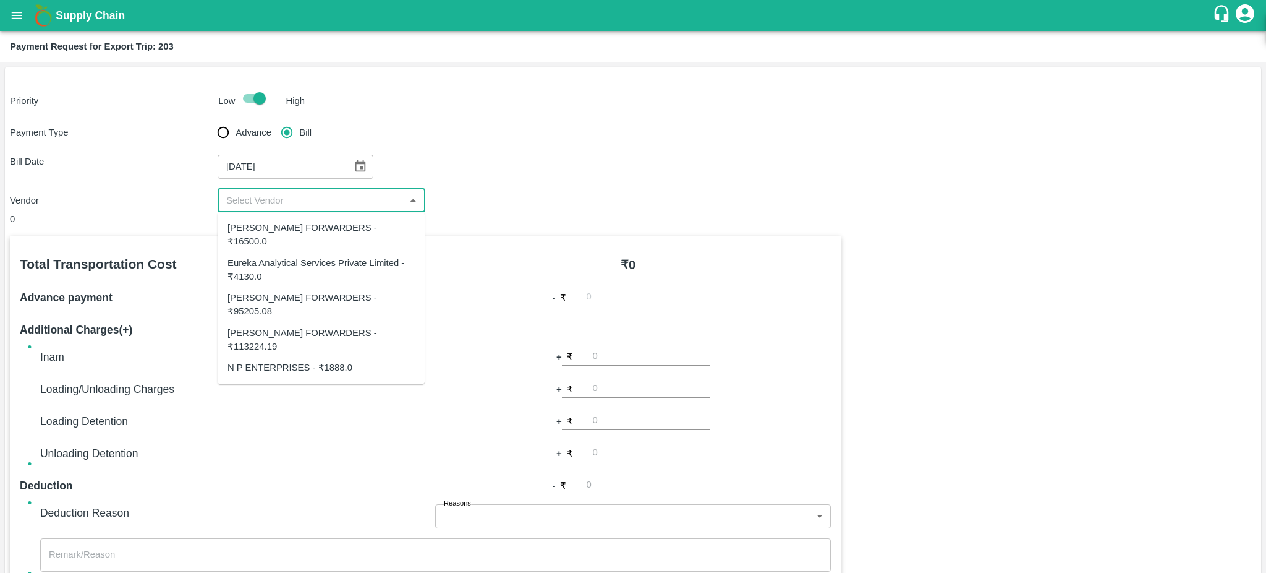
click at [250, 202] on input "input" at bounding box center [311, 200] width 180 height 16
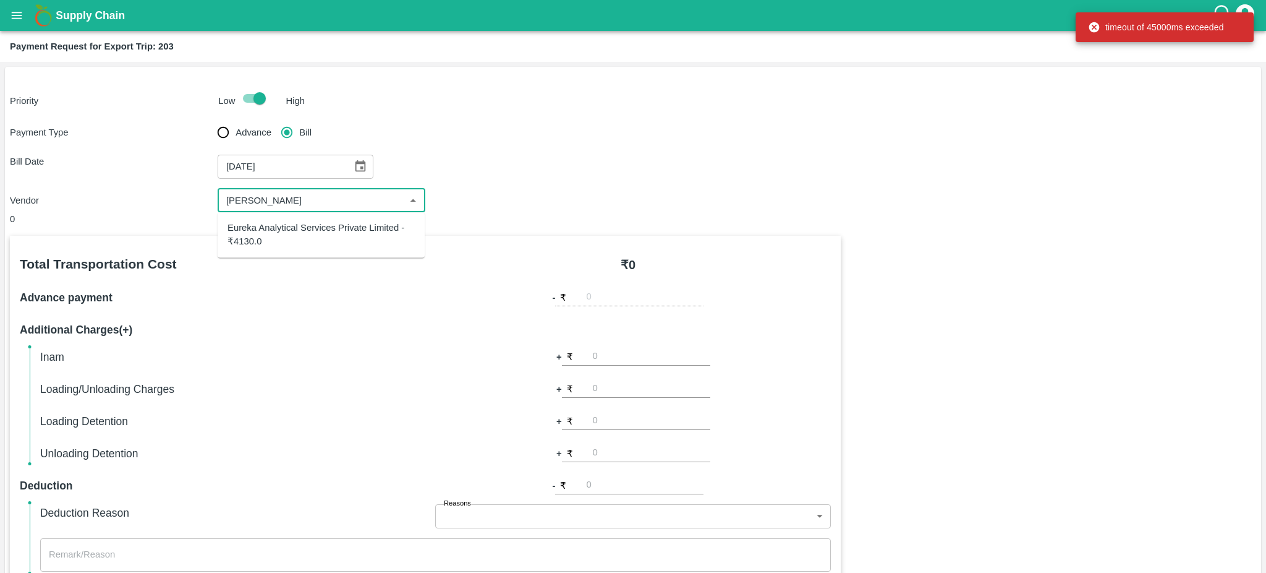
click at [238, 238] on div "Eureka Analytical Services Private Limited - ₹4130.0" at bounding box center [321, 235] width 187 height 28
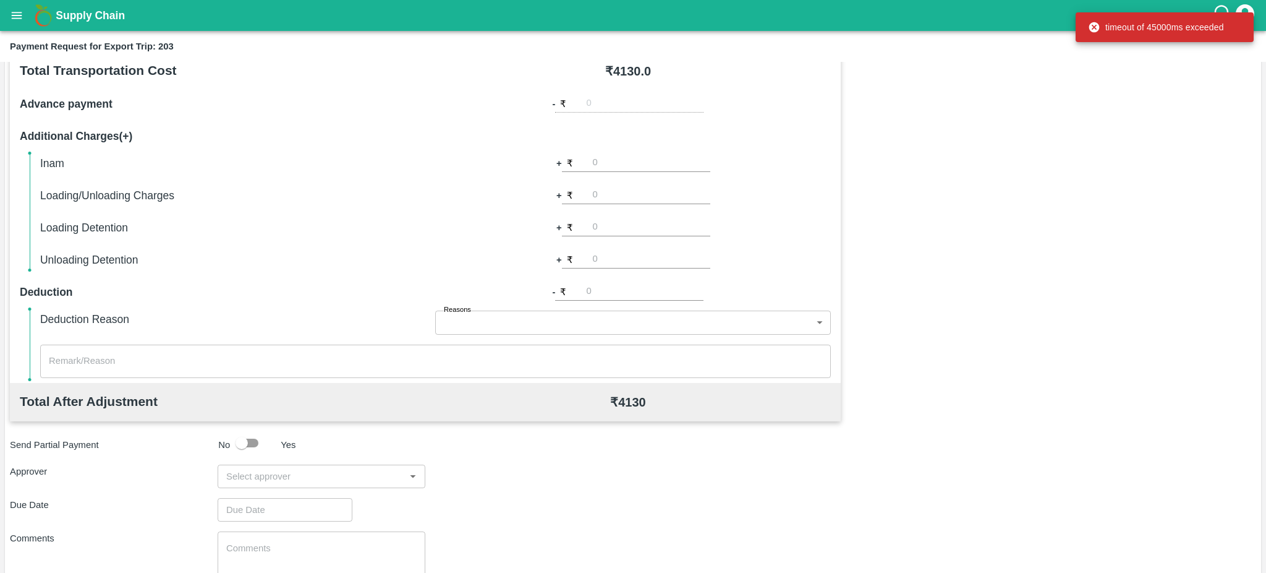
scroll to position [275, 0]
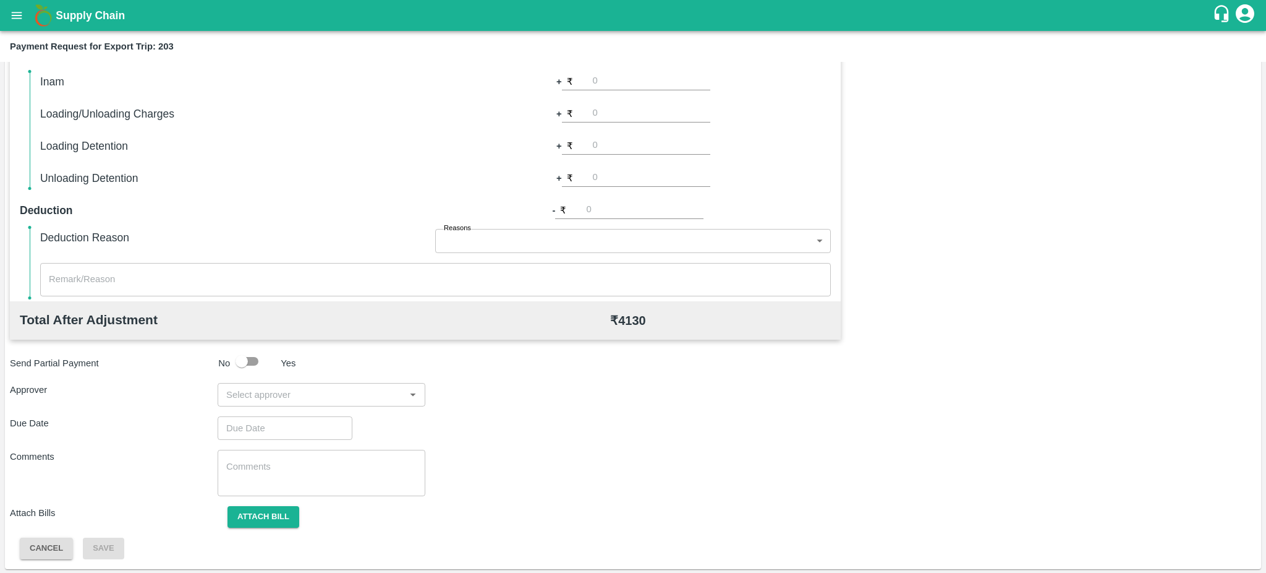
type input "Eureka Analytical Services Private Limited - ₹4130.0"
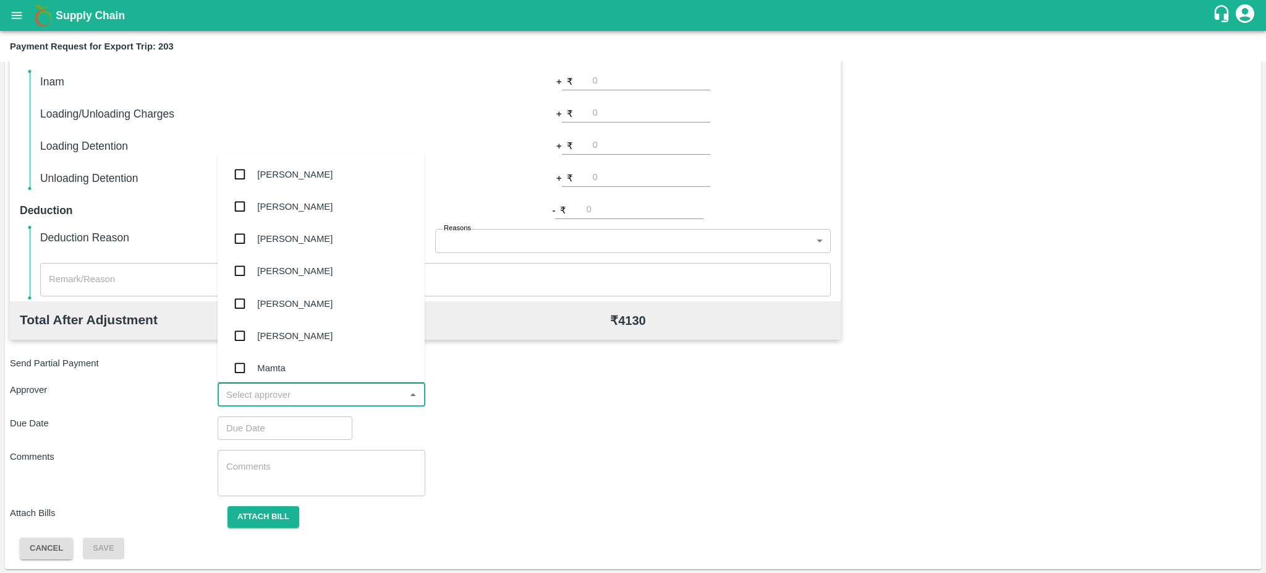
click at [361, 399] on input "input" at bounding box center [311, 394] width 180 height 16
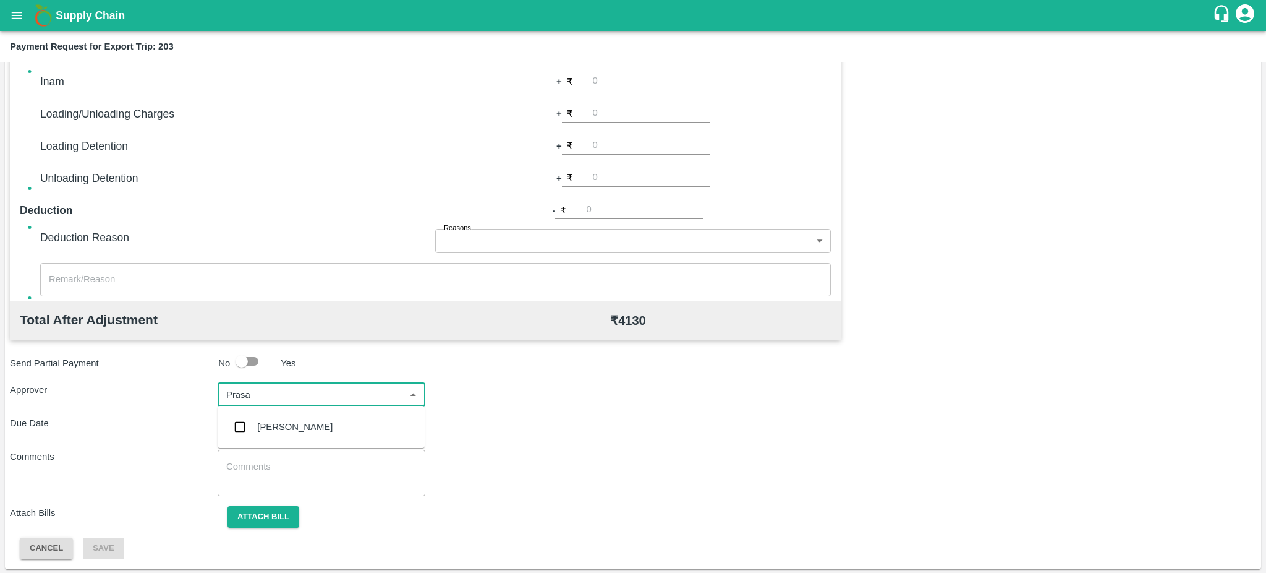
type input "Prasad"
click at [292, 414] on div "[PERSON_NAME]" at bounding box center [321, 427] width 207 height 32
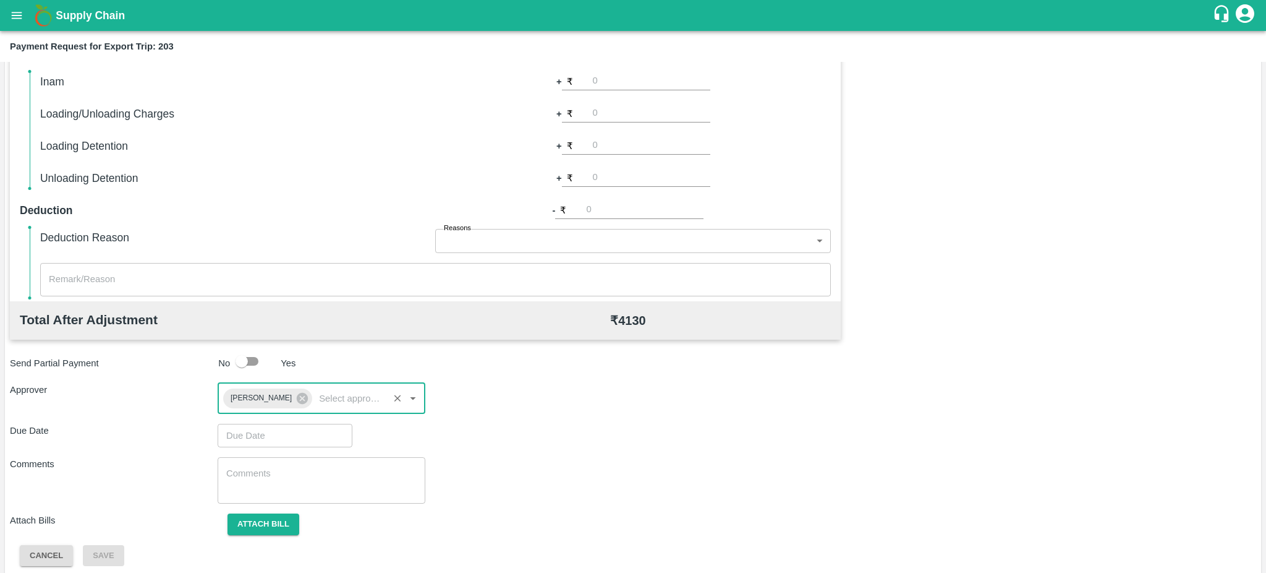
type input "DD/MM/YYYY hh:mm aa"
click at [259, 424] on input "DD/MM/YYYY hh:mm aa" at bounding box center [281, 435] width 126 height 23
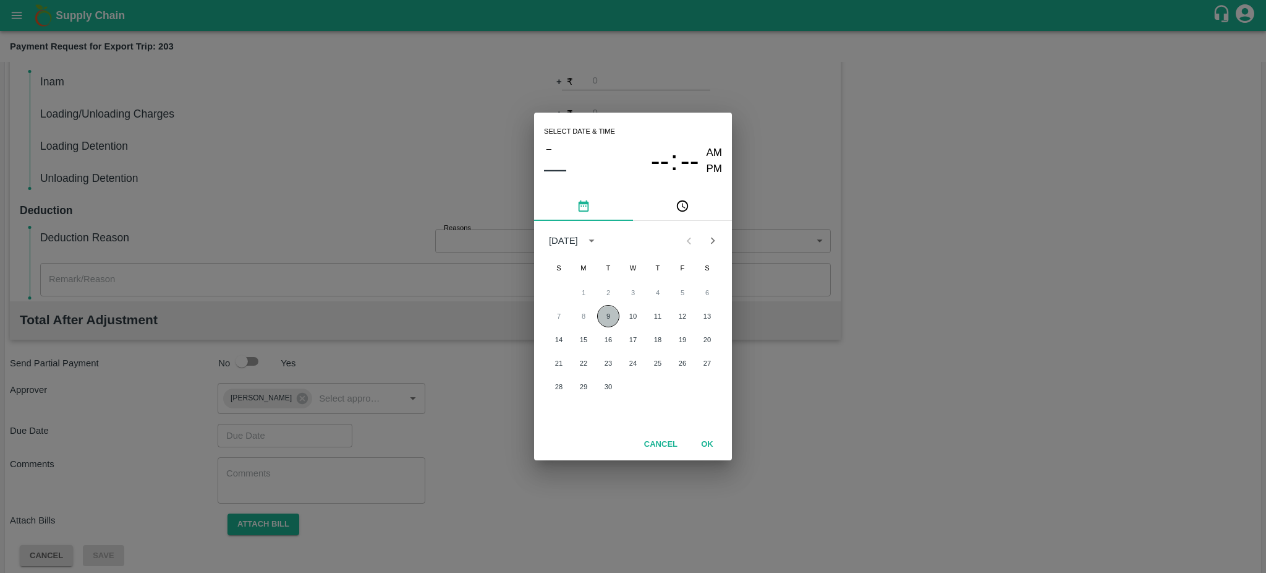
click at [616, 315] on button "9" at bounding box center [608, 316] width 22 height 22
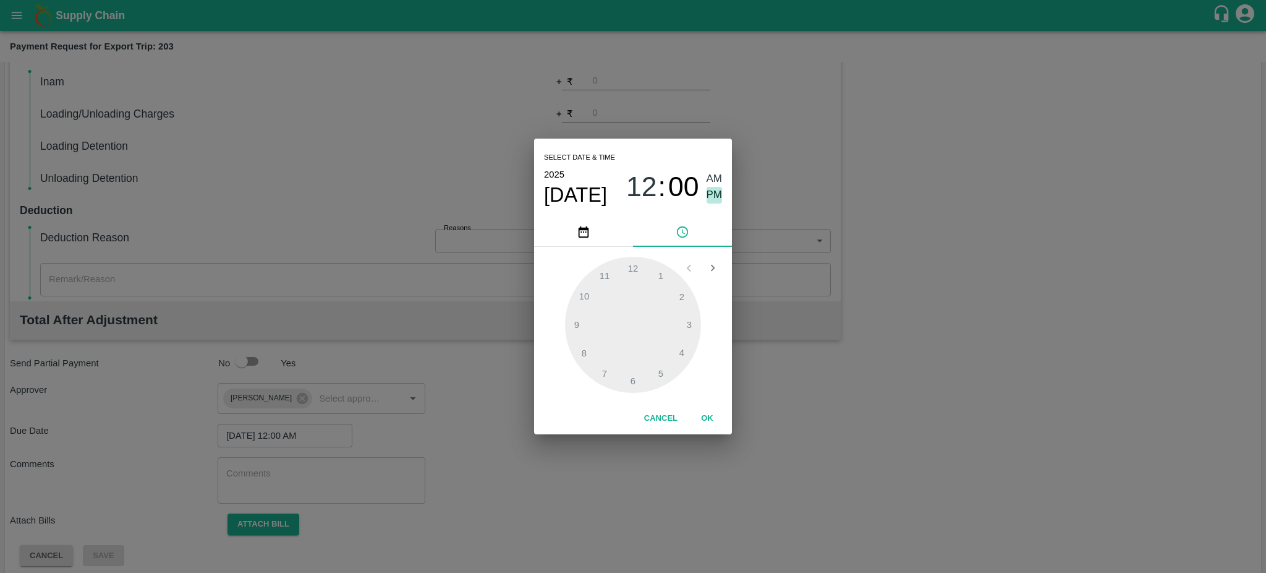
click at [707, 193] on span "PM" at bounding box center [715, 195] width 16 height 17
click at [585, 352] on div at bounding box center [633, 325] width 136 height 136
type input "09/09/2025 08:40 PM"
click at [705, 414] on button "OK" at bounding box center [708, 418] width 40 height 22
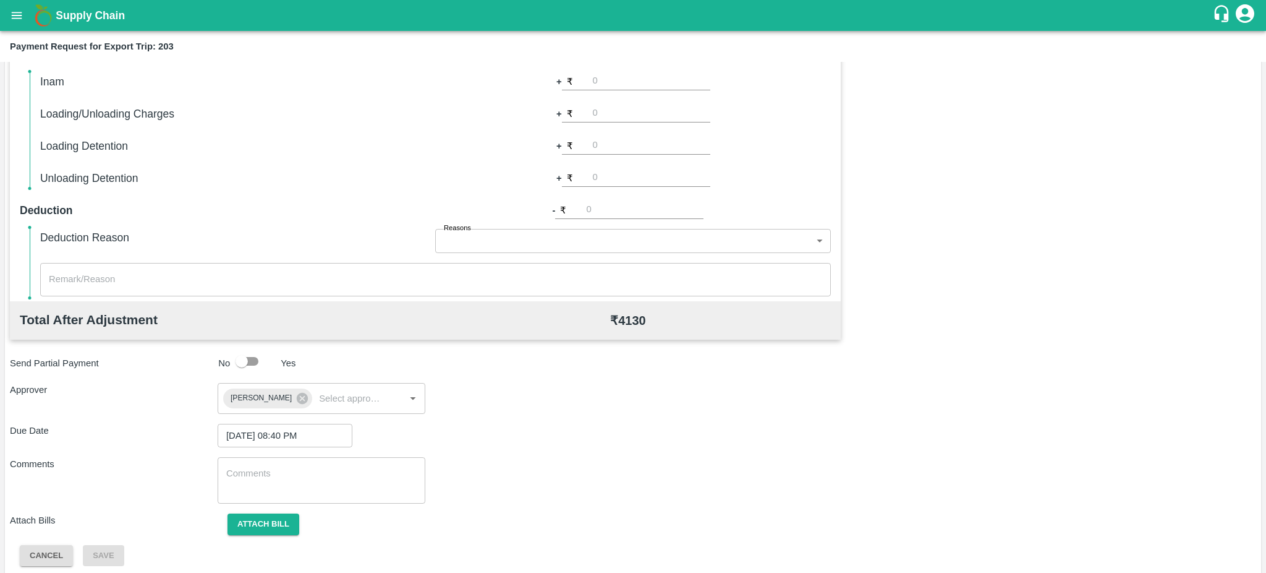
click at [262, 508] on div "Total Transportation Cost ₹ 4130.0 Advance payment - ₹ Additional Charges(+) In…" at bounding box center [633, 262] width 1246 height 605
click at [262, 514] on button "Attach bill" at bounding box center [264, 524] width 72 height 22
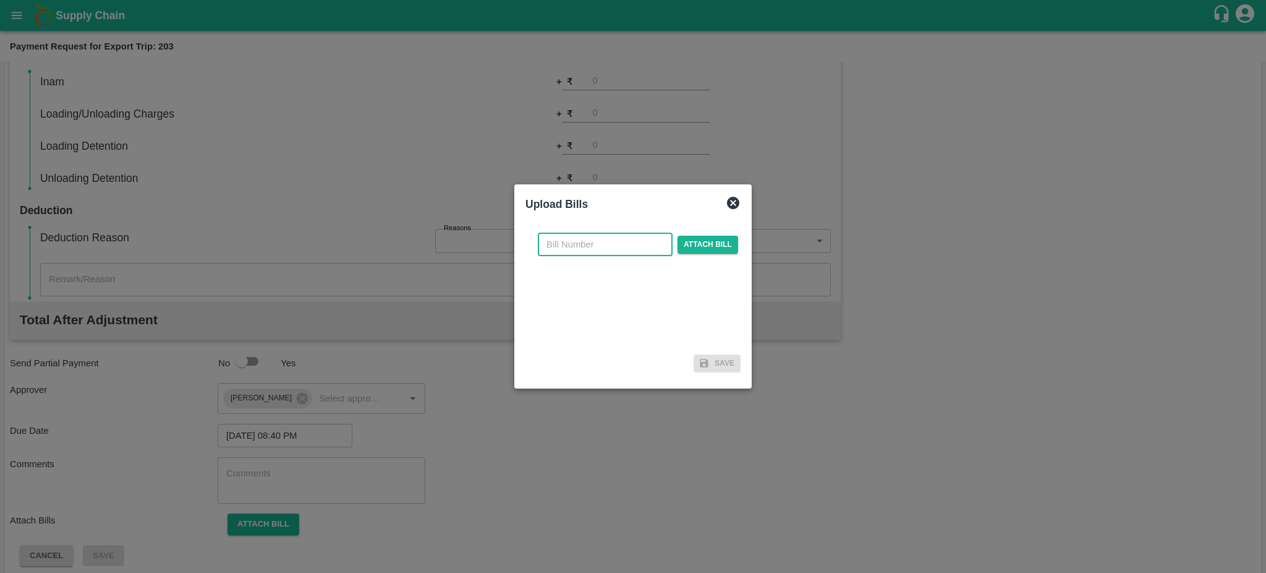
click at [571, 237] on input "text" at bounding box center [605, 243] width 135 height 23
paste input "EKA6/2425/3925"
click at [598, 245] on input "EKA6/2425/3925" at bounding box center [605, 243] width 135 height 23
type input "EKA6/2425-3925"
click at [701, 243] on span "Attach bill" at bounding box center [708, 245] width 61 height 18
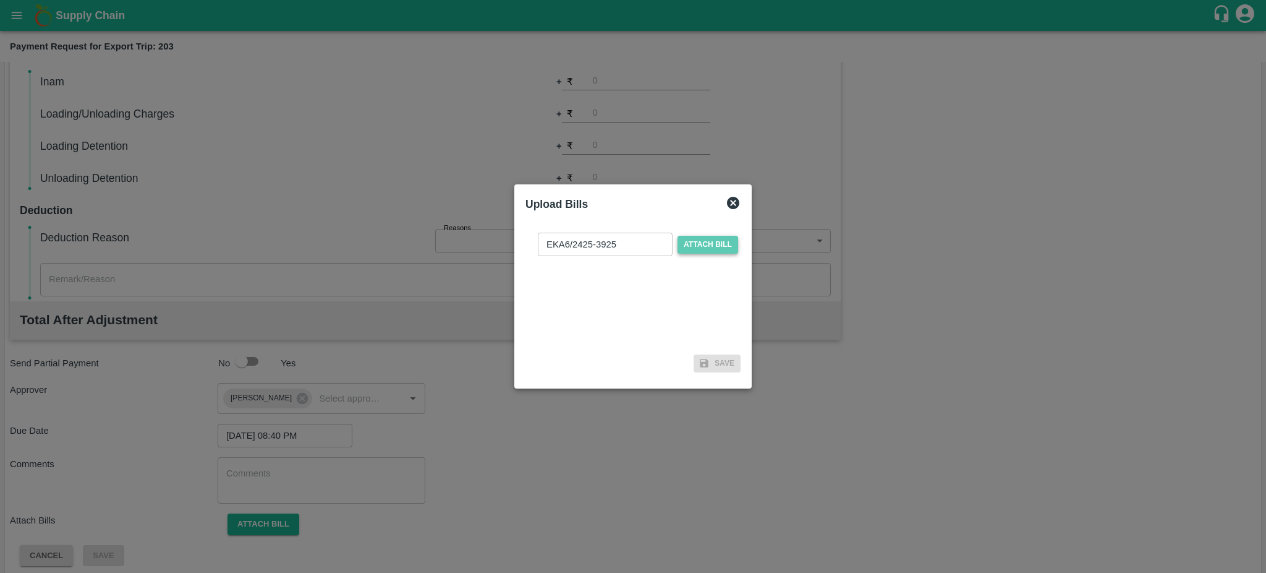
click at [0, 0] on input "Attach bill" at bounding box center [0, 0] width 0 height 0
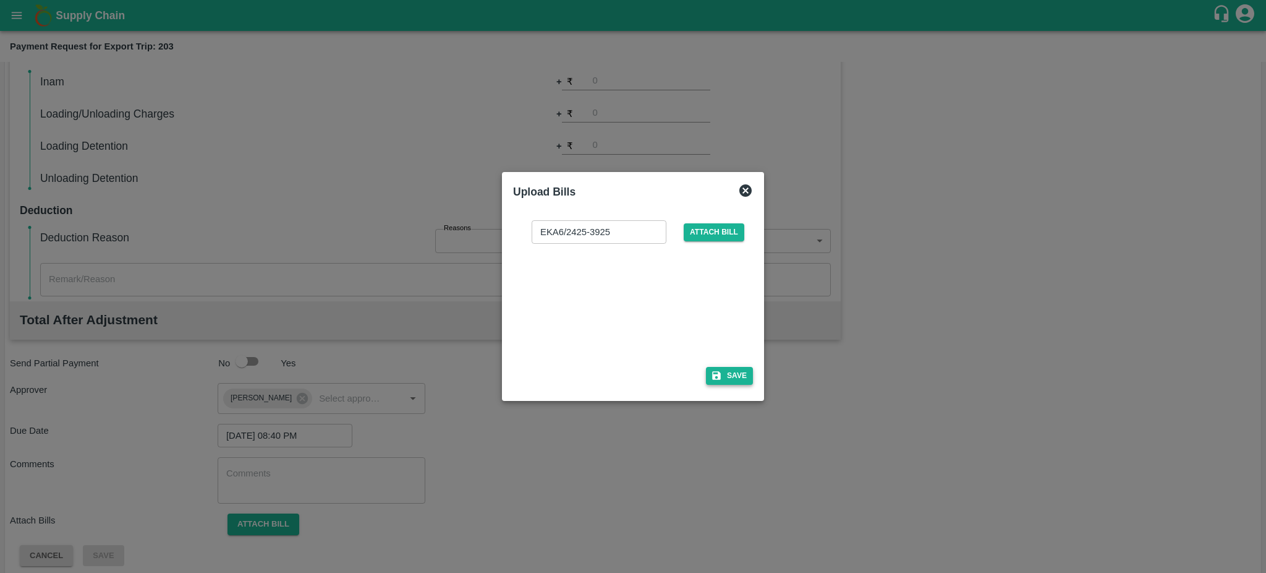
click at [729, 375] on button "Save" at bounding box center [729, 376] width 47 height 18
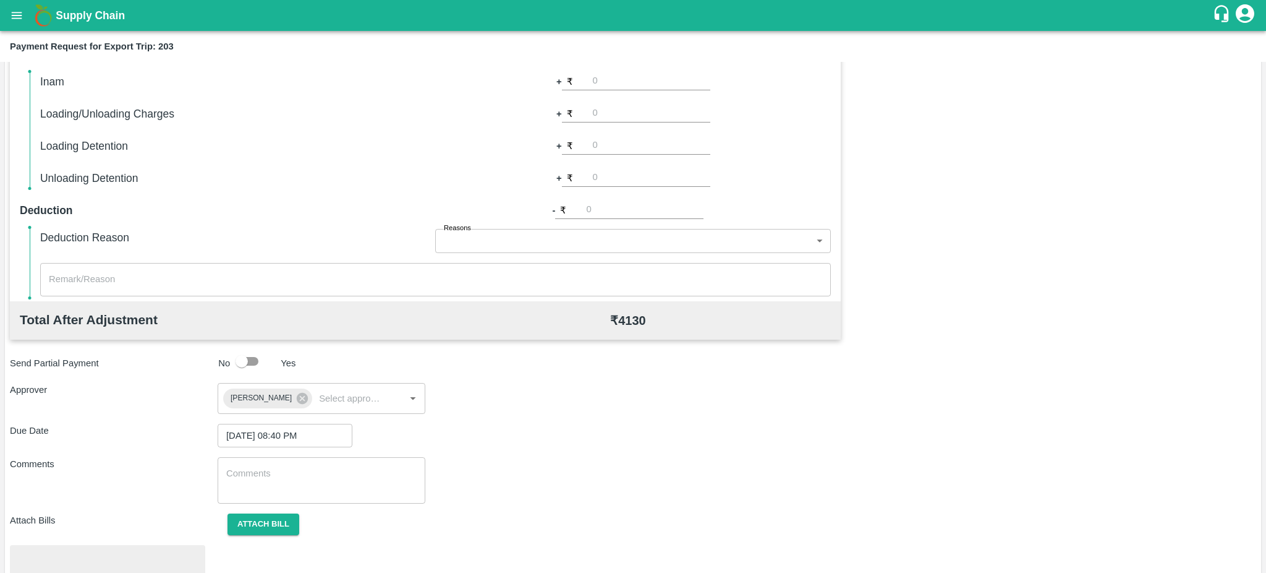
scroll to position [348, 0]
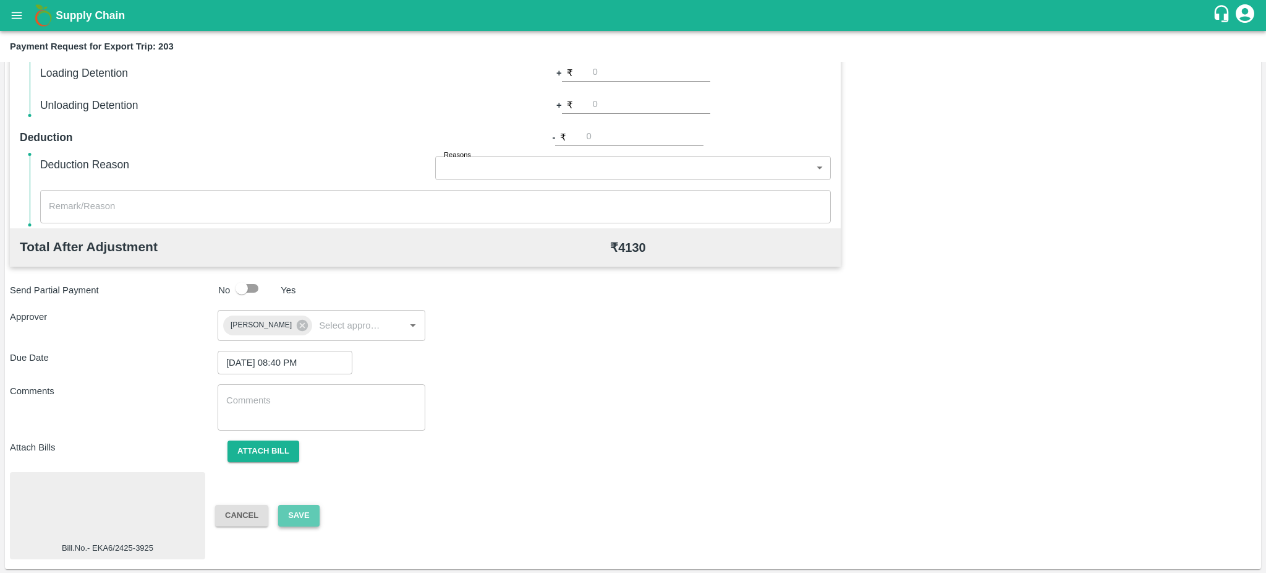
click at [284, 514] on button "Save" at bounding box center [298, 516] width 41 height 22
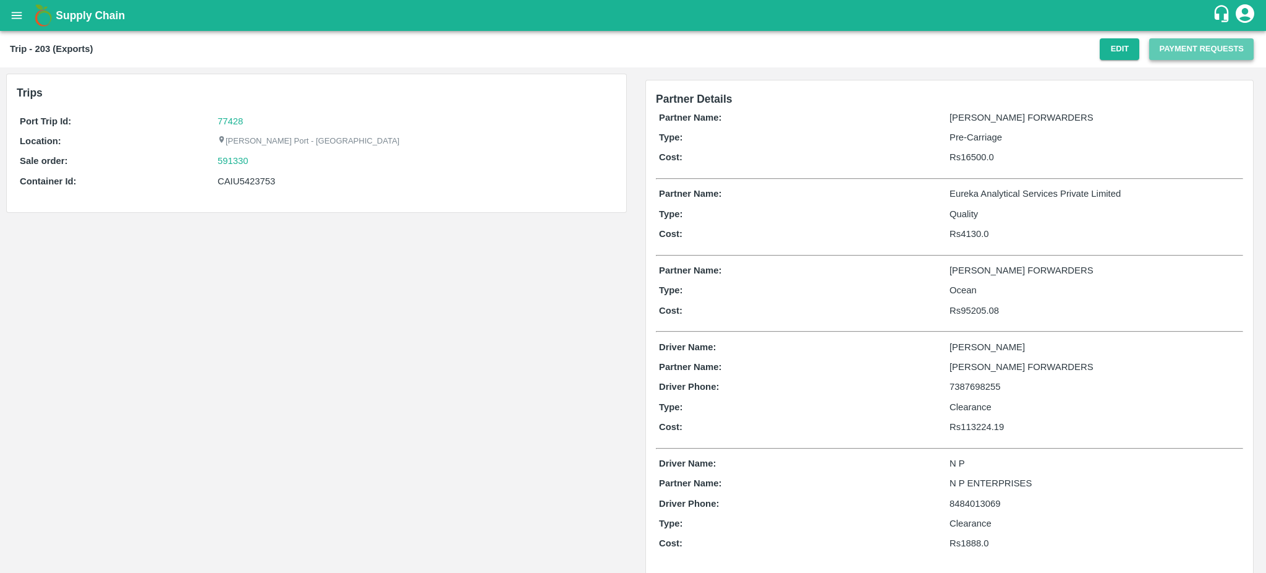
click at [1206, 45] on button "Payment Requests" at bounding box center [1201, 49] width 104 height 22
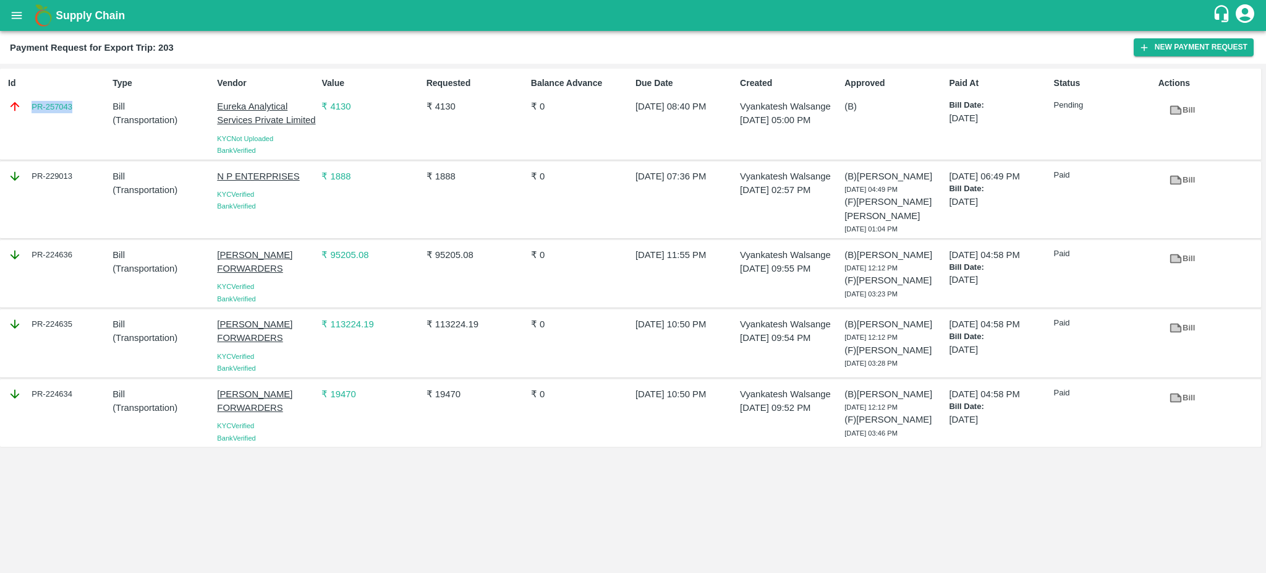
drag, startPoint x: 83, startPoint y: 107, endPoint x: 26, endPoint y: 101, distance: 57.8
click at [26, 101] on div "PR-257043" at bounding box center [58, 107] width 100 height 14
copy link "PR-257043"
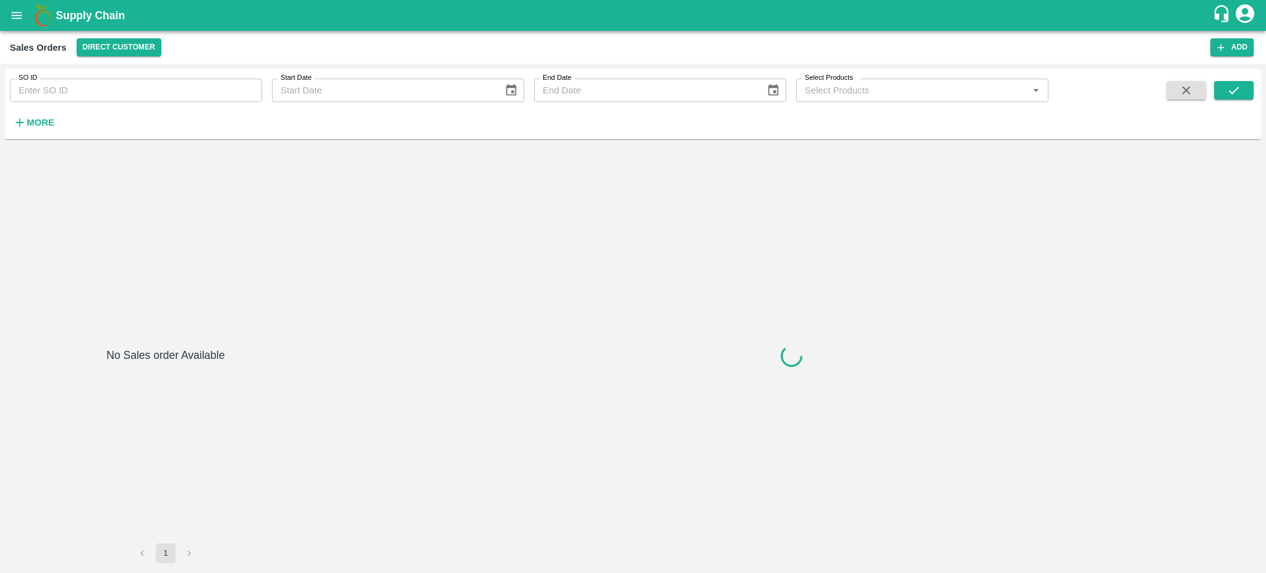
type input "591328"
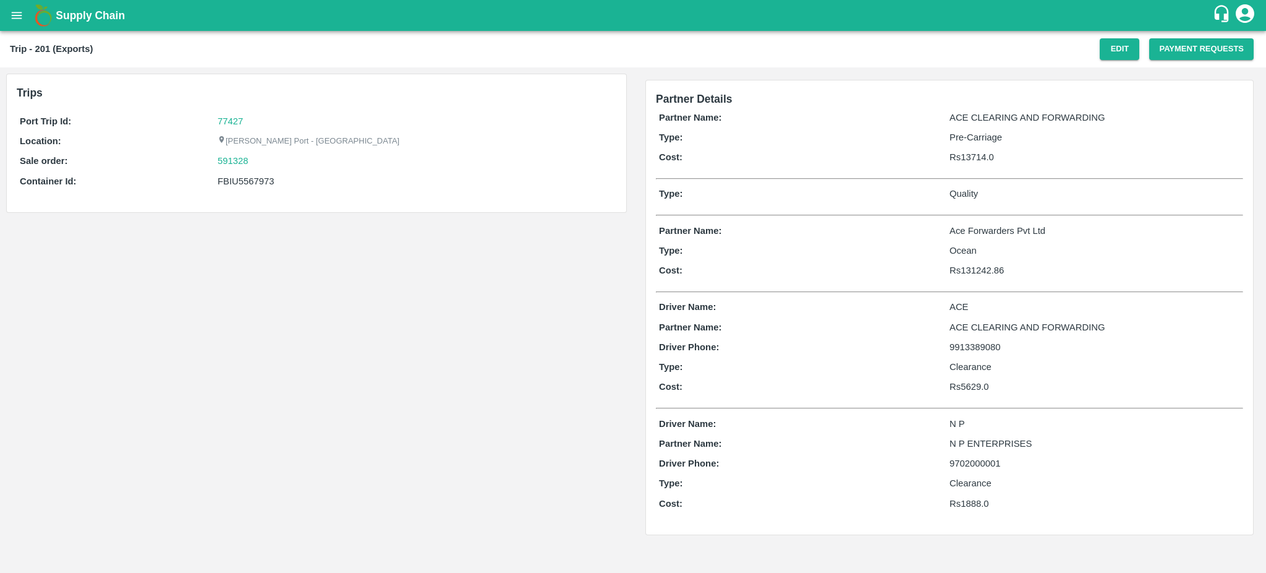
click at [1099, 60] on div "Trip - 201 (Exports) Edit Payment Requests" at bounding box center [633, 49] width 1266 height 36
click at [1110, 52] on button "Edit" at bounding box center [1120, 49] width 40 height 22
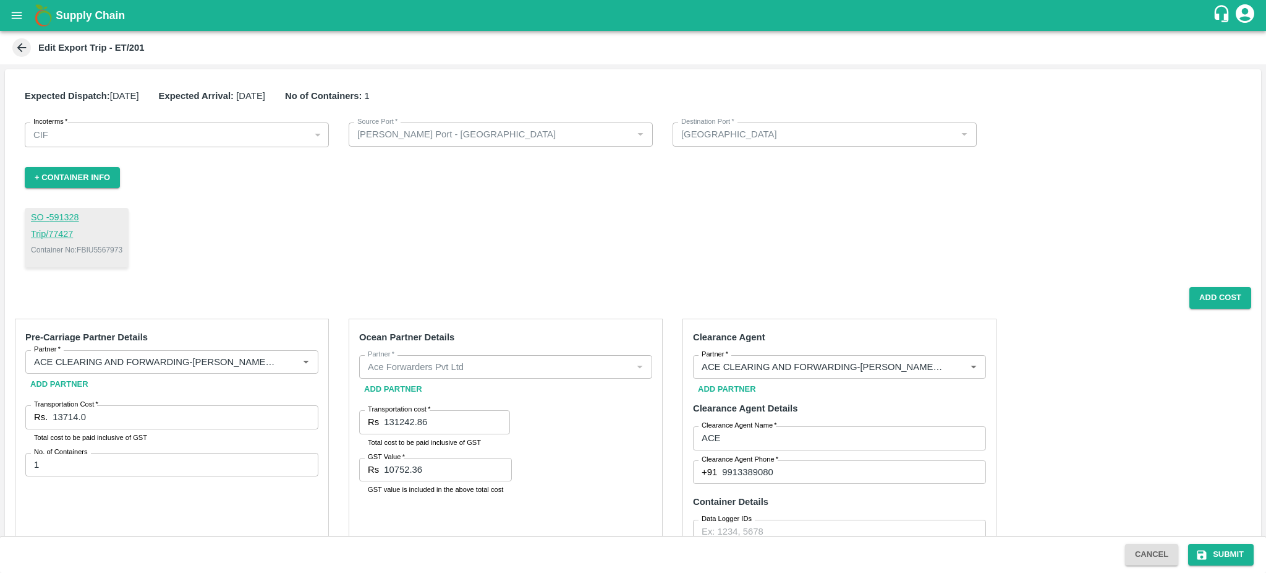
scroll to position [607, 0]
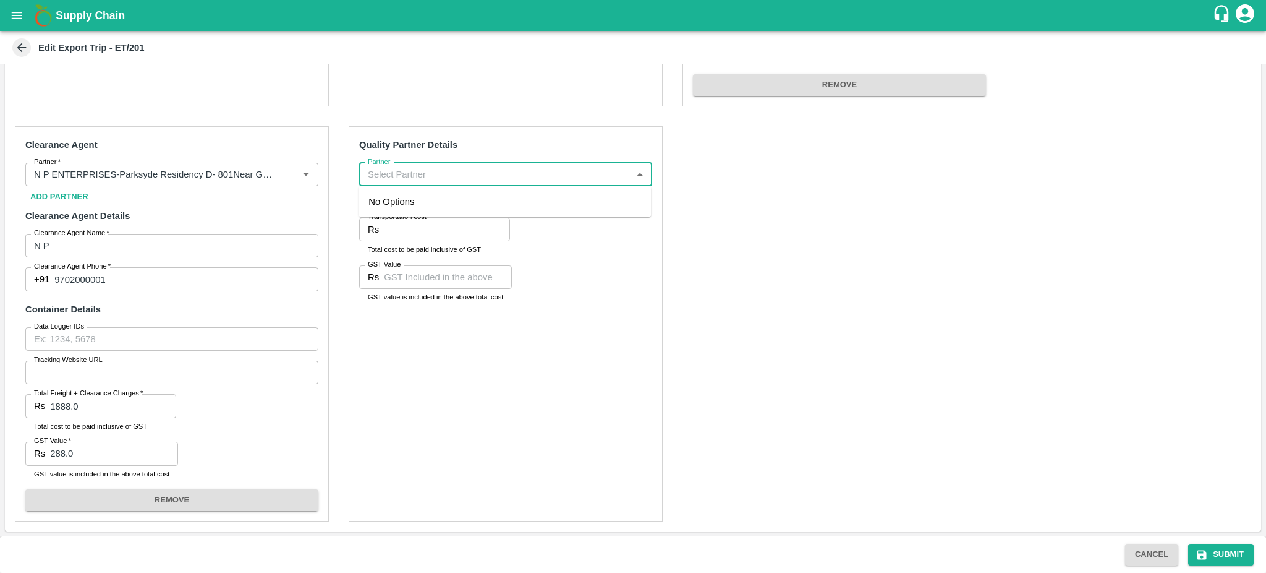
click at [381, 172] on input "Partner" at bounding box center [495, 174] width 265 height 16
type input "S"
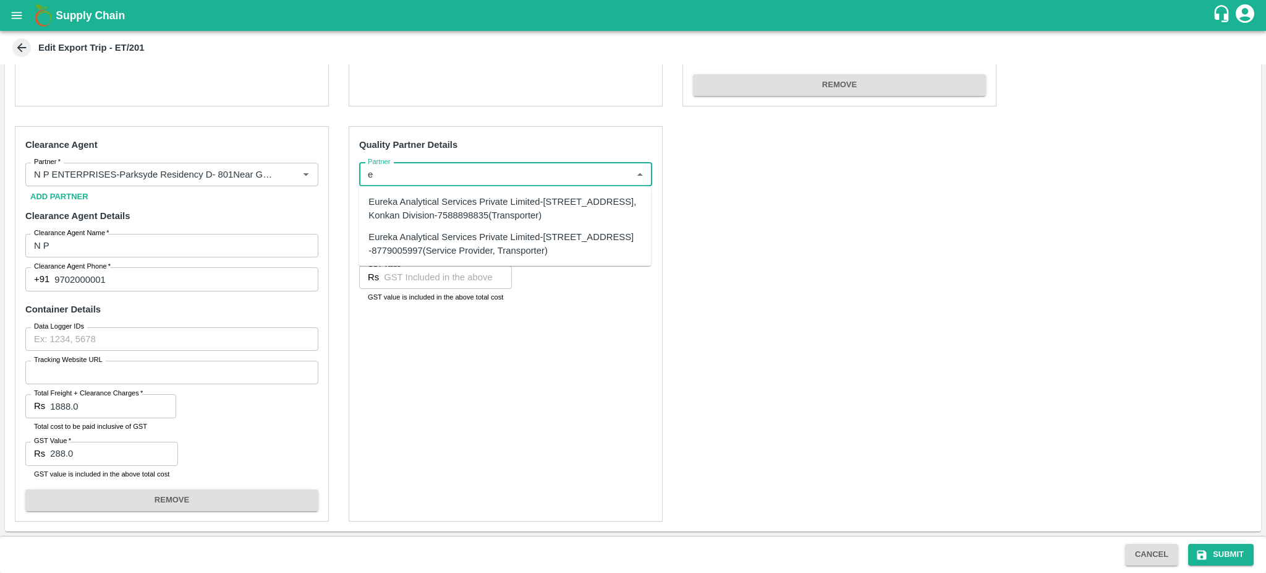
click at [431, 216] on div "Eureka Analytical Services Private Limited-[STREET_ADDRESS], Konkan Division-75…" at bounding box center [504, 209] width 273 height 28
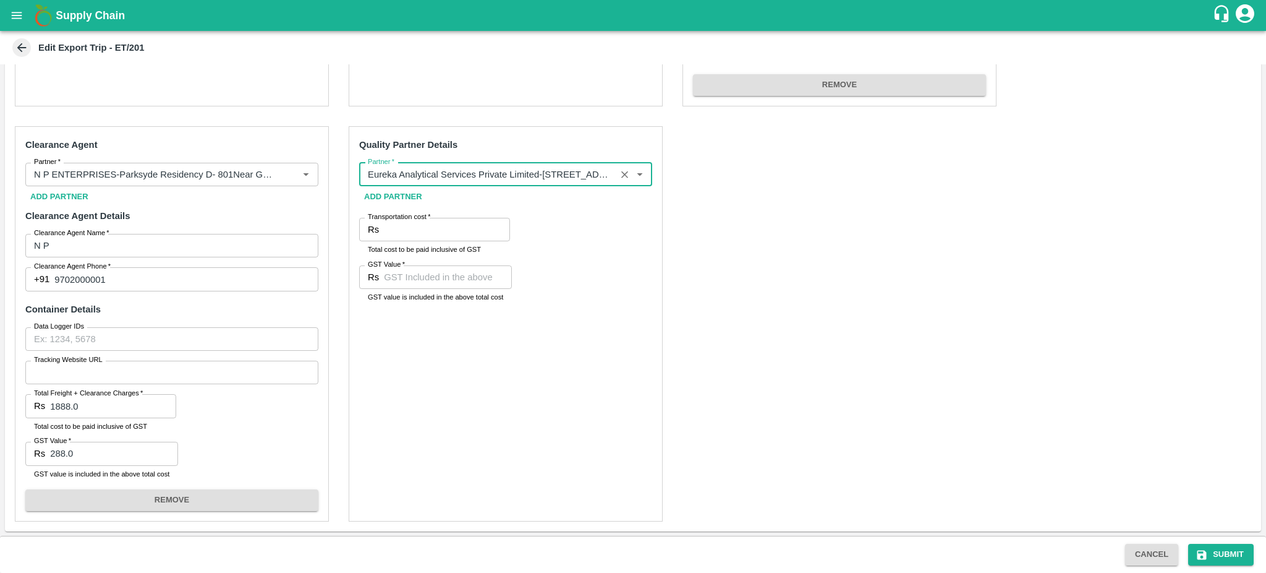
type input "Eureka Analytical Services Private Limited-[STREET_ADDRESS], Konkan Division-75…"
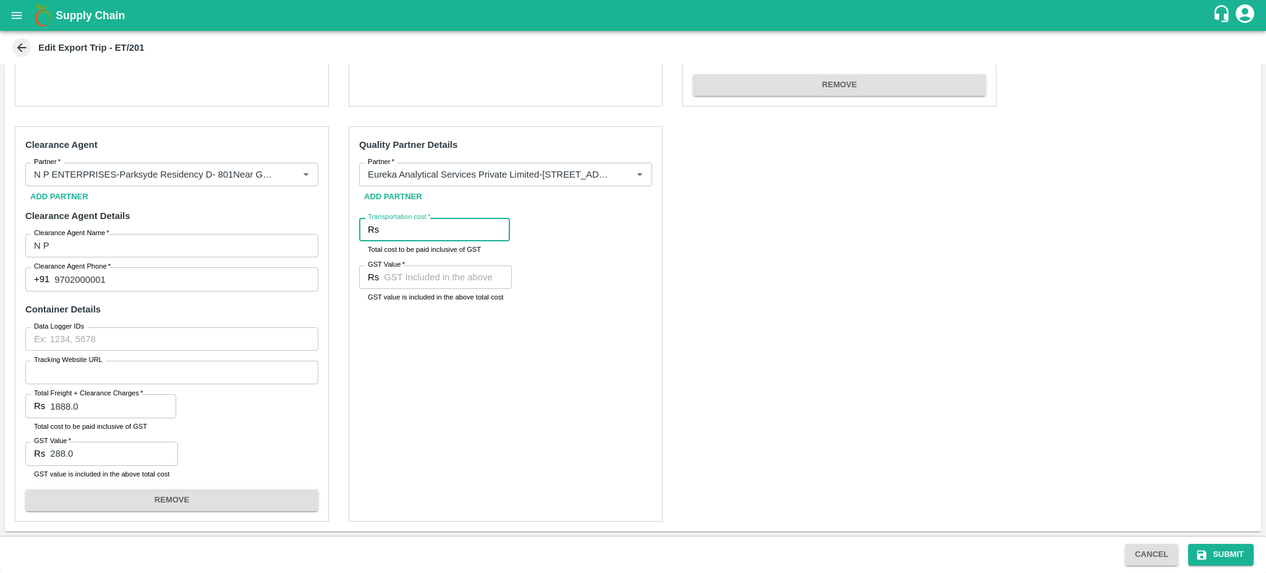
click at [384, 231] on input "Transportation cost   *" at bounding box center [447, 229] width 126 height 23
paste input "4130"
type input "4130"
click at [391, 280] on input "GST Value   *" at bounding box center [448, 276] width 128 height 23
type input "360"
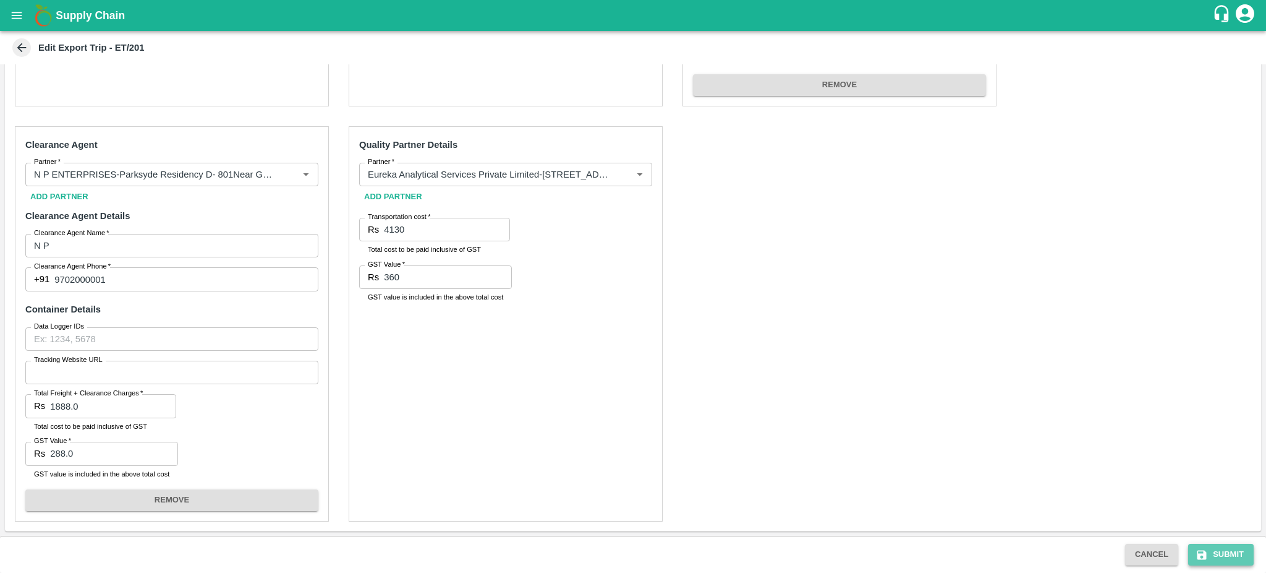
click at [1205, 551] on icon "submit" at bounding box center [1202, 554] width 12 height 12
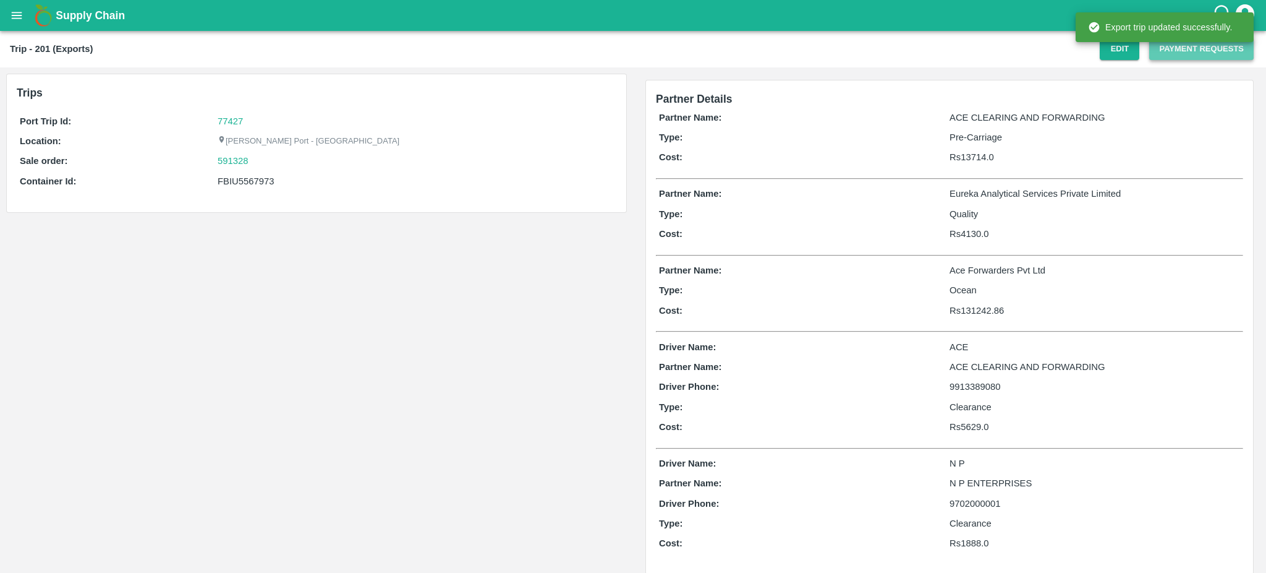
click at [1190, 50] on button "Payment Requests" at bounding box center [1201, 49] width 104 height 22
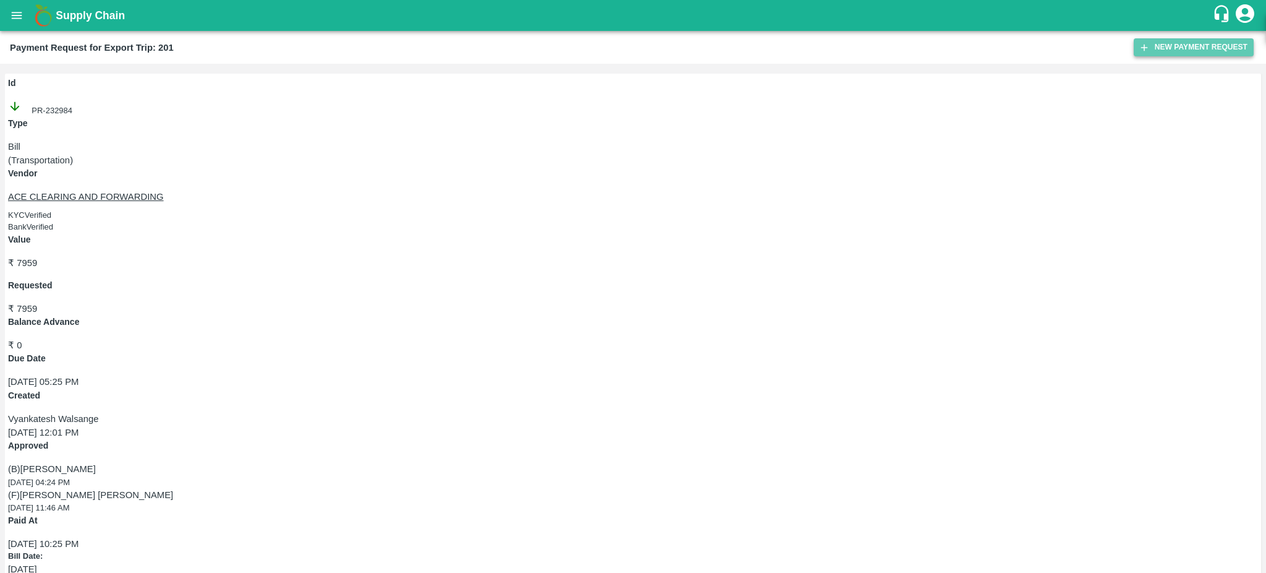
click at [1159, 51] on button "New Payment Request" at bounding box center [1194, 47] width 120 height 18
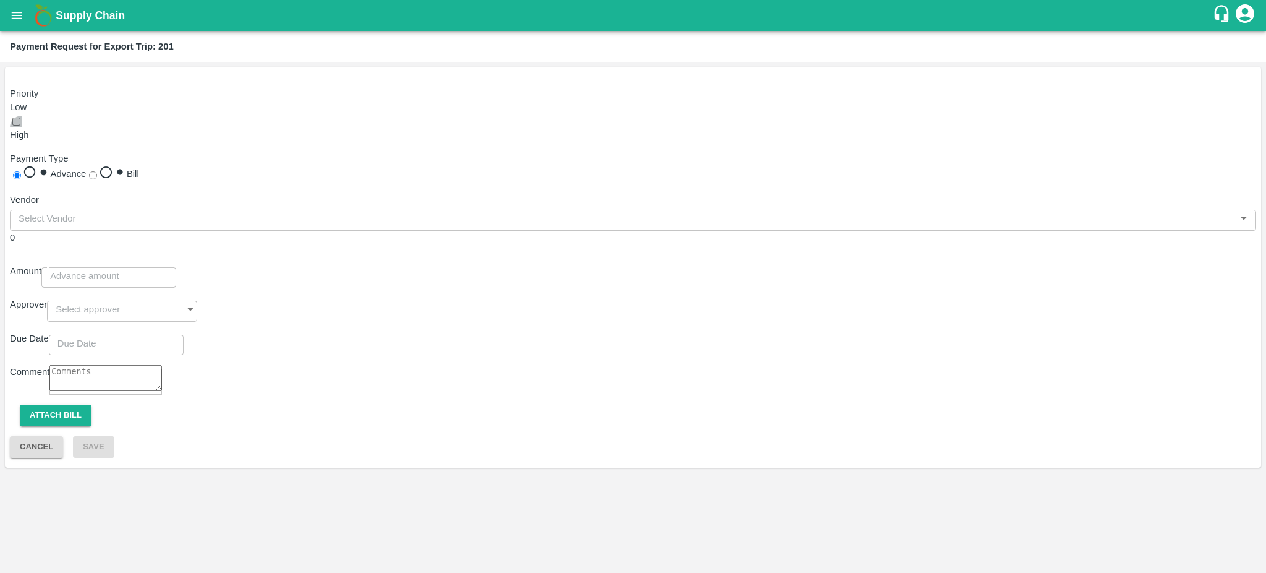
click at [20, 117] on input "checkbox" at bounding box center [16, 121] width 8 height 8
checkbox input "true"
click at [97, 171] on input "Bill" at bounding box center [93, 175] width 8 height 8
radio input "true"
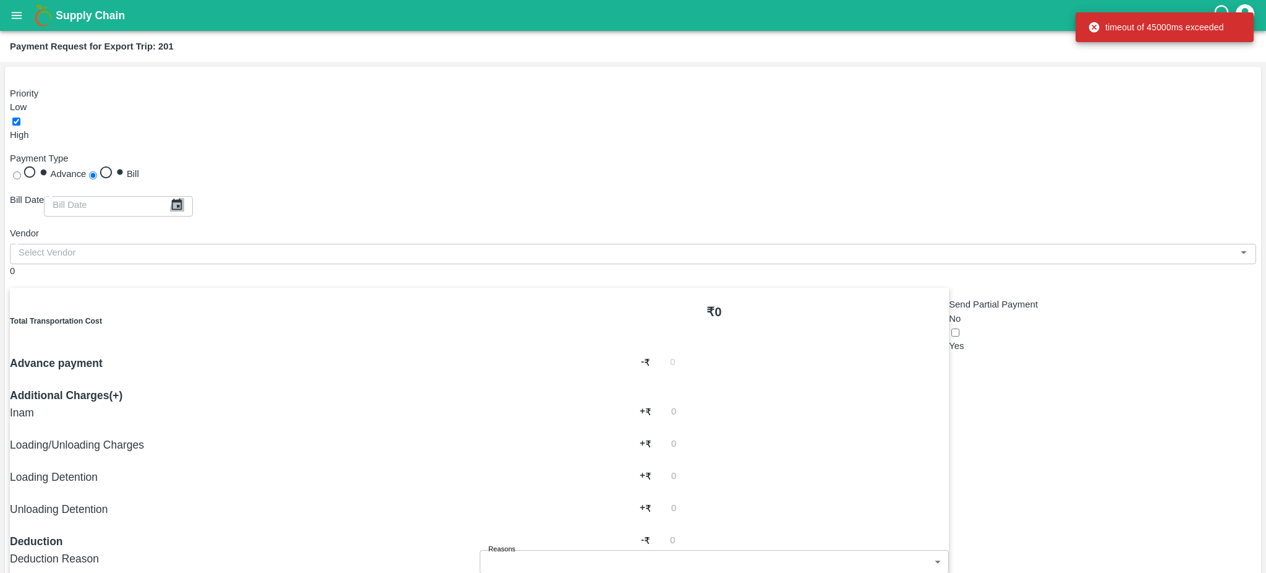
click at [184, 198] on icon "Choose date" at bounding box center [177, 205] width 14 height 14
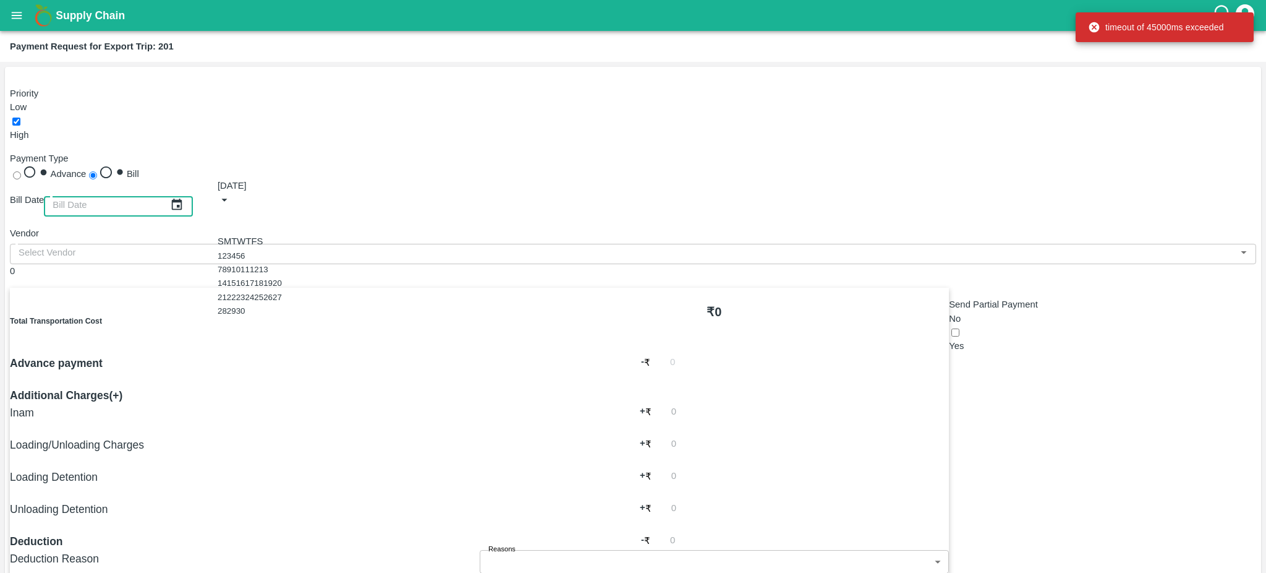
click at [218, 215] on icon "Previous month" at bounding box center [218, 215] width 0 height 0
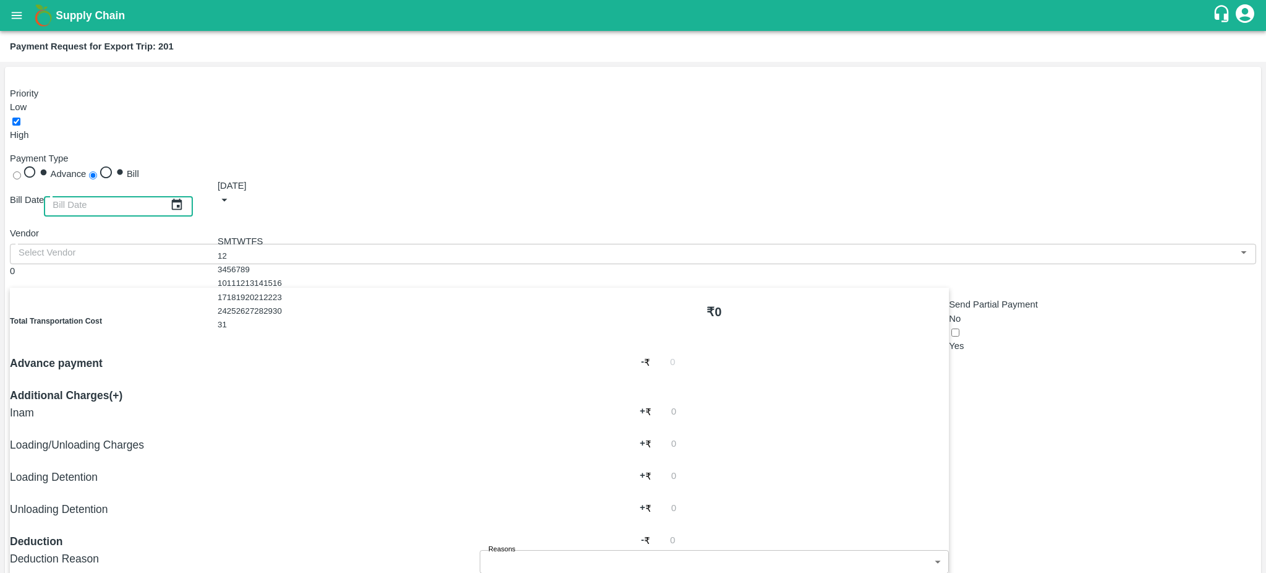
click at [236, 302] on button "18" at bounding box center [231, 296] width 9 height 9
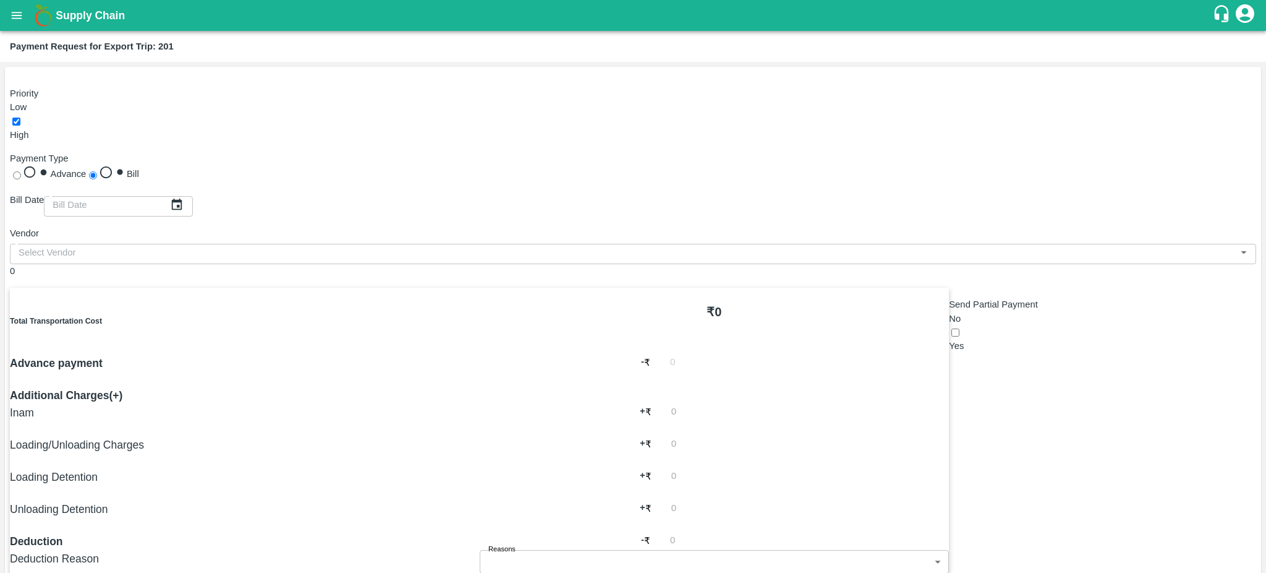
type input "[DATE]"
click at [1236, 244] on button "Open" at bounding box center [1244, 252] width 16 height 16
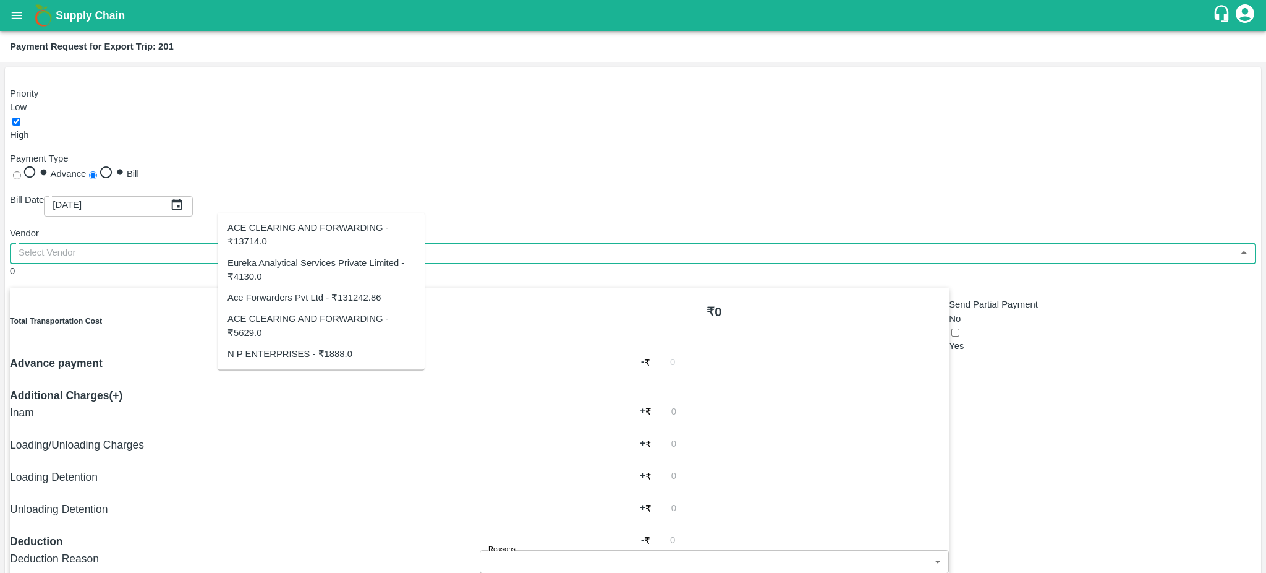
click at [241, 276] on div "Eureka Analytical Services Private Limited - ₹4130.0" at bounding box center [321, 270] width 187 height 28
type input "Eureka Analytical Services Private Limited - ₹4130.0"
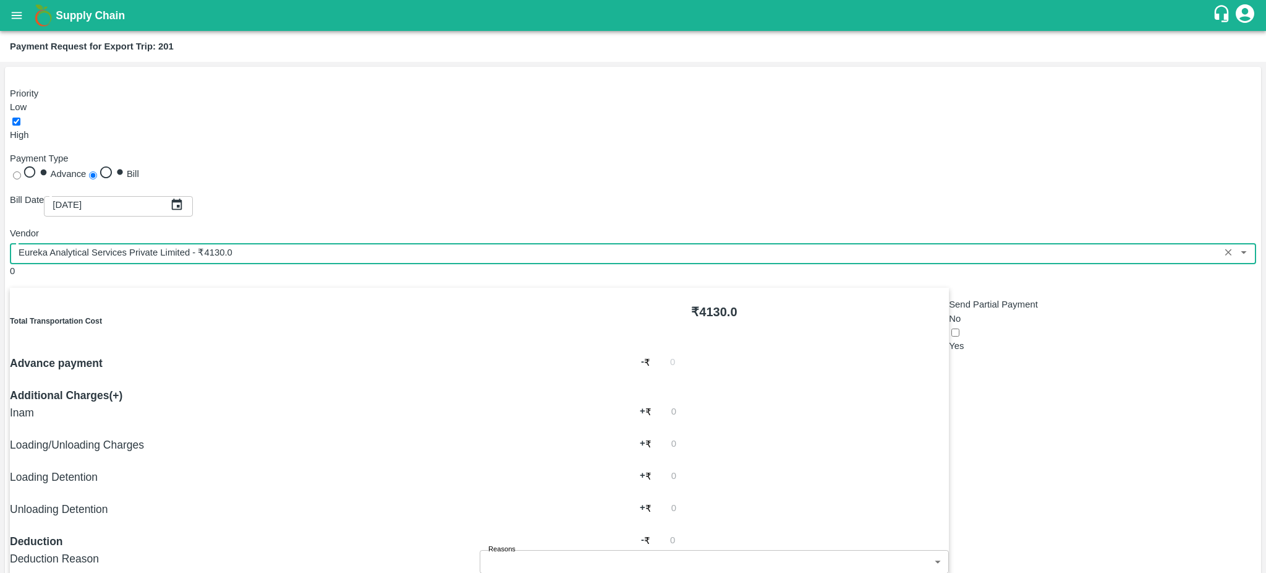
scroll to position [249, 0]
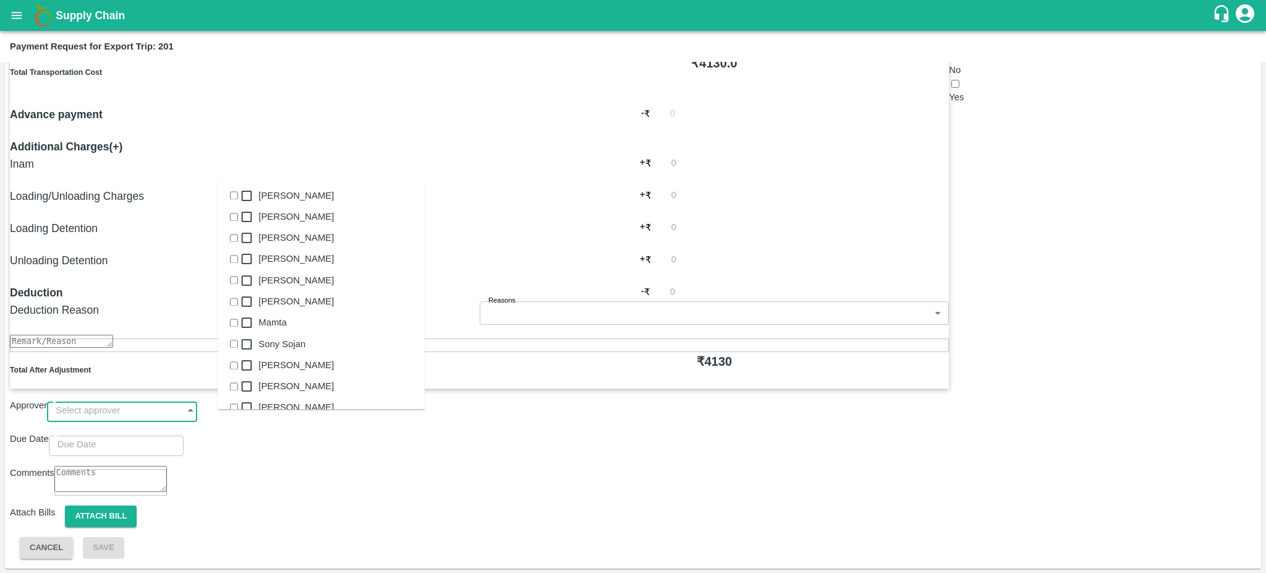
click at [173, 422] on input "input" at bounding box center [110, 409] width 126 height 23
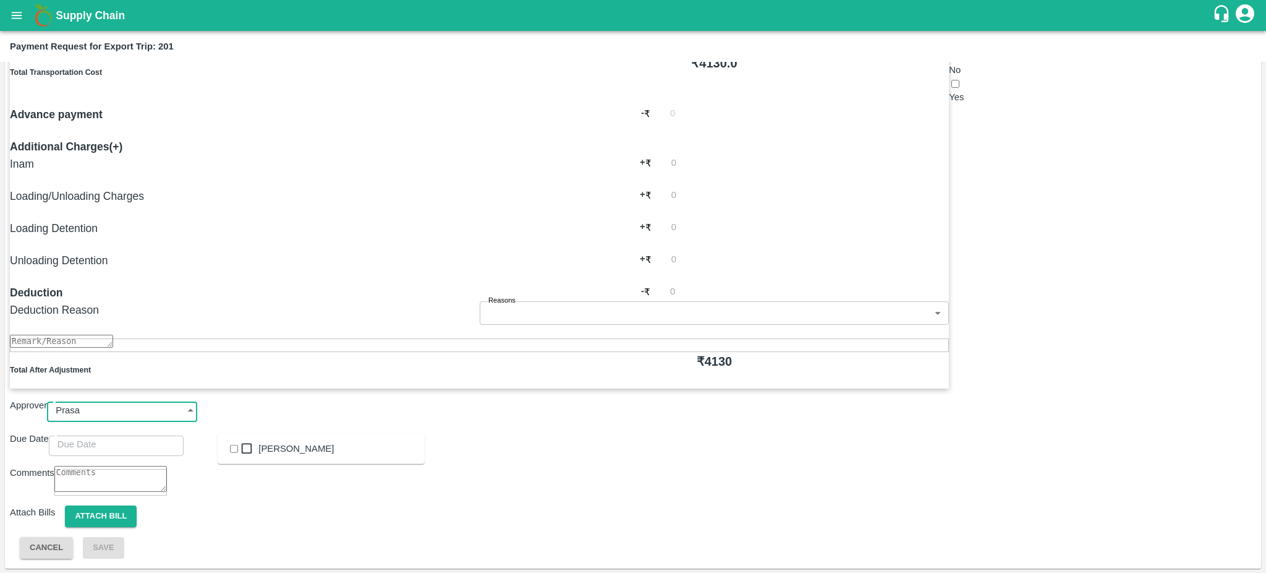
type input "Prasad"
click at [288, 455] on div "[PERSON_NAME]" at bounding box center [295, 448] width 75 height 14
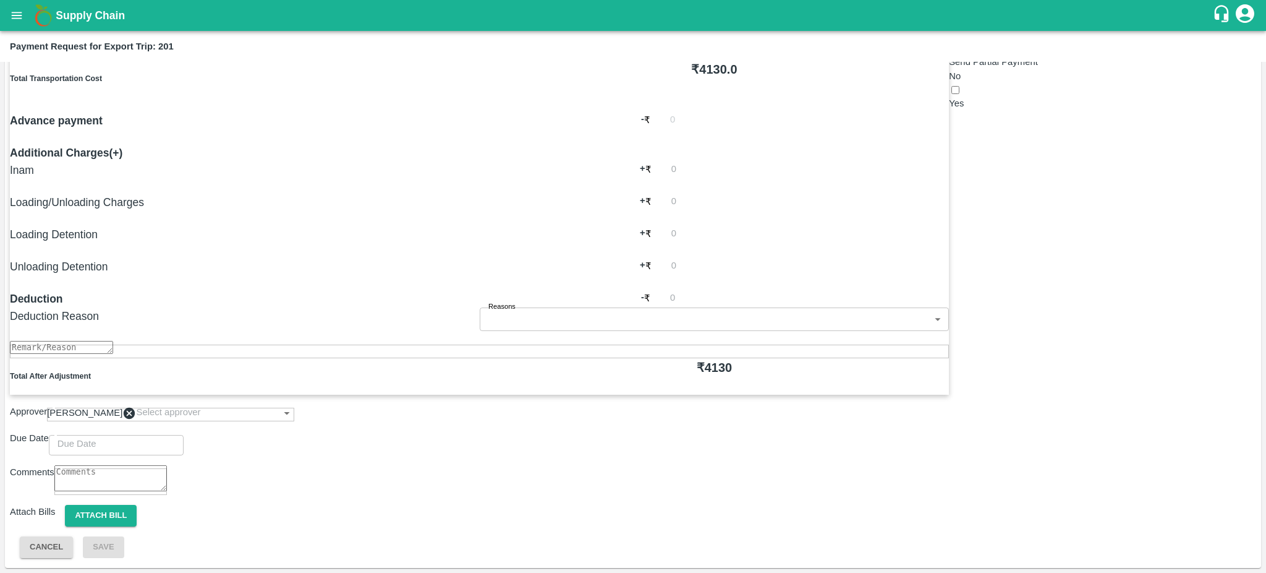
type input "DD/MM/YYYY hh:mm aa"
click at [175, 454] on input "DD/MM/YYYY hh:mm aa" at bounding box center [112, 442] width 126 height 23
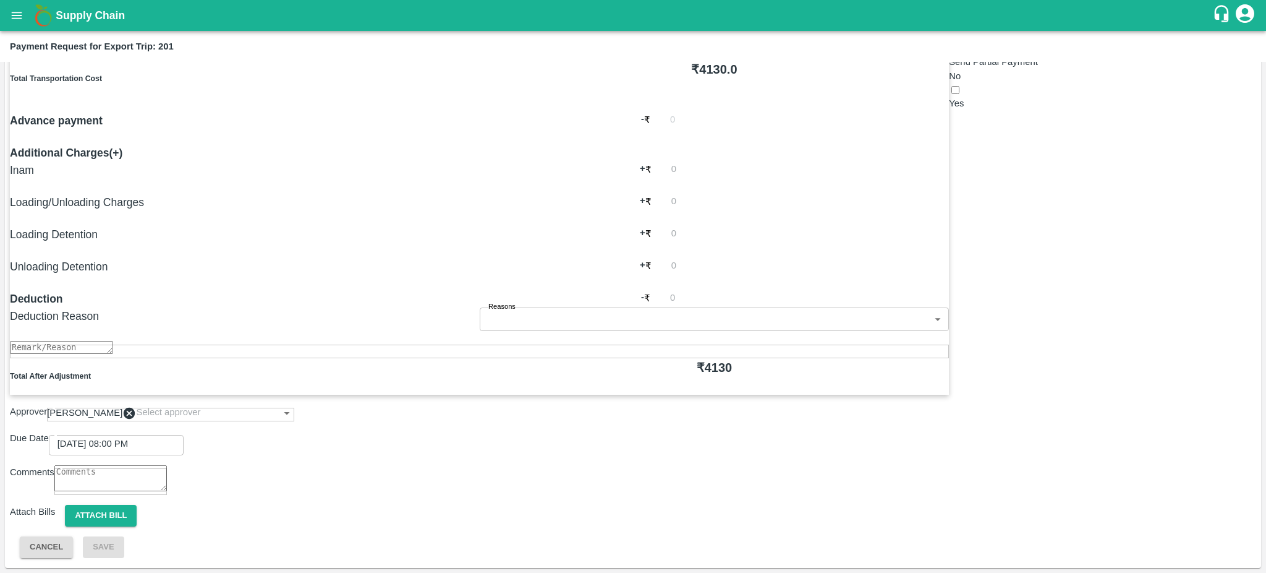
type input "[DATE] 08:39 PM"
click at [137, 526] on button "Attach bill" at bounding box center [101, 516] width 72 height 22
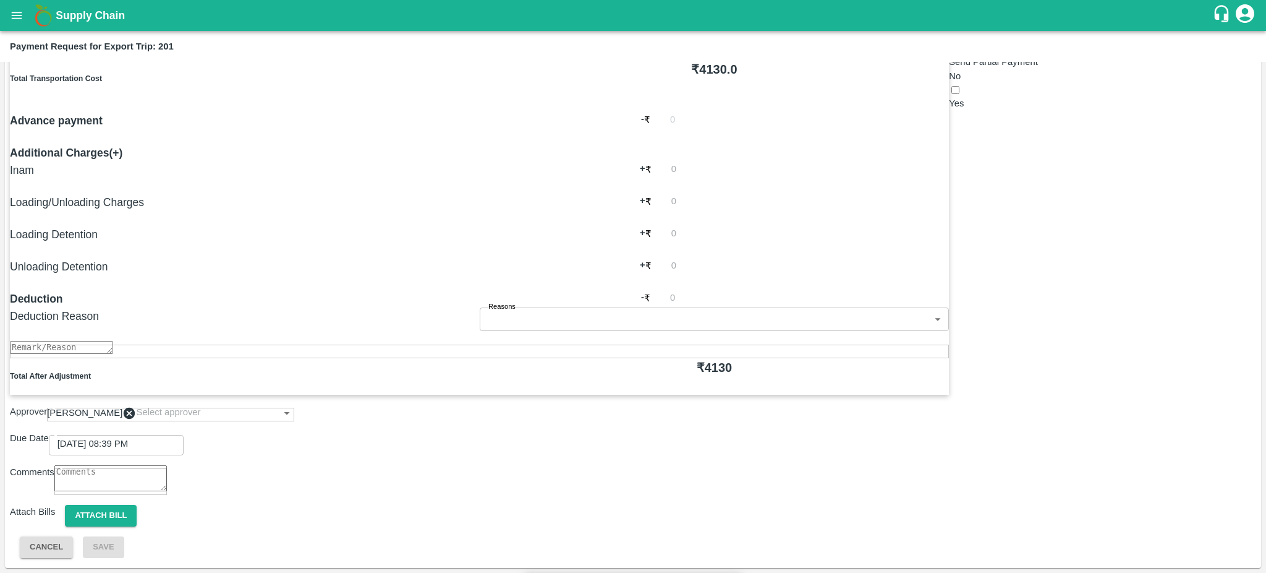
paste input "EKA6/2526/0251"
type input "EKA6/2526/0251"
click at [0, 0] on input "Attach bill" at bounding box center [0, 0] width 0 height 0
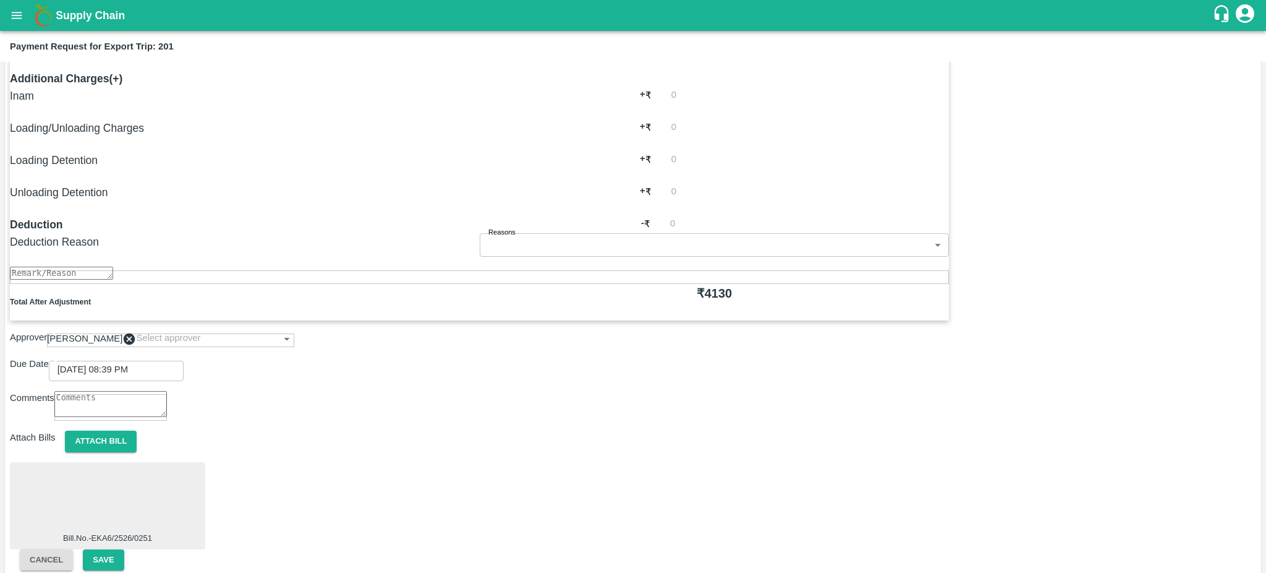
scroll to position [348, 0]
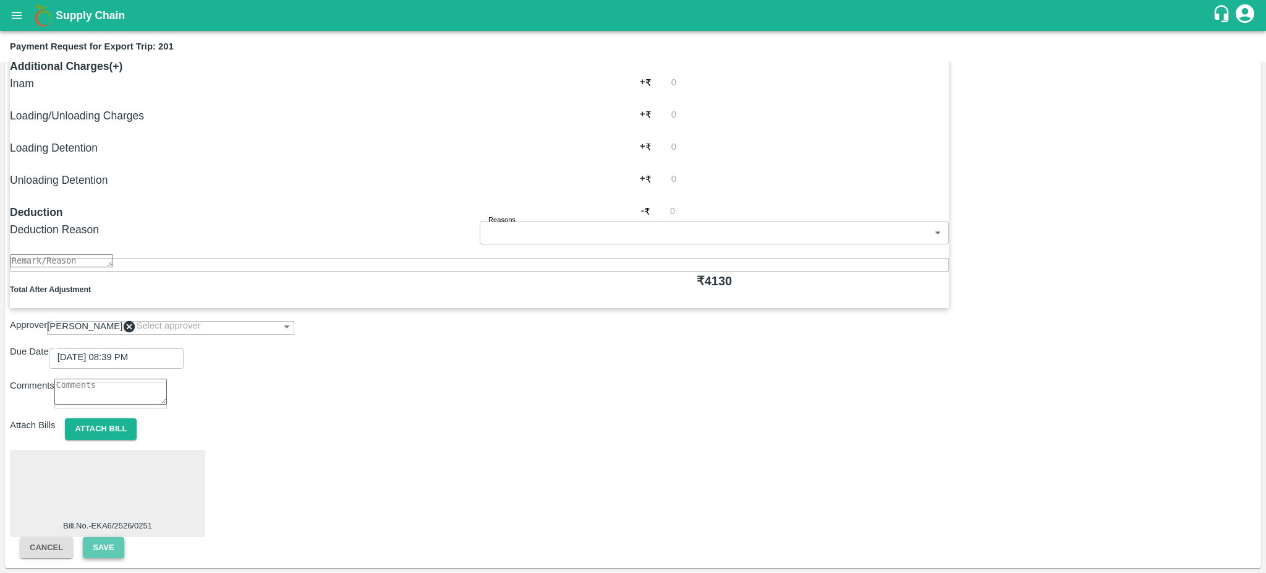
click at [124, 537] on button "Save" at bounding box center [103, 548] width 41 height 22
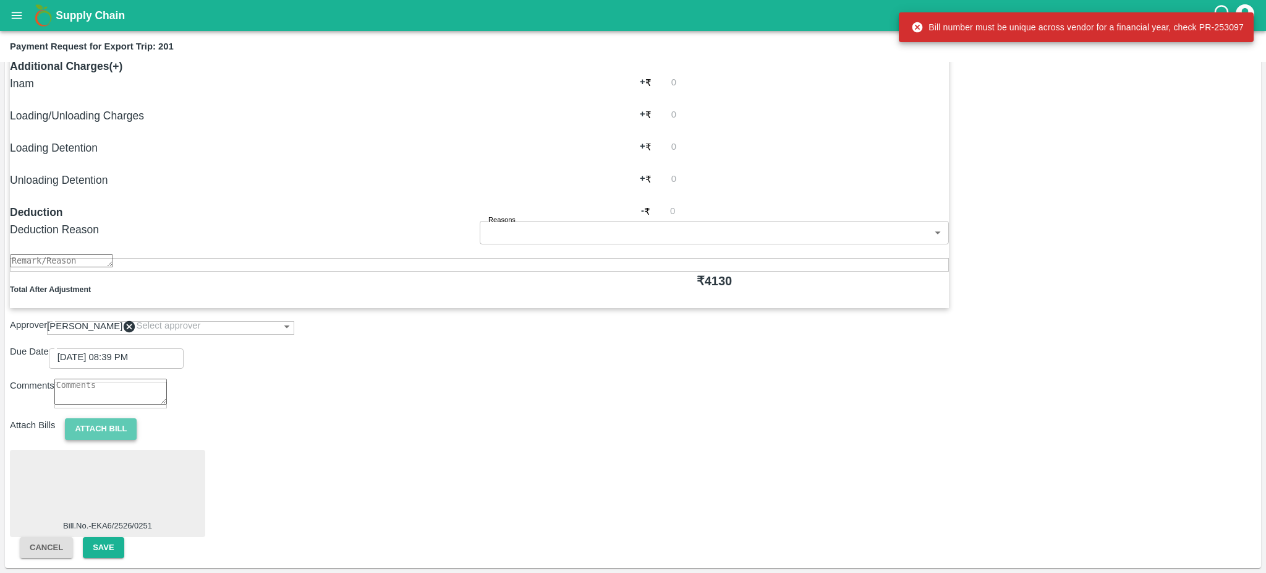
click at [137, 440] on button "Attach bill" at bounding box center [101, 429] width 72 height 22
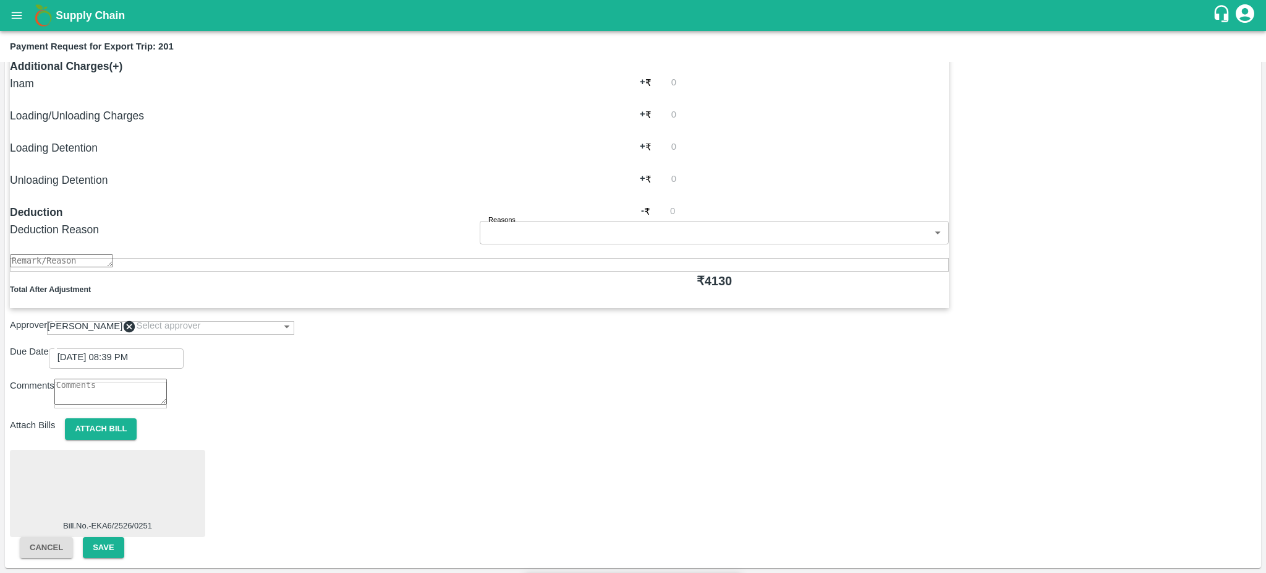
paste input "EKA6/2526/0251"
type input "EKA6/2526-0251"
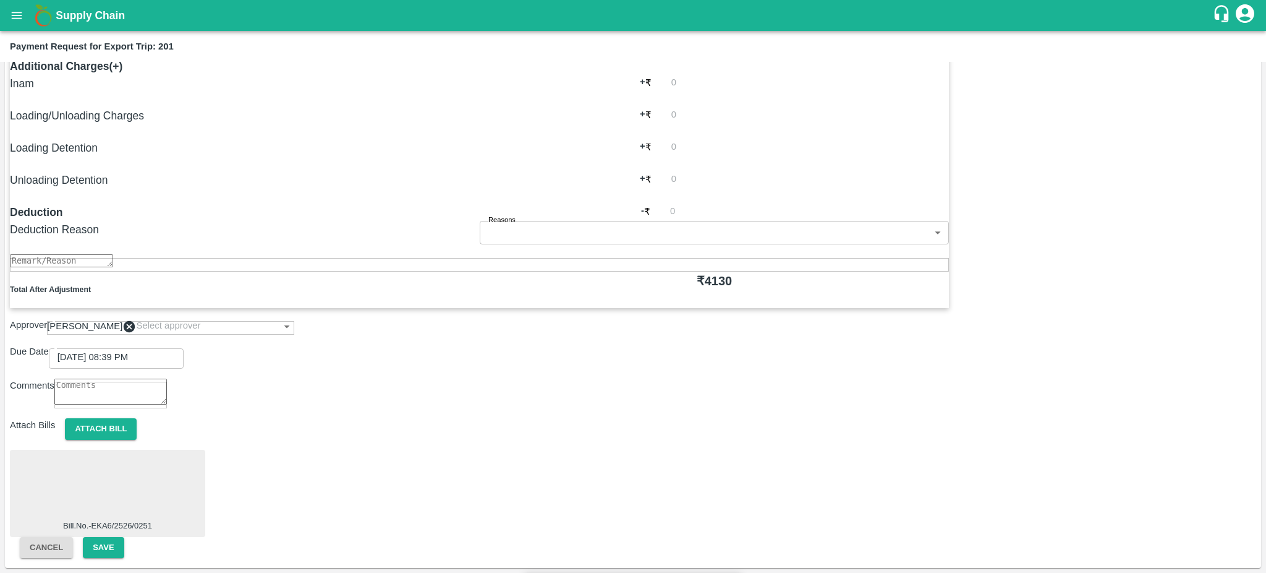
click at [0, 0] on input "Attach bill" at bounding box center [0, 0] width 0 height 0
click at [124, 537] on button "Save" at bounding box center [103, 548] width 41 height 22
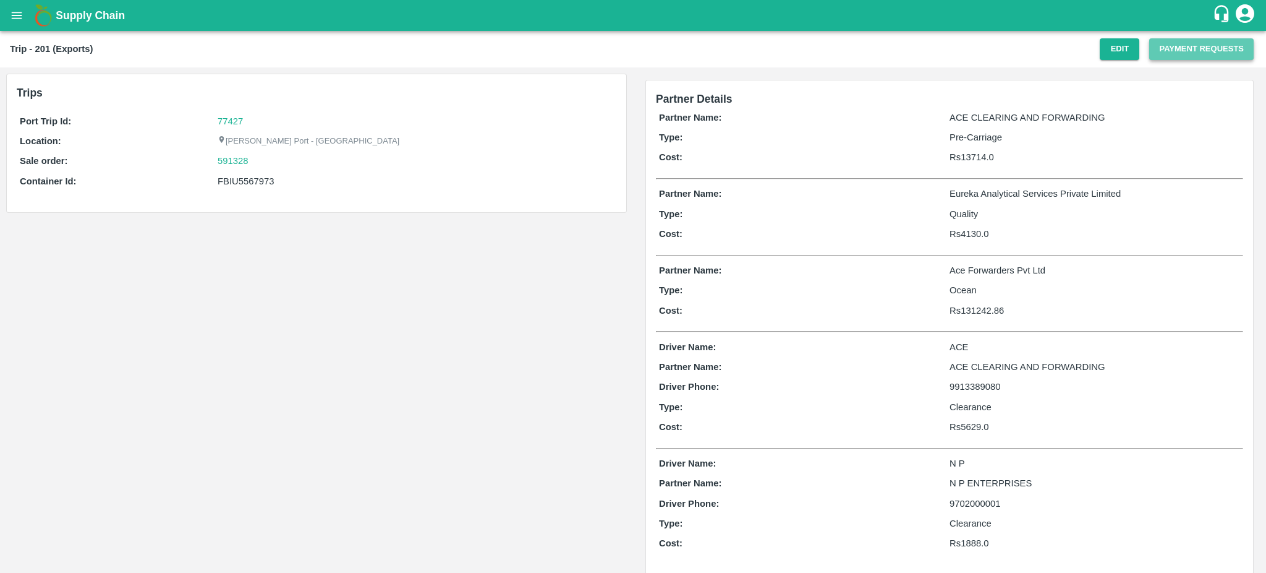
click at [1169, 48] on button "Payment Requests" at bounding box center [1201, 49] width 104 height 22
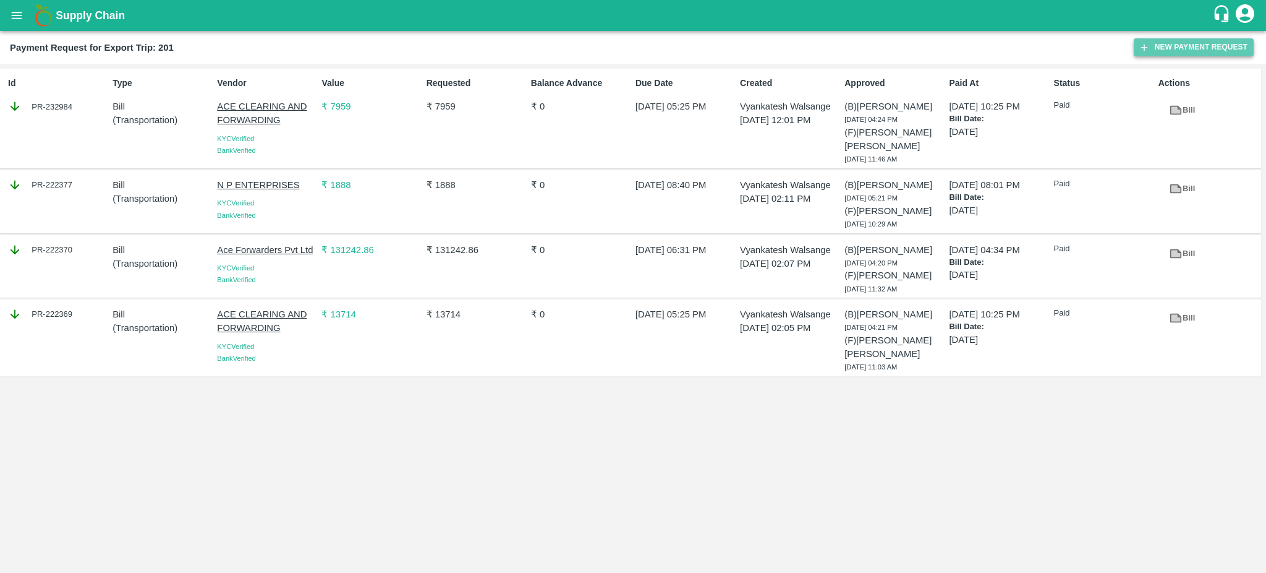
click at [1180, 54] on button "New Payment Request" at bounding box center [1194, 47] width 120 height 18
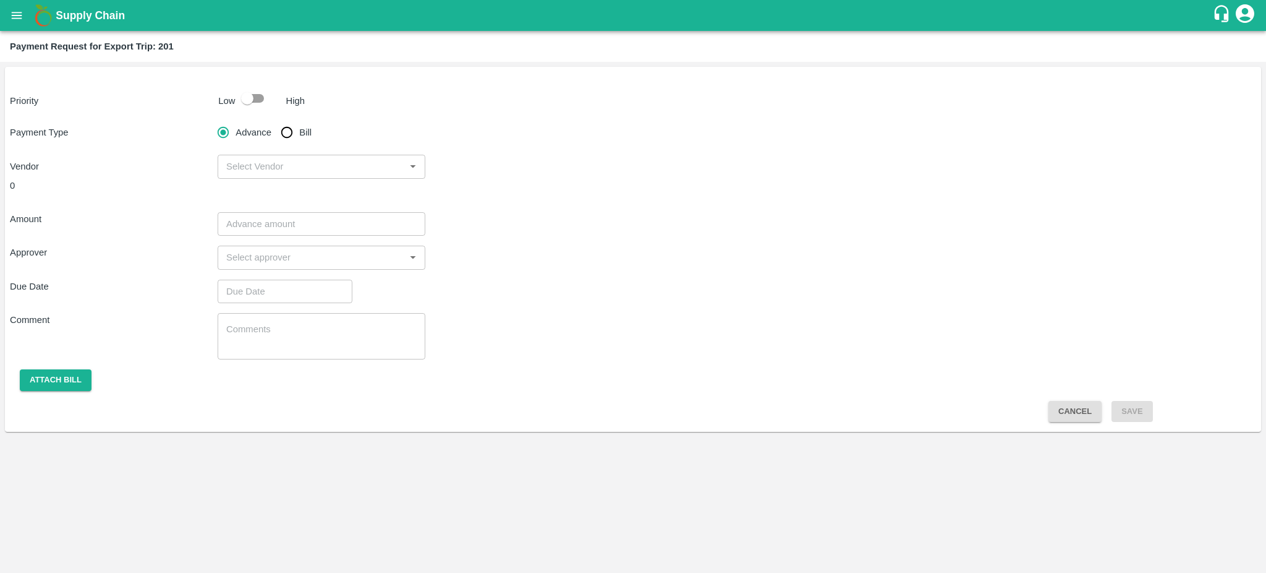
click at [268, 102] on input "checkbox" at bounding box center [247, 98] width 70 height 23
checkbox input "true"
click at [283, 125] on input "Bill" at bounding box center [287, 132] width 25 height 25
radio input "true"
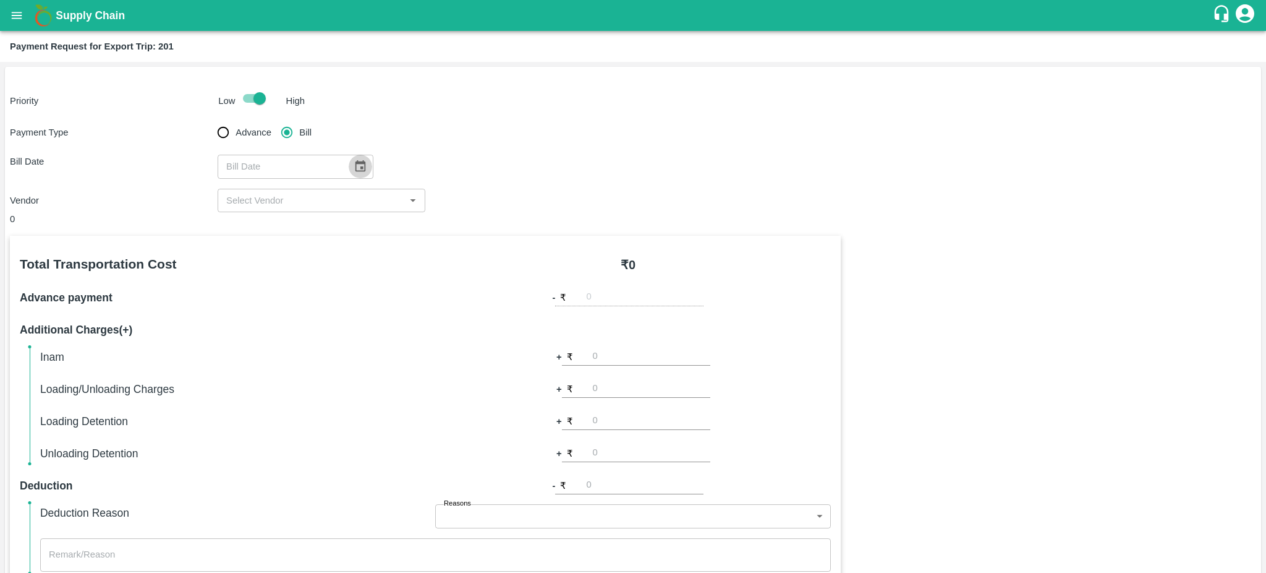
click at [356, 168] on icon "Choose date" at bounding box center [361, 166] width 11 height 12
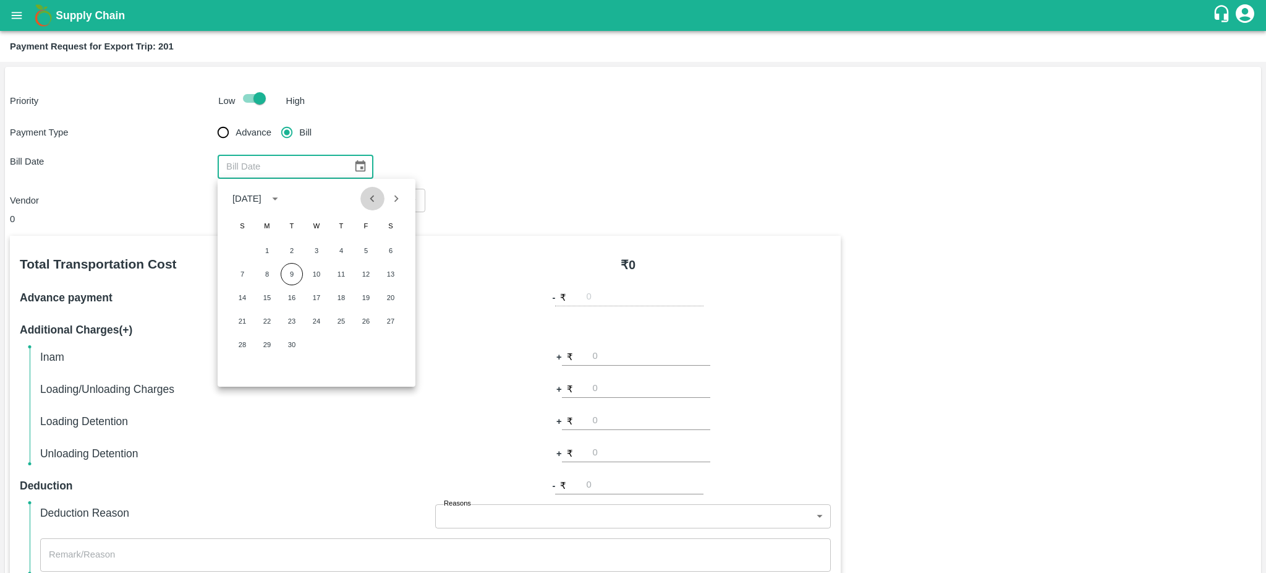
click at [369, 203] on icon "Previous month" at bounding box center [372, 199] width 14 height 14
click at [265, 343] on button "25" at bounding box center [267, 344] width 22 height 22
type input "25/08/2025"
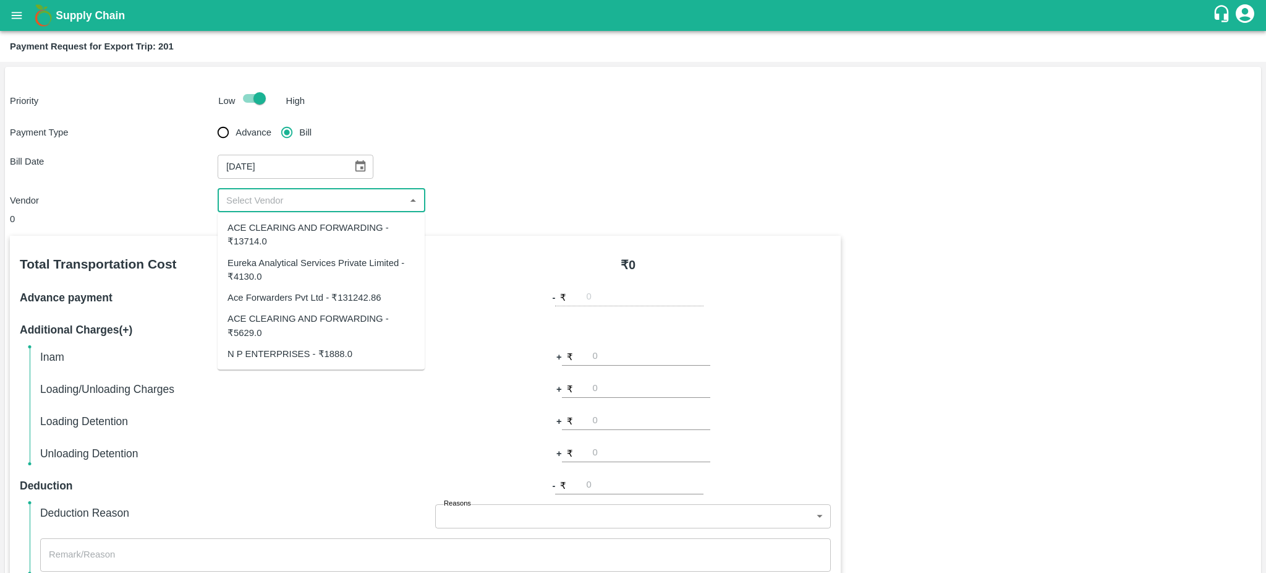
click at [354, 199] on input "input" at bounding box center [311, 200] width 180 height 16
click at [281, 268] on div "Eureka Analytical Services Private Limited - ₹4130.0" at bounding box center [321, 270] width 187 height 28
type input "Eureka Analytical Services Private Limited - ₹4130.0"
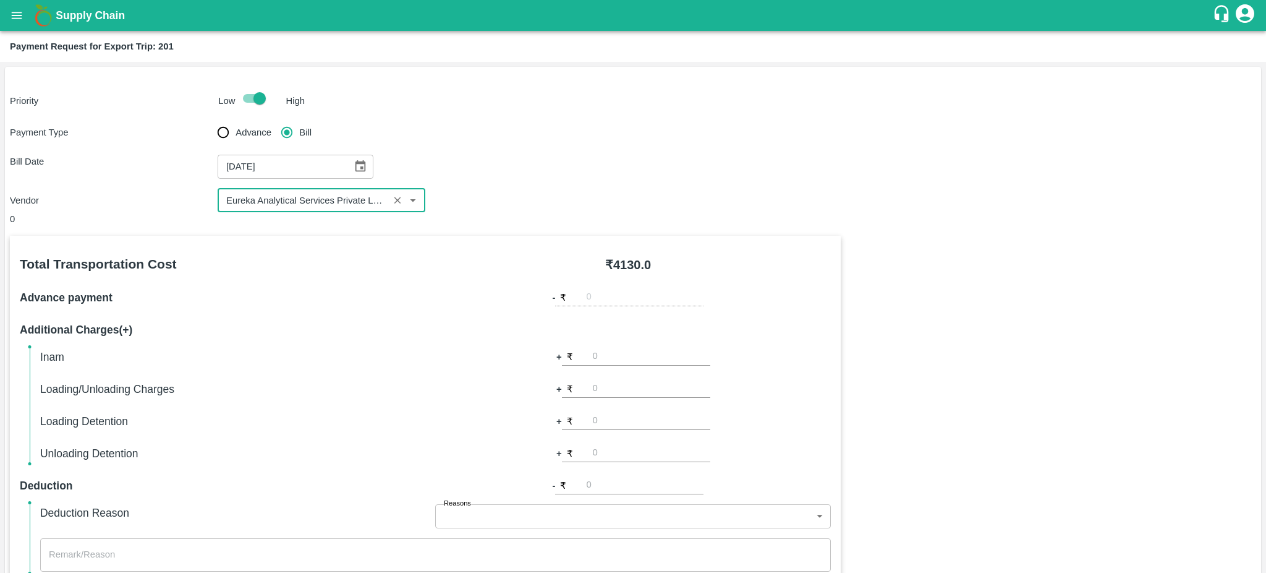
scroll to position [275, 0]
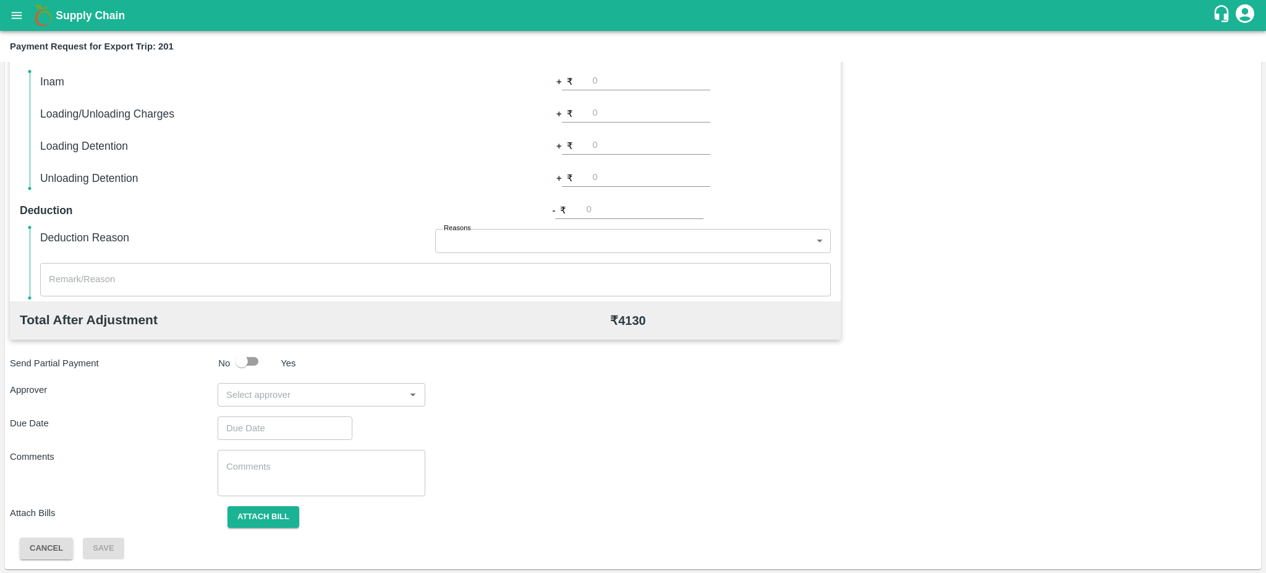
click at [372, 402] on div "​" at bounding box center [322, 394] width 208 height 23
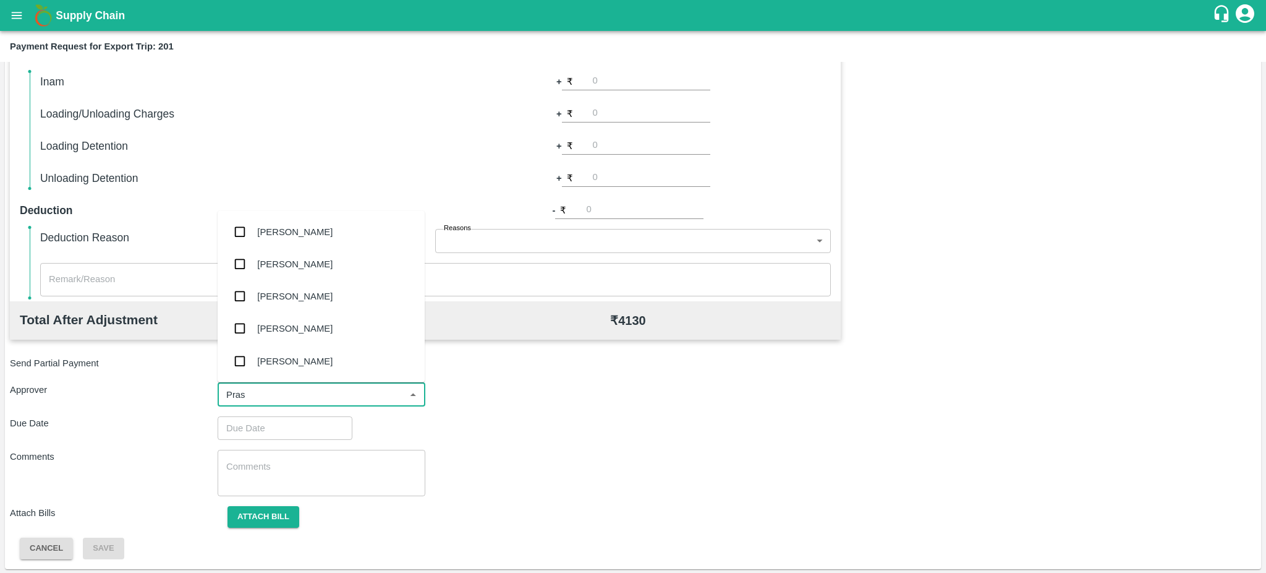
type input "Prasa"
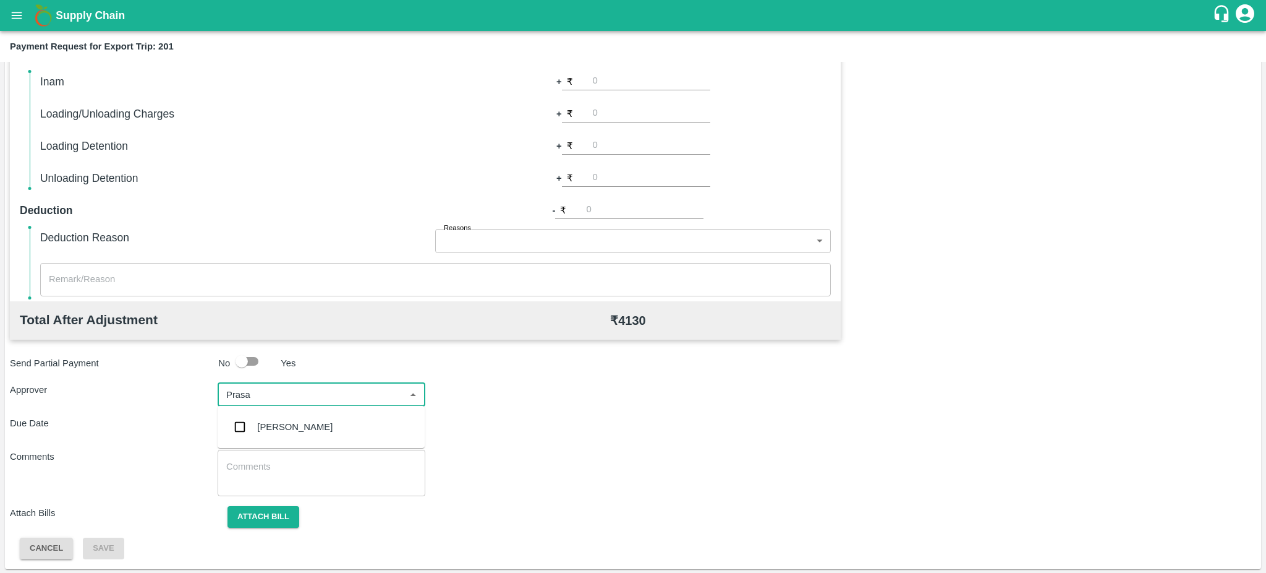
click at [295, 422] on div "[PERSON_NAME]" at bounding box center [294, 427] width 75 height 14
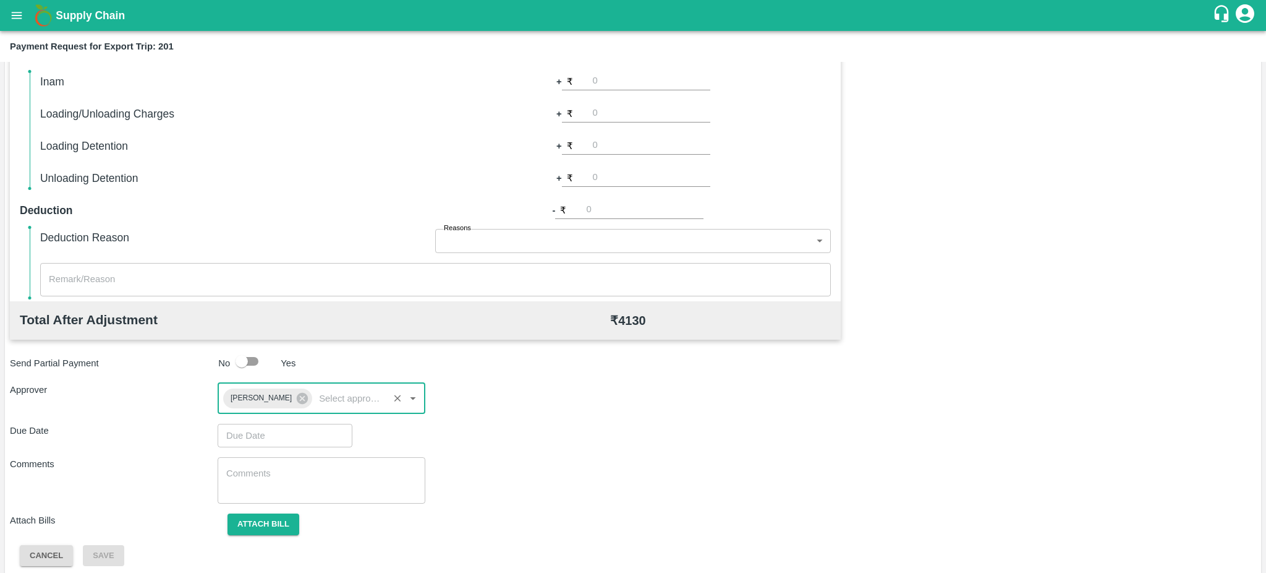
type input "DD/MM/YYYY hh:mm aa"
click at [273, 427] on input "DD/MM/YYYY hh:mm aa" at bounding box center [281, 435] width 126 height 23
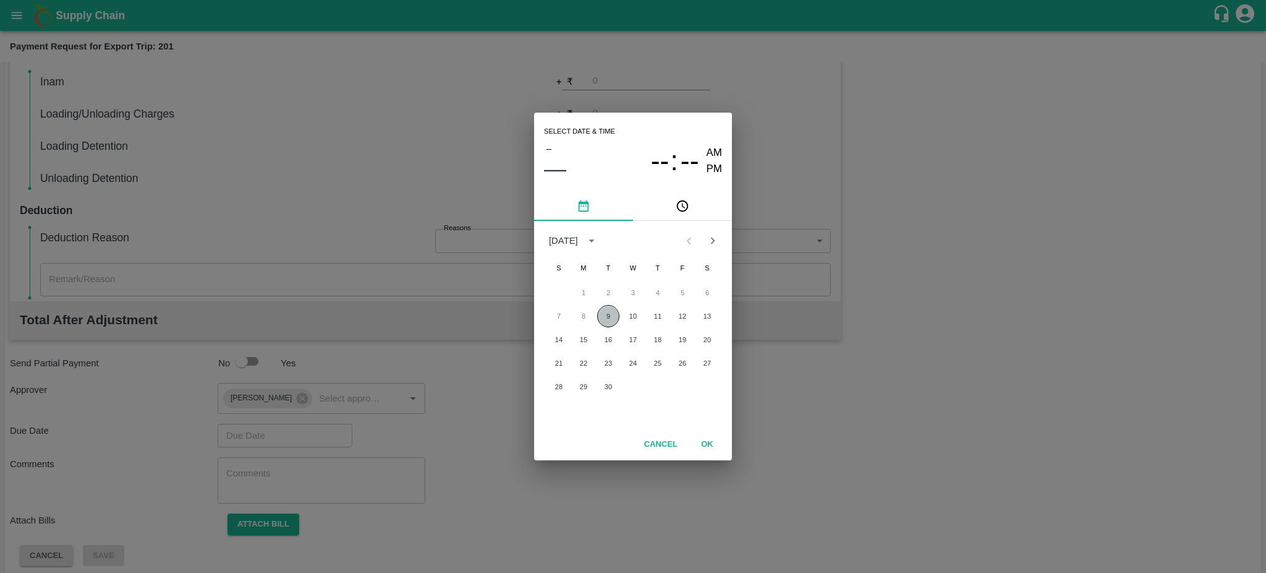
click at [608, 311] on button "9" at bounding box center [608, 316] width 22 height 22
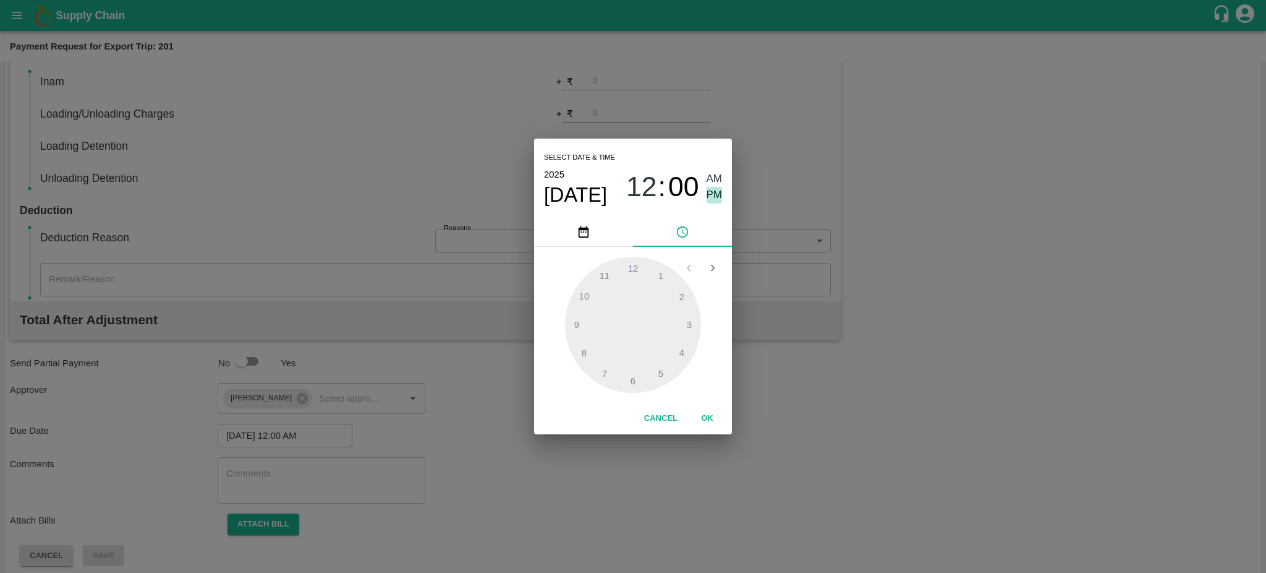
click at [718, 197] on span "PM" at bounding box center [715, 195] width 16 height 17
click at [586, 356] on div at bounding box center [633, 325] width 136 height 136
type input "09/09/2025 08:40 PM"
click at [717, 419] on button "OK" at bounding box center [708, 418] width 40 height 22
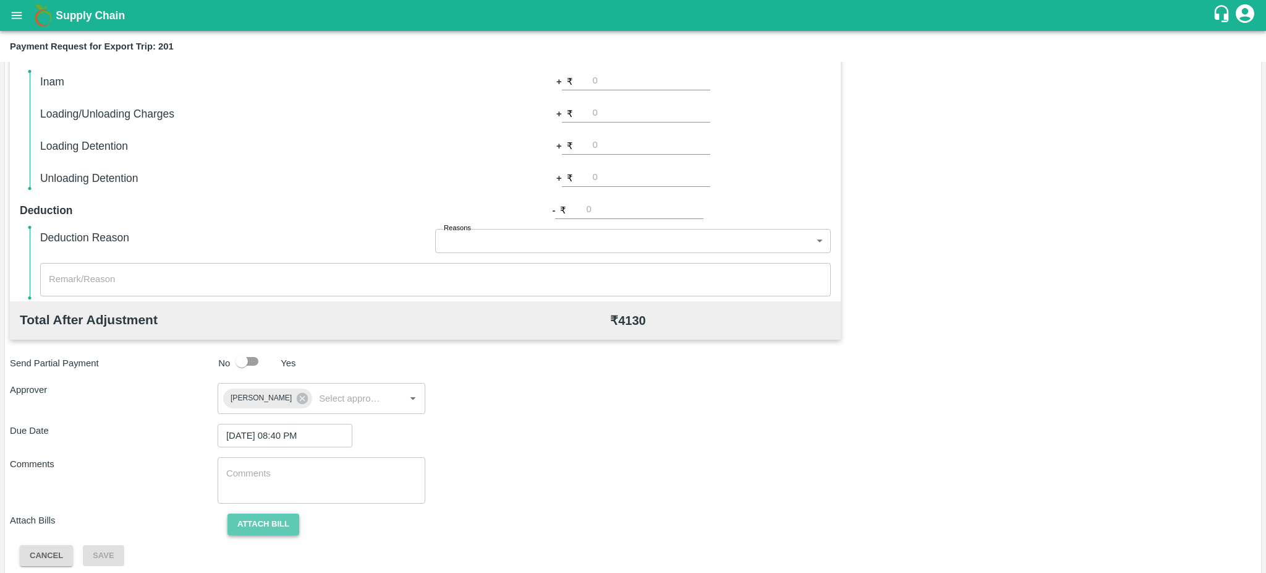
click at [255, 528] on button "Attach bill" at bounding box center [264, 524] width 72 height 22
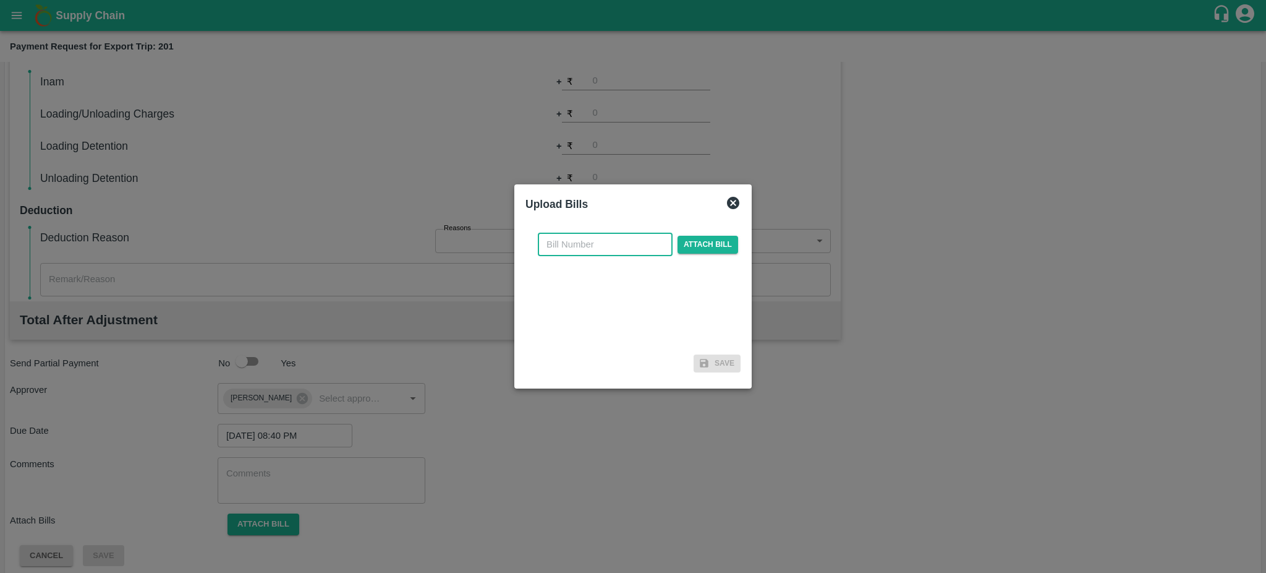
click at [566, 247] on input "text" at bounding box center [605, 243] width 135 height 23
paste input "EKA6/2526/0251"
click at [576, 244] on input "EKA6/2526/0251" at bounding box center [605, 243] width 135 height 23
click at [598, 244] on input "EKA6-2526/0251" at bounding box center [605, 243] width 135 height 23
type input "EKA6-2526-0251"
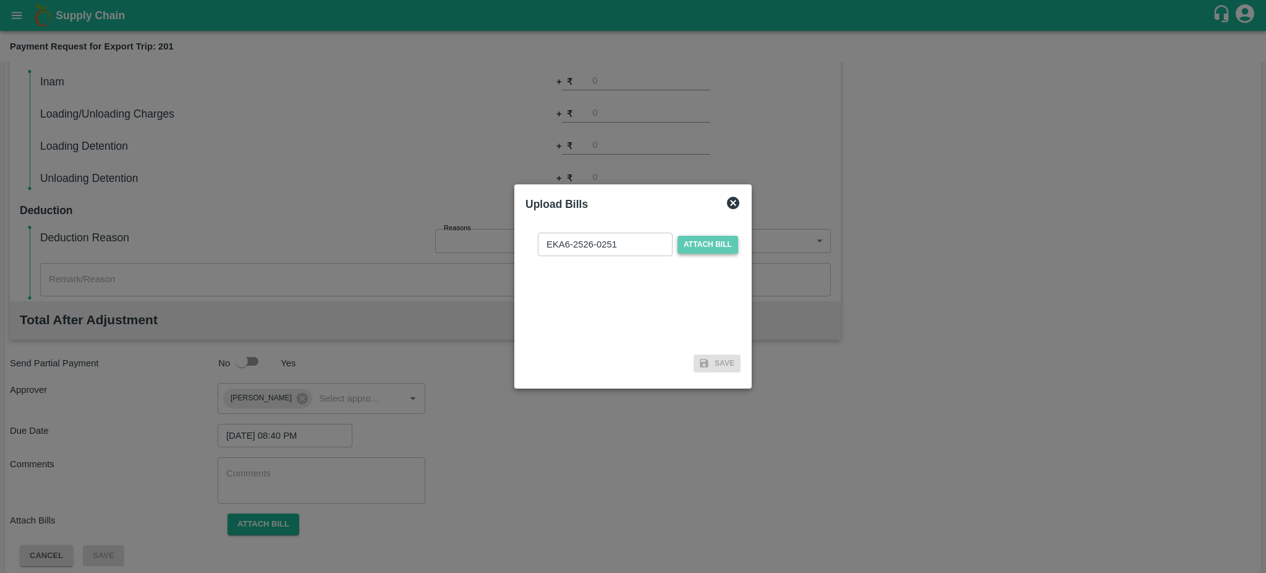
click at [710, 241] on span "Attach bill" at bounding box center [708, 245] width 61 height 18
click at [0, 0] on input "Attach bill" at bounding box center [0, 0] width 0 height 0
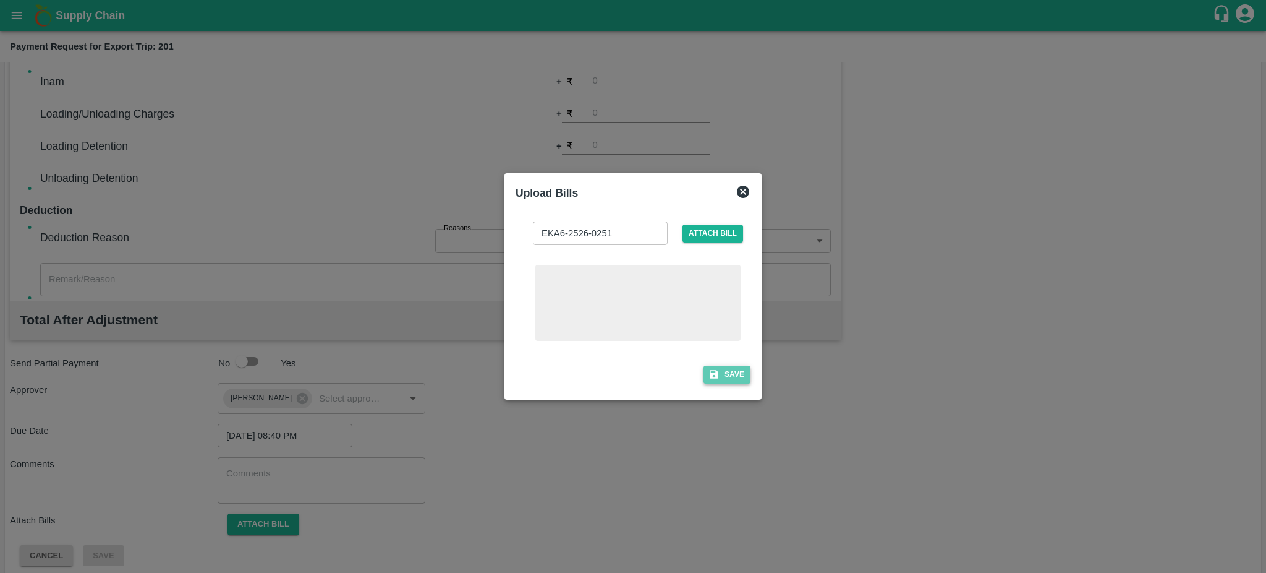
click at [730, 373] on button "Save" at bounding box center [727, 374] width 47 height 18
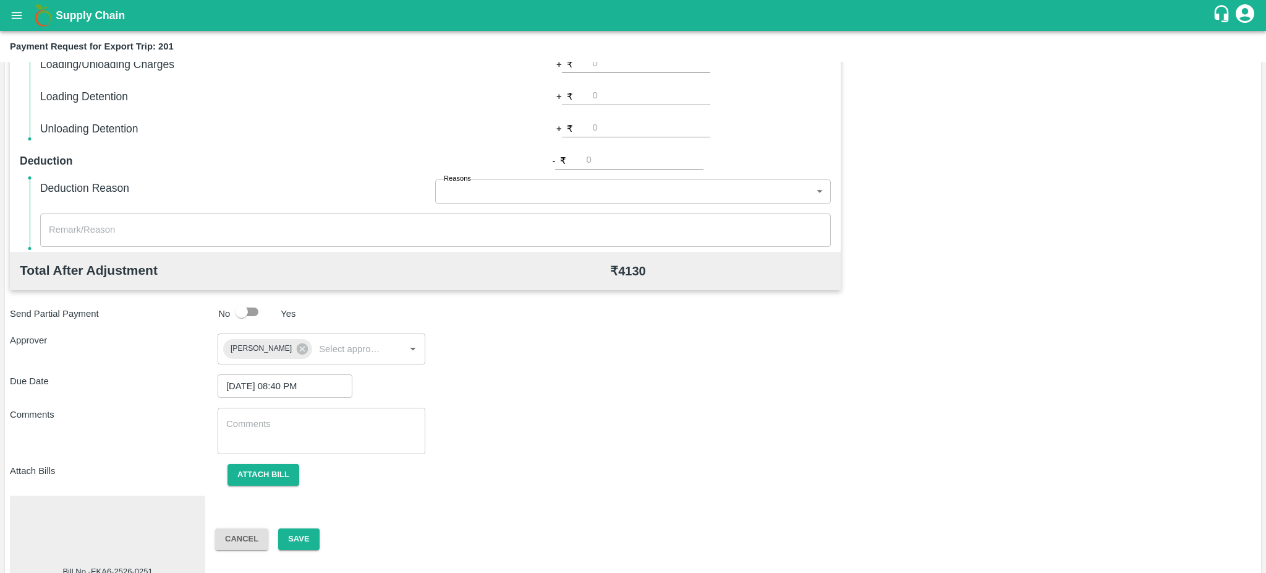
scroll to position [348, 0]
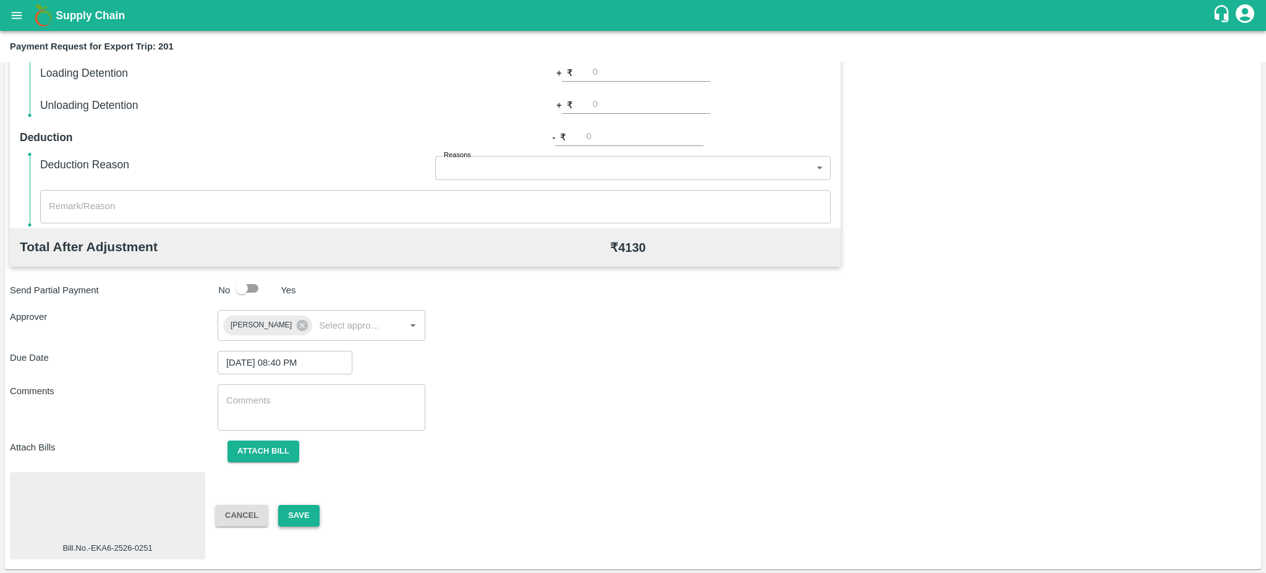
click at [305, 513] on button "Save" at bounding box center [298, 516] width 41 height 22
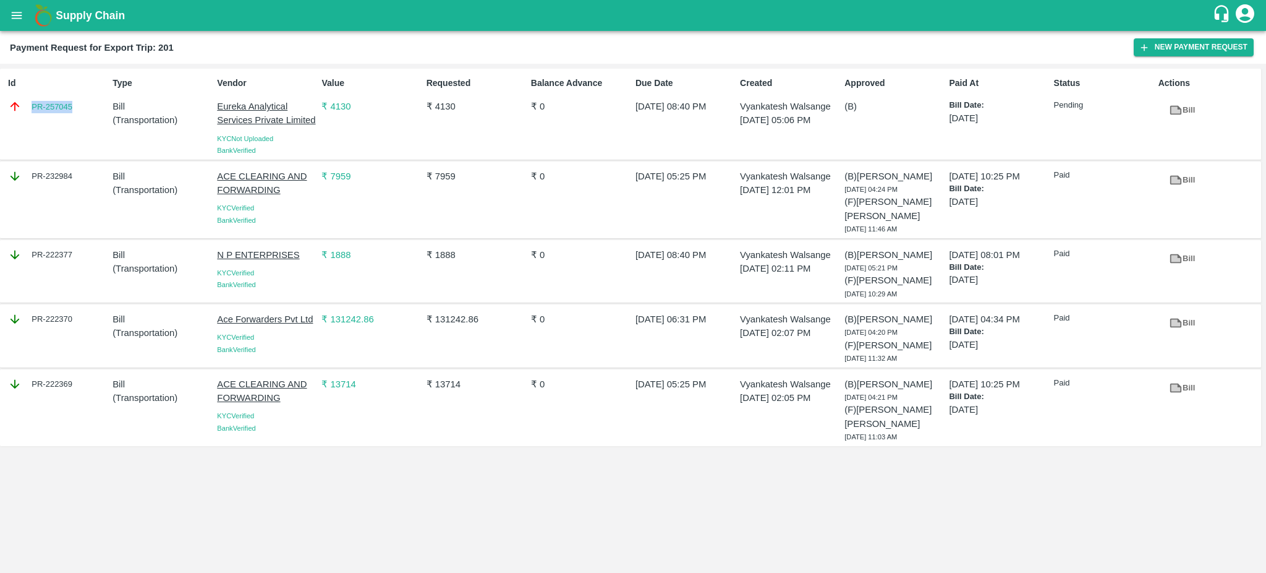
drag, startPoint x: 87, startPoint y: 106, endPoint x: 2, endPoint y: 108, distance: 84.7
click at [2, 108] on div "Id PR-257045 Type Bill ( Transportation ) Vendor Eureka Analytical Services Pri…" at bounding box center [630, 115] width 1261 height 92
copy link "PR-257045"
click at [1180, 108] on icon at bounding box center [1176, 110] width 12 height 9
click at [61, 109] on link "PR-257045" at bounding box center [52, 107] width 41 height 12
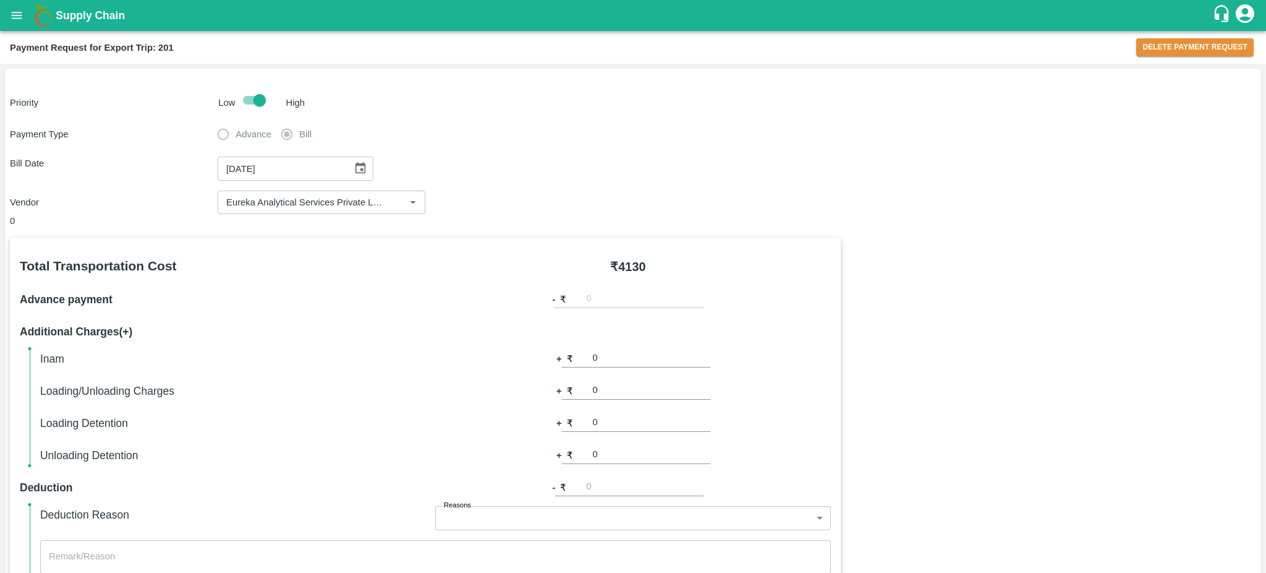
scroll to position [350, 0]
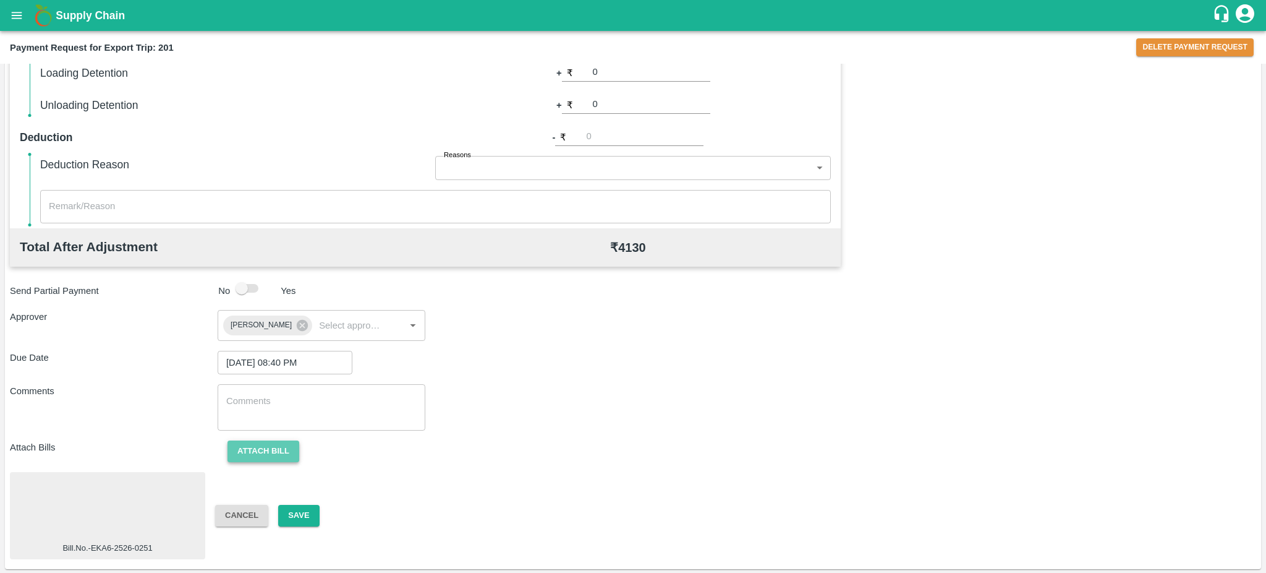
click at [262, 451] on button "Attach bill" at bounding box center [264, 451] width 72 height 22
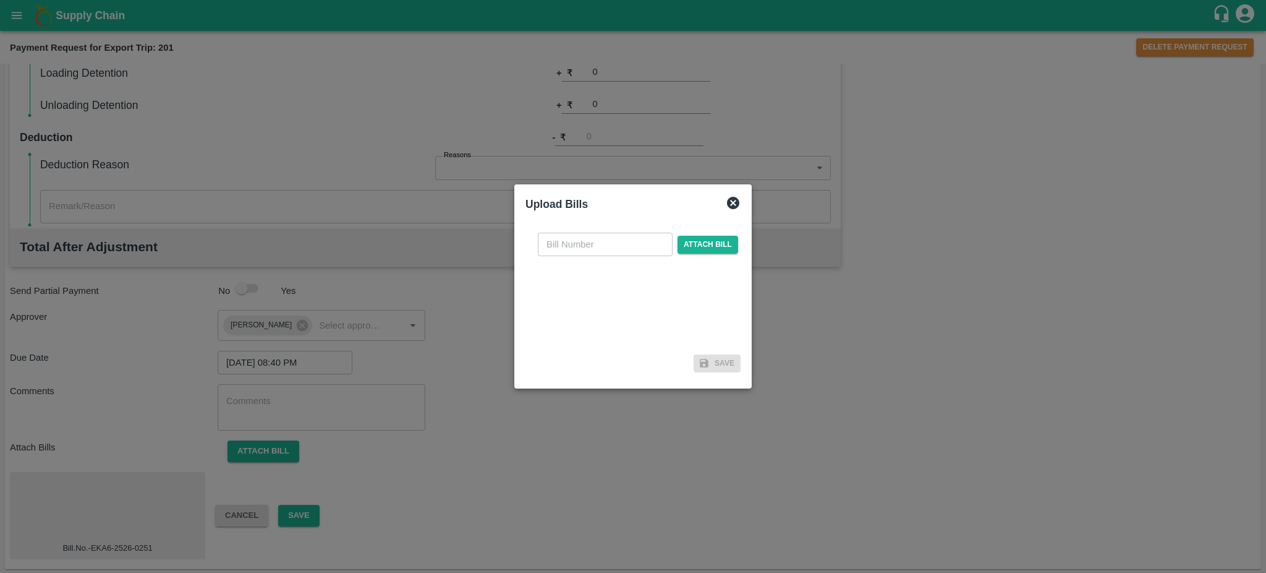
click at [574, 244] on input "text" at bounding box center [605, 243] width 135 height 23
paste input "EKA6/2425/3924"
click at [598, 245] on input "EKA6/2425/3924" at bounding box center [605, 243] width 135 height 23
click at [574, 239] on input "EKA6/2425-3924" at bounding box center [605, 243] width 135 height 23
type input "EKA6-2425-3924"
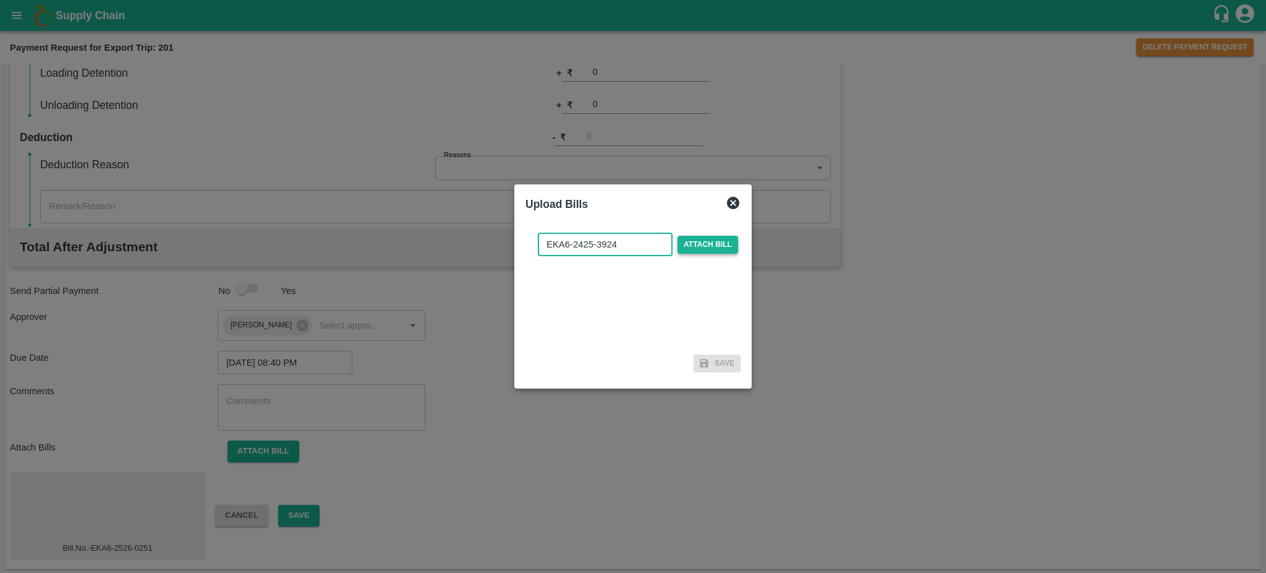
click at [695, 239] on span "Attach bill" at bounding box center [708, 245] width 61 height 18
click at [0, 0] on input "Attach bill" at bounding box center [0, 0] width 0 height 0
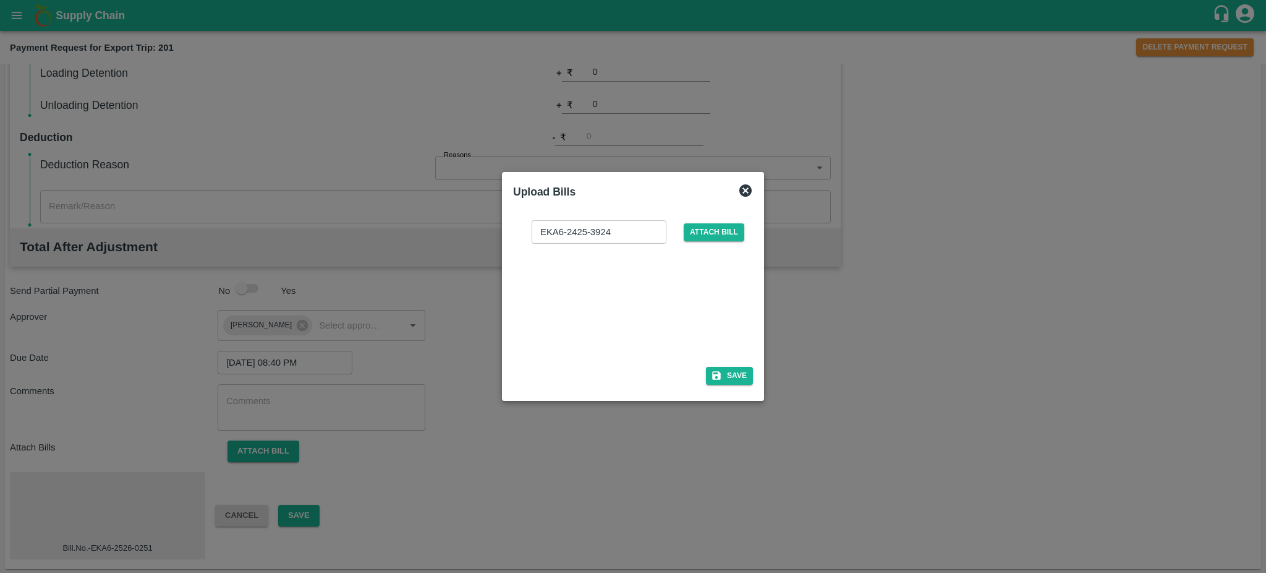
click at [677, 302] on div at bounding box center [630, 301] width 185 height 66
click at [728, 364] on div "EKA6-2425-3924 ​ Attach bill Save" at bounding box center [633, 299] width 240 height 179
click at [735, 373] on button "Save" at bounding box center [729, 376] width 47 height 18
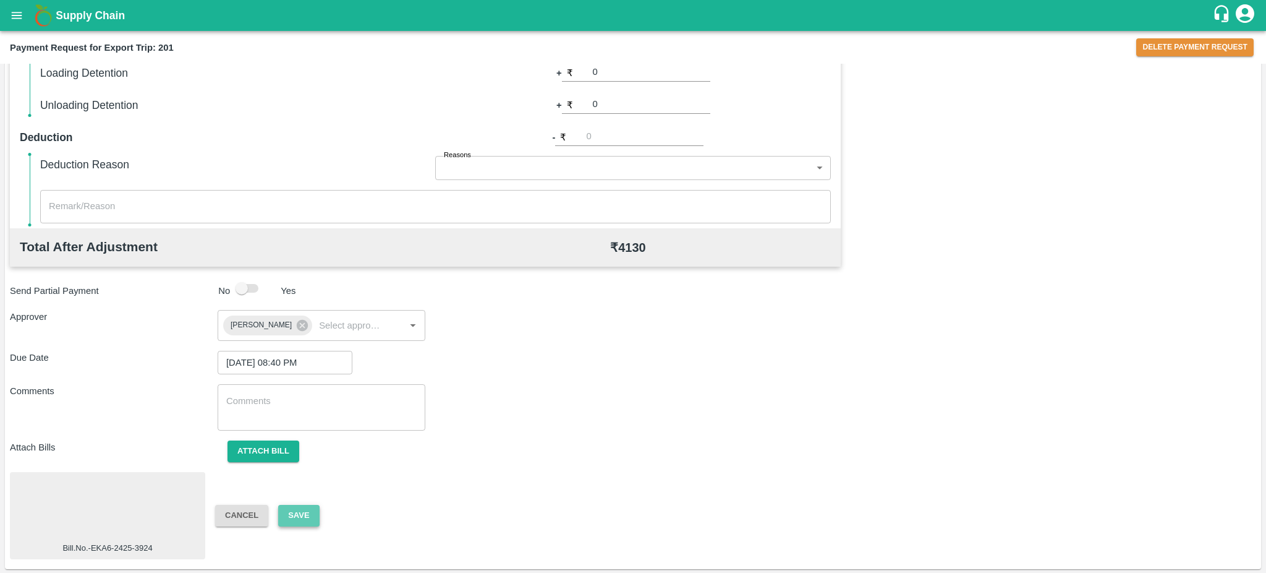
click at [299, 514] on button "Save" at bounding box center [298, 516] width 41 height 22
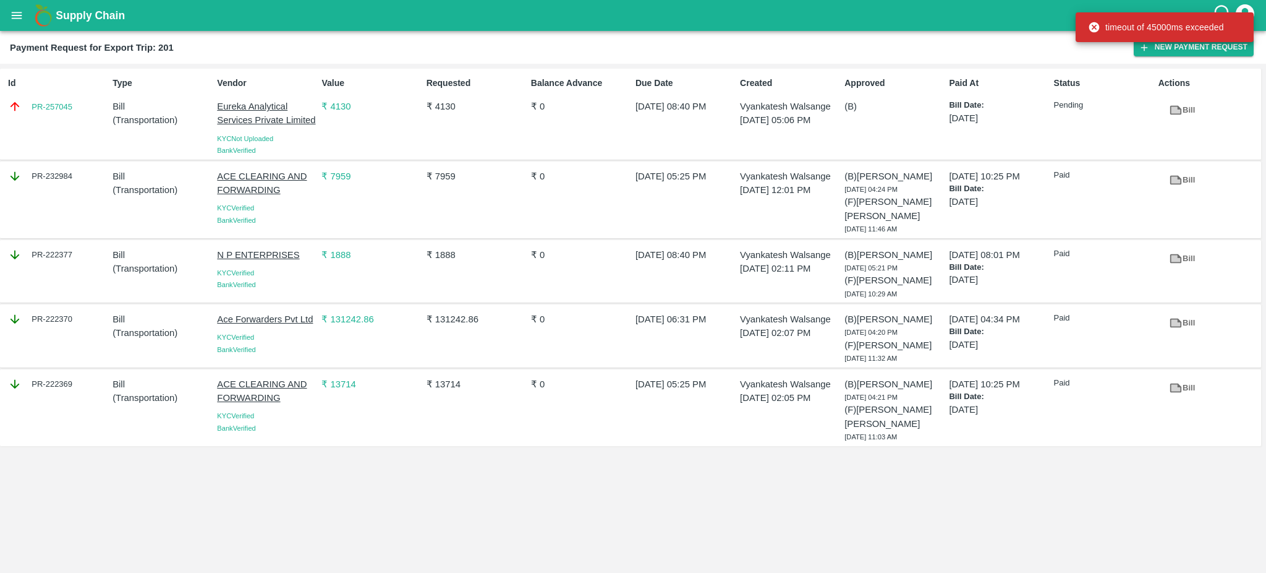
click at [80, 119] on div "Id PR-257045" at bounding box center [55, 114] width 104 height 85
copy link "PR-257045"
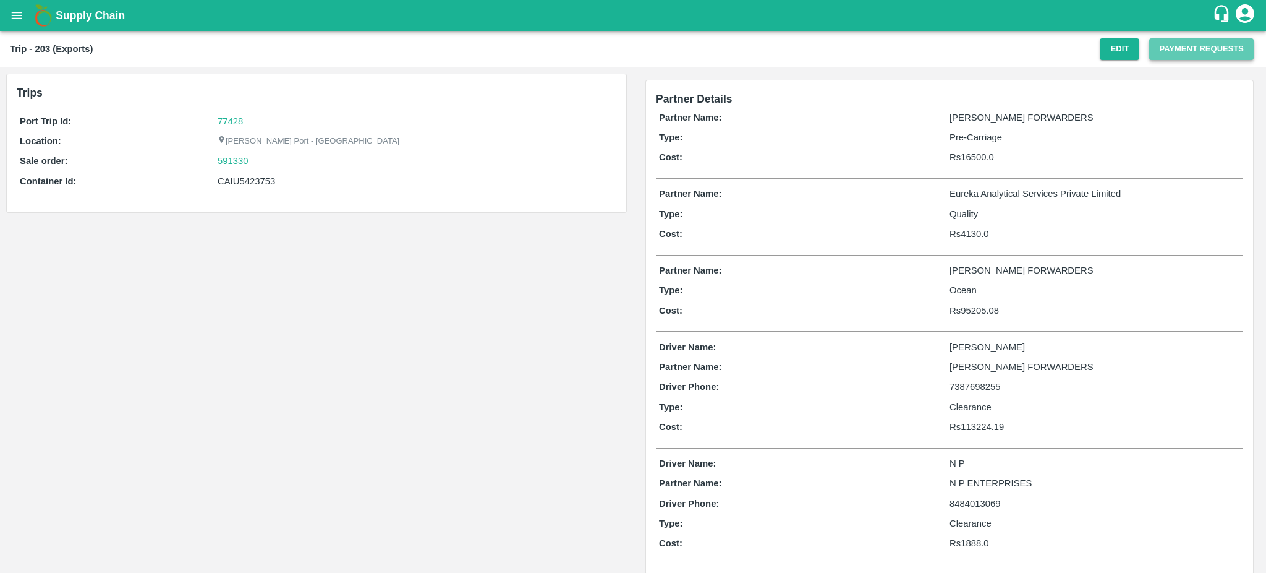
click at [1191, 41] on button "Payment Requests" at bounding box center [1201, 49] width 104 height 22
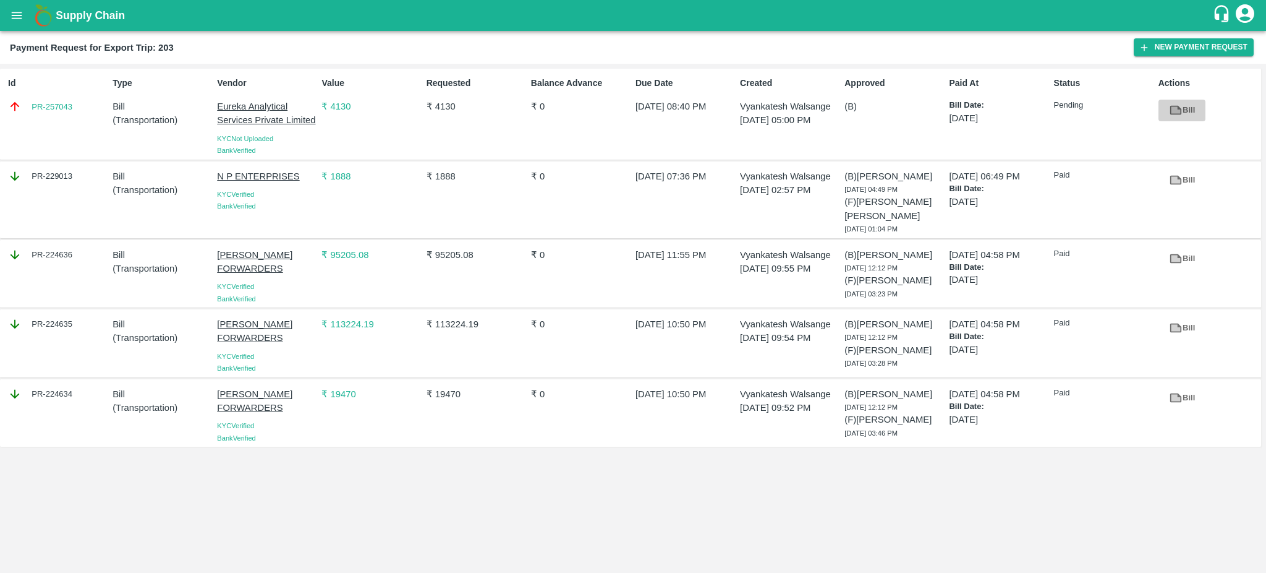
click at [1170, 111] on icon at bounding box center [1176, 110] width 12 height 9
drag, startPoint x: 97, startPoint y: 113, endPoint x: 20, endPoint y: 103, distance: 77.4
click at [20, 103] on div "PR-257043" at bounding box center [58, 107] width 100 height 14
copy link "PR-257043"
